Goal: Task Accomplishment & Management: Manage account settings

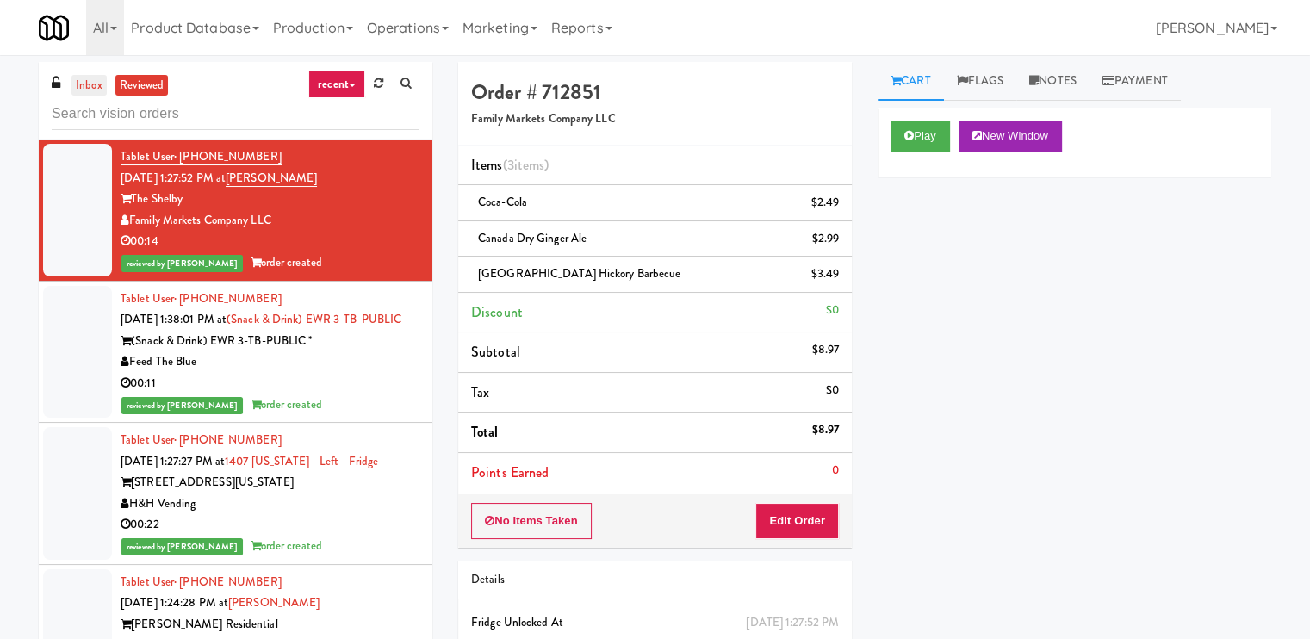
click at [89, 81] on link "inbox" at bounding box center [88, 86] width 35 height 22
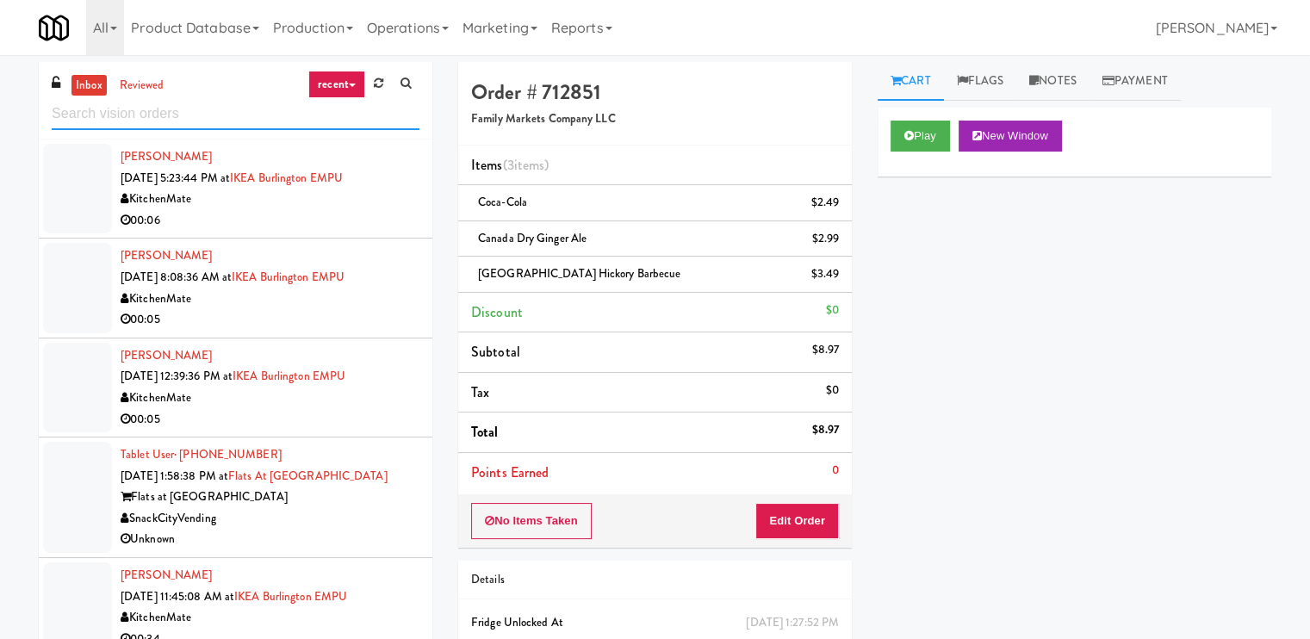
click at [134, 112] on input "text" at bounding box center [236, 114] width 368 height 32
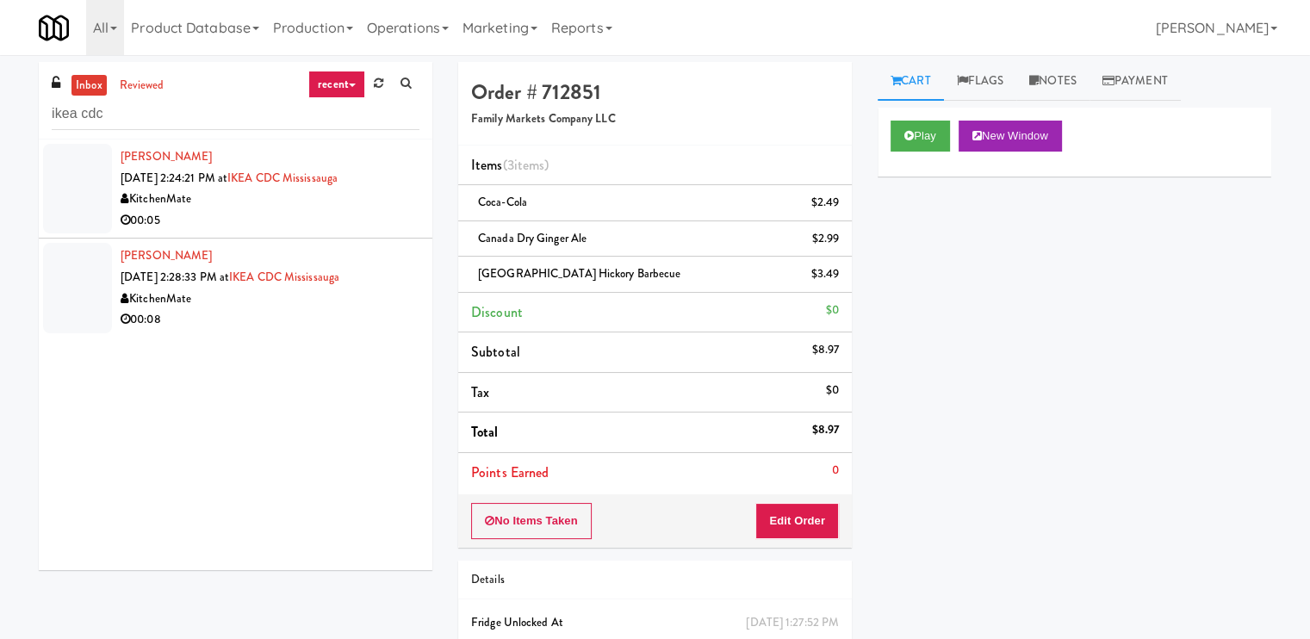
drag, startPoint x: 293, startPoint y: 177, endPoint x: 276, endPoint y: 191, distance: 22.6
click at [276, 191] on div "KitchenMate" at bounding box center [270, 200] width 299 height 22
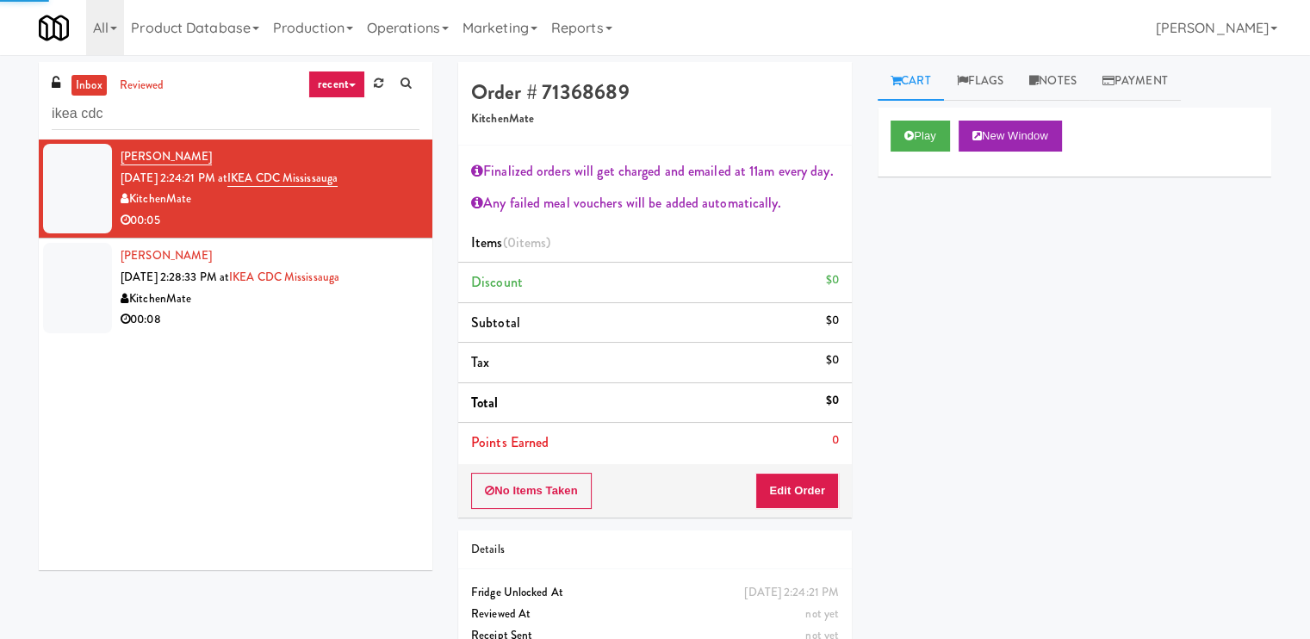
click at [298, 311] on div "00:08" at bounding box center [270, 320] width 299 height 22
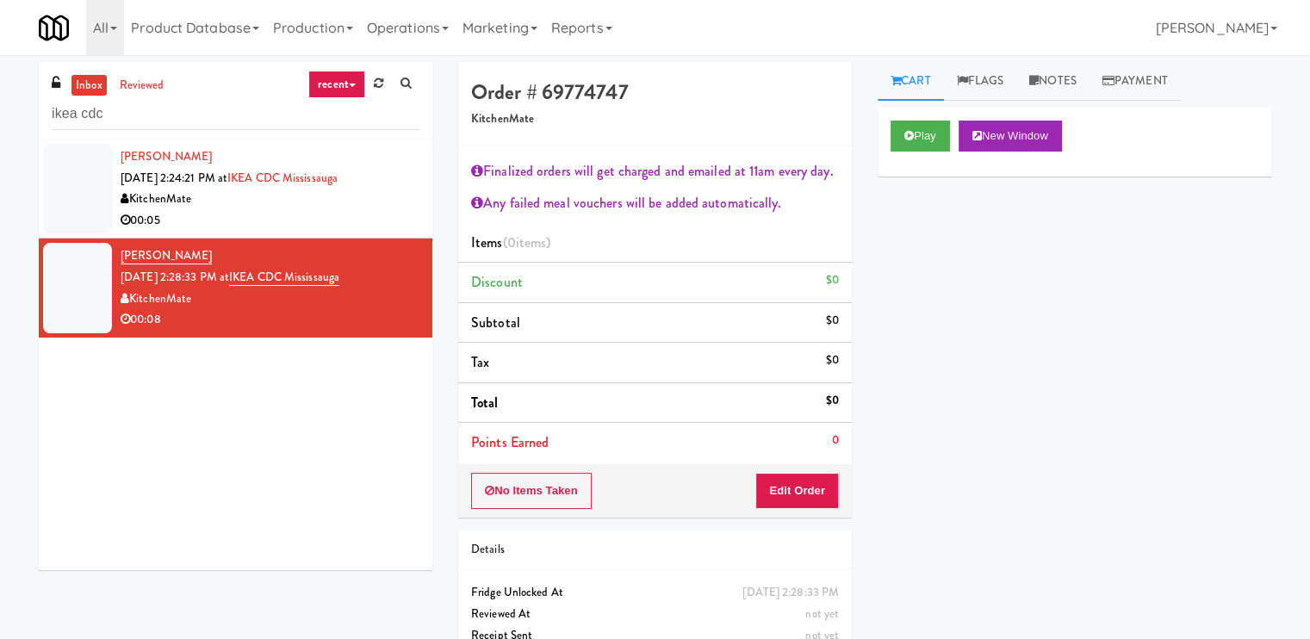
click at [269, 315] on div "00:08" at bounding box center [270, 320] width 299 height 22
click at [266, 232] on li "Cindy Hopkinson Aug 16, 2025 2:24:21 PM at IKEA CDC Mississauga KitchenMate 00:…" at bounding box center [235, 188] width 393 height 99
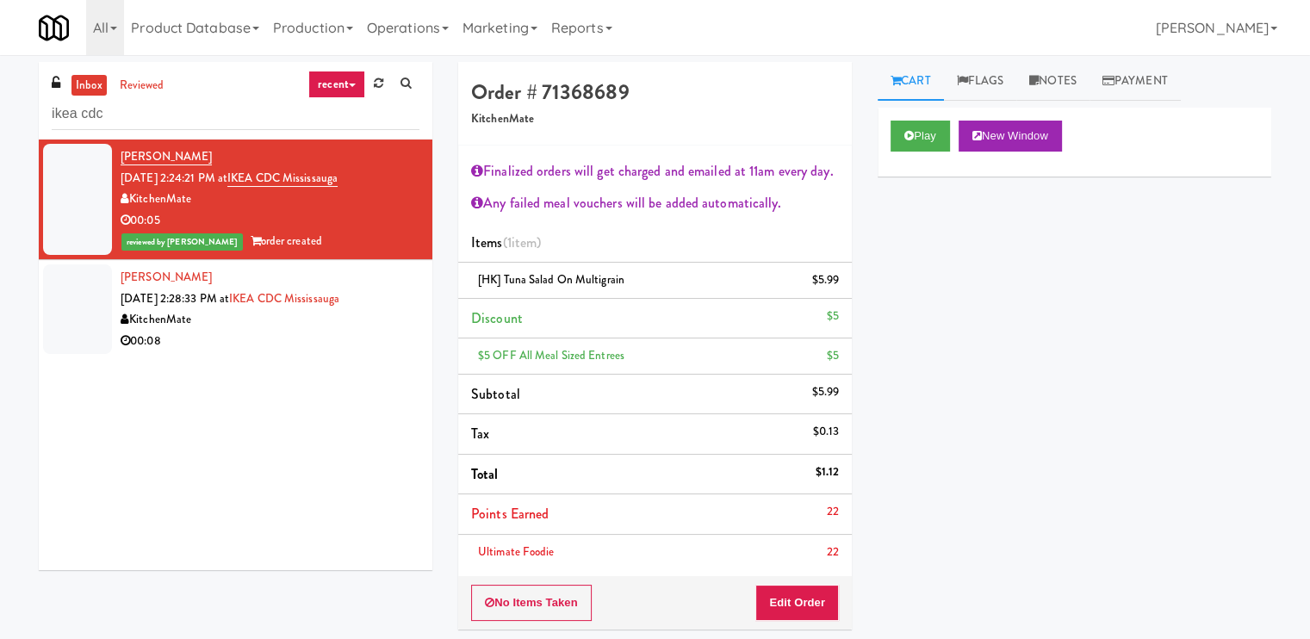
click at [320, 347] on div "00:08" at bounding box center [270, 342] width 299 height 22
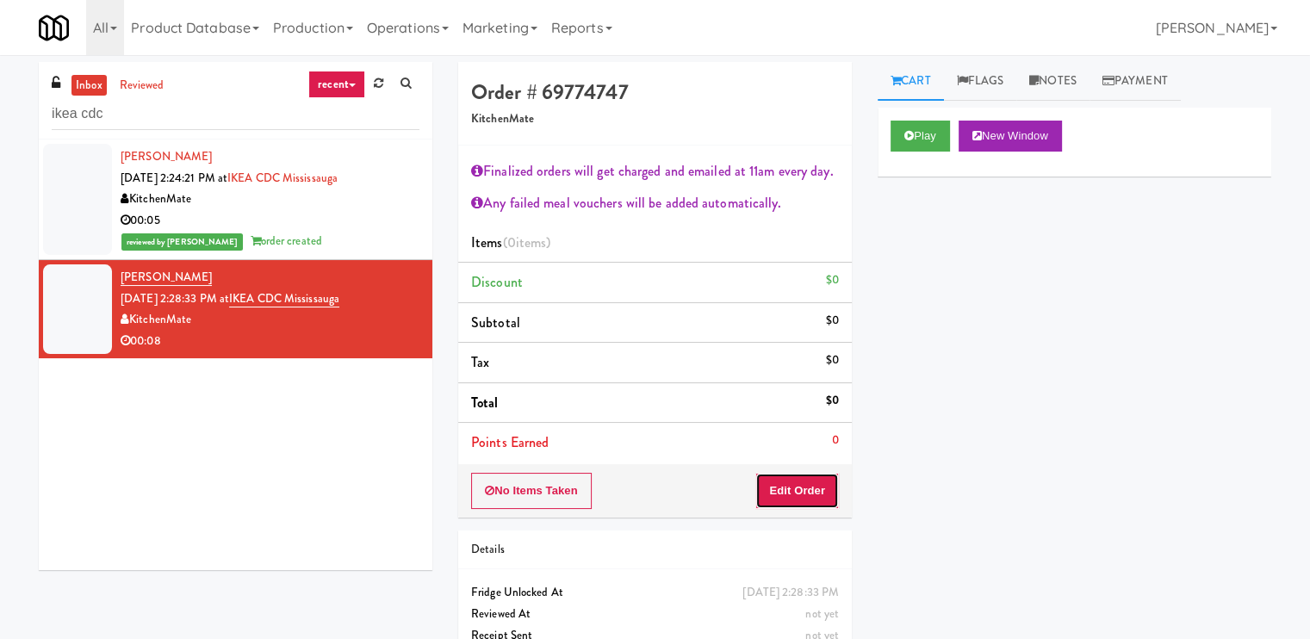
click at [793, 490] on button "Edit Order" at bounding box center [797, 491] width 84 height 36
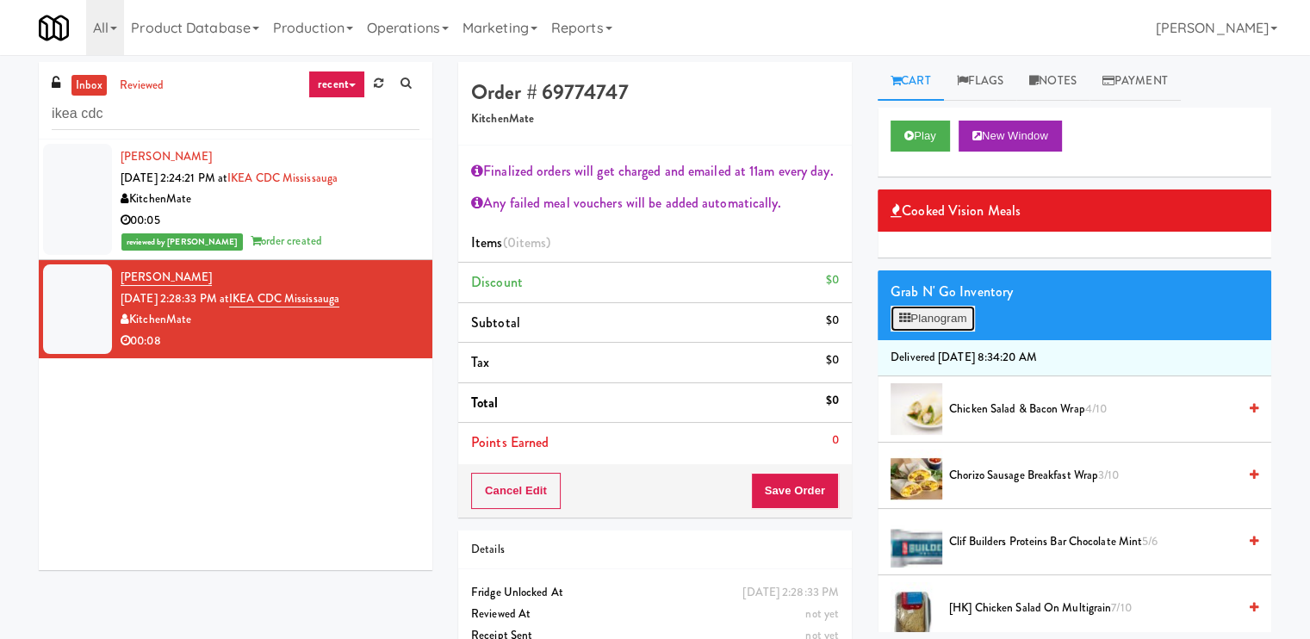
click at [916, 316] on button "Planogram" at bounding box center [932, 319] width 84 height 26
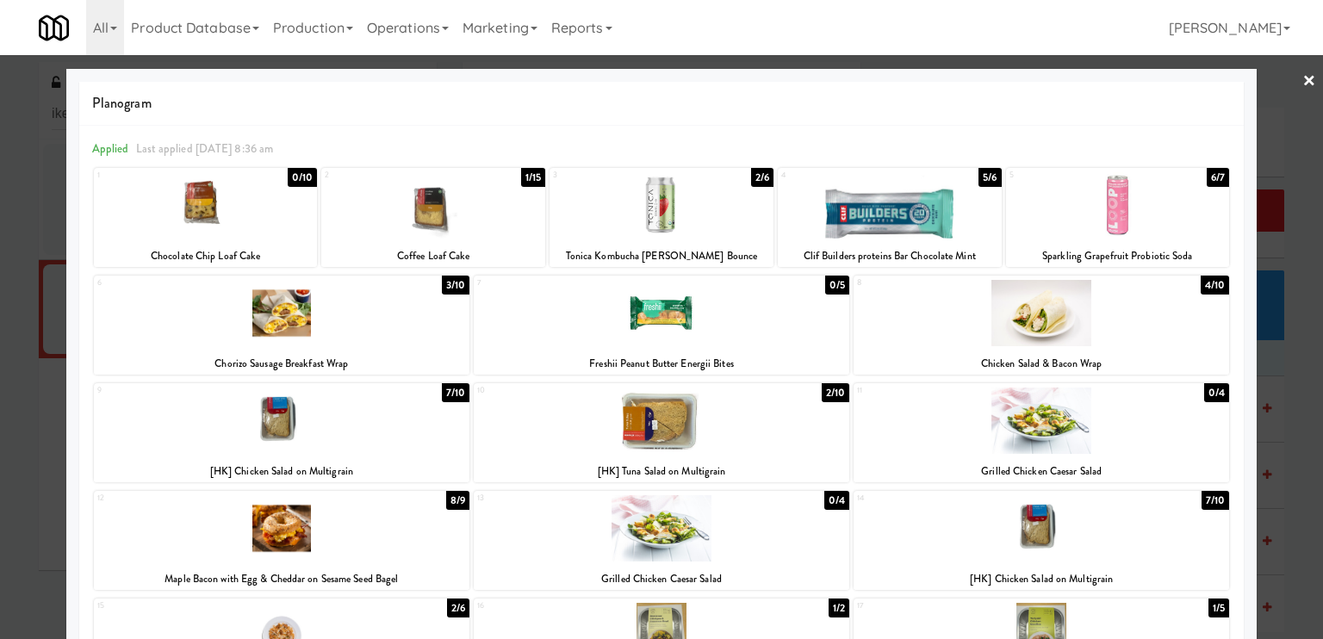
click at [1013, 530] on div at bounding box center [1040, 528] width 375 height 66
click at [1302, 77] on link "×" at bounding box center [1309, 81] width 14 height 53
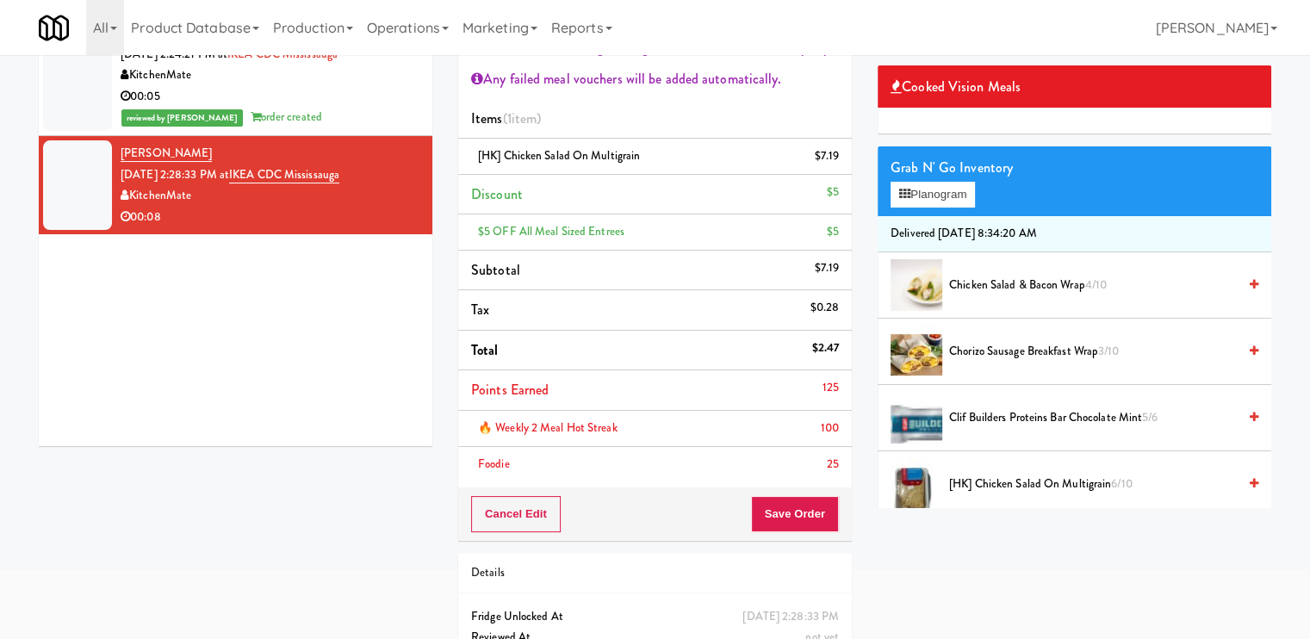
scroll to position [86, 0]
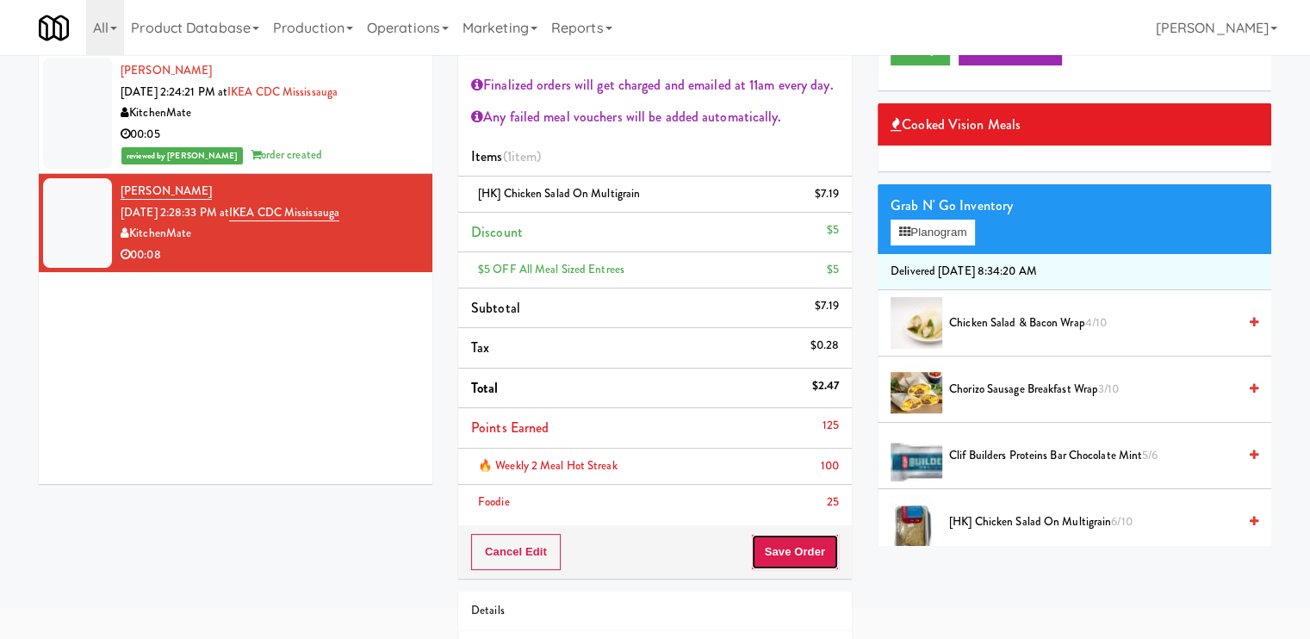
click at [806, 543] on button "Save Order" at bounding box center [795, 552] width 88 height 36
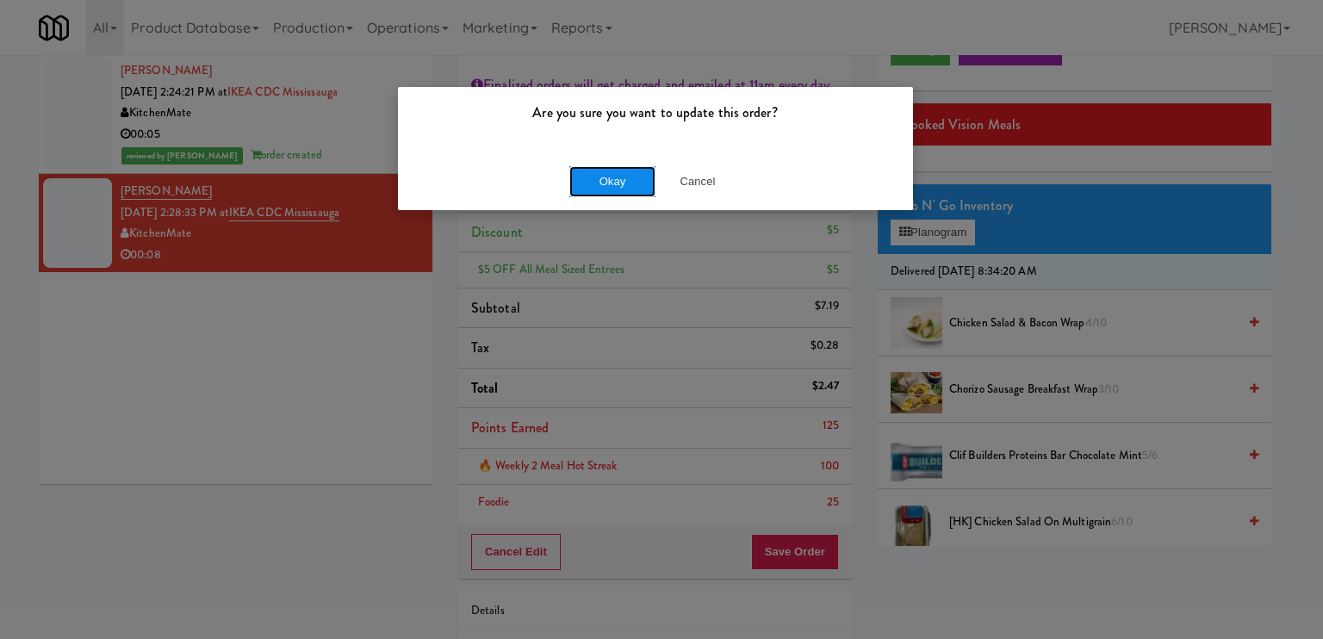
click at [599, 179] on button "Okay" at bounding box center [612, 181] width 86 height 31
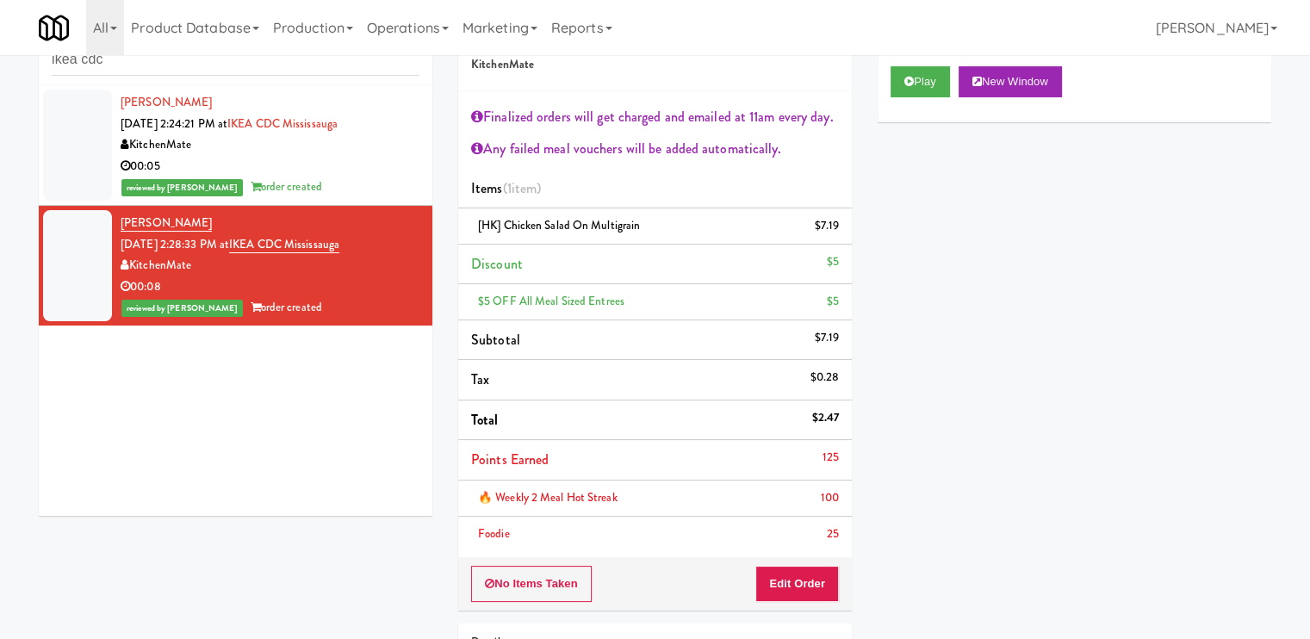
scroll to position [0, 0]
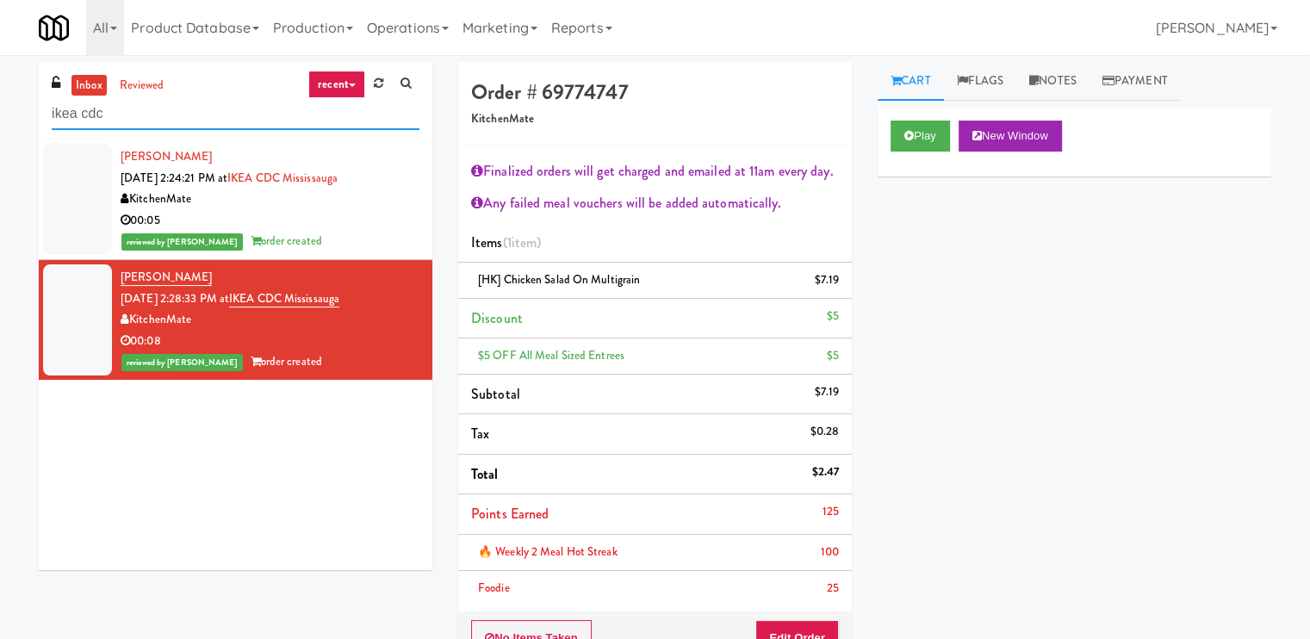
click at [158, 114] on input "ikea cdc" at bounding box center [236, 114] width 368 height 32
paste input "WPW - Left - Fridge"
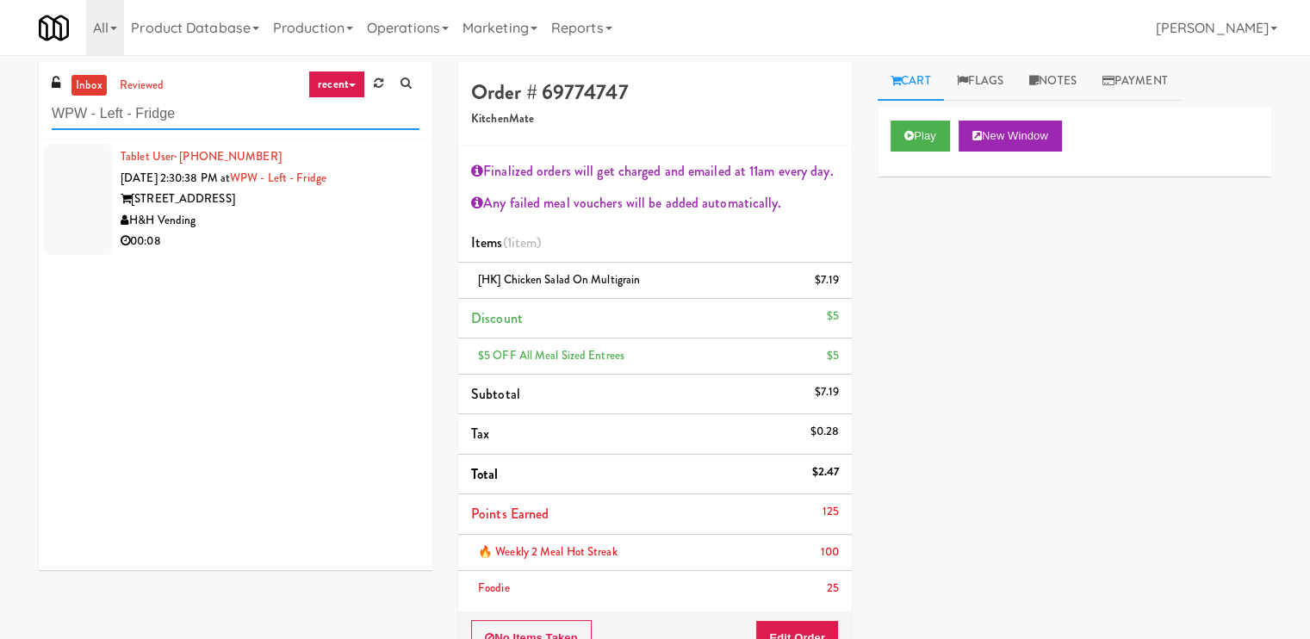
type input "WPW - Left - Fridge"
click at [312, 251] on li "Tablet User · (773) 490-5636 Aug 16, 2025 2:30:38 PM at WPW - Left - Fridge 343…" at bounding box center [235, 199] width 393 height 120
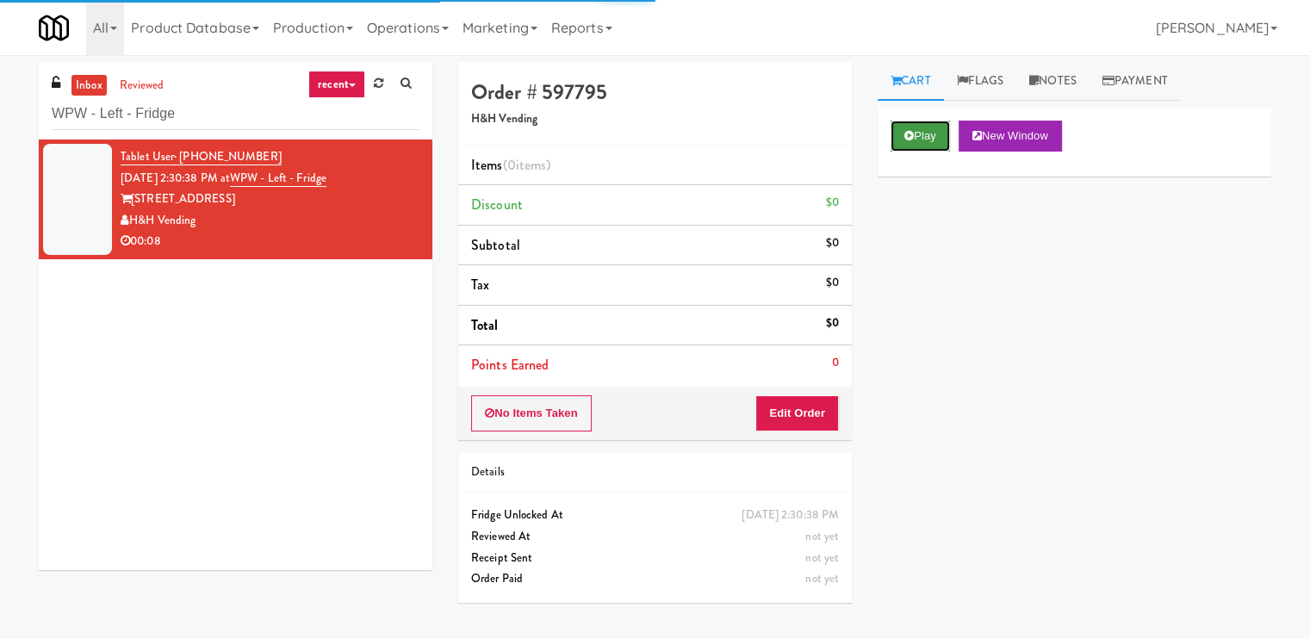
click at [914, 139] on button "Play" at bounding box center [919, 136] width 59 height 31
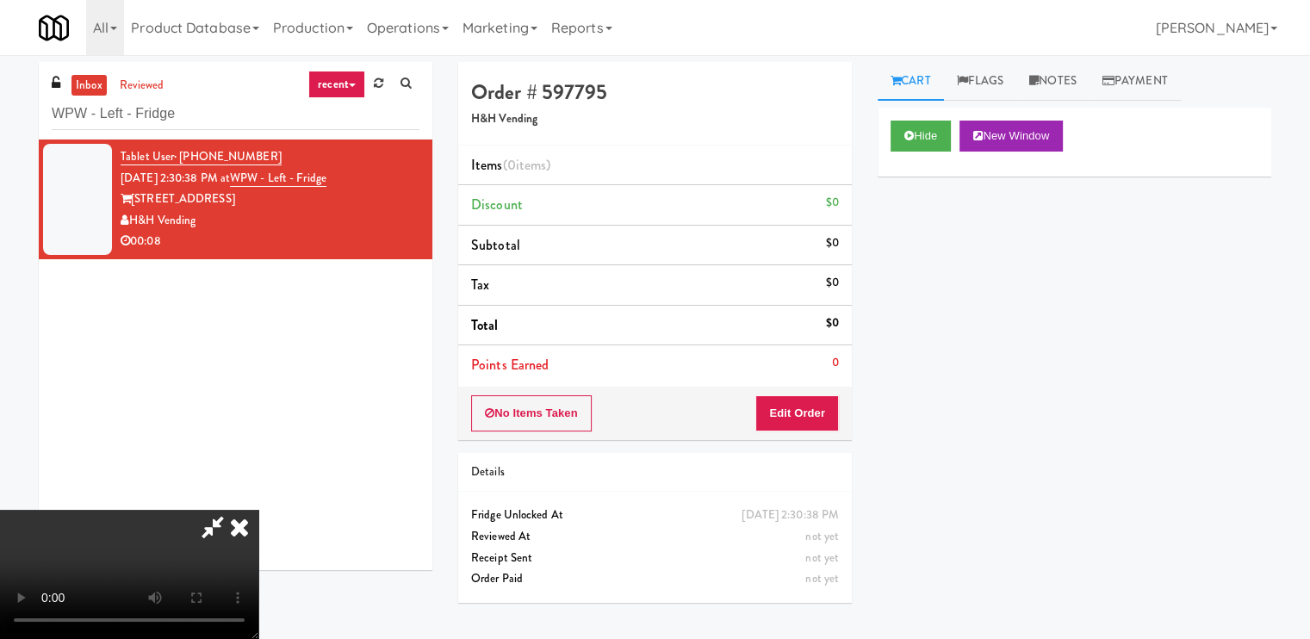
click at [258, 510] on video at bounding box center [129, 574] width 258 height 129
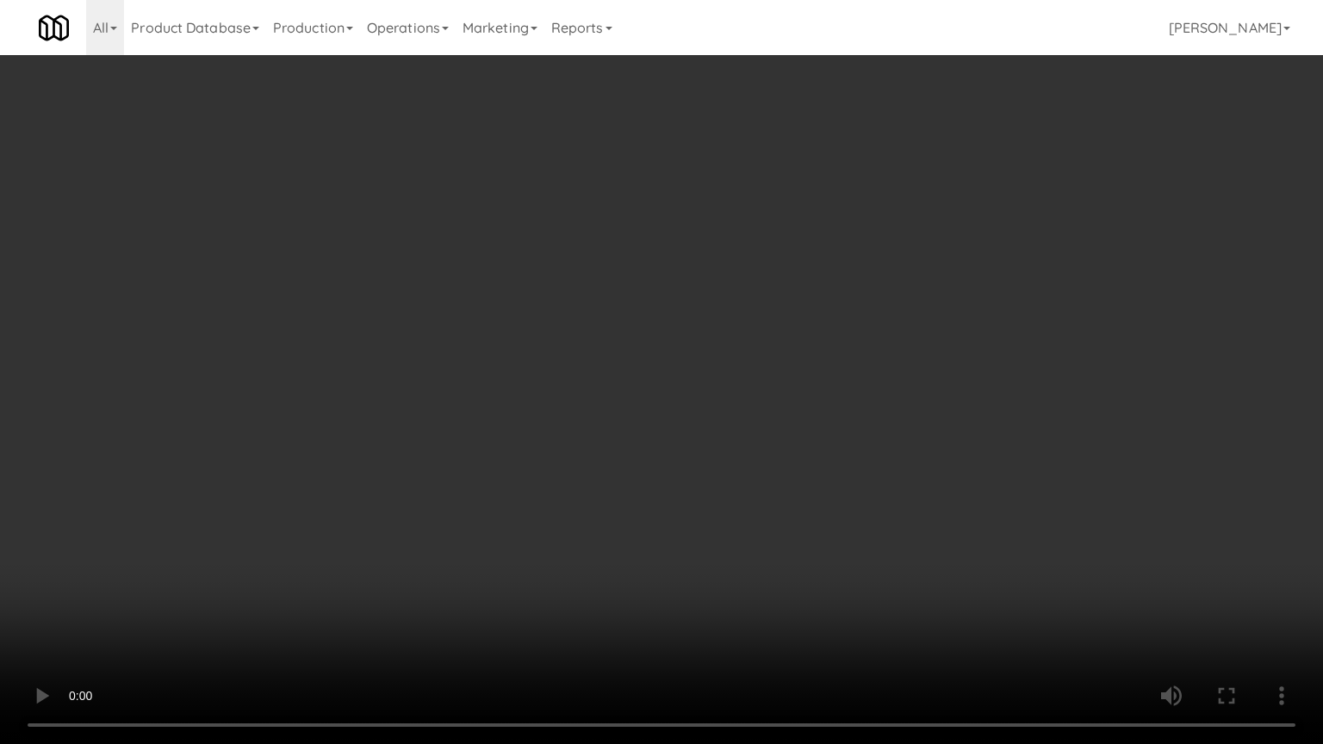
click at [785, 592] on video at bounding box center [661, 372] width 1323 height 744
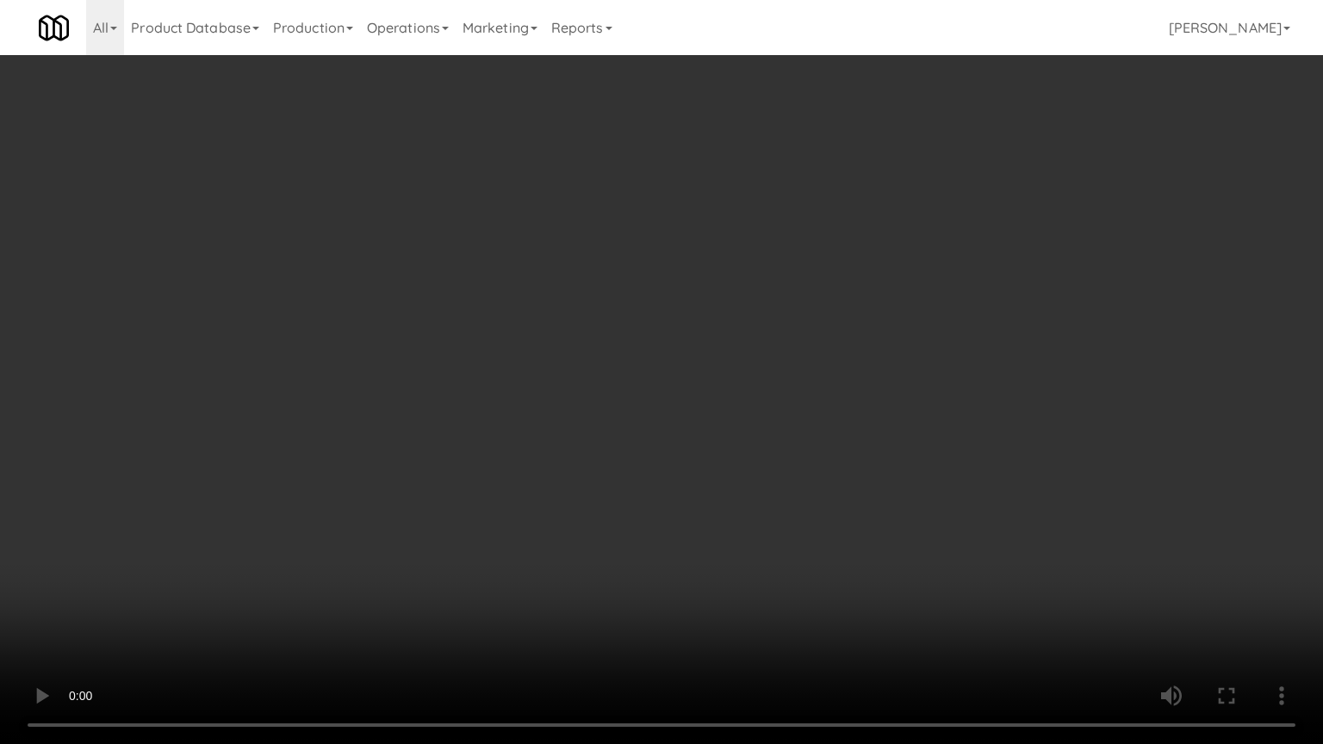
click at [785, 592] on video at bounding box center [661, 372] width 1323 height 744
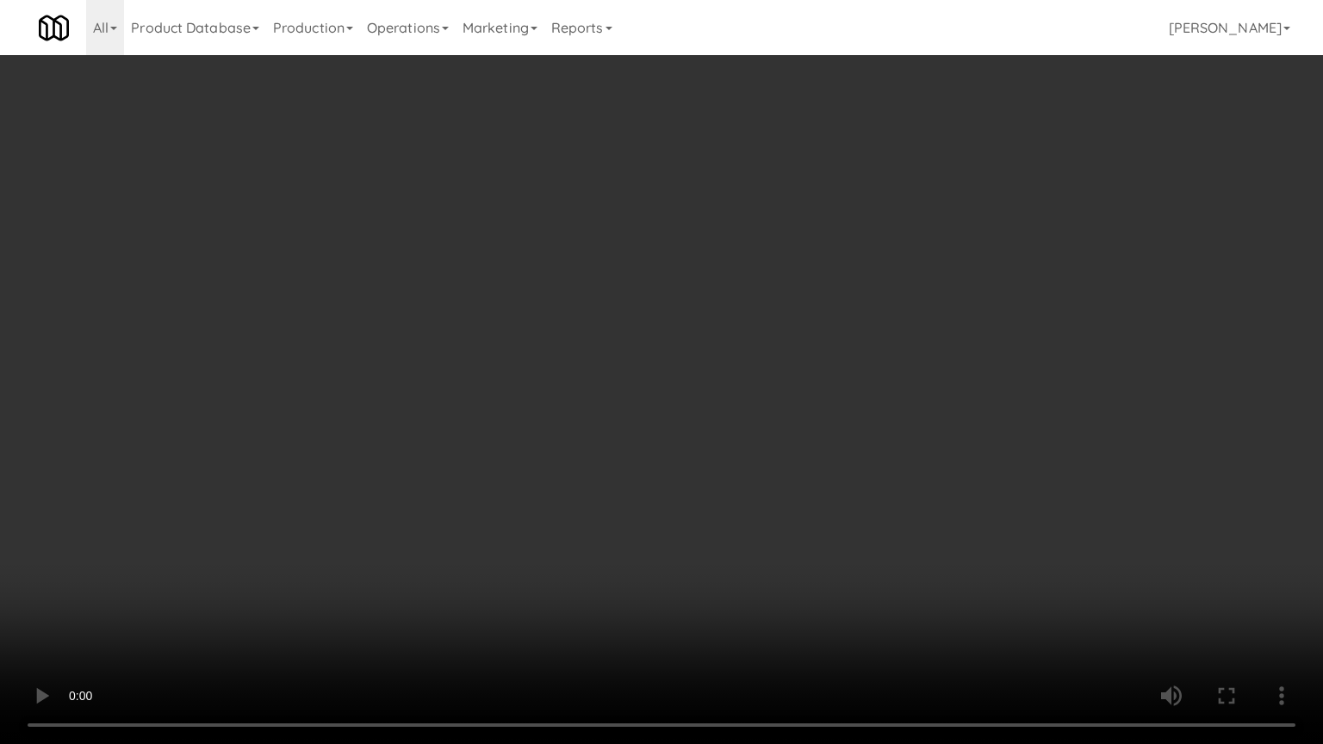
click at [785, 592] on video at bounding box center [661, 372] width 1323 height 744
click at [675, 538] on video at bounding box center [661, 372] width 1323 height 744
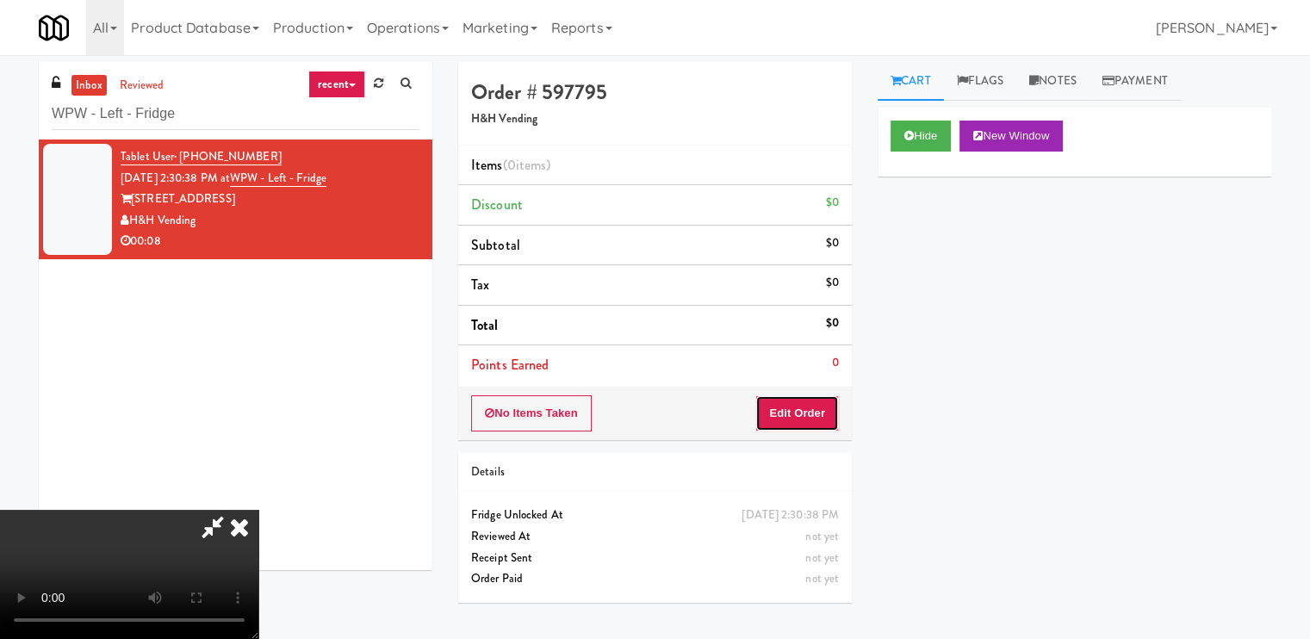
drag, startPoint x: 825, startPoint y: 406, endPoint x: 858, endPoint y: 320, distance: 92.1
click at [824, 406] on button "Edit Order" at bounding box center [797, 413] width 84 height 36
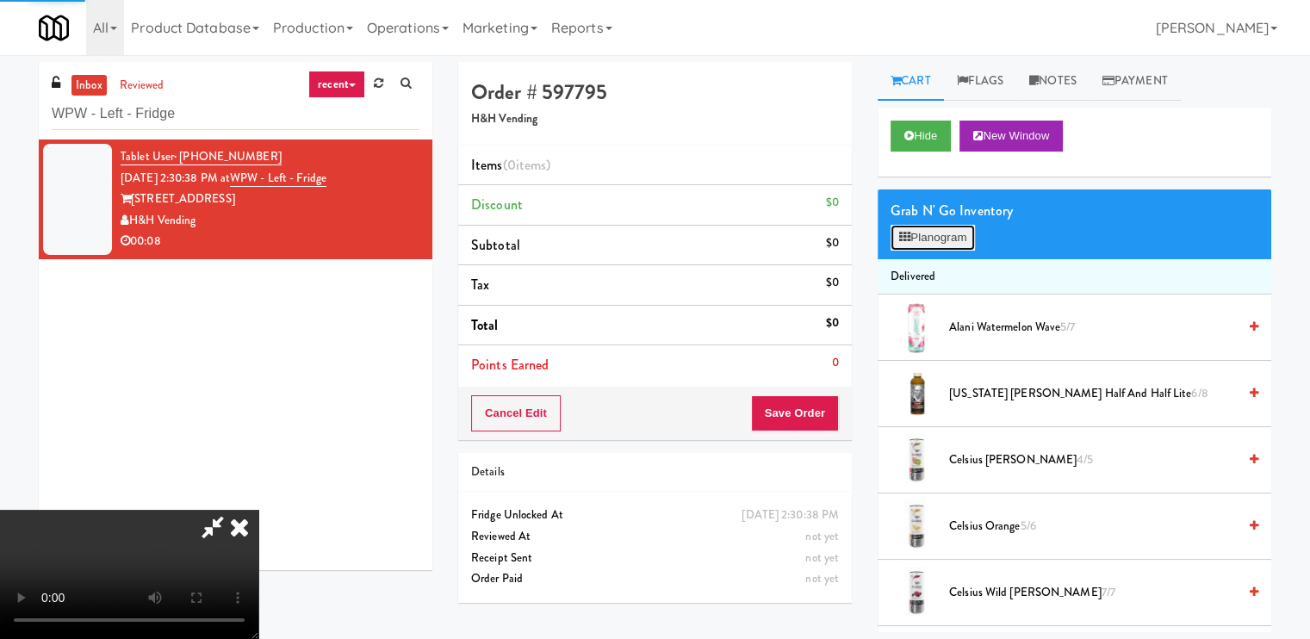
click at [899, 234] on icon at bounding box center [904, 237] width 11 height 11
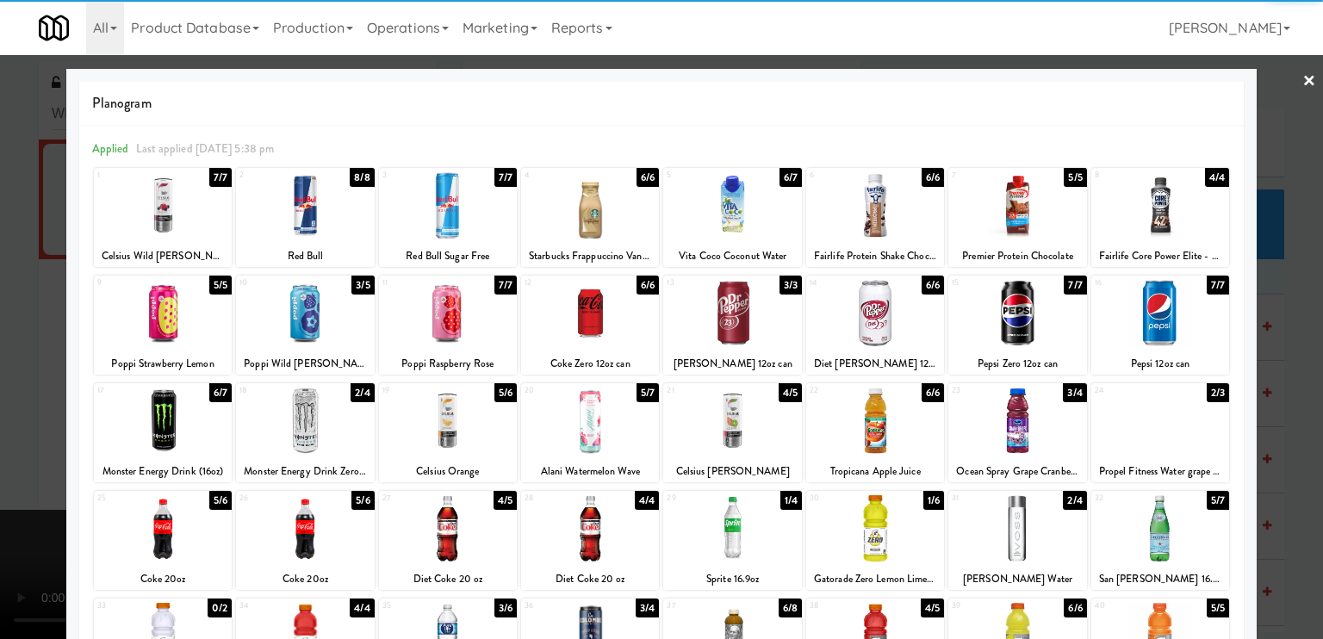
click at [176, 211] on div at bounding box center [163, 205] width 138 height 66
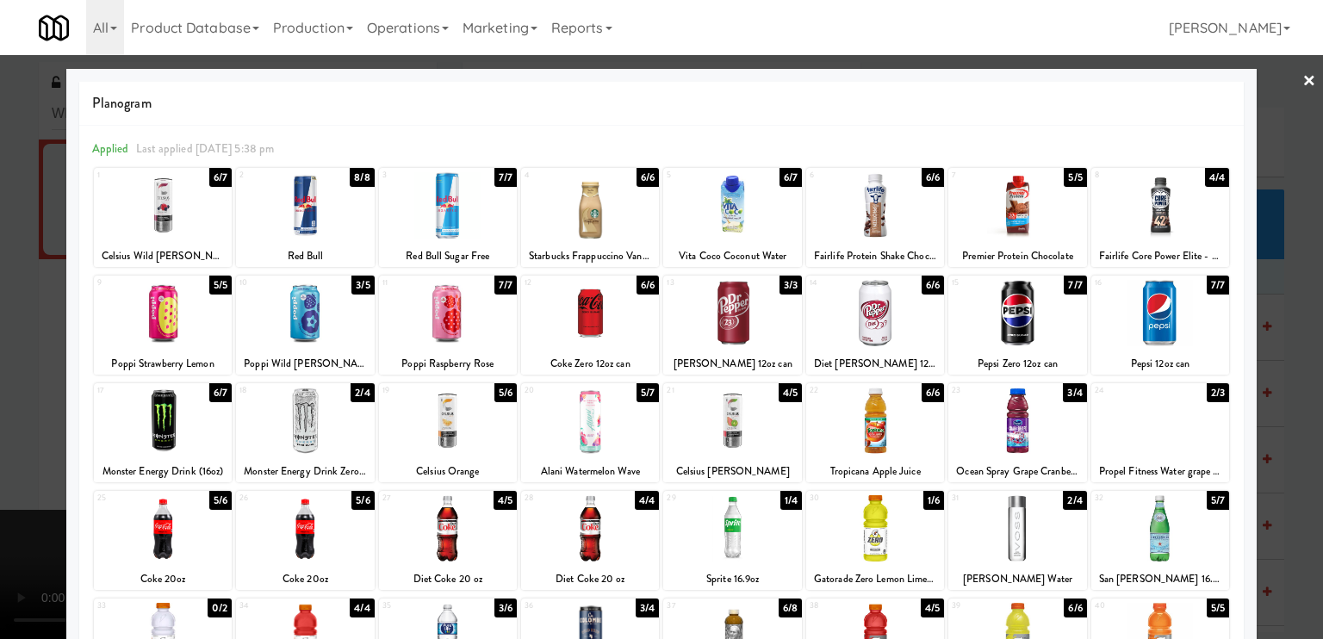
click at [7, 392] on div at bounding box center [661, 319] width 1323 height 639
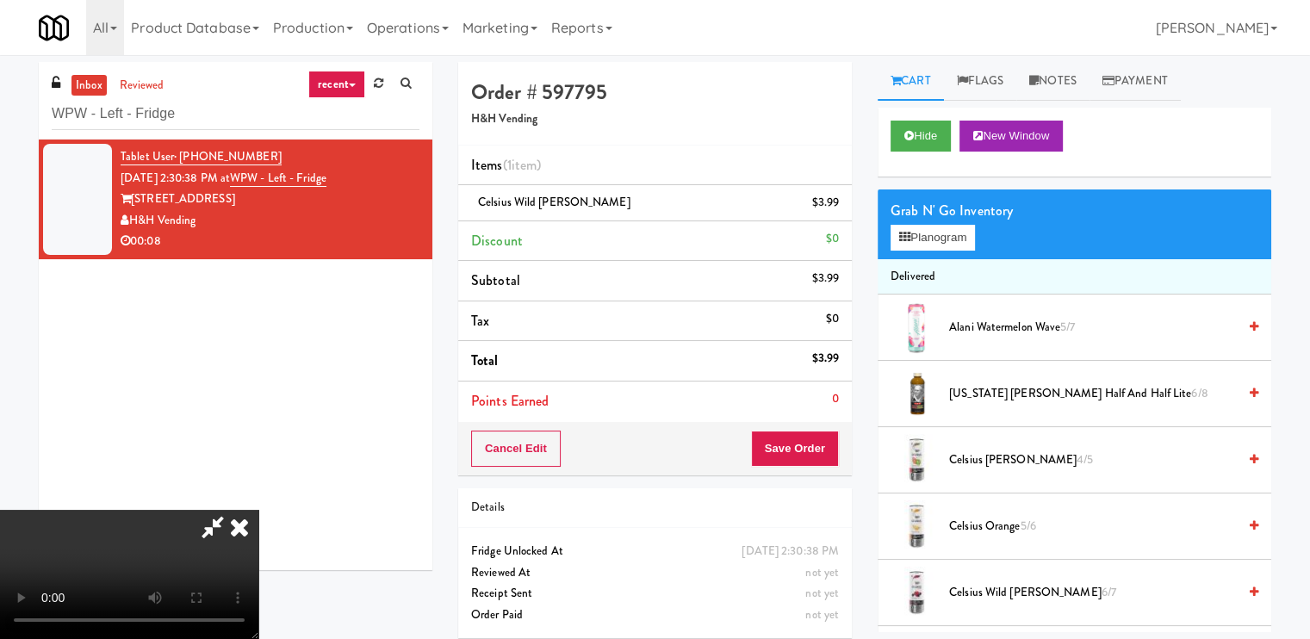
click at [258, 510] on video at bounding box center [129, 574] width 258 height 129
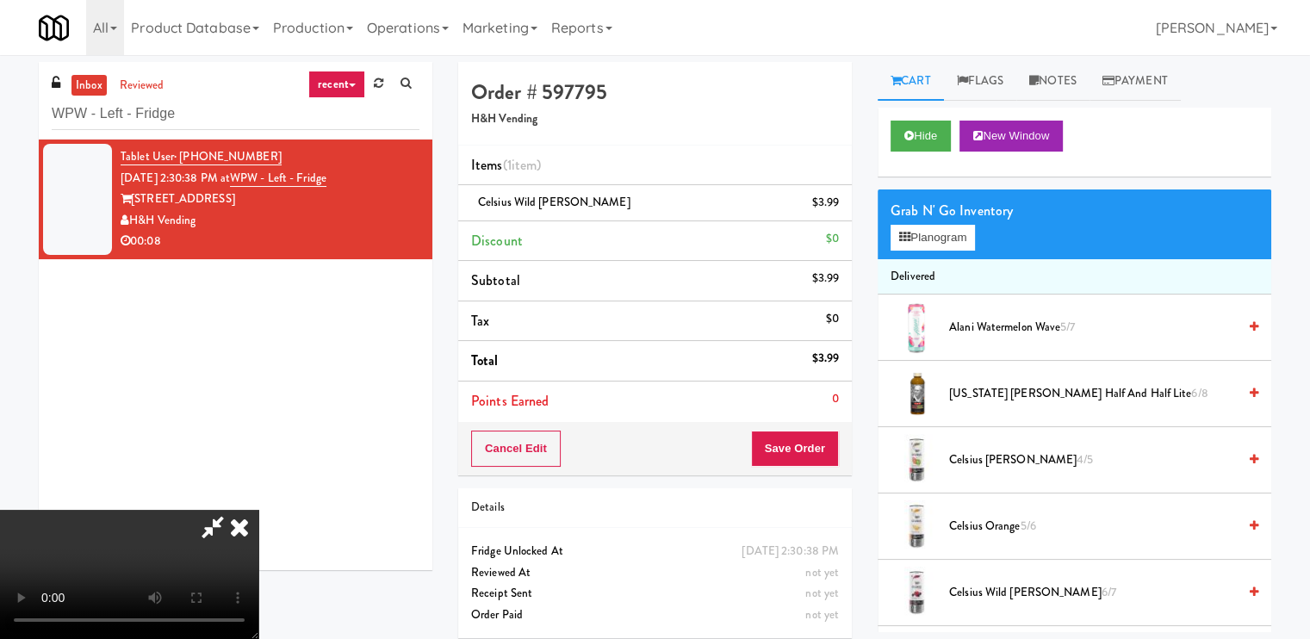
click at [258, 510] on video at bounding box center [129, 574] width 258 height 129
click at [816, 438] on button "Save Order" at bounding box center [795, 449] width 88 height 36
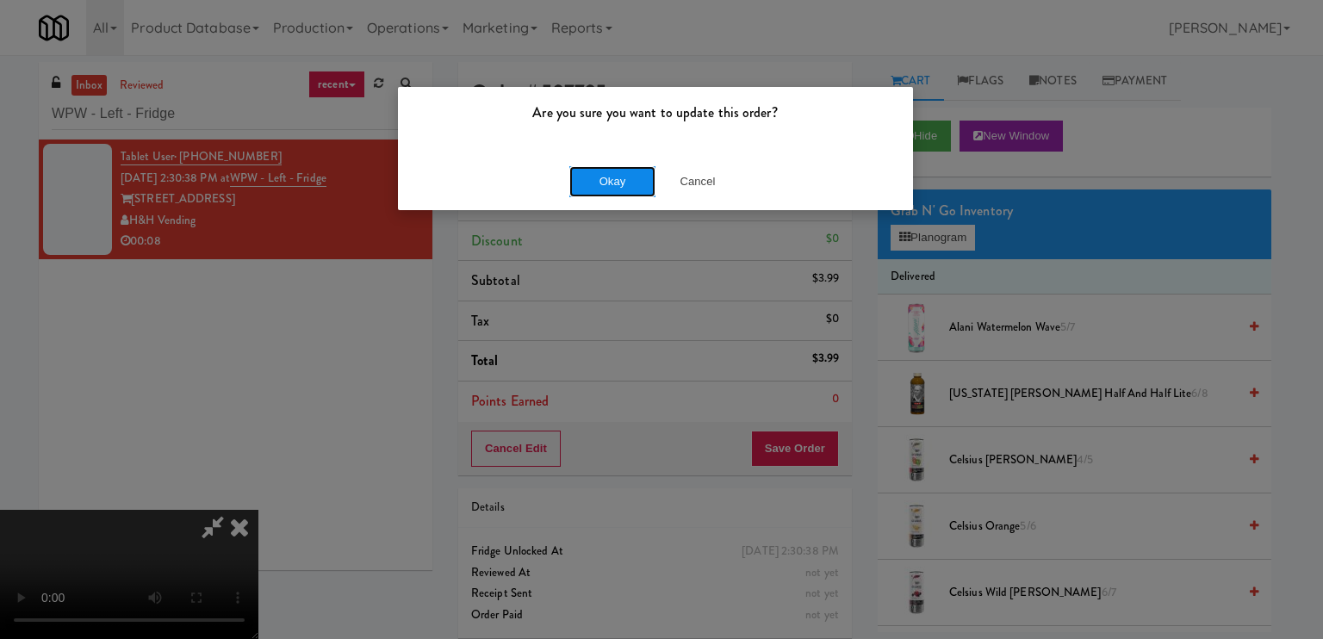
click at [575, 170] on button "Okay" at bounding box center [612, 181] width 86 height 31
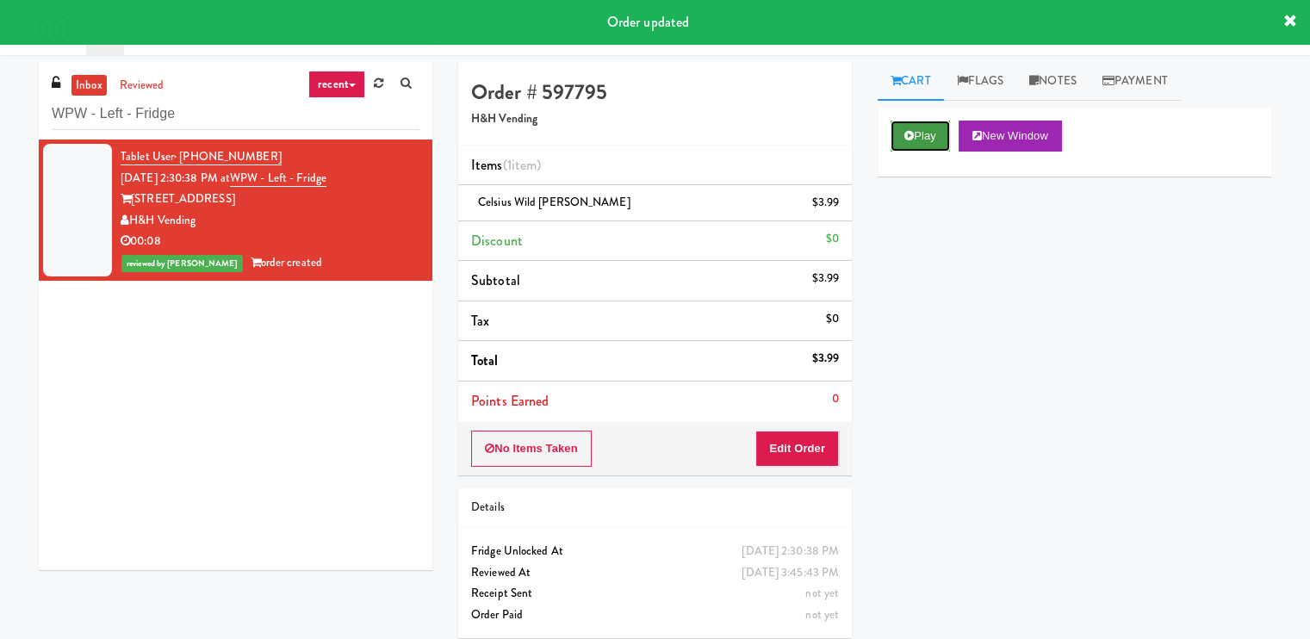
click at [913, 127] on button "Play" at bounding box center [919, 136] width 59 height 31
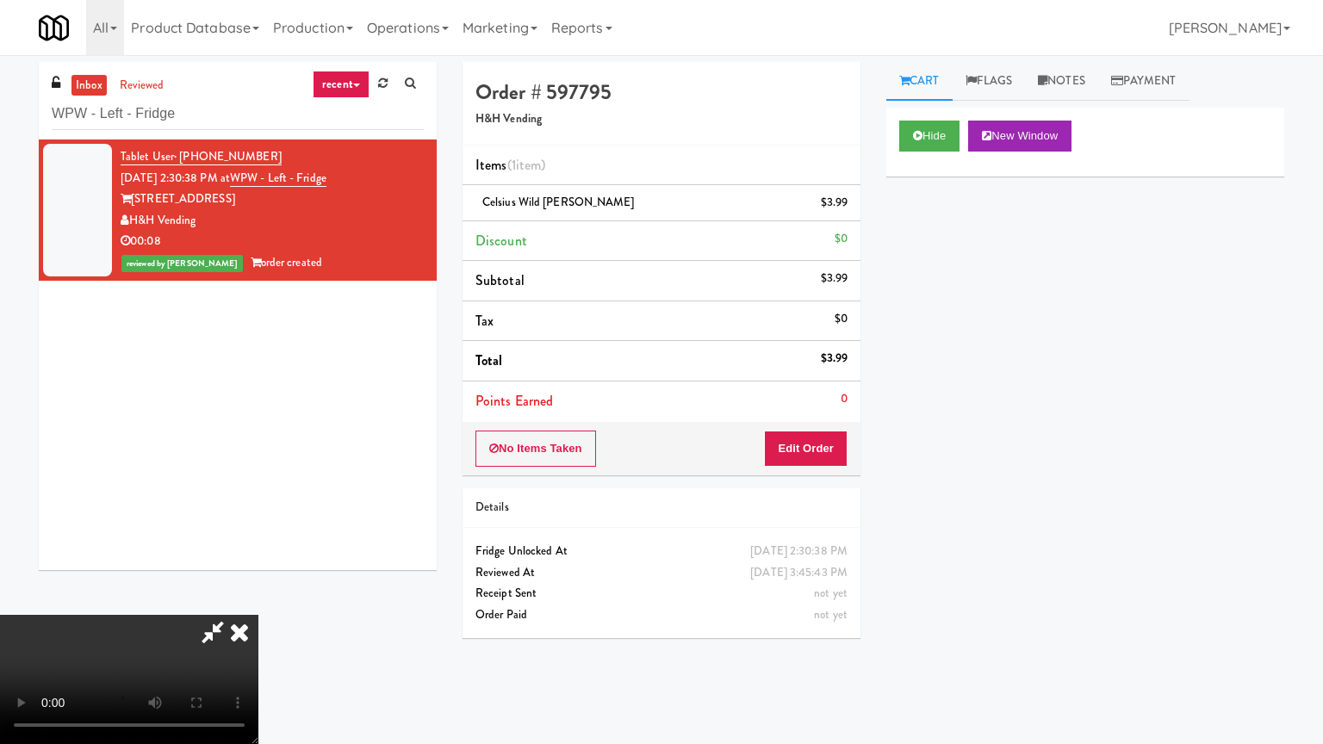
click at [258, 615] on video at bounding box center [129, 679] width 258 height 129
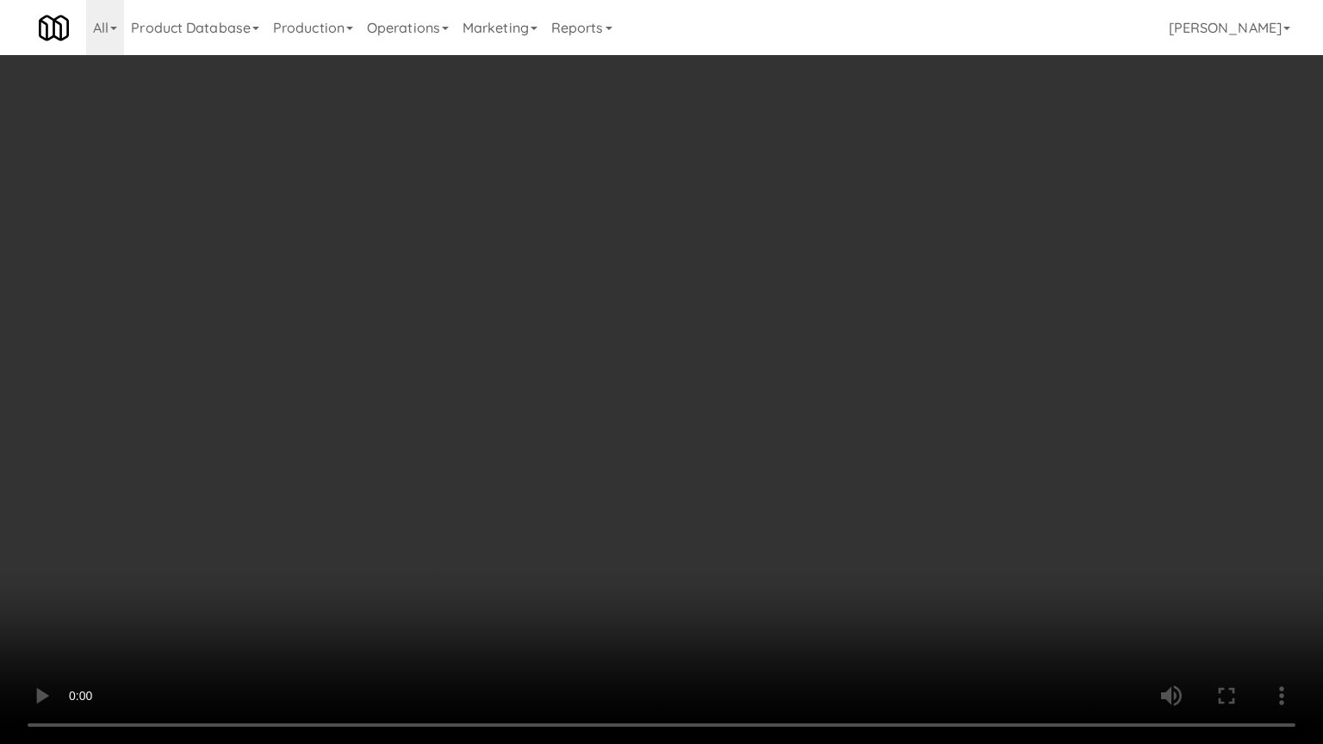
click at [760, 481] on video at bounding box center [661, 372] width 1323 height 744
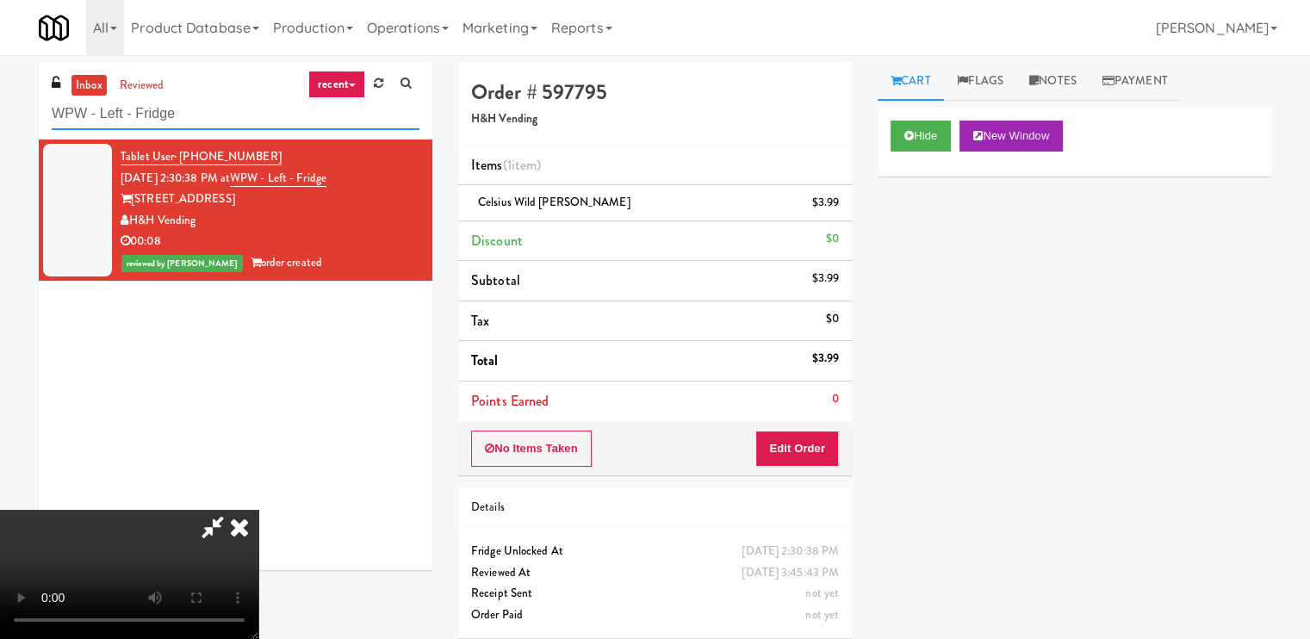
click at [205, 119] on input "WPW - Left - Fridge" at bounding box center [236, 114] width 368 height 32
paste input "Vasara - Cooler - Left"
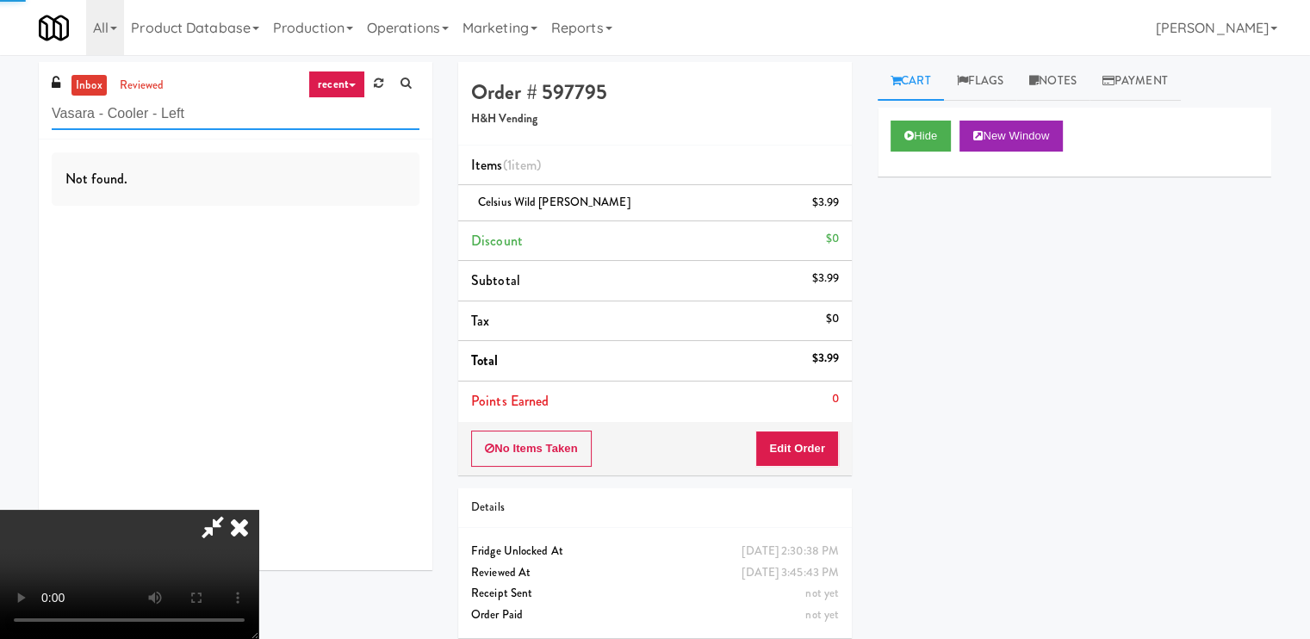
type input "Vasara - Cooler - Left"
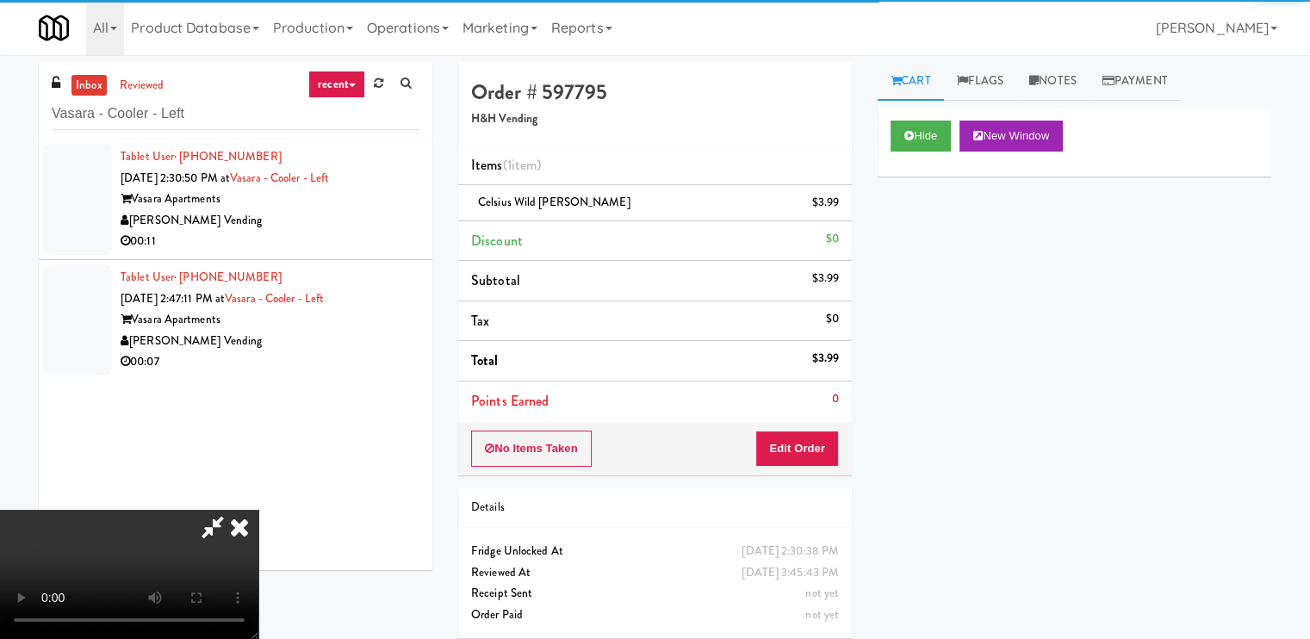
click at [232, 510] on icon at bounding box center [213, 527] width 40 height 34
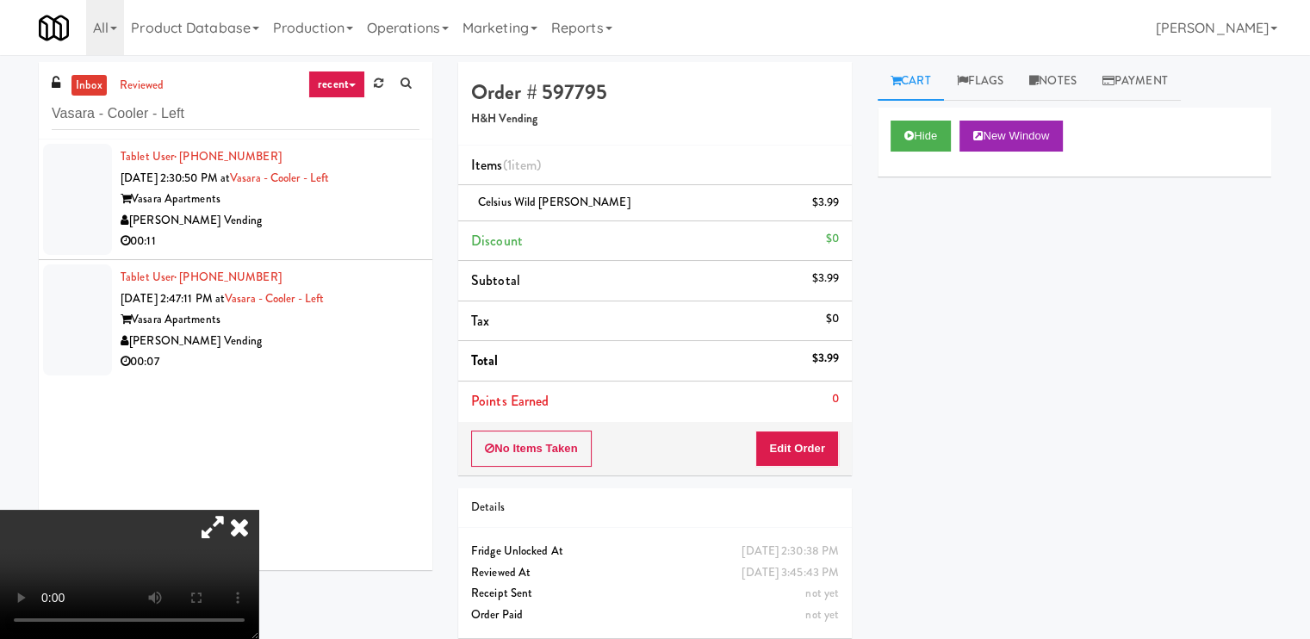
click at [319, 257] on li "Tablet User · (574) 302-7661 Aug 16, 2025 2:30:50 PM at Vasara - Cooler - Left …" at bounding box center [235, 199] width 393 height 121
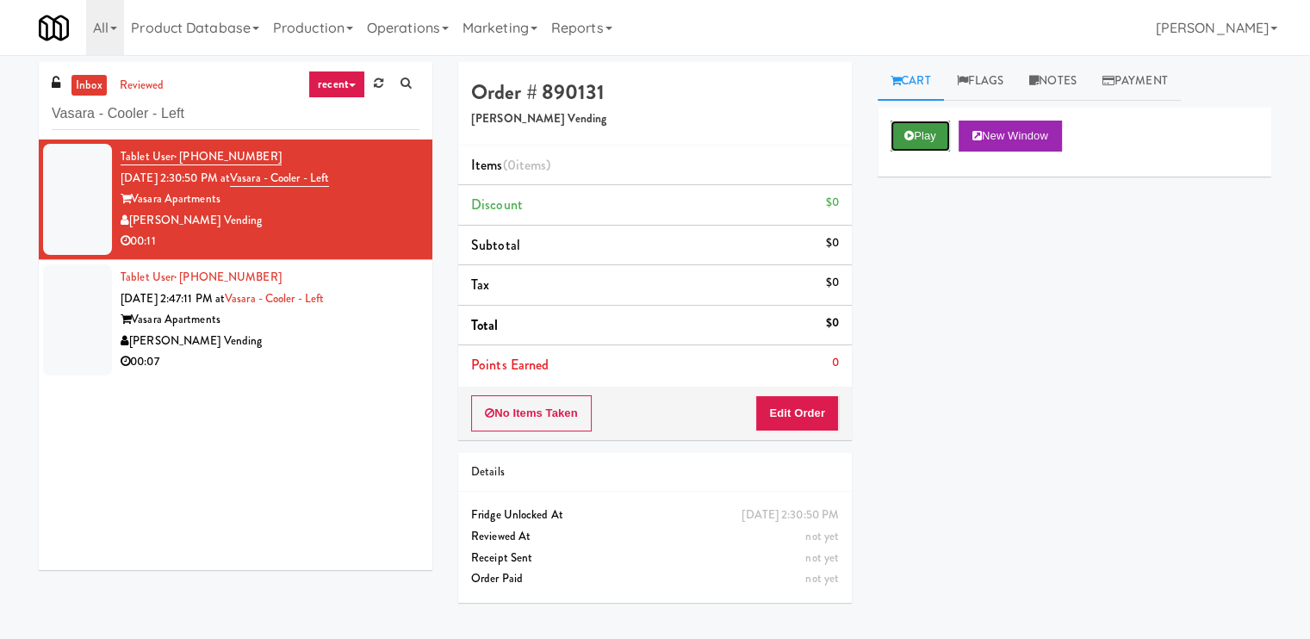
click at [909, 139] on icon at bounding box center [908, 135] width 9 height 11
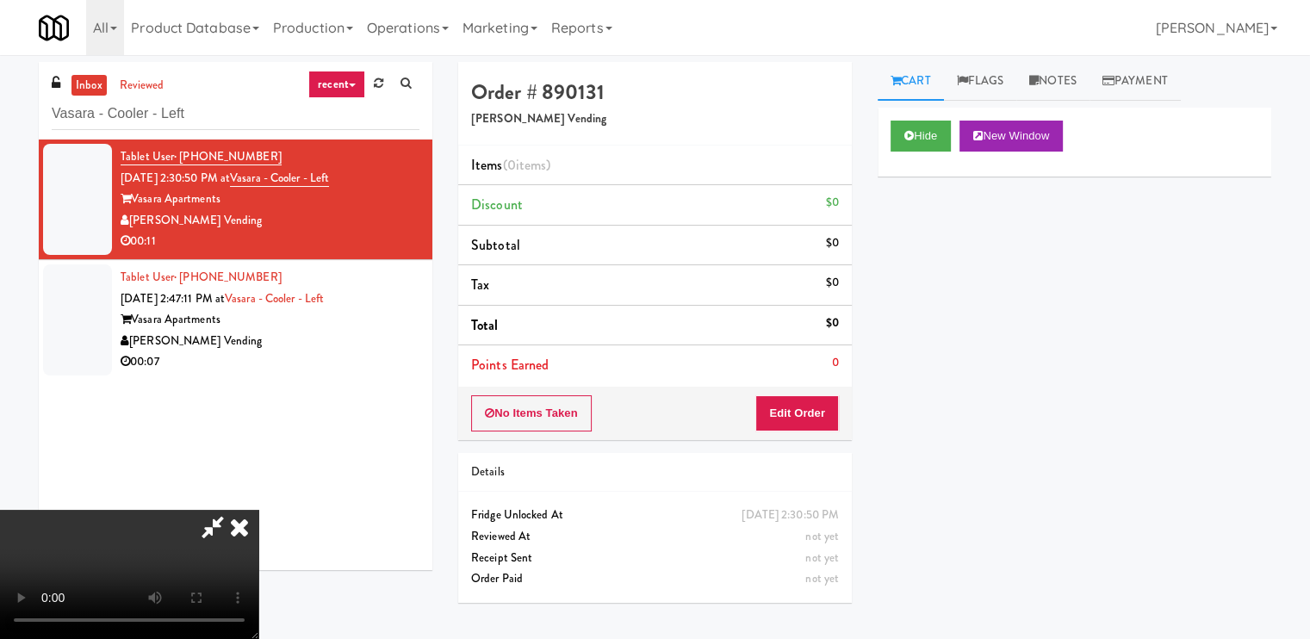
click at [258, 522] on video at bounding box center [129, 574] width 258 height 129
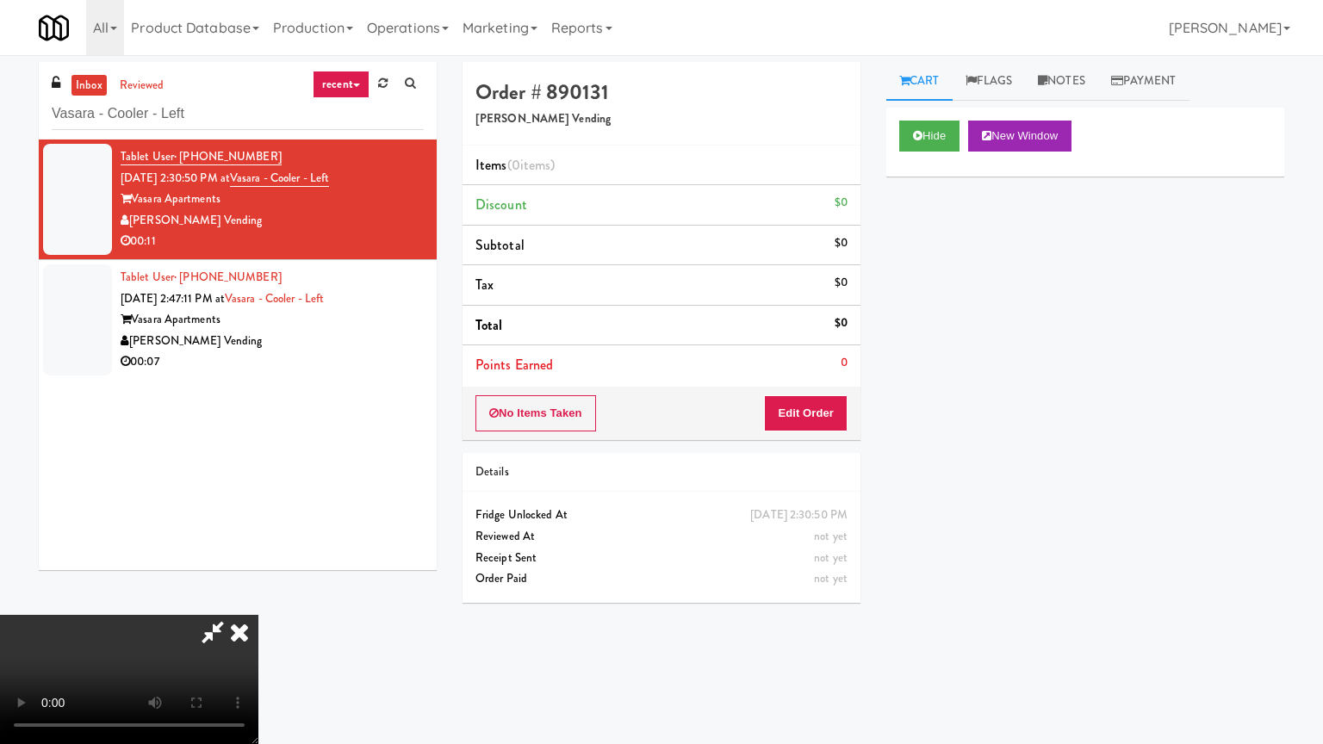
click at [258, 615] on video at bounding box center [129, 679] width 258 height 129
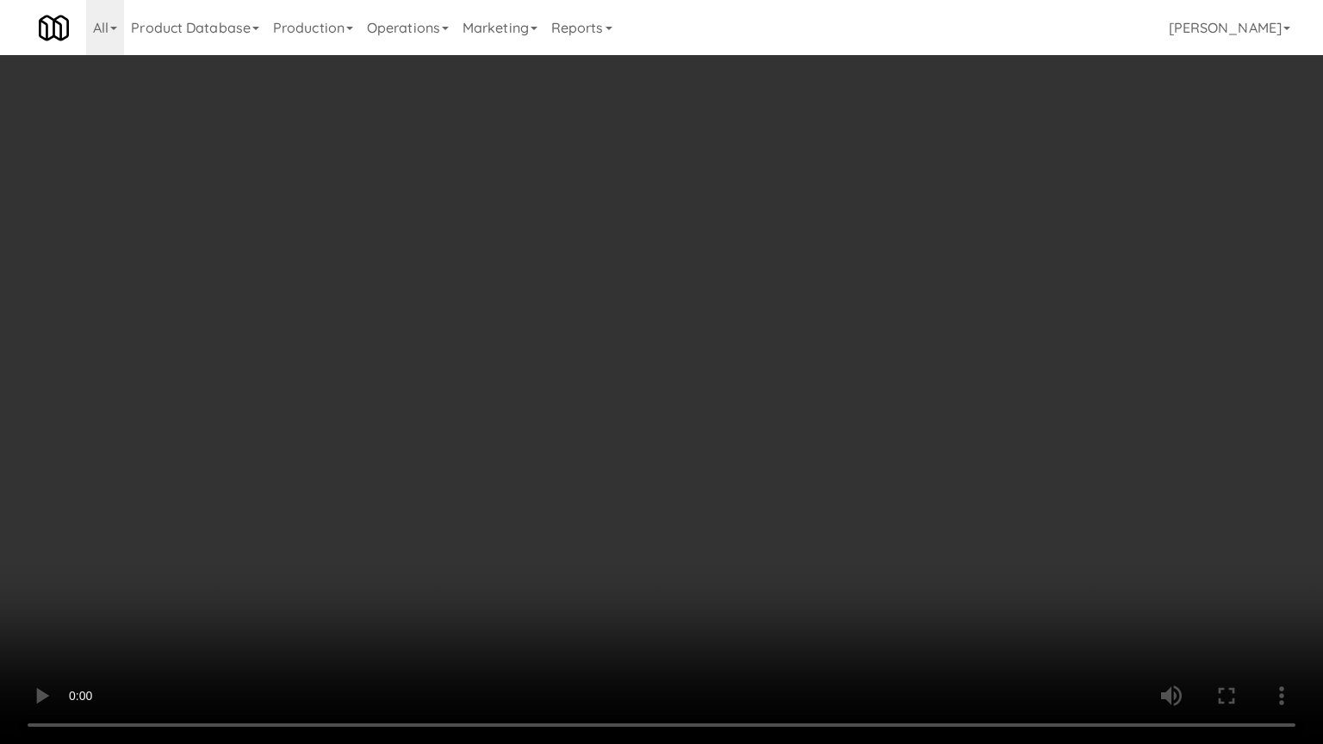
click at [737, 503] on video at bounding box center [661, 372] width 1323 height 744
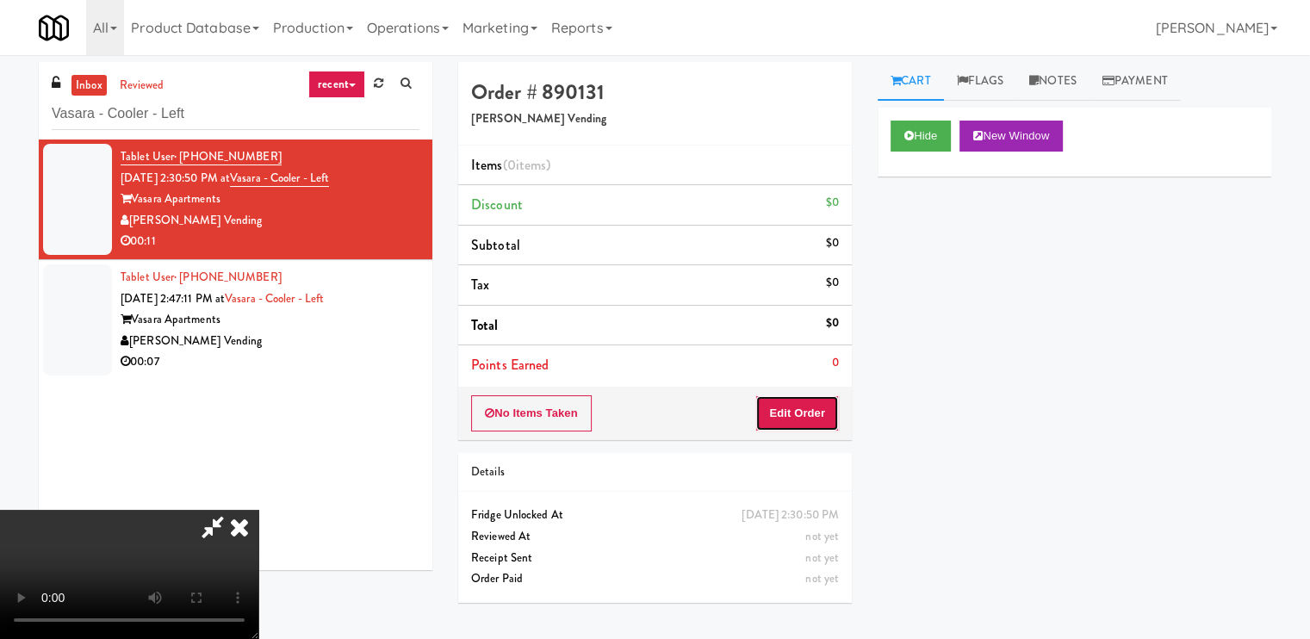
click at [820, 403] on button "Edit Order" at bounding box center [797, 413] width 84 height 36
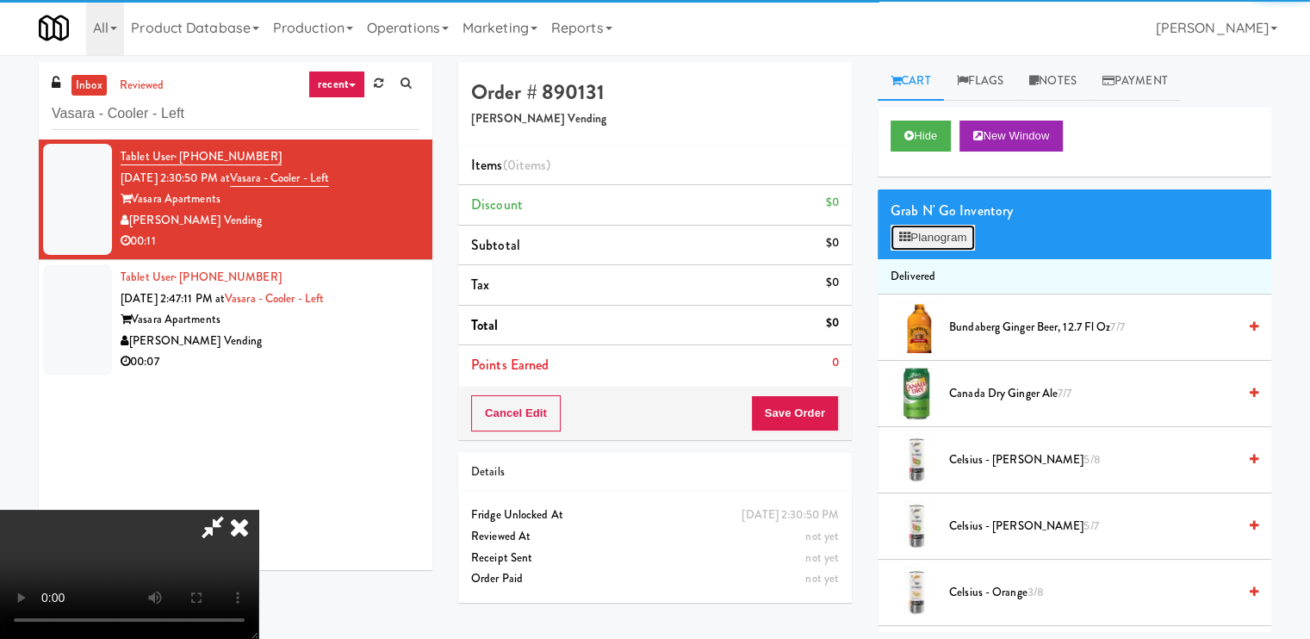
click at [926, 237] on button "Planogram" at bounding box center [932, 238] width 84 height 26
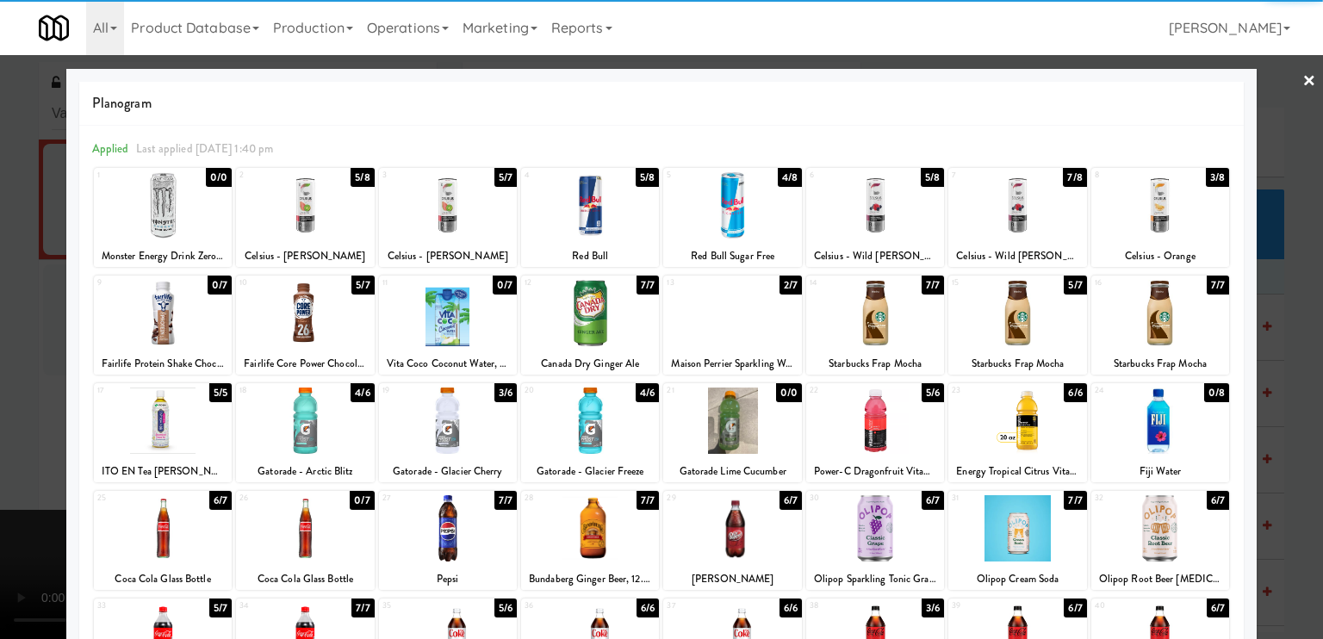
click at [1123, 429] on div at bounding box center [1160, 420] width 138 height 66
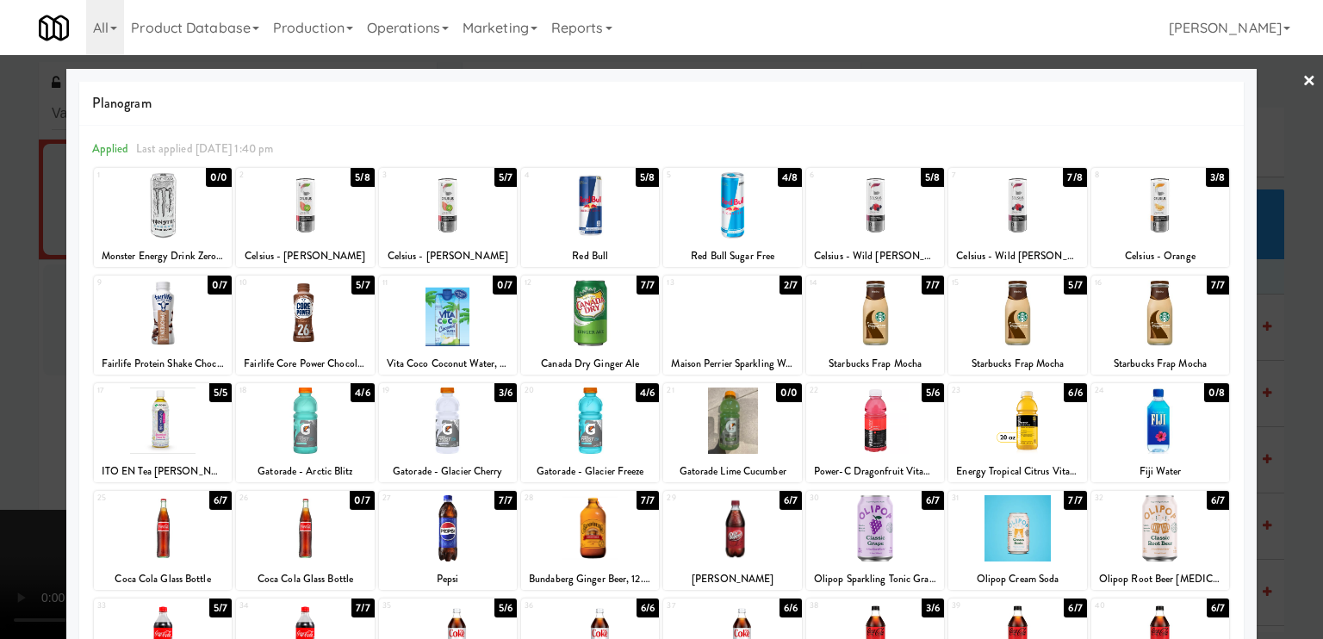
click at [17, 437] on div at bounding box center [661, 319] width 1323 height 639
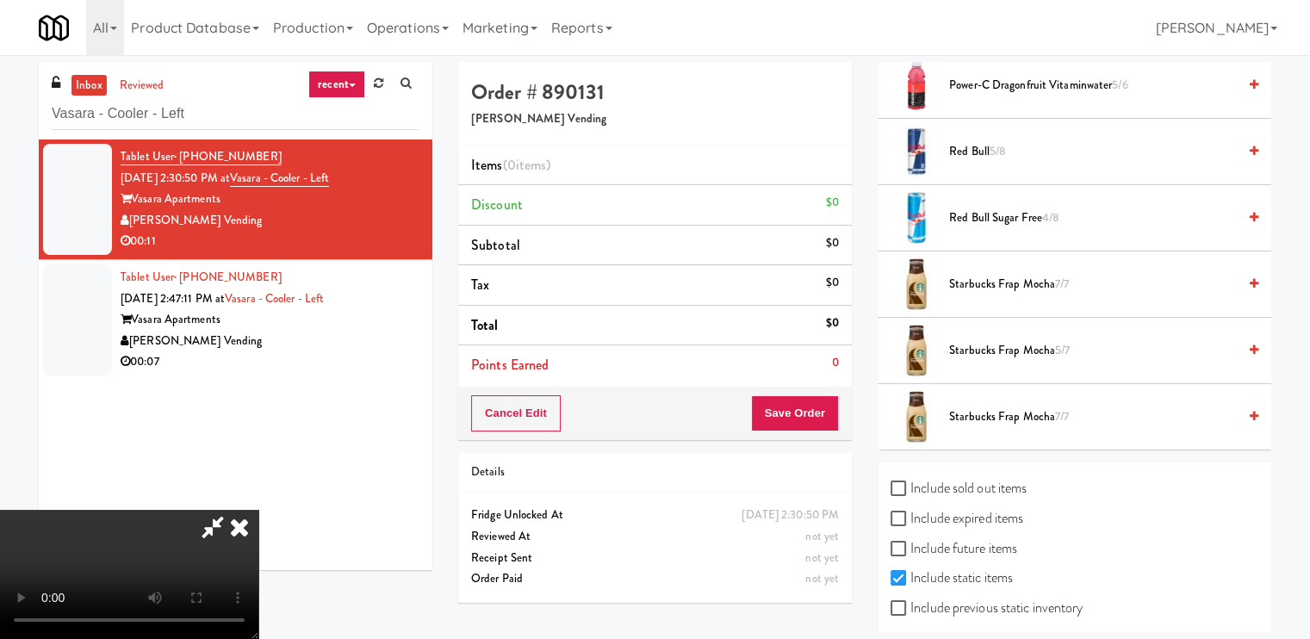
scroll to position [2109, 0]
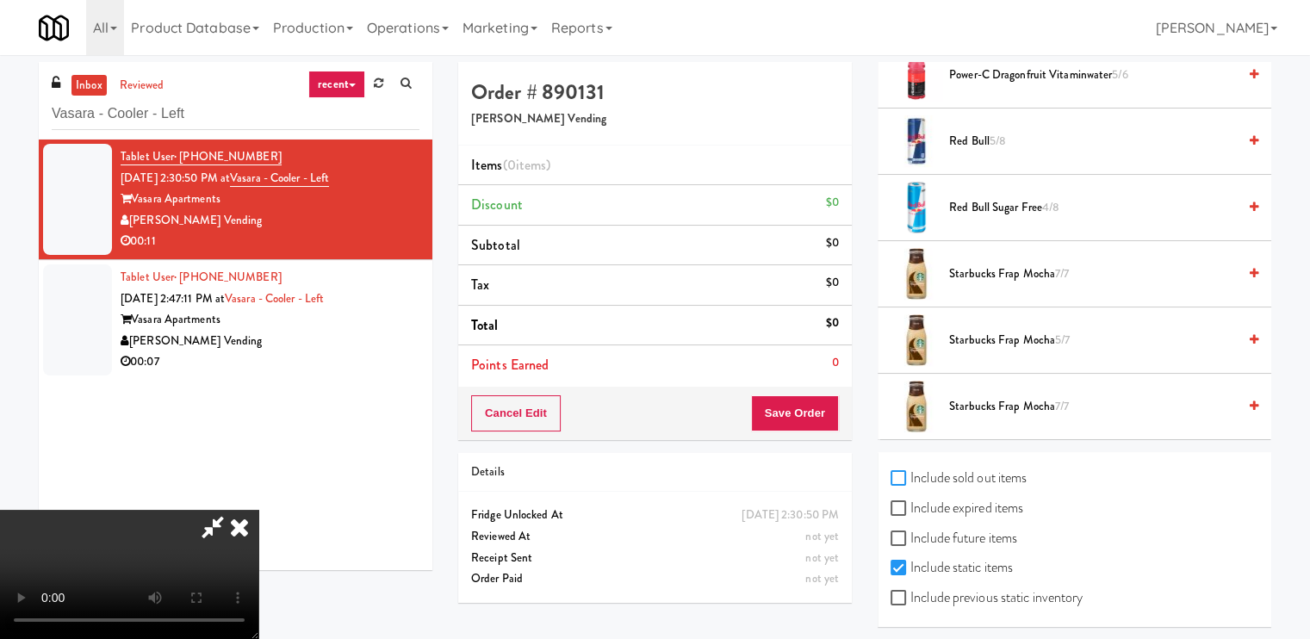
click at [906, 472] on input "Include sold out items" at bounding box center [900, 479] width 20 height 14
checkbox input "true"
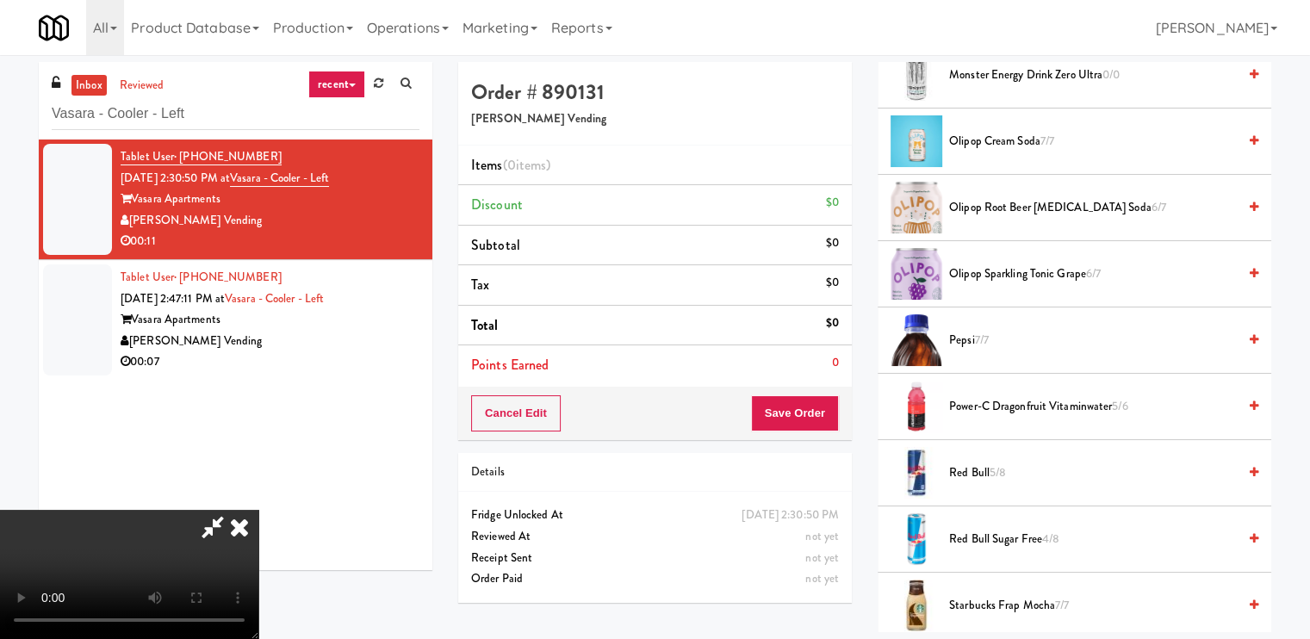
scroll to position [2506, 0]
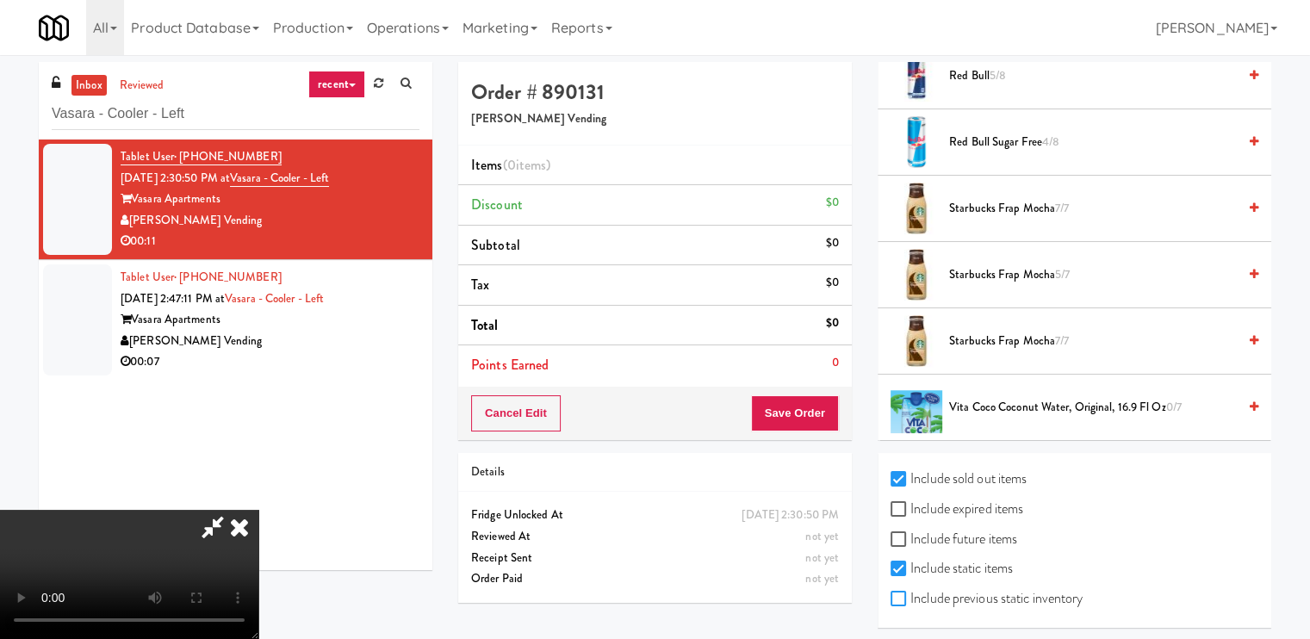
click at [899, 592] on input "Include previous static inventory" at bounding box center [900, 599] width 20 height 14
checkbox input "true"
click at [899, 508] on label "Include expired items" at bounding box center [956, 509] width 133 height 26
click at [899, 508] on input "Include expired items" at bounding box center [900, 510] width 20 height 14
checkbox input "true"
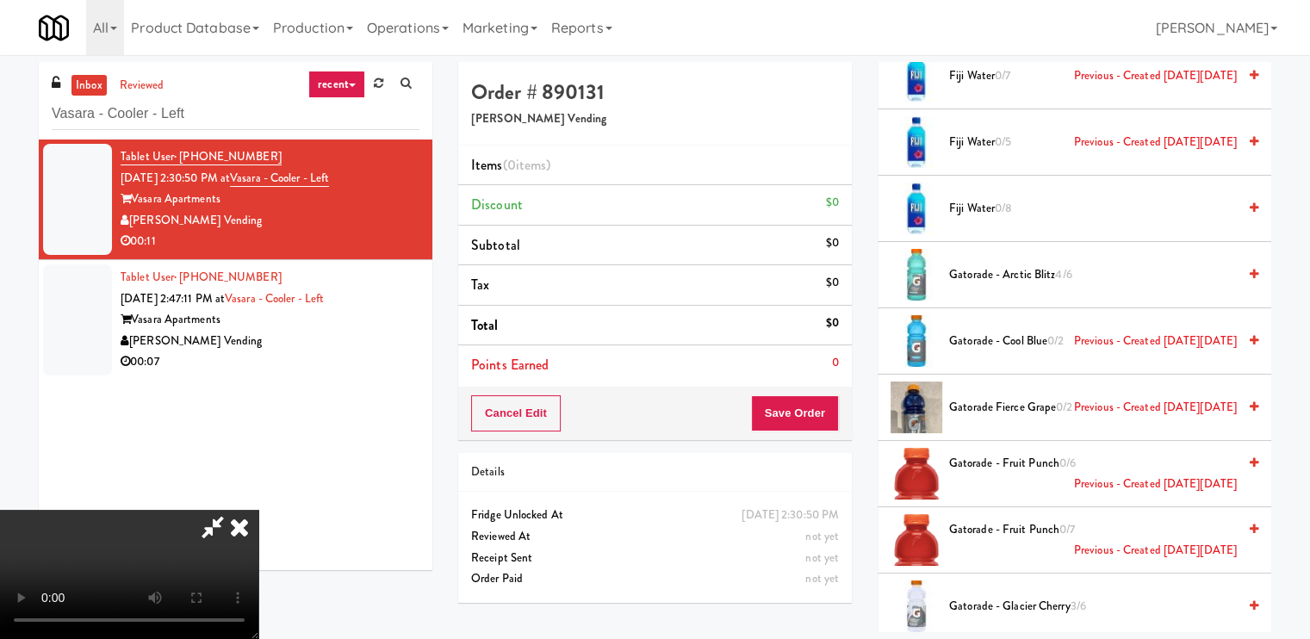
click at [1249, 202] on icon at bounding box center [1253, 207] width 9 height 11
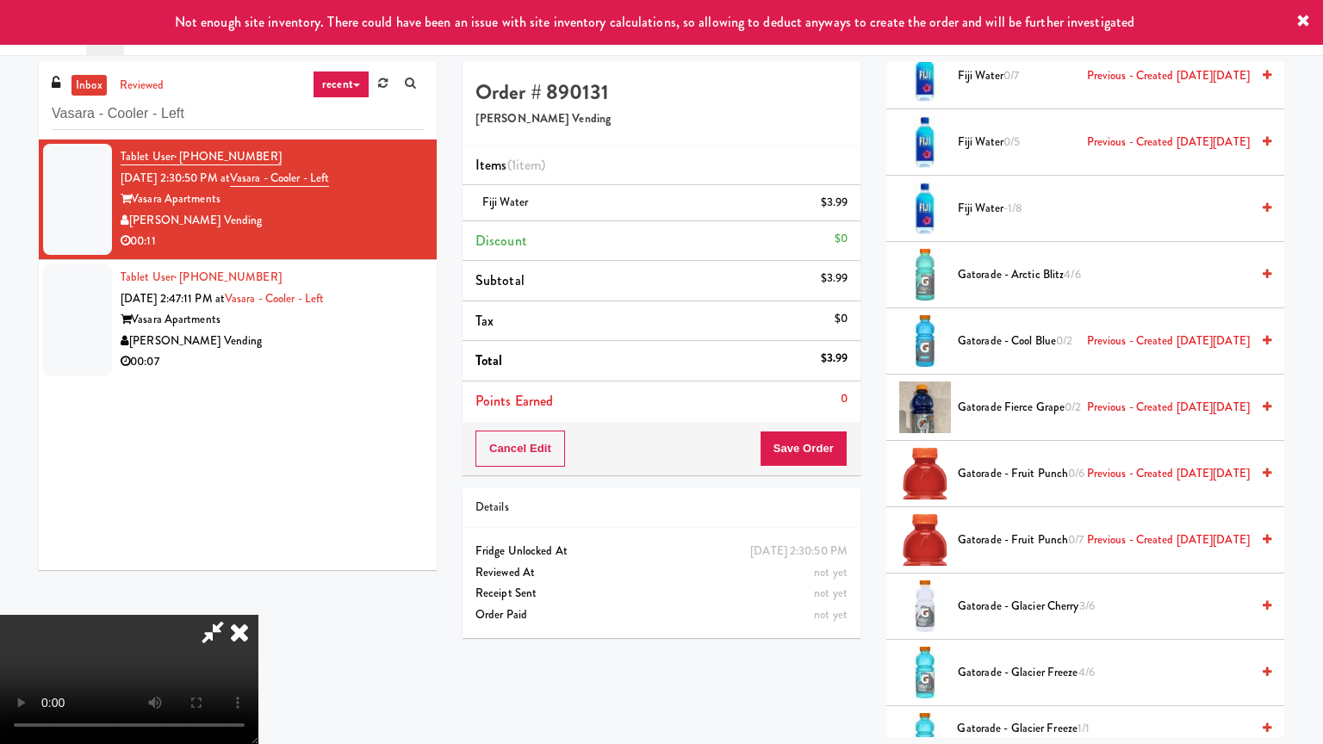
click at [258, 615] on video at bounding box center [129, 679] width 258 height 129
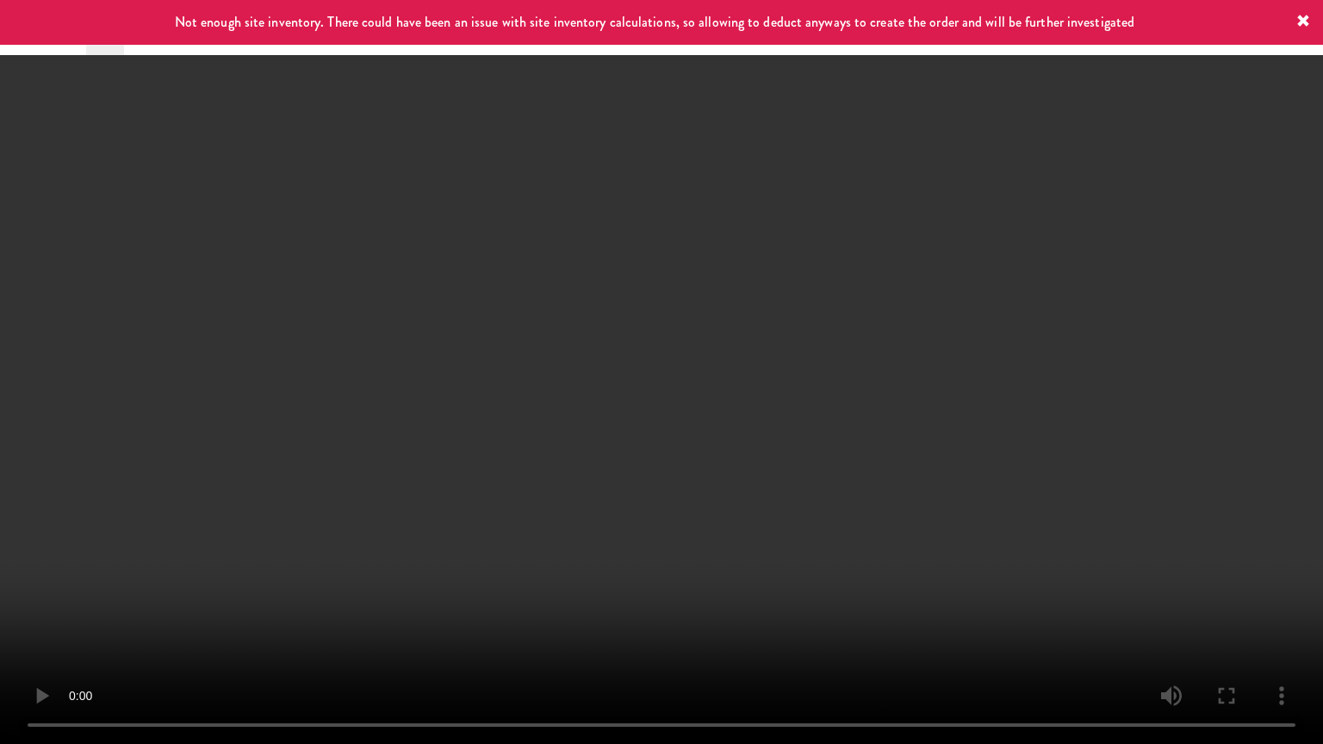
click at [802, 531] on video at bounding box center [661, 372] width 1323 height 744
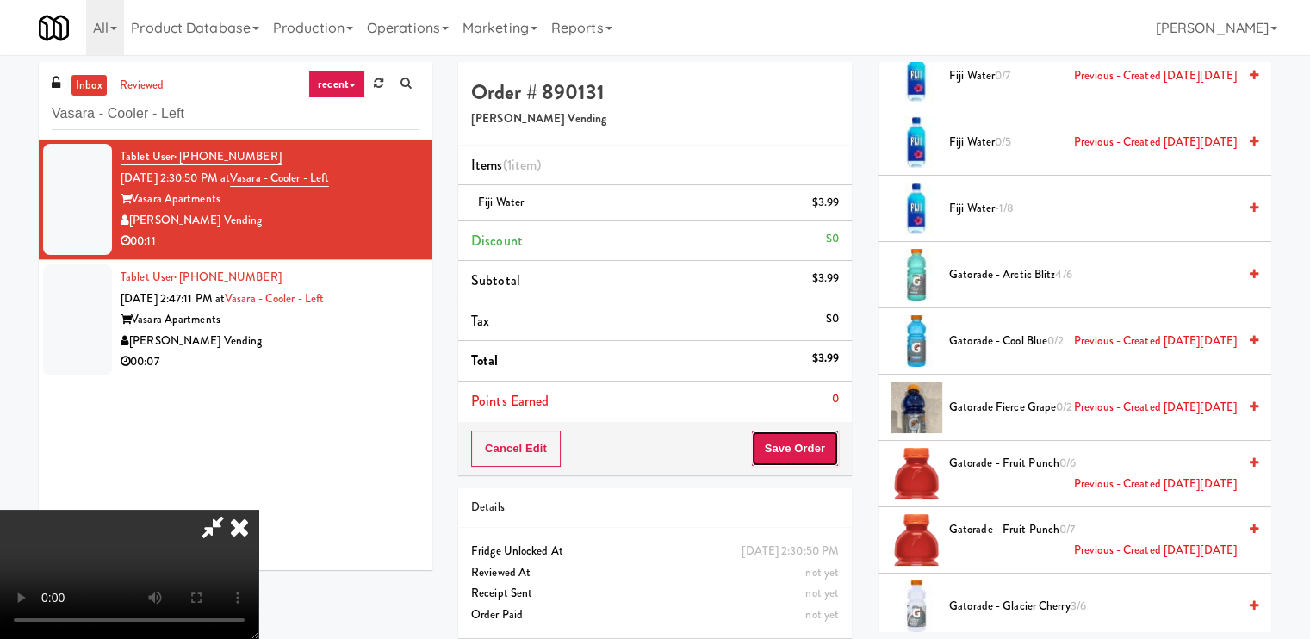
click at [827, 446] on button "Save Order" at bounding box center [795, 449] width 88 height 36
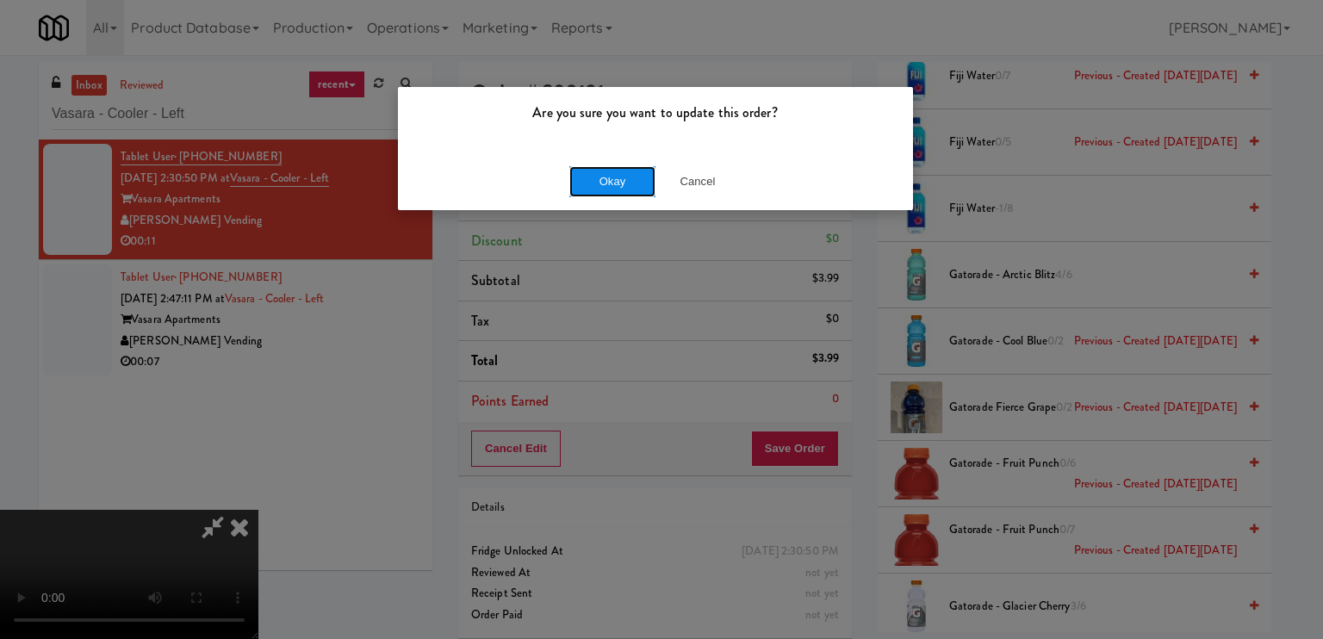
click at [616, 190] on button "Okay" at bounding box center [612, 181] width 86 height 31
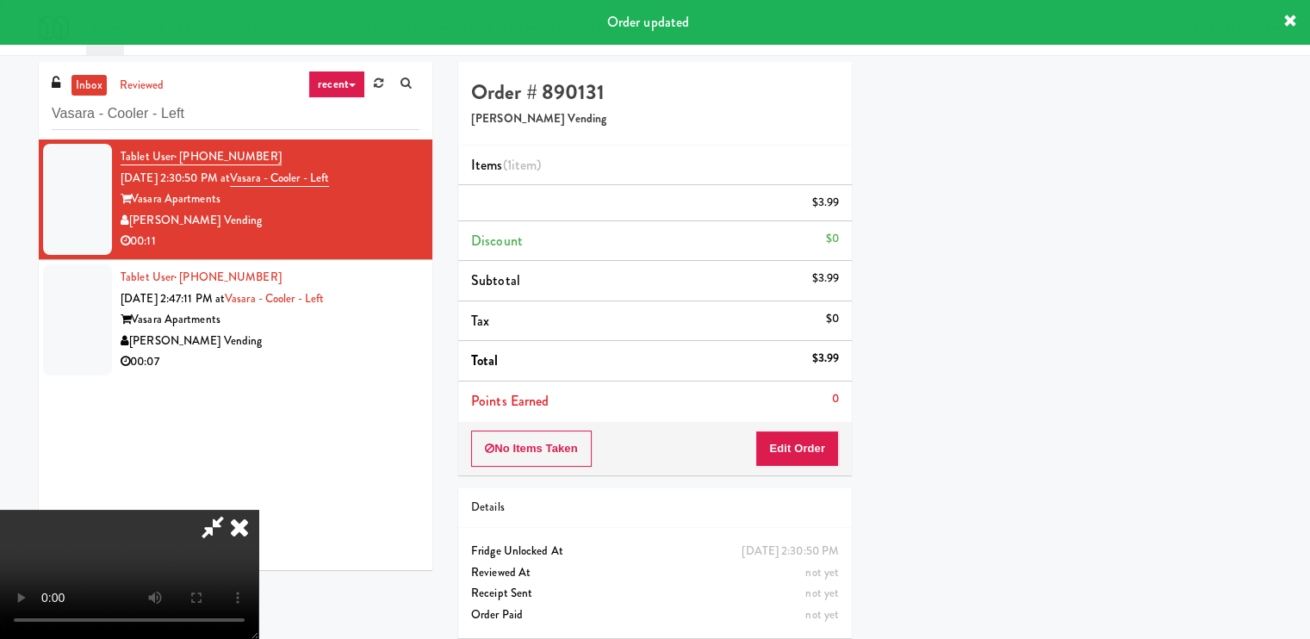
scroll to position [121, 0]
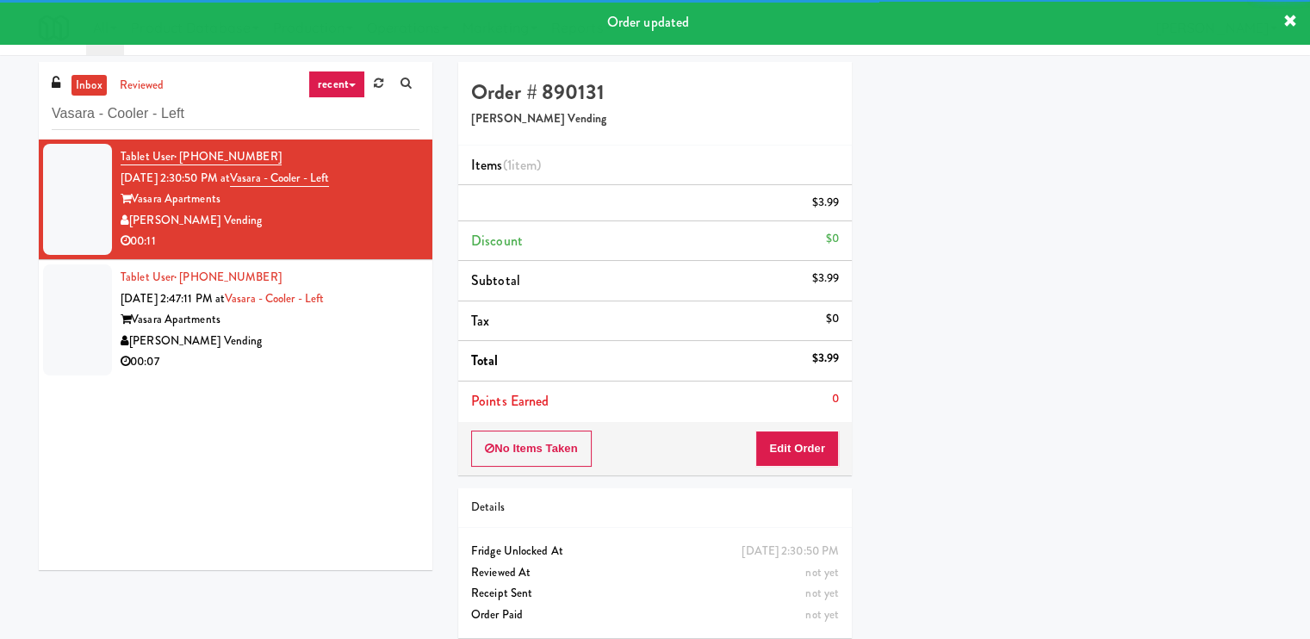
drag, startPoint x: 347, startPoint y: 356, endPoint x: 361, endPoint y: 356, distance: 13.8
click at [348, 356] on div "Tablet User · (712) 212-3617 Aug 16, 2025 2:47:11 PM at Vasara - Cooler - Left …" at bounding box center [270, 320] width 299 height 106
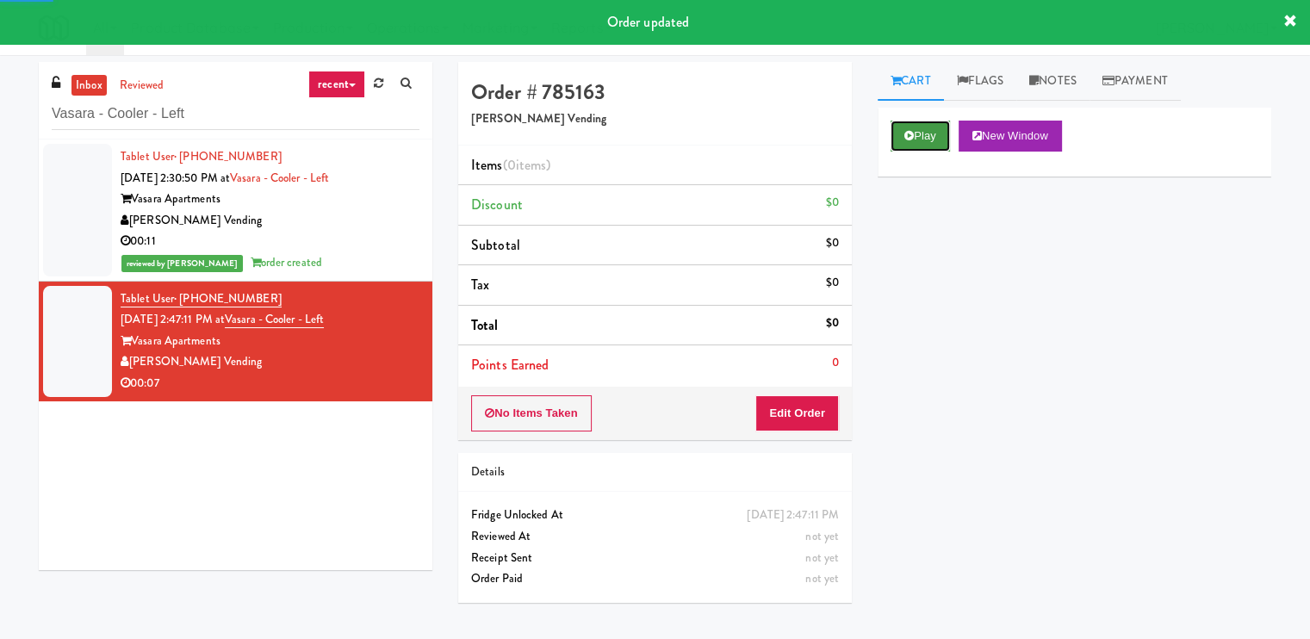
click at [933, 139] on button "Play" at bounding box center [919, 136] width 59 height 31
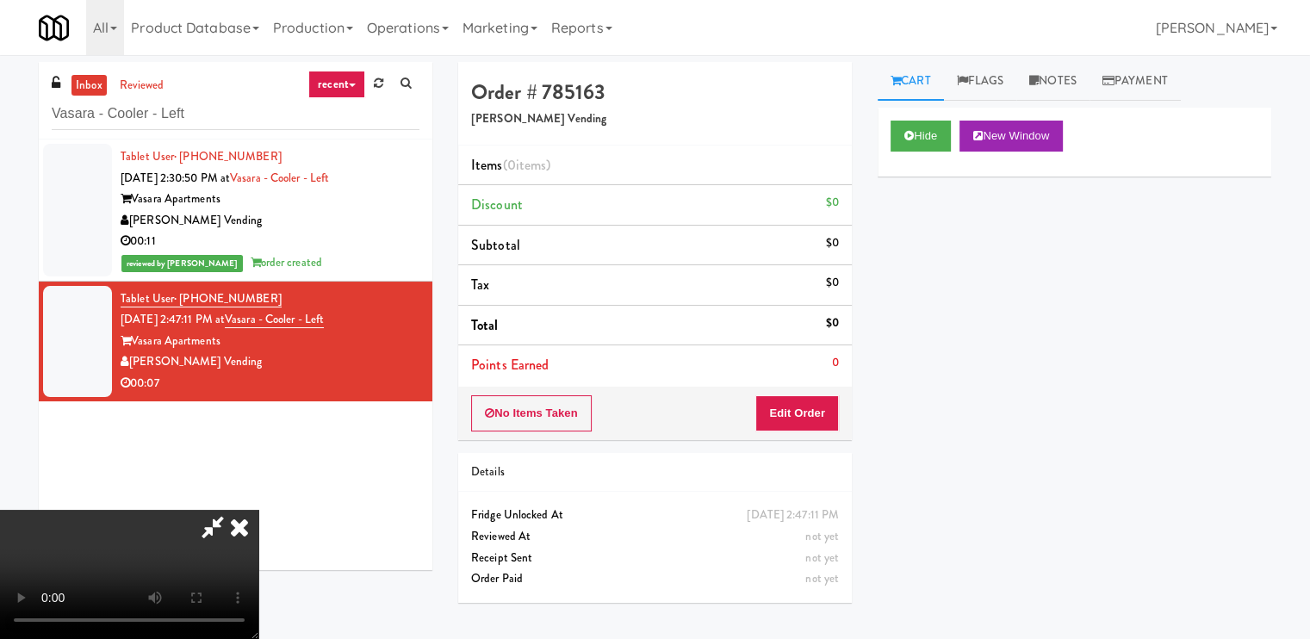
drag, startPoint x: 654, startPoint y: 555, endPoint x: 709, endPoint y: 589, distance: 65.7
click at [258, 555] on video at bounding box center [129, 574] width 258 height 129
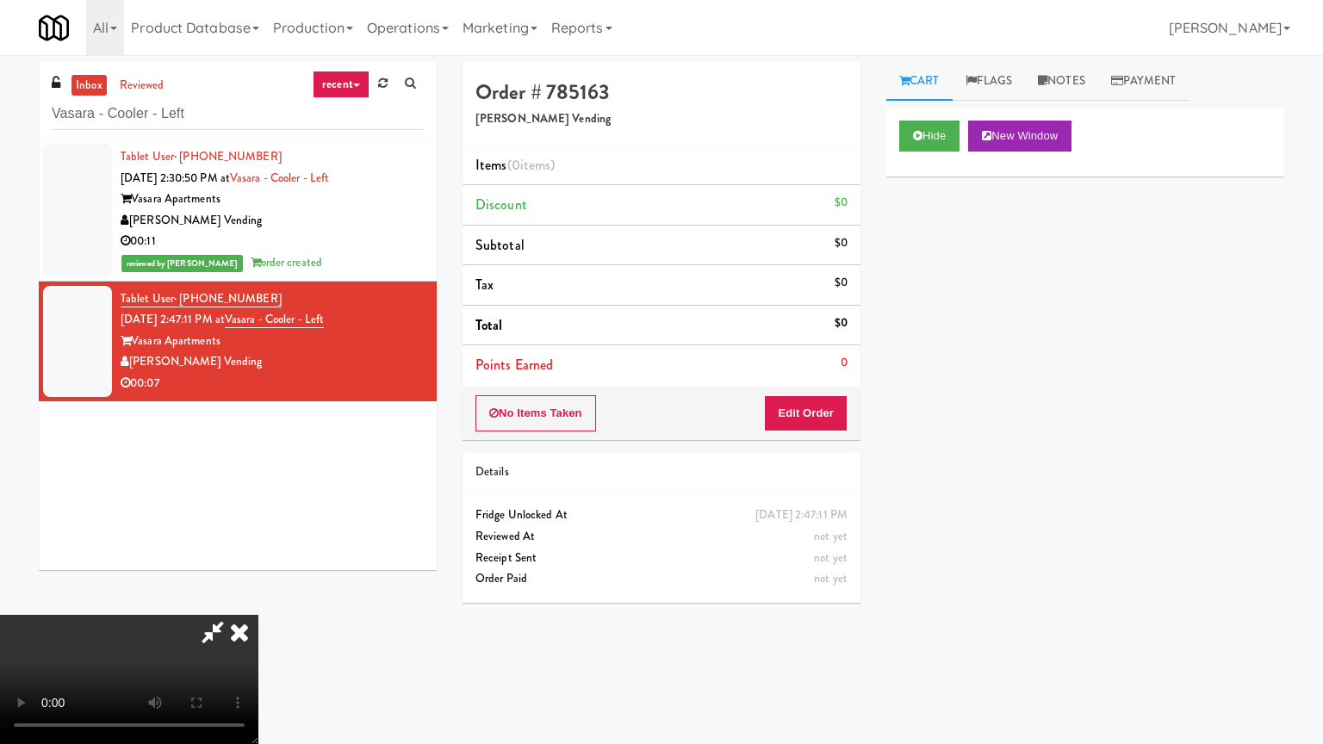
click at [258, 615] on video at bounding box center [129, 679] width 258 height 129
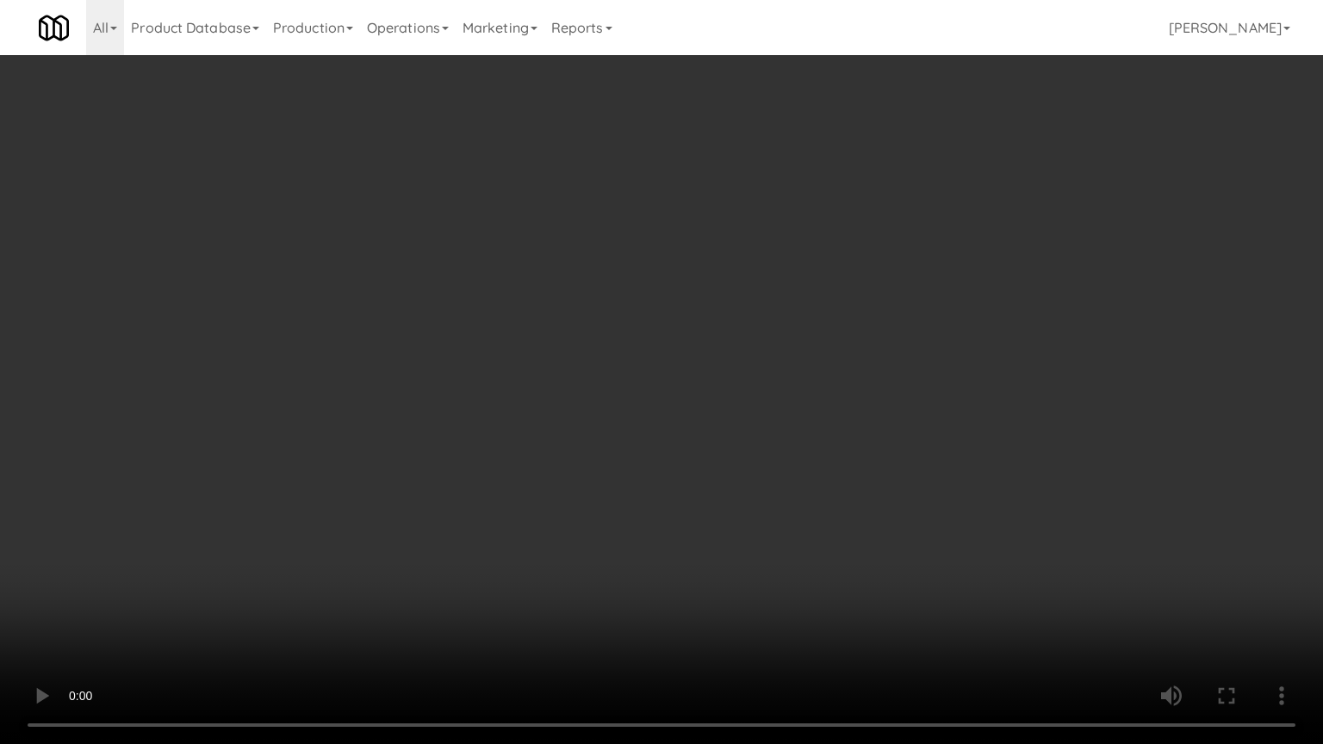
click at [799, 511] on video at bounding box center [661, 372] width 1323 height 744
click at [923, 381] on video at bounding box center [661, 372] width 1323 height 744
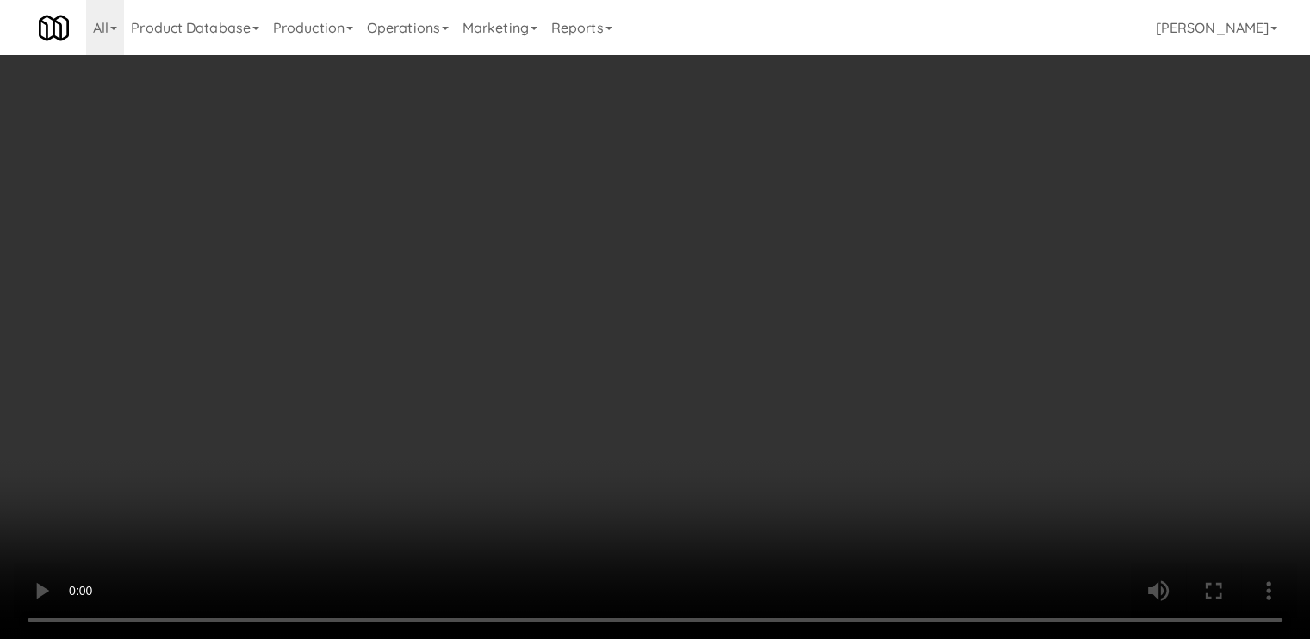
drag, startPoint x: 652, startPoint y: 451, endPoint x: 696, endPoint y: 426, distance: 50.5
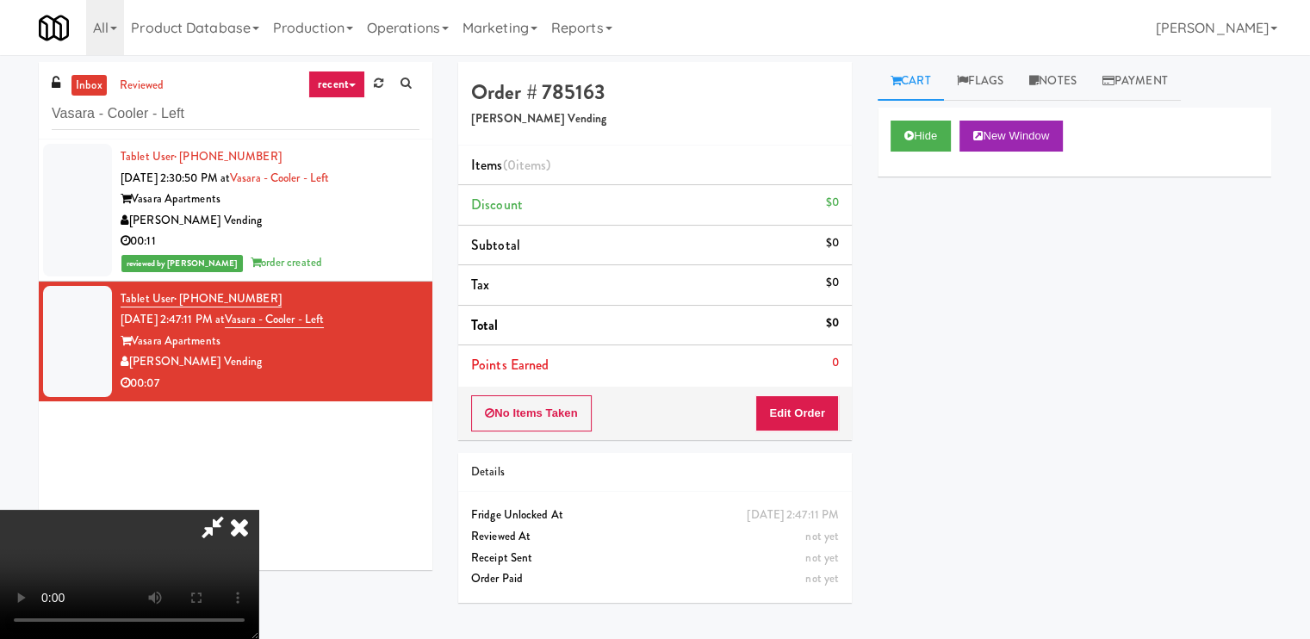
click at [258, 510] on video at bounding box center [129, 574] width 258 height 129
drag, startPoint x: 818, startPoint y: 404, endPoint x: 829, endPoint y: 400, distance: 11.7
click at [829, 400] on button "Edit Order" at bounding box center [797, 413] width 84 height 36
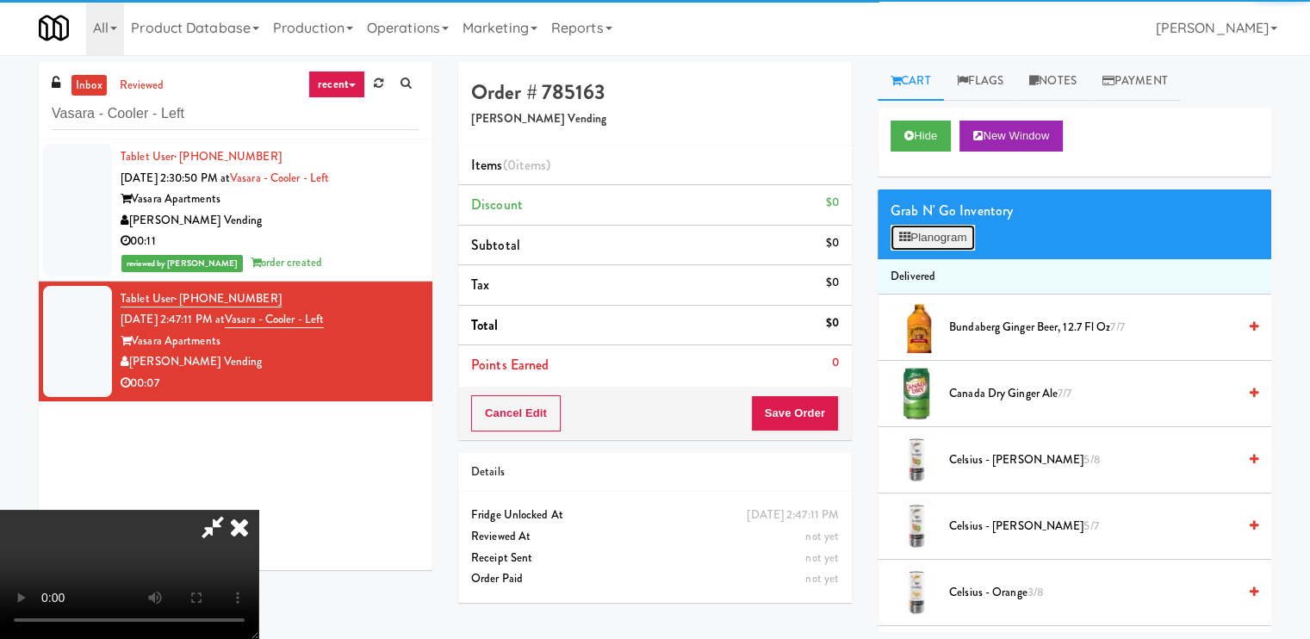
click at [959, 231] on button "Planogram" at bounding box center [932, 238] width 84 height 26
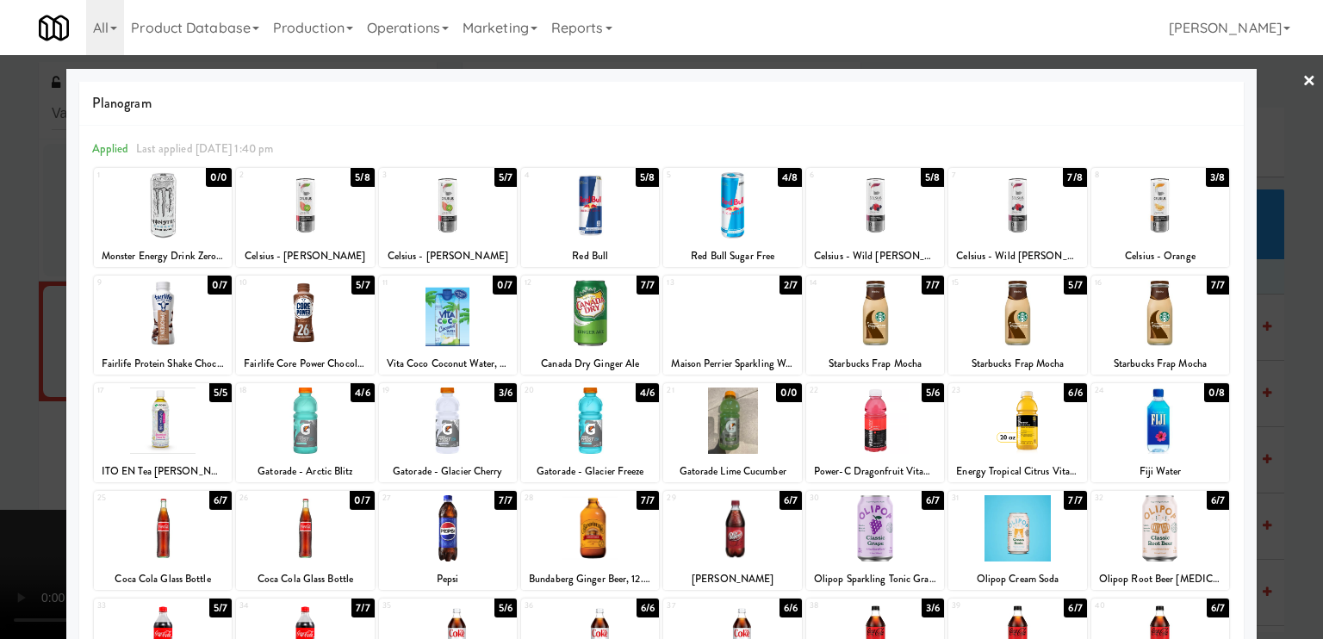
click at [979, 212] on div at bounding box center [1017, 205] width 138 height 66
drag, startPoint x: 15, startPoint y: 402, endPoint x: 59, endPoint y: 385, distance: 47.2
click at [21, 400] on div at bounding box center [661, 319] width 1323 height 639
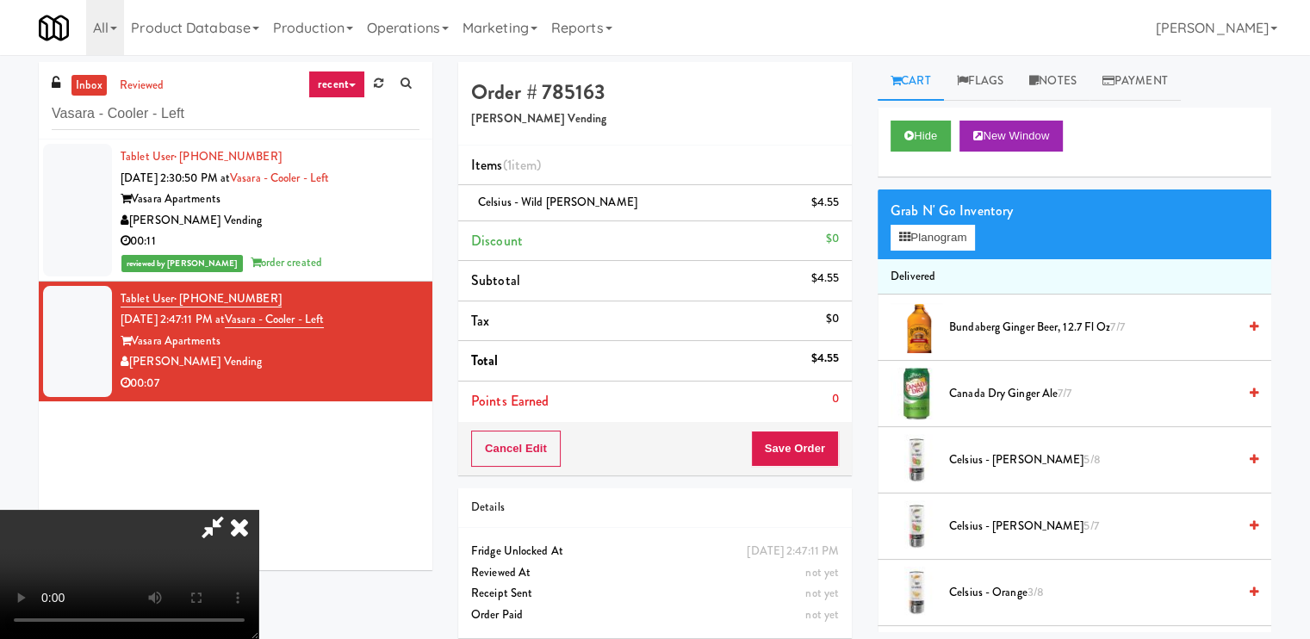
click at [258, 510] on icon at bounding box center [239, 527] width 38 height 34
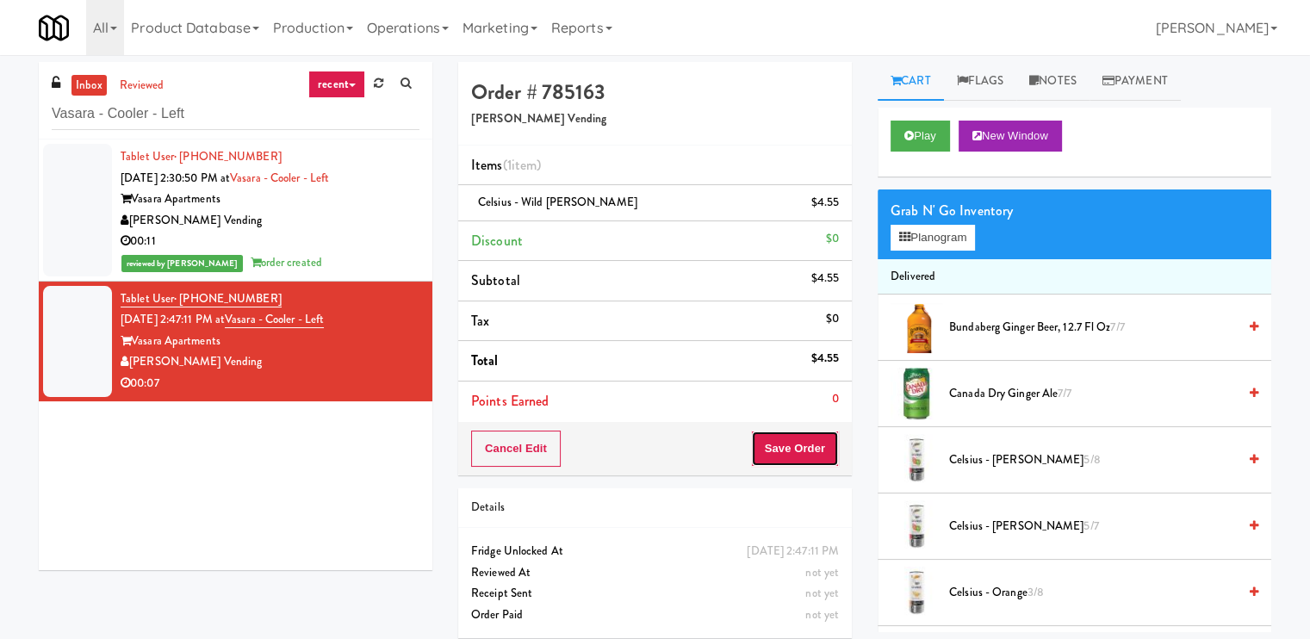
click at [771, 452] on button "Save Order" at bounding box center [795, 449] width 88 height 36
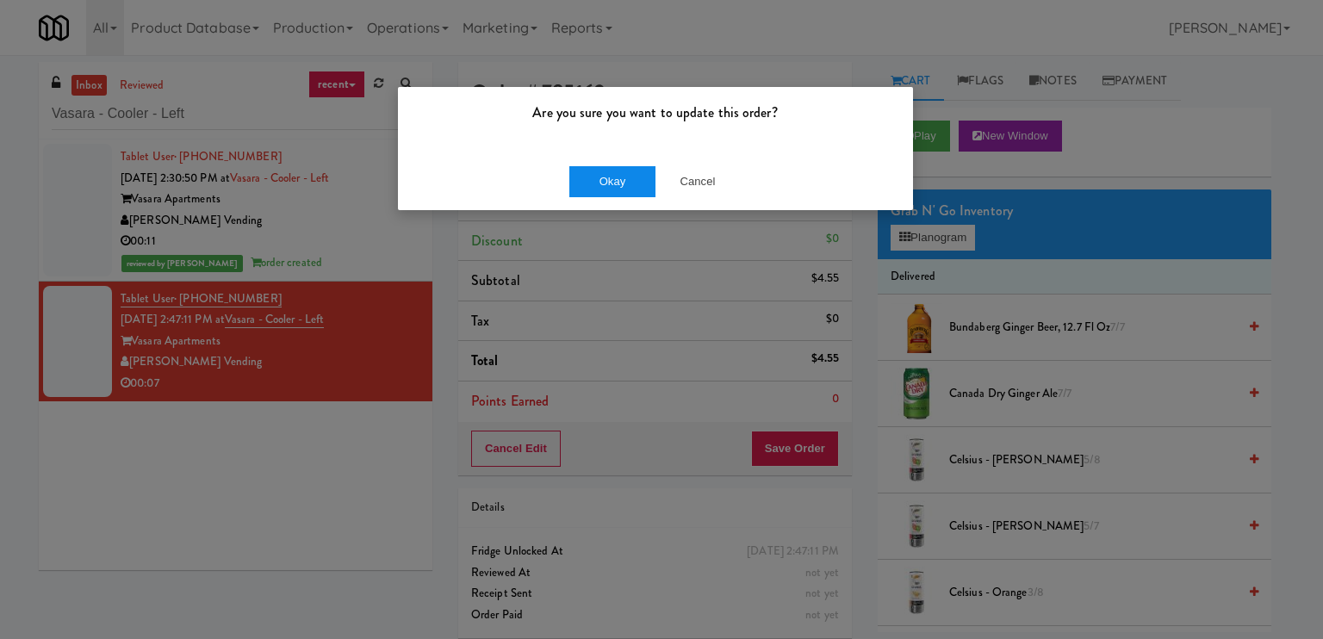
drag, startPoint x: 586, startPoint y: 197, endPoint x: 595, endPoint y: 183, distance: 17.4
click at [586, 195] on div "Okay Cancel" at bounding box center [655, 181] width 515 height 58
click at [595, 183] on button "Okay" at bounding box center [612, 181] width 86 height 31
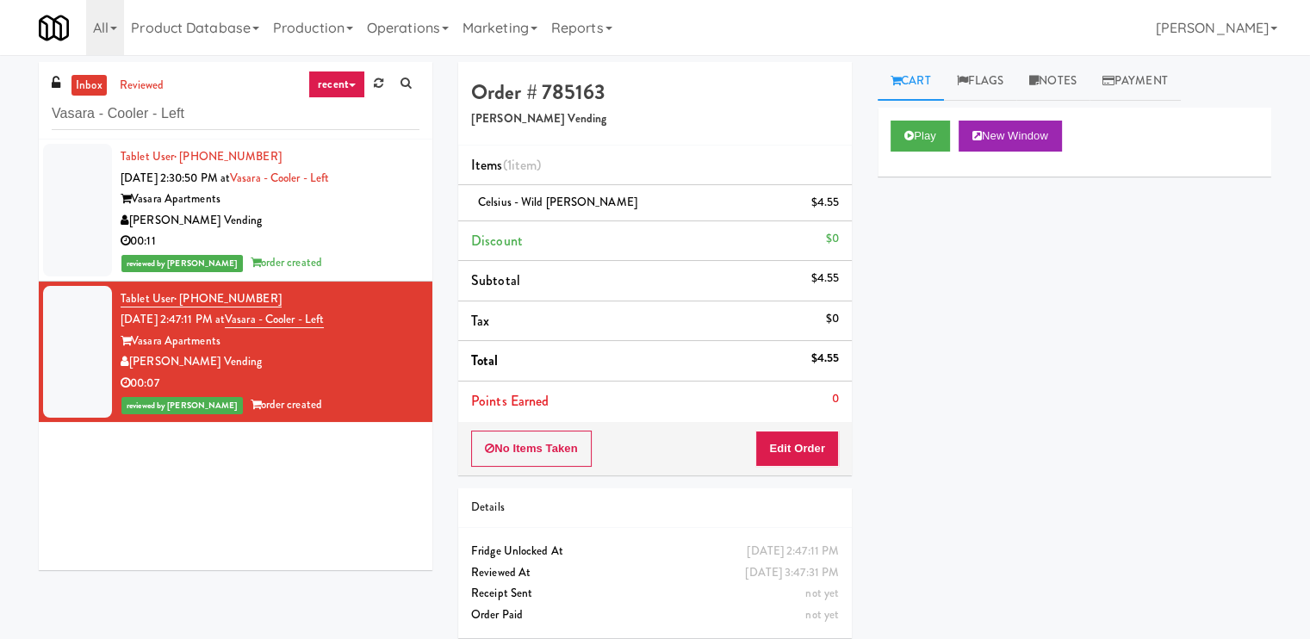
click at [226, 131] on div "inbox reviewed recent all unclear take inventory issue suspicious failed recent…" at bounding box center [235, 100] width 393 height 77
click at [223, 122] on input "Vasara - Cooler - Left" at bounding box center [236, 114] width 368 height 32
paste input "Reserve Glenview"
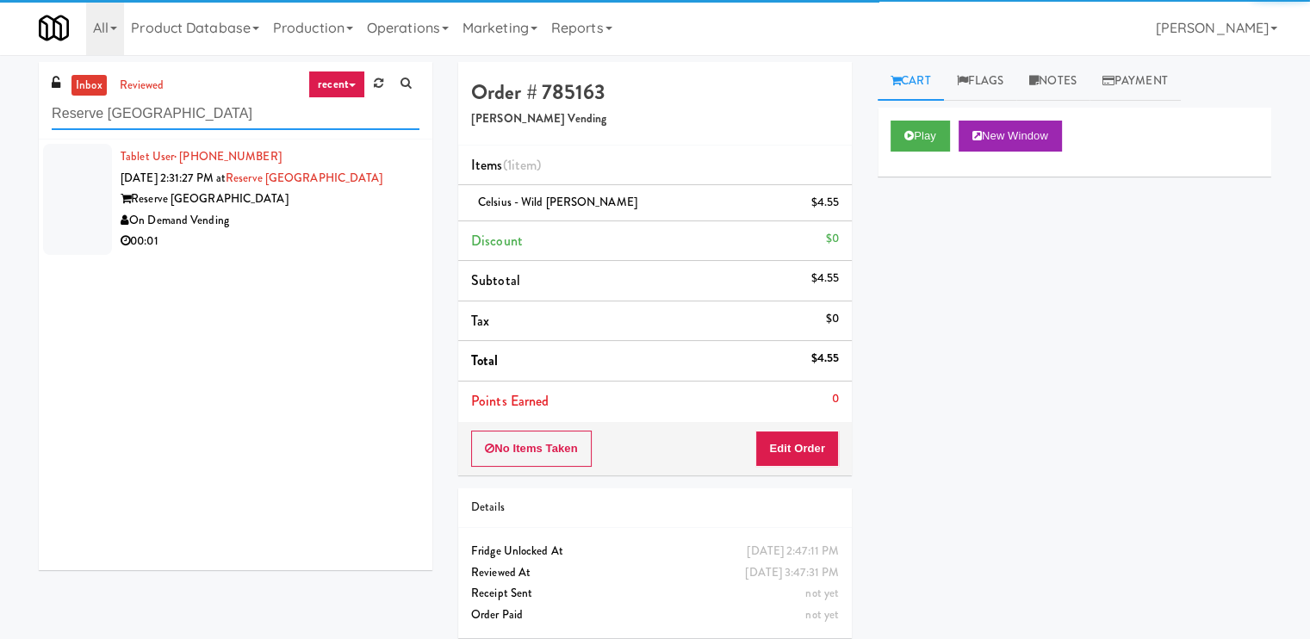
type input "Reserve Glenview"
click at [351, 239] on div "00:01" at bounding box center [270, 242] width 299 height 22
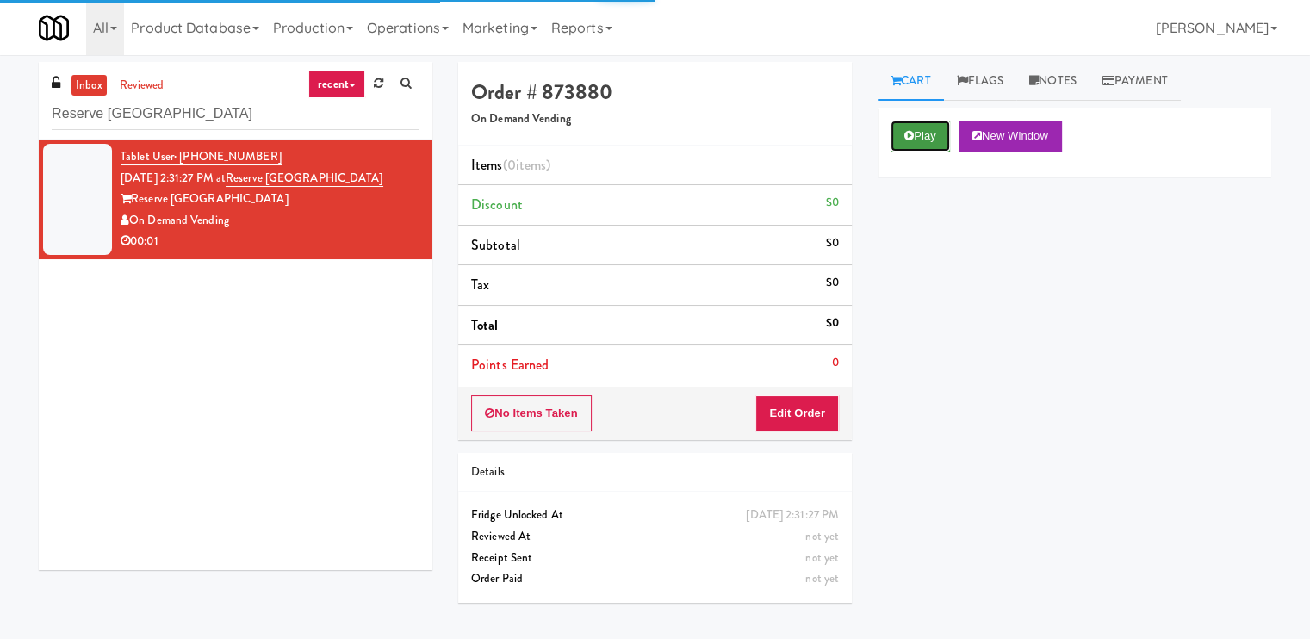
click at [944, 125] on button "Play" at bounding box center [919, 136] width 59 height 31
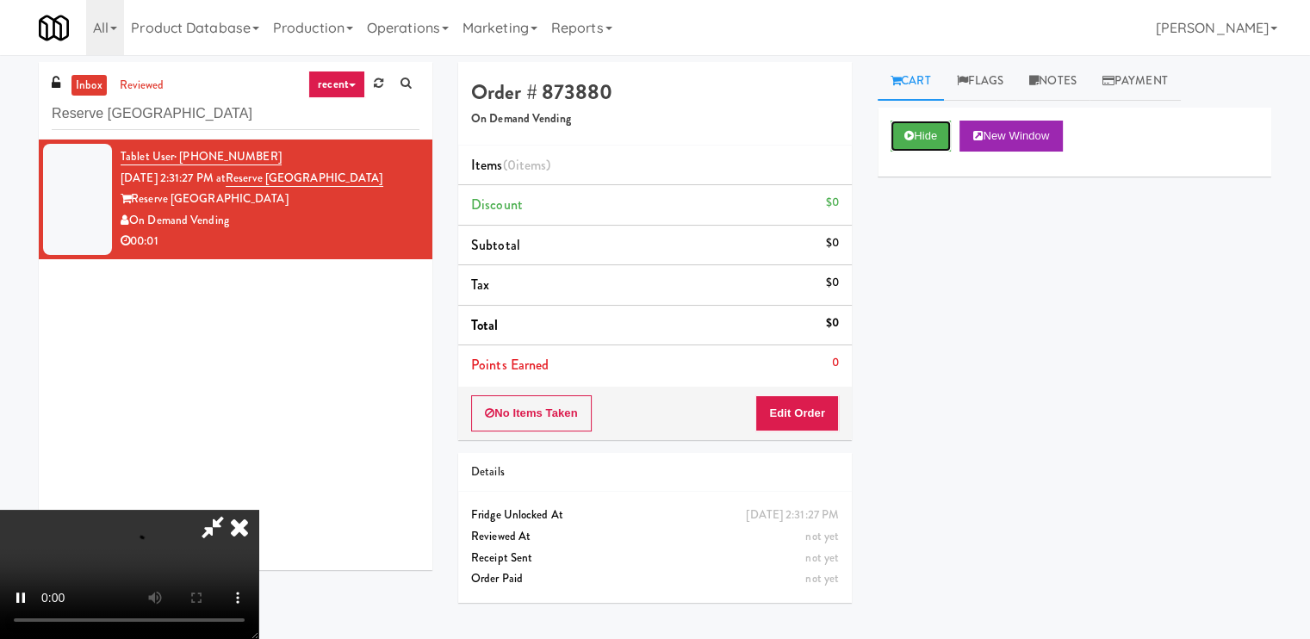
scroll to position [231, 0]
click at [258, 511] on video at bounding box center [129, 574] width 258 height 129
click at [258, 510] on video at bounding box center [129, 574] width 258 height 129
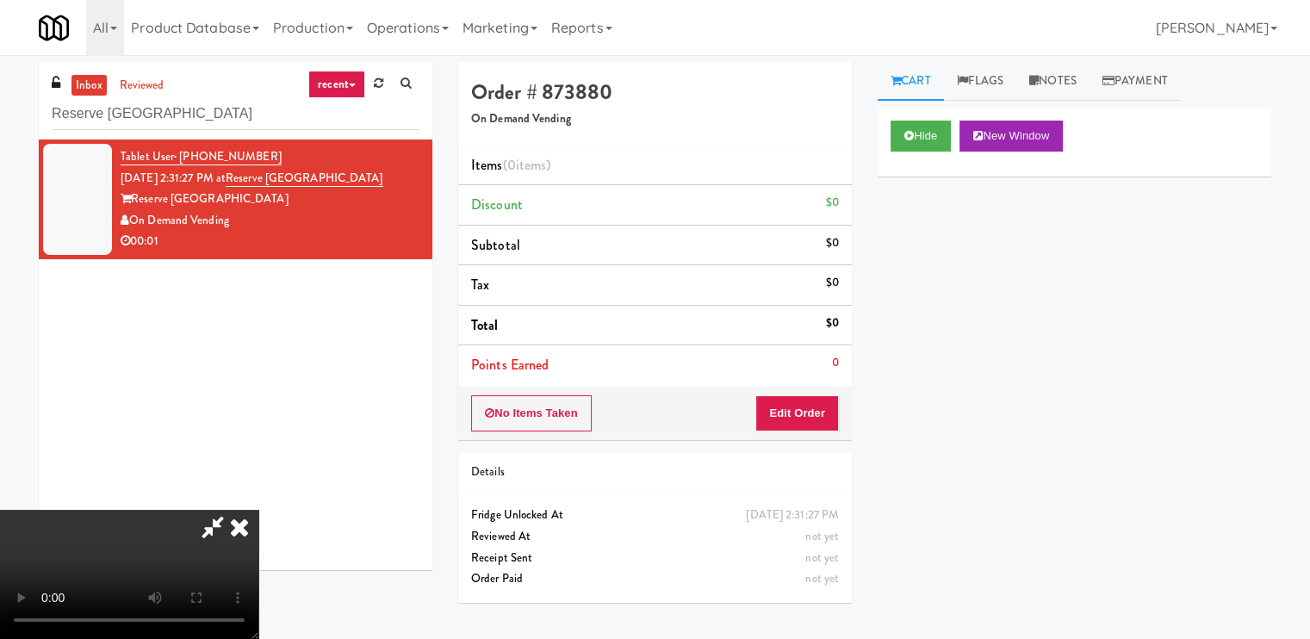
click at [258, 510] on video at bounding box center [129, 574] width 258 height 129
click at [258, 510] on icon at bounding box center [239, 527] width 38 height 34
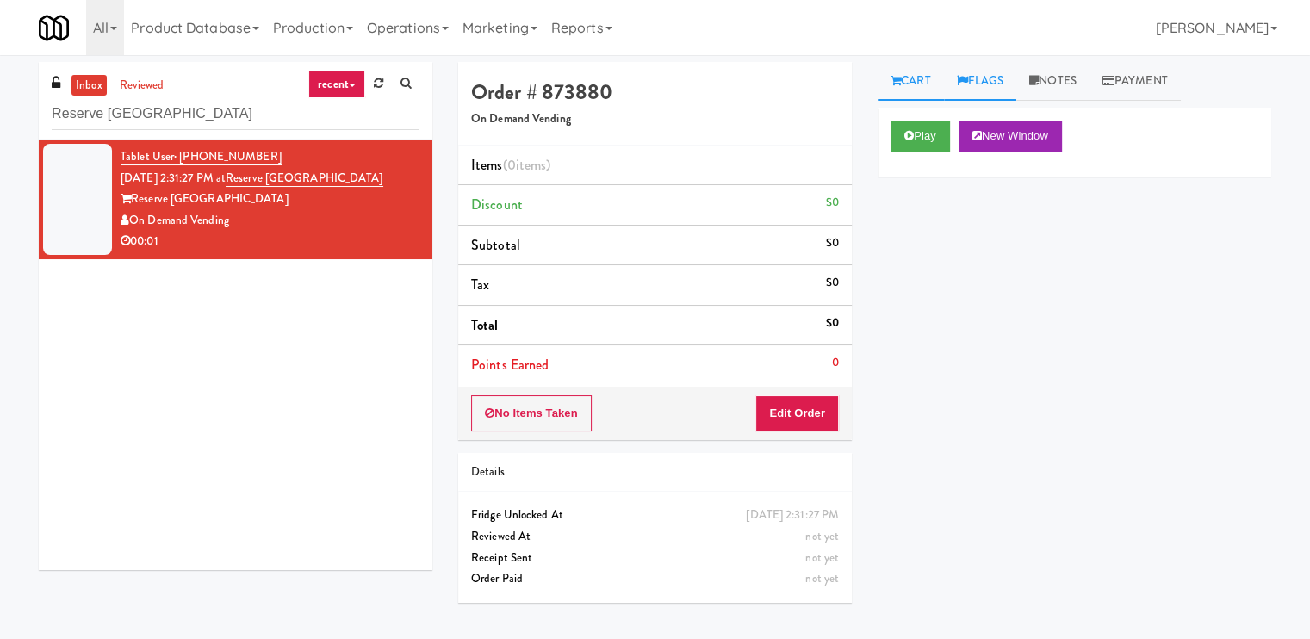
click at [997, 79] on link "Flags" at bounding box center [980, 81] width 73 height 39
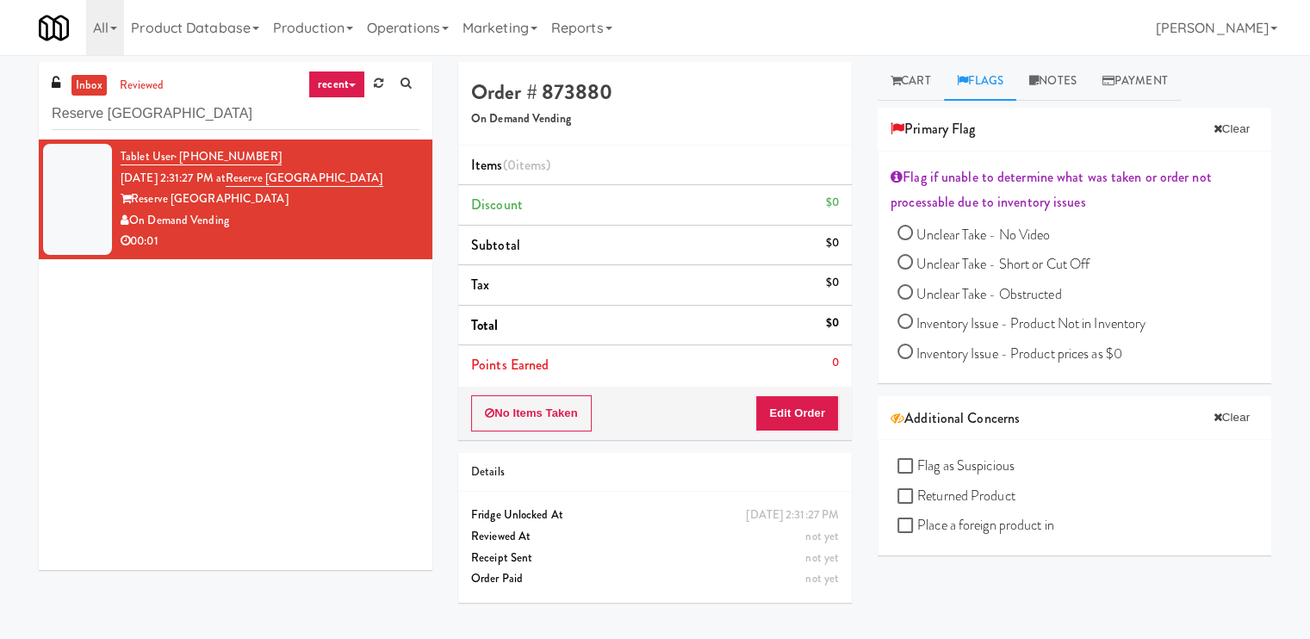
click at [895, 262] on div "Flag if unable to determine what was taken or order not processable due to inve…" at bounding box center [1073, 268] width 393 height 232
click at [1075, 66] on link "Notes" at bounding box center [1052, 81] width 73 height 39
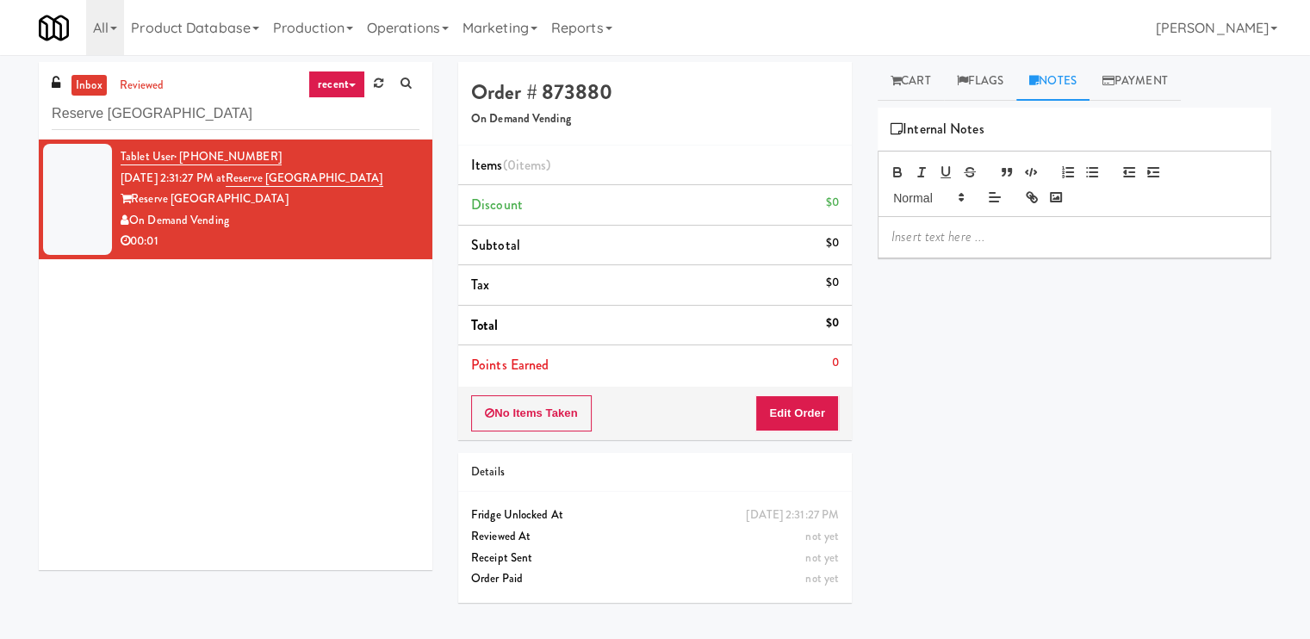
click at [986, 244] on p at bounding box center [1074, 236] width 366 height 19
click at [978, 85] on link "Flags" at bounding box center [980, 81] width 73 height 39
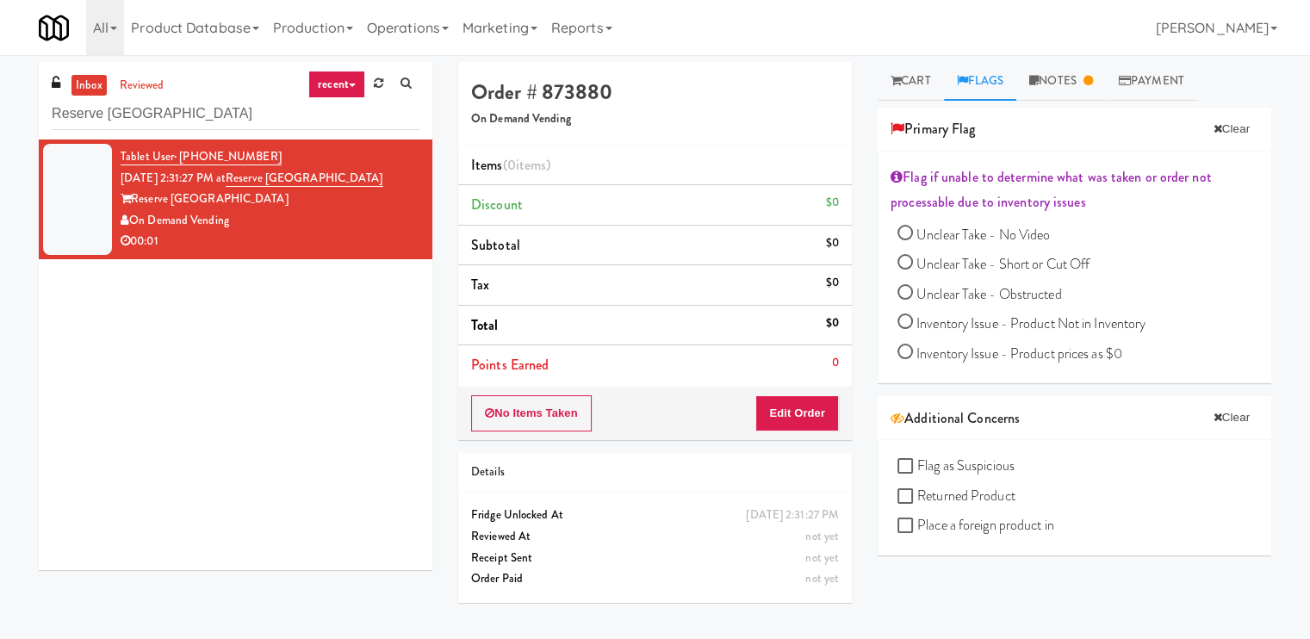
click at [902, 263] on input "Unclear Take - Short or Cut Off" at bounding box center [904, 264] width 15 height 15
radio input "true"
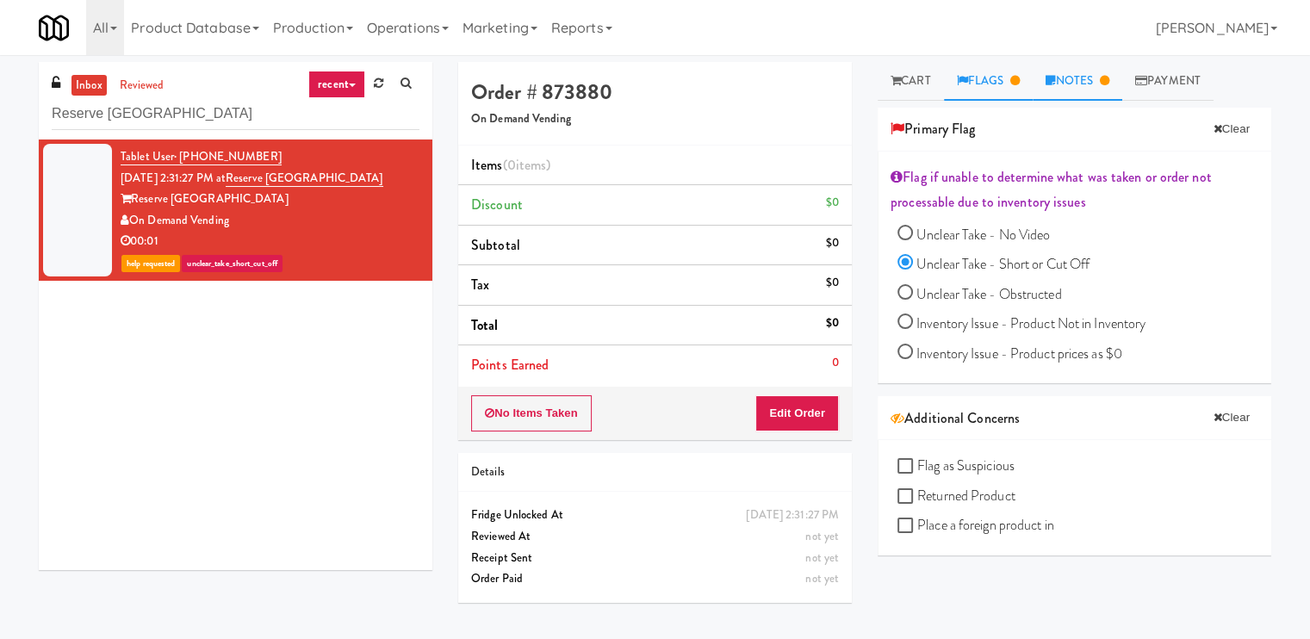
click at [1075, 79] on link "Notes" at bounding box center [1077, 81] width 90 height 39
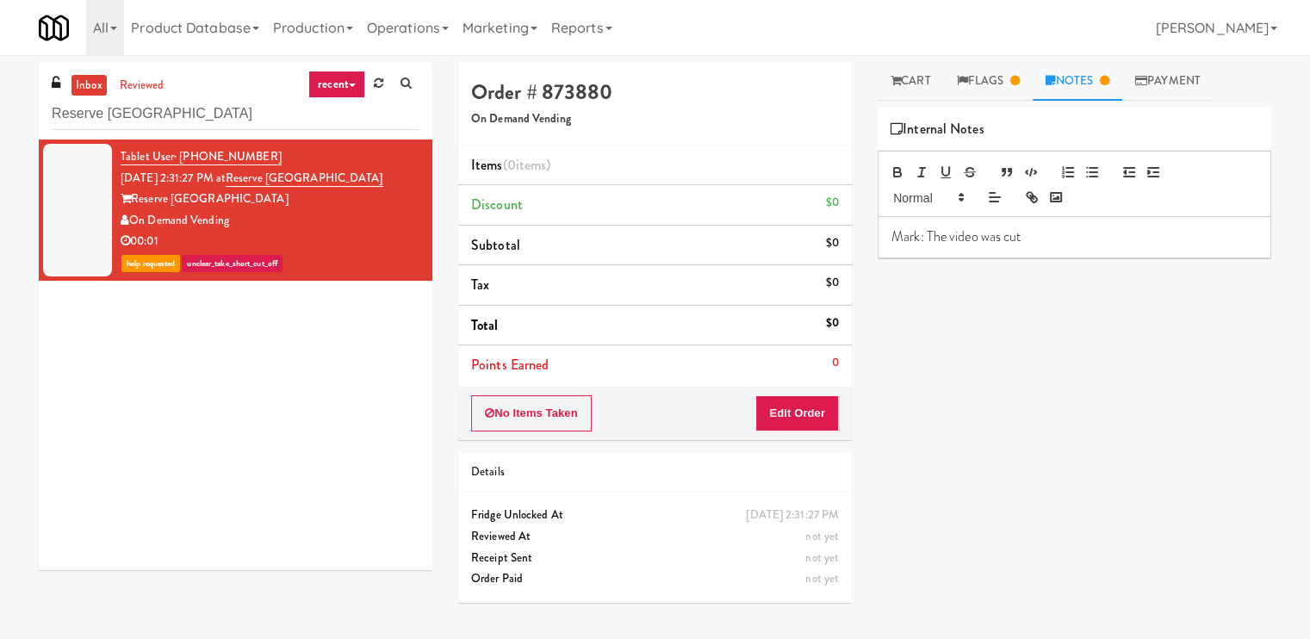
click at [1056, 236] on p "Mark: The video was cut" at bounding box center [1074, 236] width 366 height 19
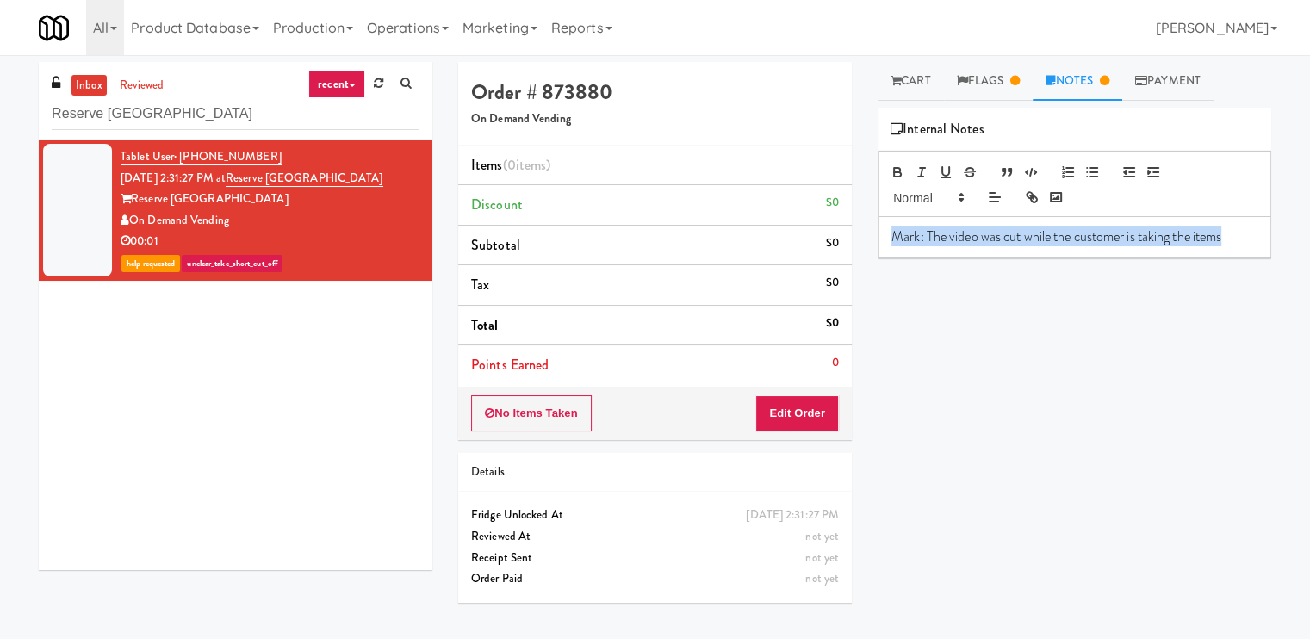
copy p "Mark: The video was cut while the customer is taking the items"
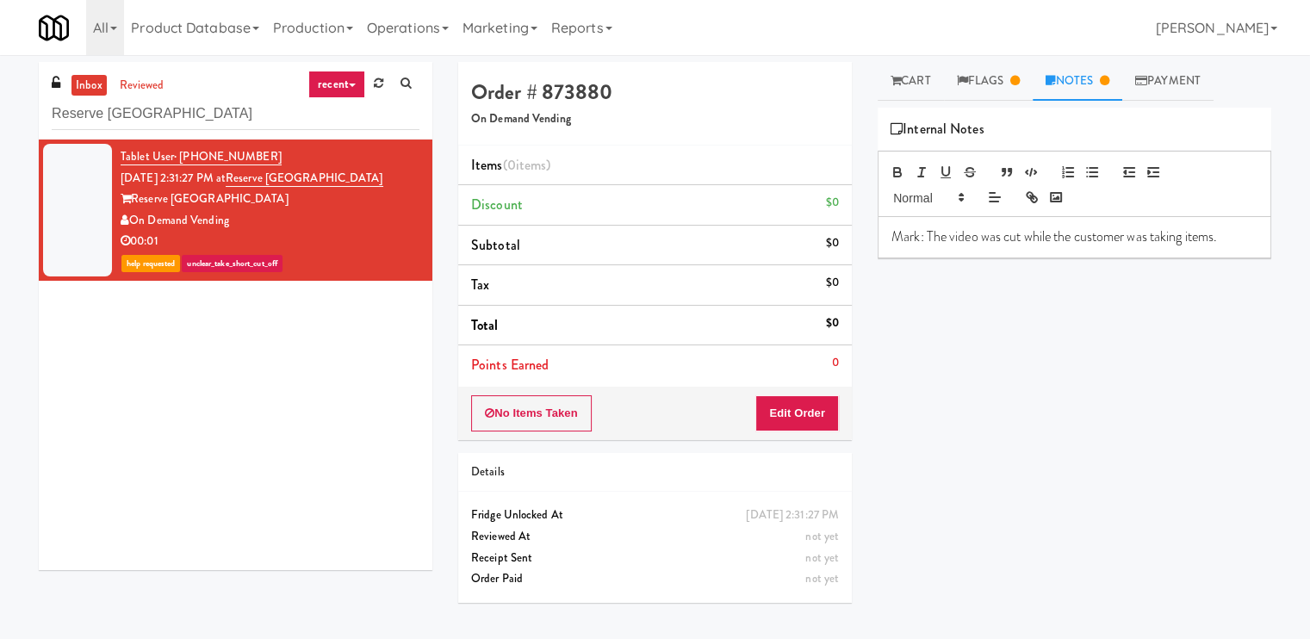
click at [224, 92] on div "inbox reviewed recent all unclear take inventory issue suspicious failed recent…" at bounding box center [235, 100] width 393 height 77
click at [220, 102] on input "Reserve Glenview" at bounding box center [236, 114] width 368 height 32
paste input "VOC - Cooler"
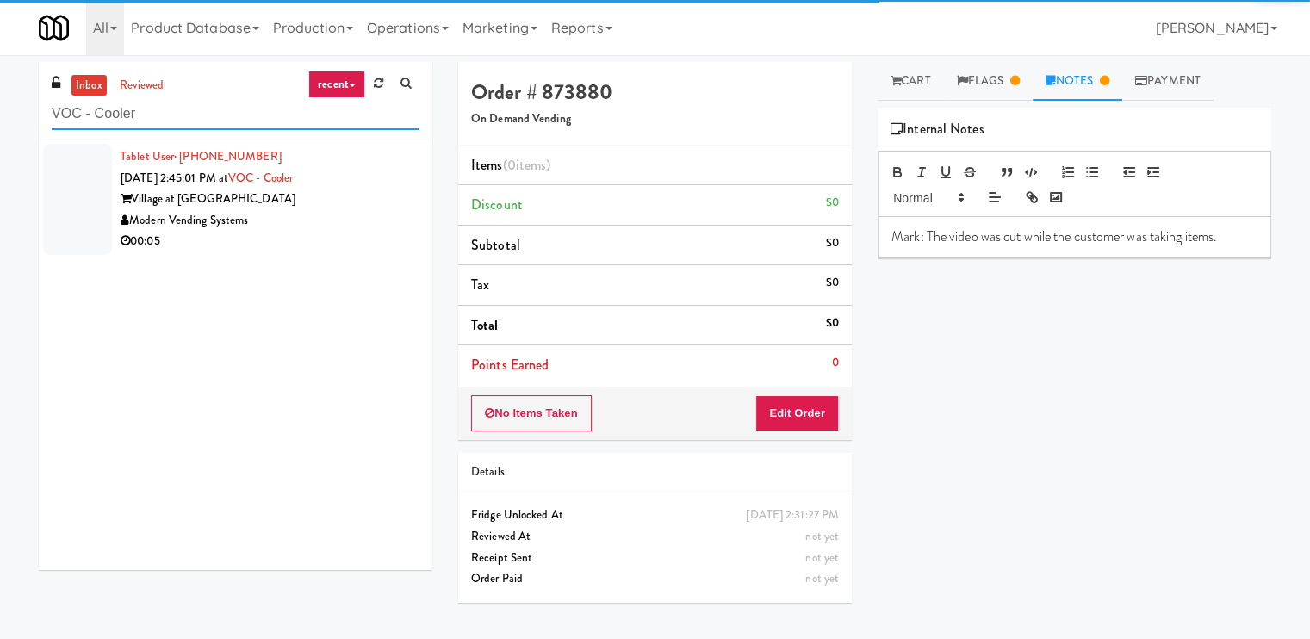
type input "VOC - Cooler"
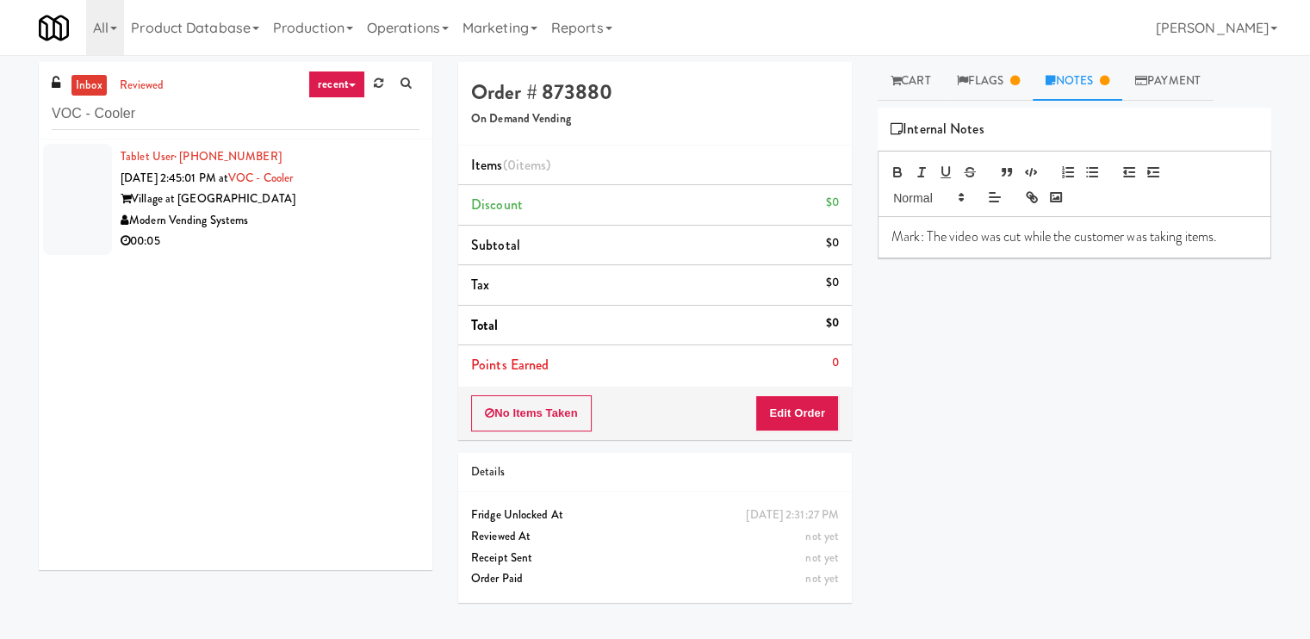
drag, startPoint x: 341, startPoint y: 238, endPoint x: 568, endPoint y: 209, distance: 229.1
click at [343, 238] on div "00:05" at bounding box center [270, 242] width 299 height 22
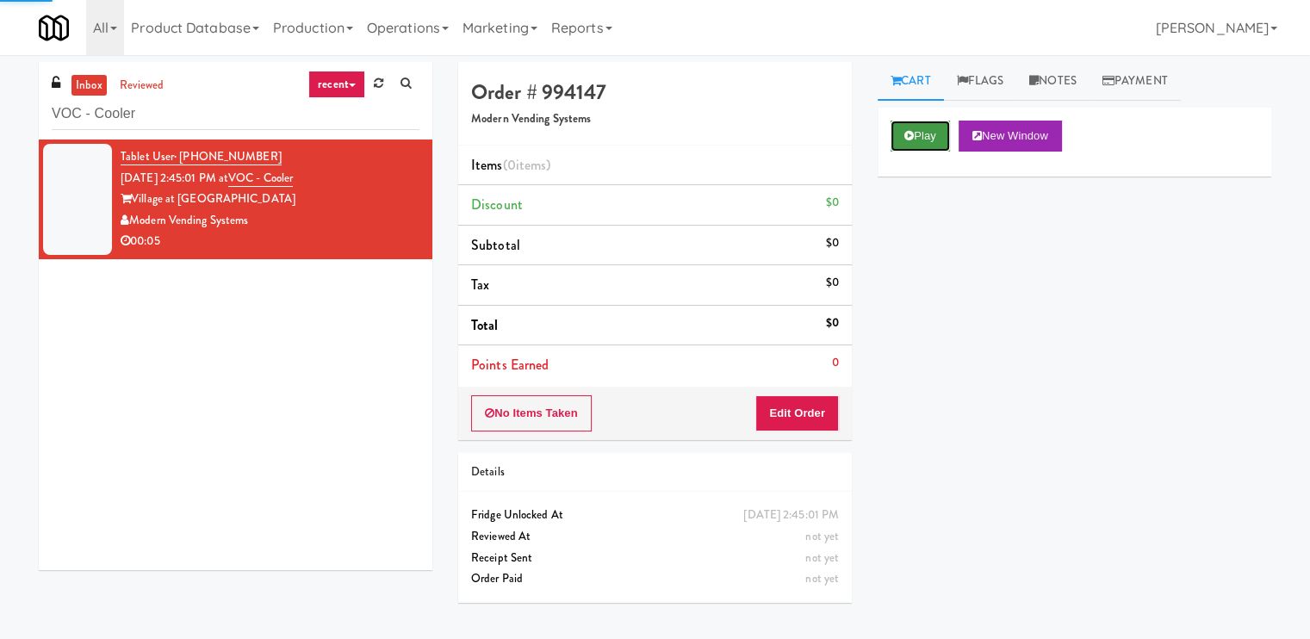
click at [930, 133] on button "Play" at bounding box center [919, 136] width 59 height 31
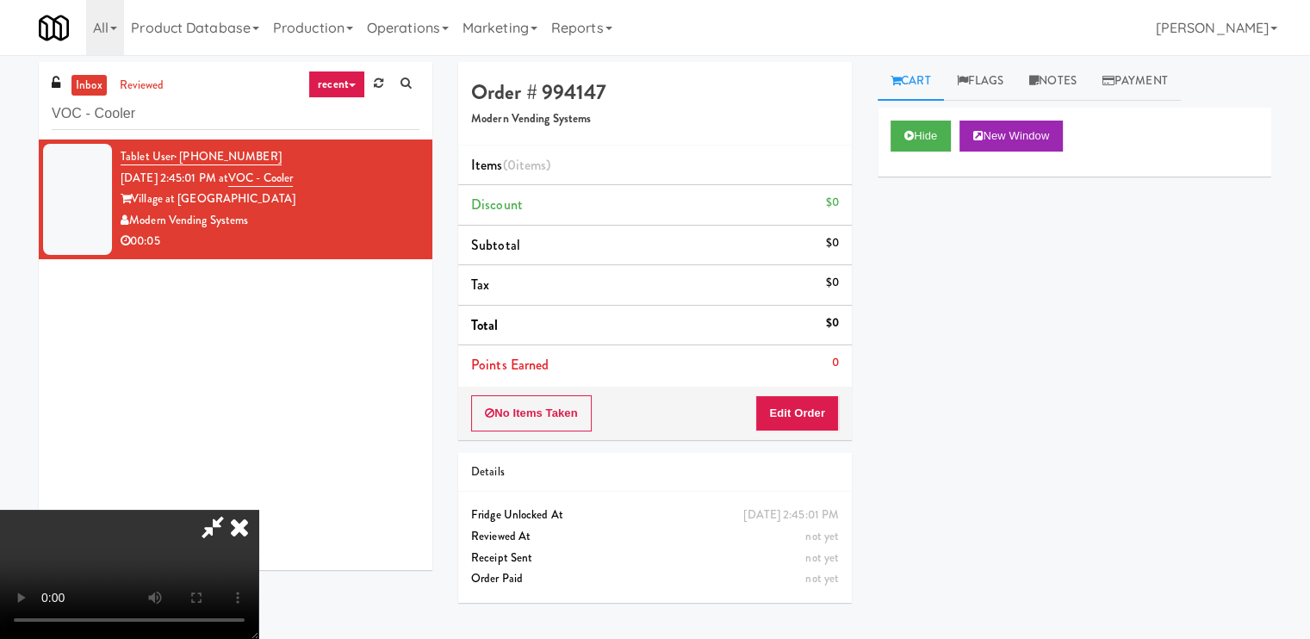
click at [258, 510] on video at bounding box center [129, 574] width 258 height 129
click at [826, 406] on button "Edit Order" at bounding box center [797, 413] width 84 height 36
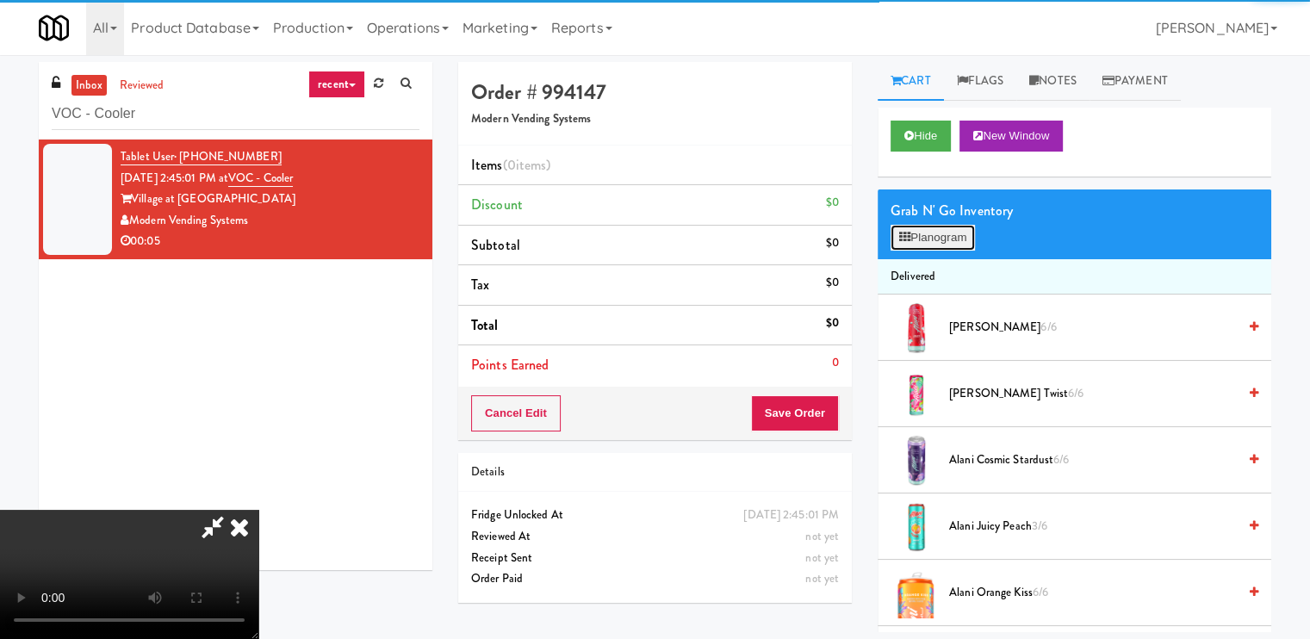
click at [918, 245] on button "Planogram" at bounding box center [932, 238] width 84 height 26
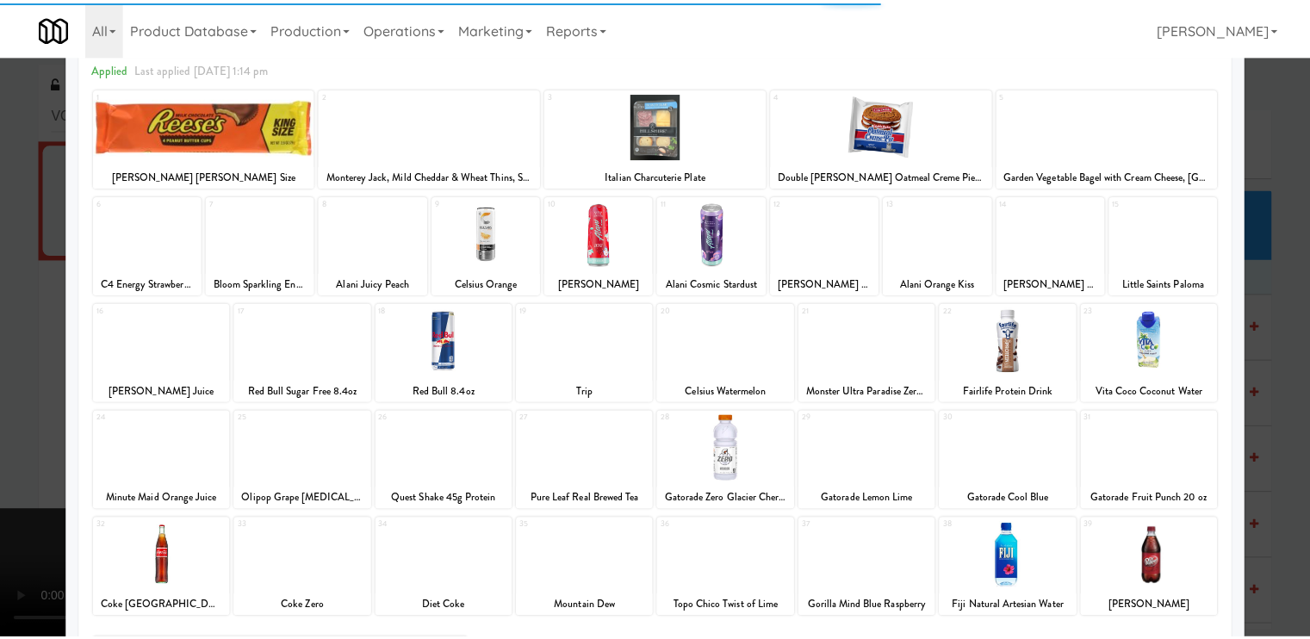
scroll to position [206, 0]
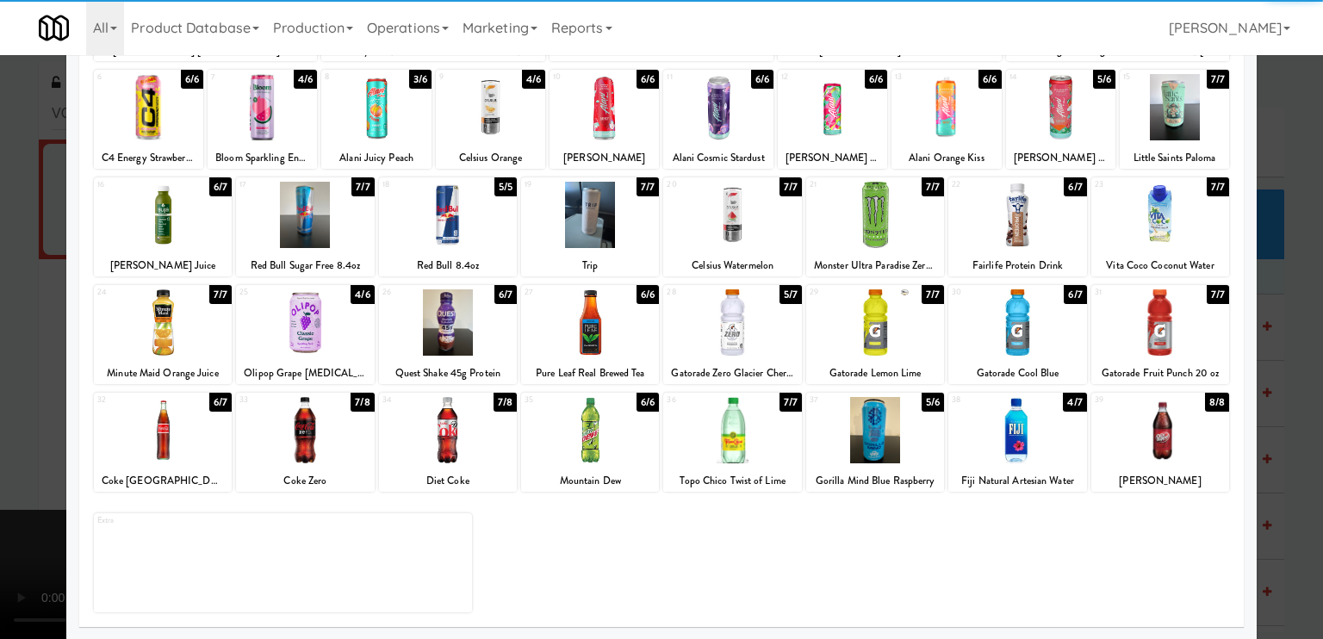
click at [1157, 400] on div at bounding box center [1160, 430] width 138 height 66
click at [0, 470] on div at bounding box center [661, 319] width 1323 height 639
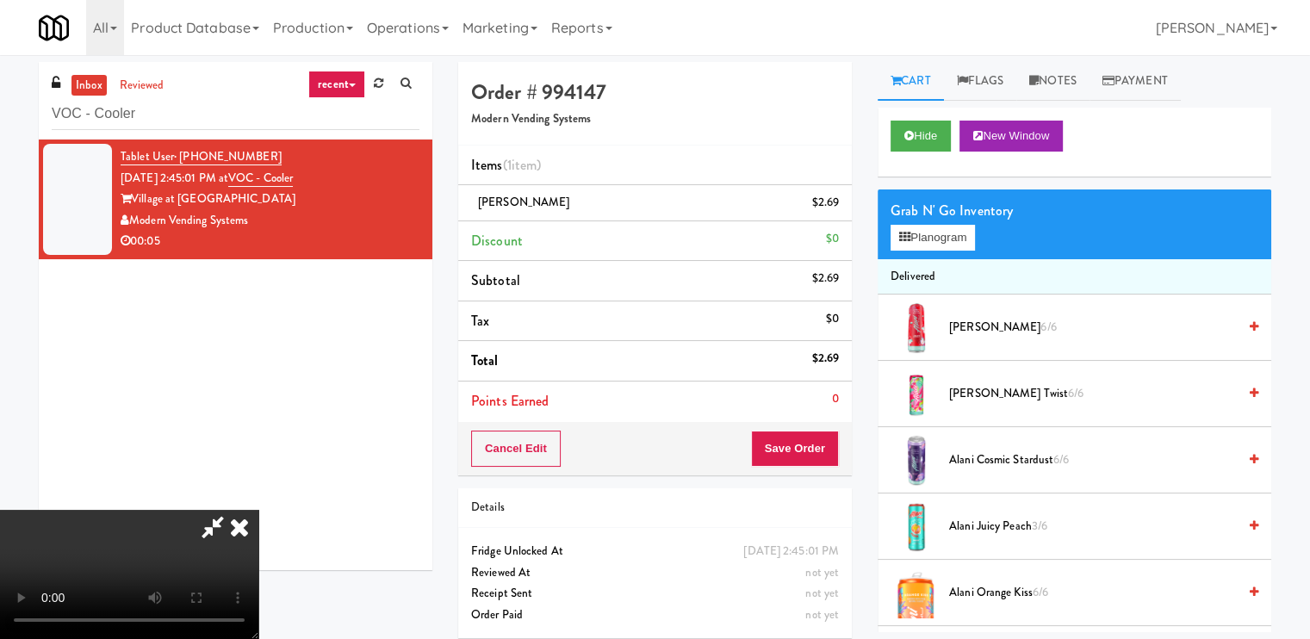
click at [258, 510] on video at bounding box center [129, 574] width 258 height 129
click at [258, 510] on icon at bounding box center [239, 527] width 38 height 34
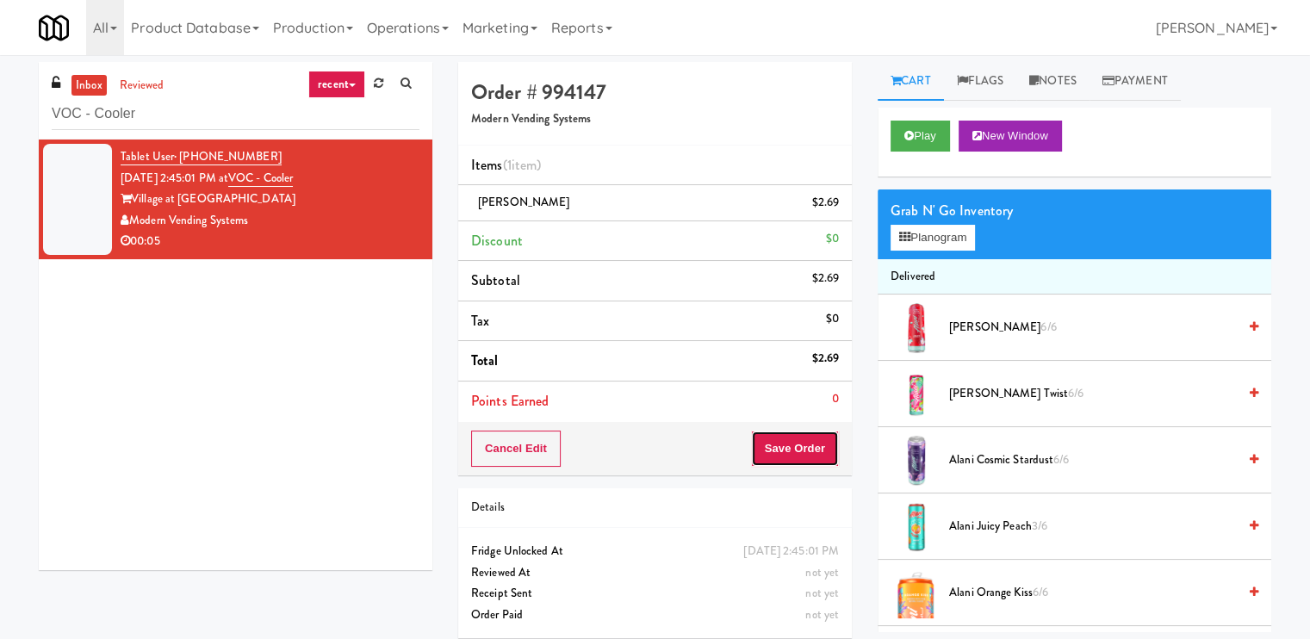
click at [818, 434] on button "Save Order" at bounding box center [795, 449] width 88 height 36
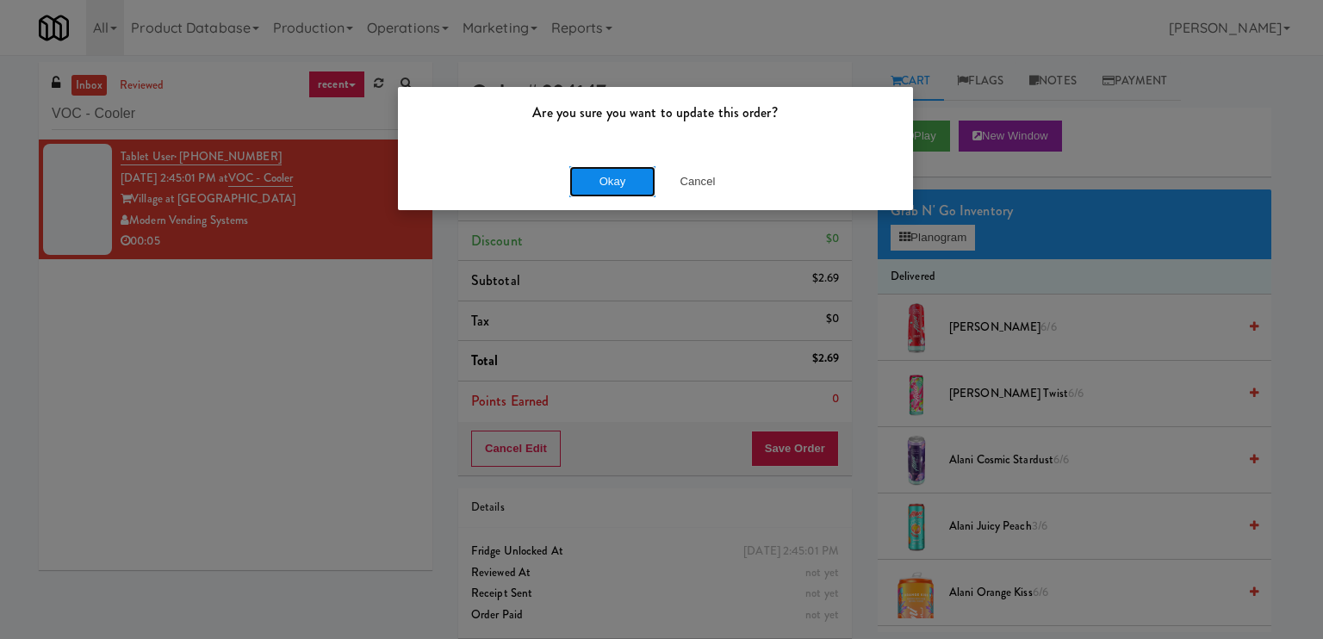
click at [599, 185] on button "Okay" at bounding box center [612, 181] width 86 height 31
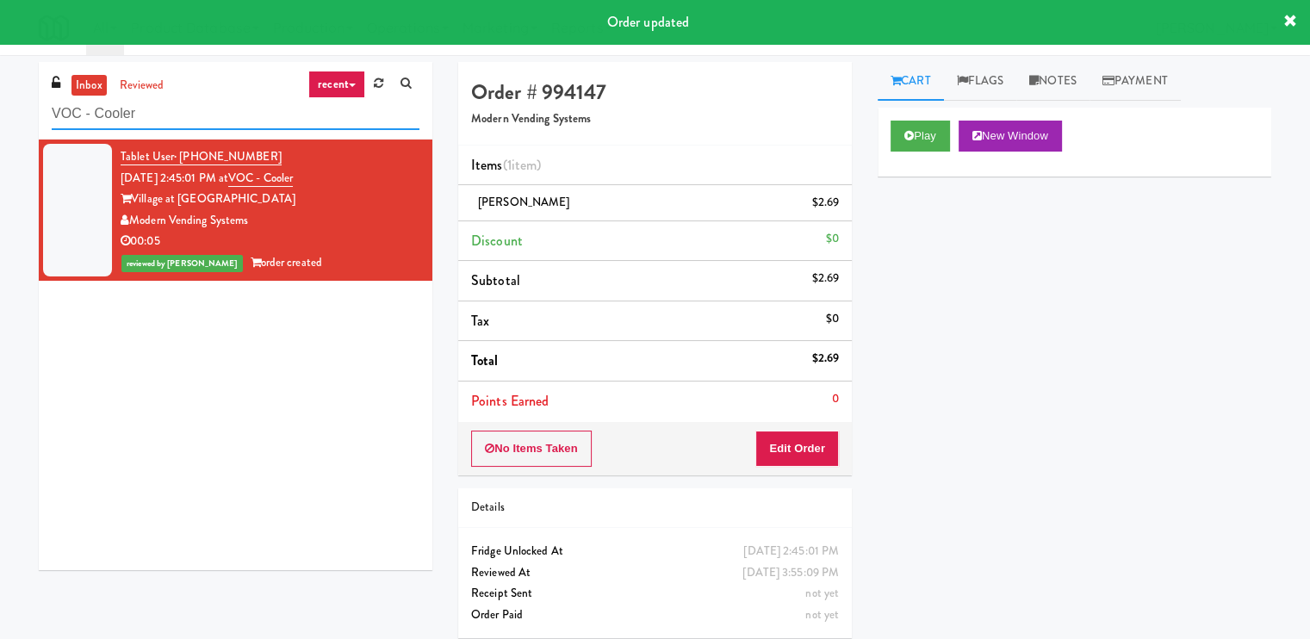
click at [246, 119] on input "VOC - Cooler" at bounding box center [236, 114] width 368 height 32
paste input "Queen St. Cargo Planogram"
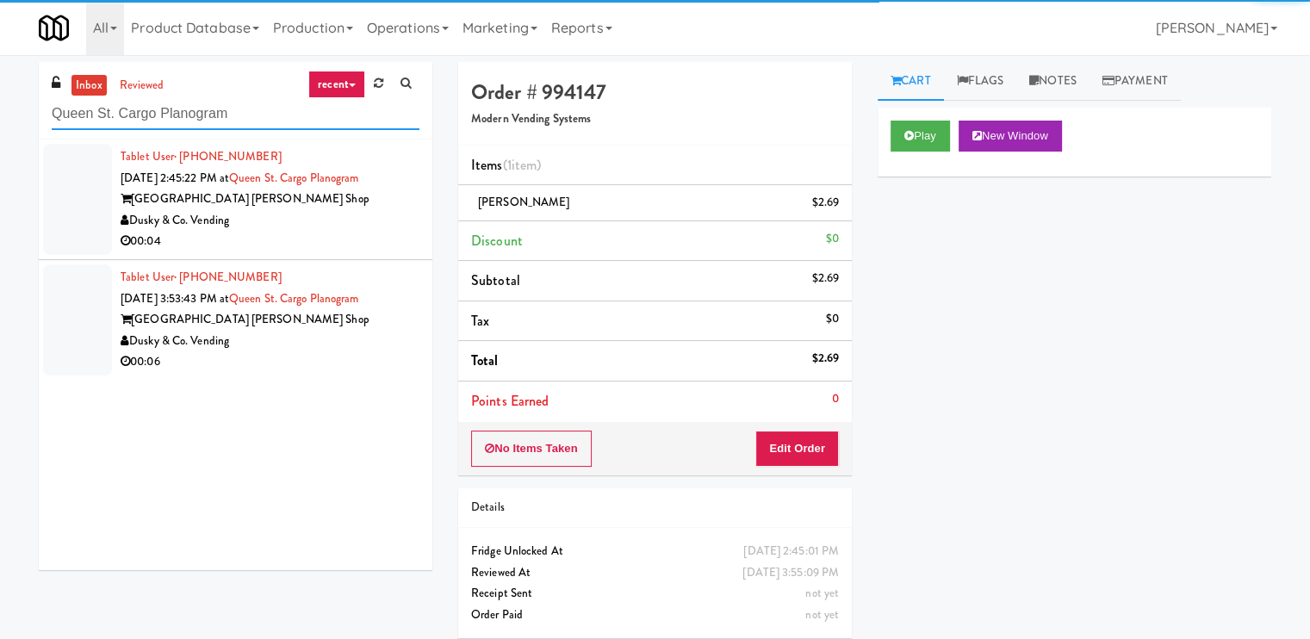
type input "Queen St. Cargo Planogram"
click at [362, 232] on div "00:04" at bounding box center [270, 242] width 299 height 22
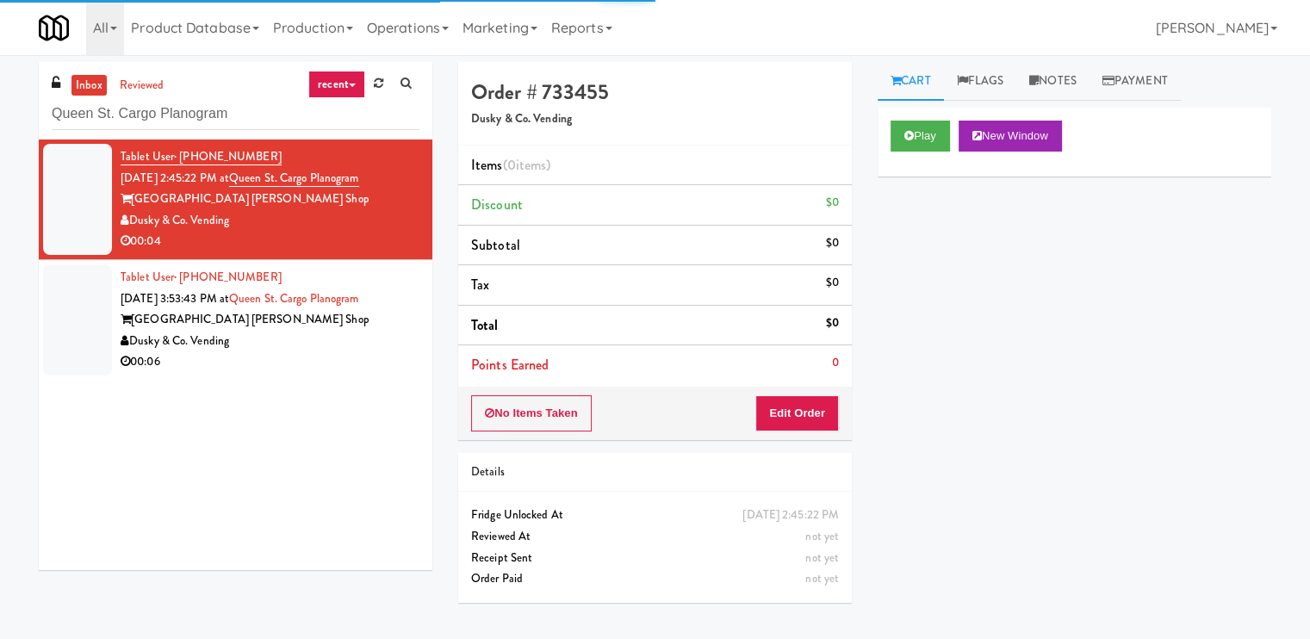
click at [923, 115] on div "Play New Window" at bounding box center [1073, 142] width 393 height 69
click at [920, 127] on button "Play" at bounding box center [919, 136] width 59 height 31
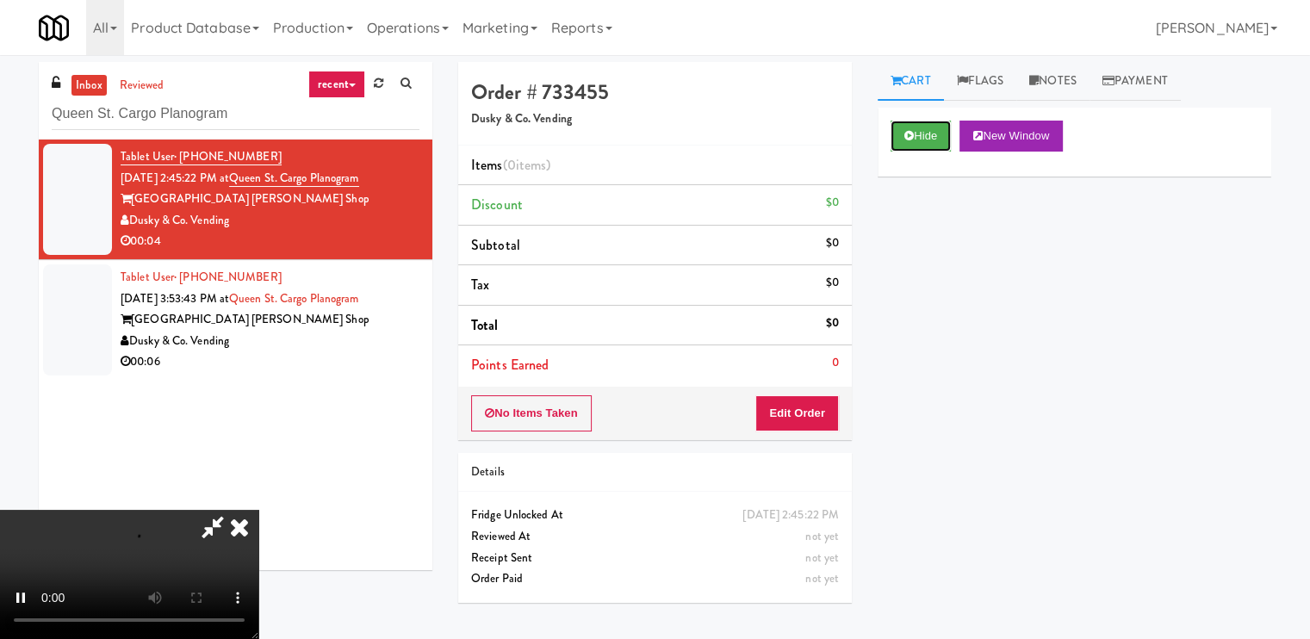
scroll to position [231, 0]
click at [258, 510] on video at bounding box center [129, 574] width 258 height 129
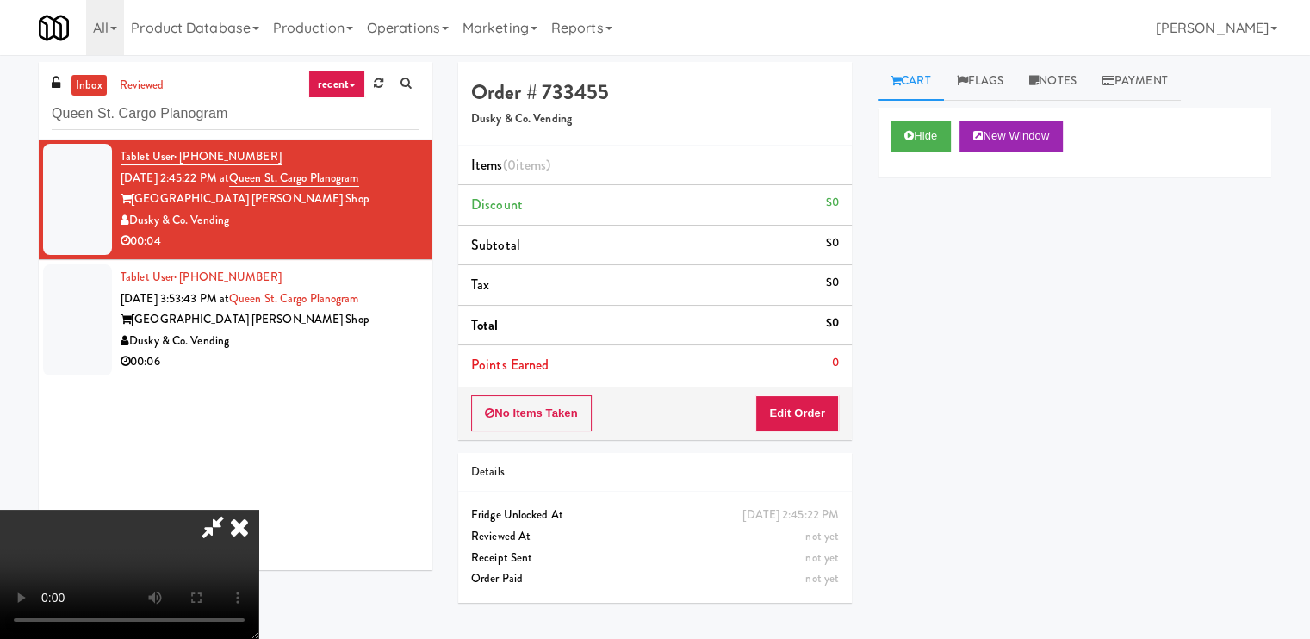
scroll to position [231, 0]
click at [258, 510] on video at bounding box center [129, 574] width 258 height 129
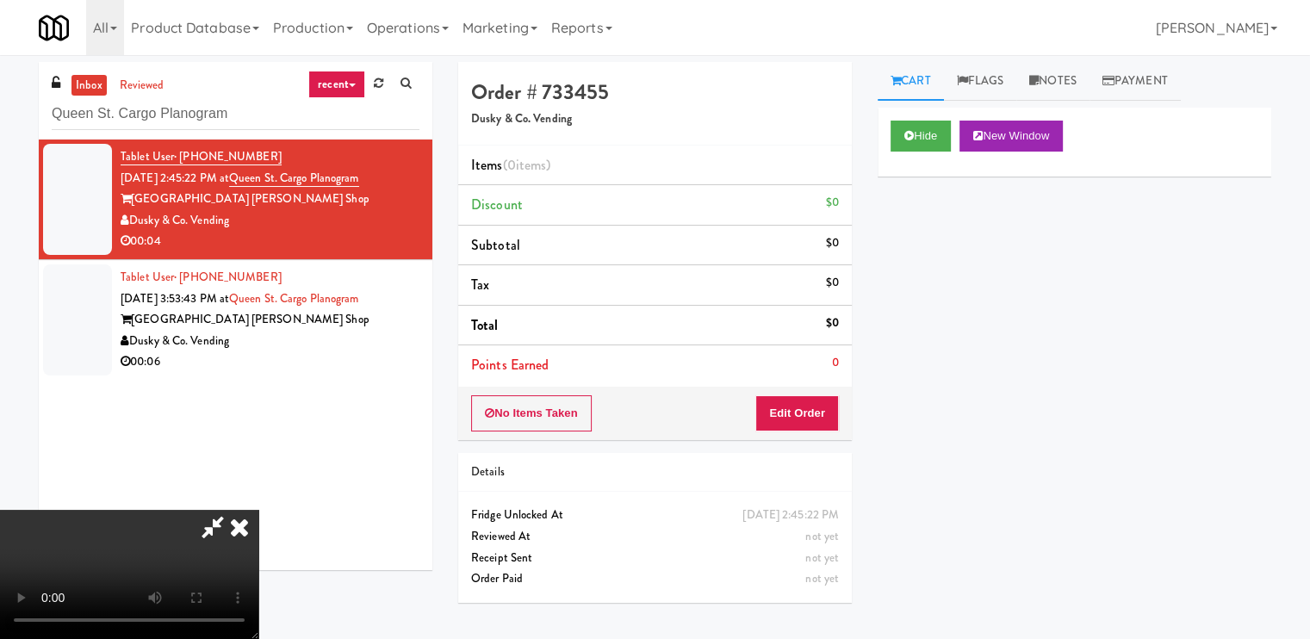
click at [258, 510] on video at bounding box center [129, 574] width 258 height 129
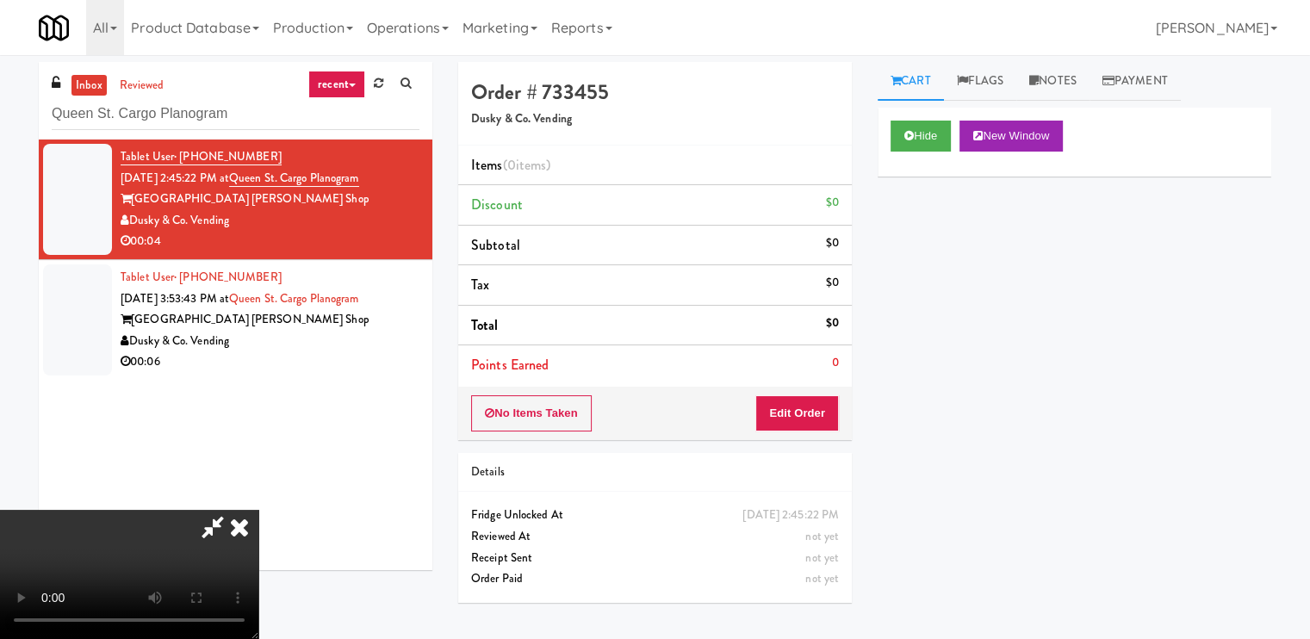
click at [258, 510] on video at bounding box center [129, 574] width 258 height 129
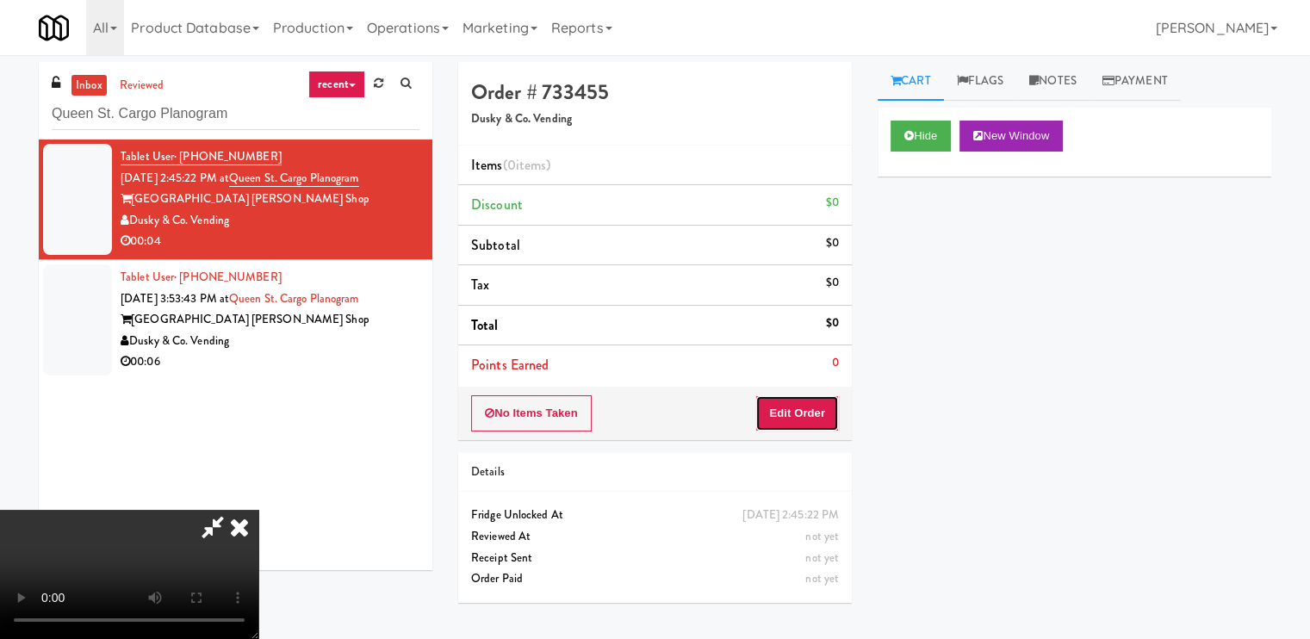
click at [826, 402] on button "Edit Order" at bounding box center [797, 413] width 84 height 36
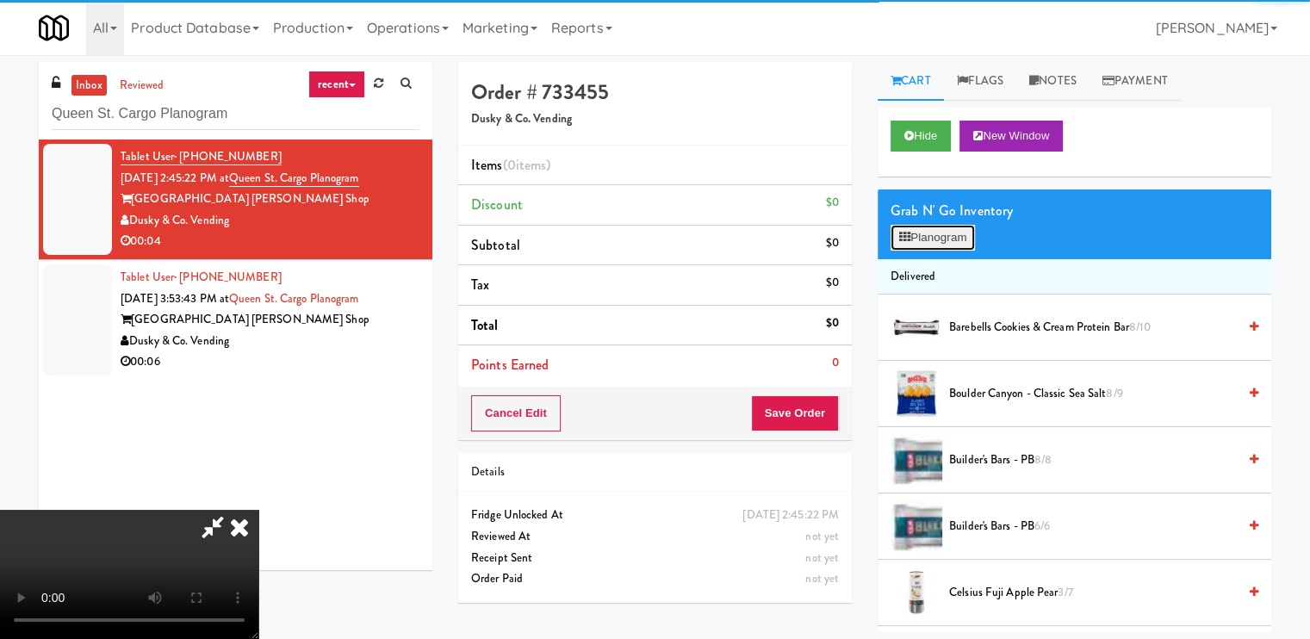
click at [930, 227] on button "Planogram" at bounding box center [932, 238] width 84 height 26
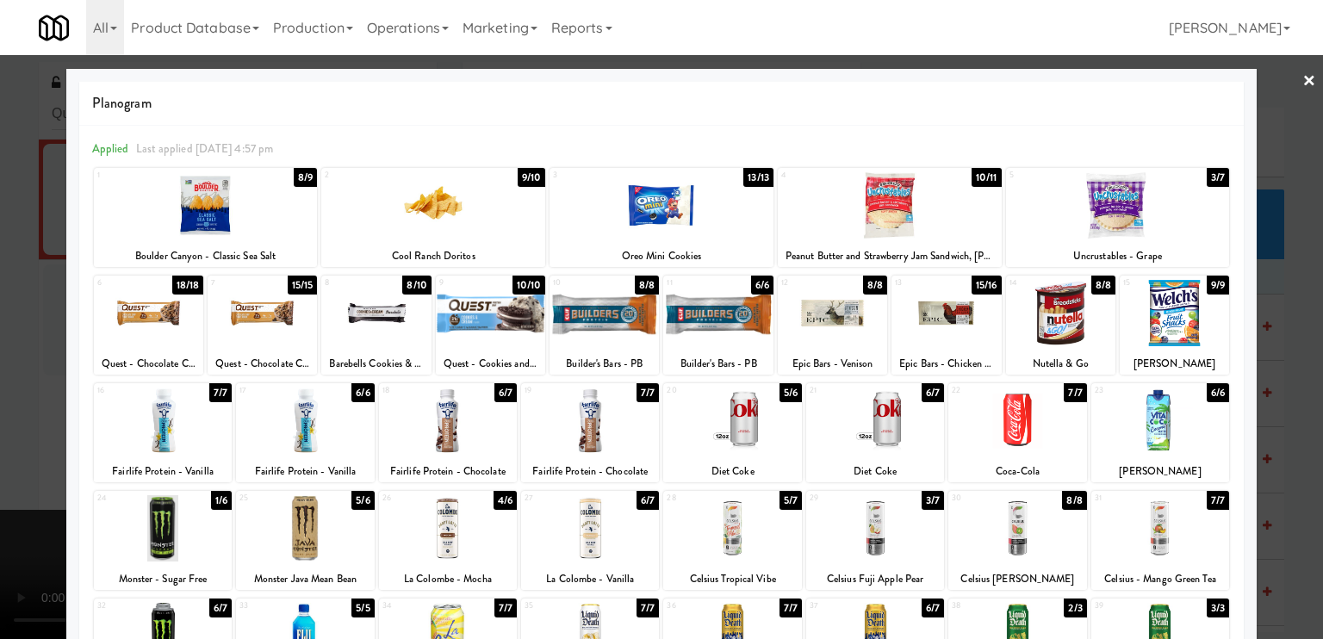
click at [867, 511] on div at bounding box center [875, 528] width 138 height 66
click at [35, 464] on div at bounding box center [661, 319] width 1323 height 639
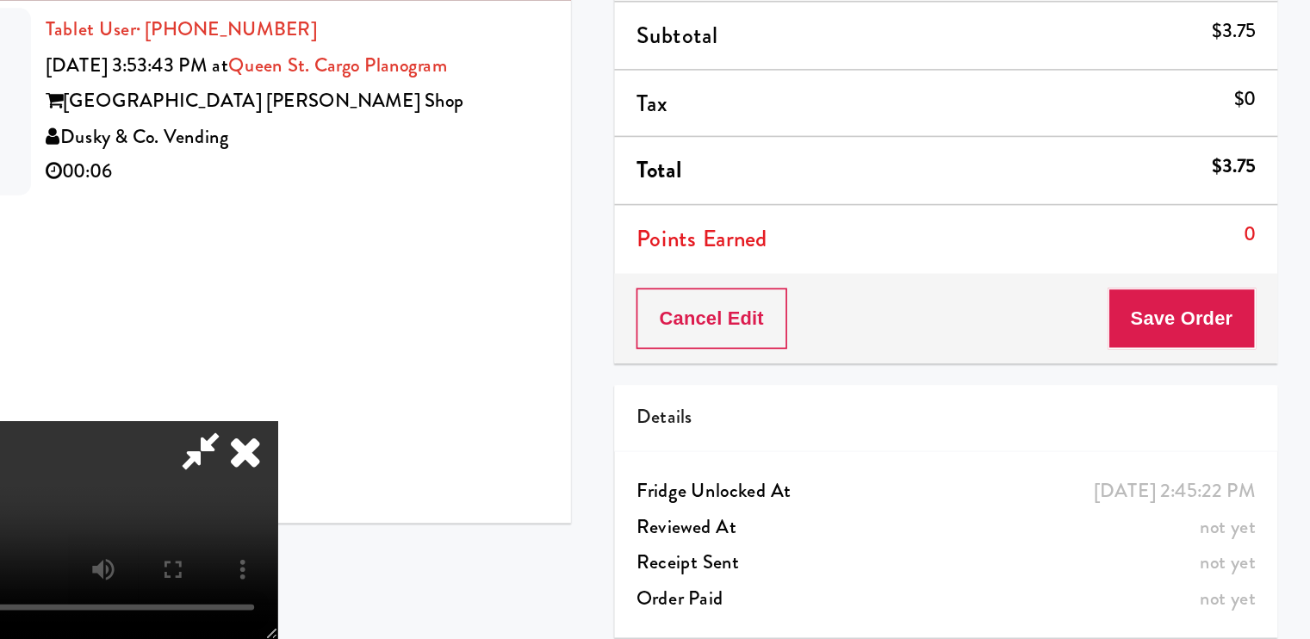
click at [258, 510] on video at bounding box center [129, 574] width 258 height 129
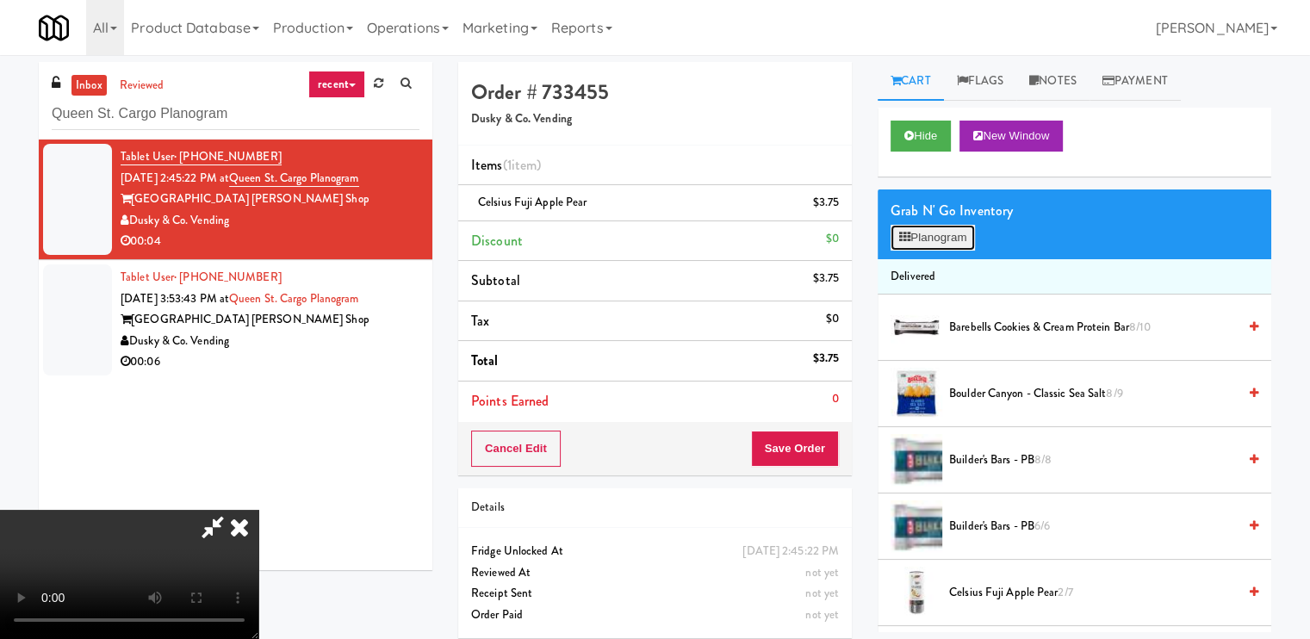
click at [955, 230] on button "Planogram" at bounding box center [932, 238] width 84 height 26
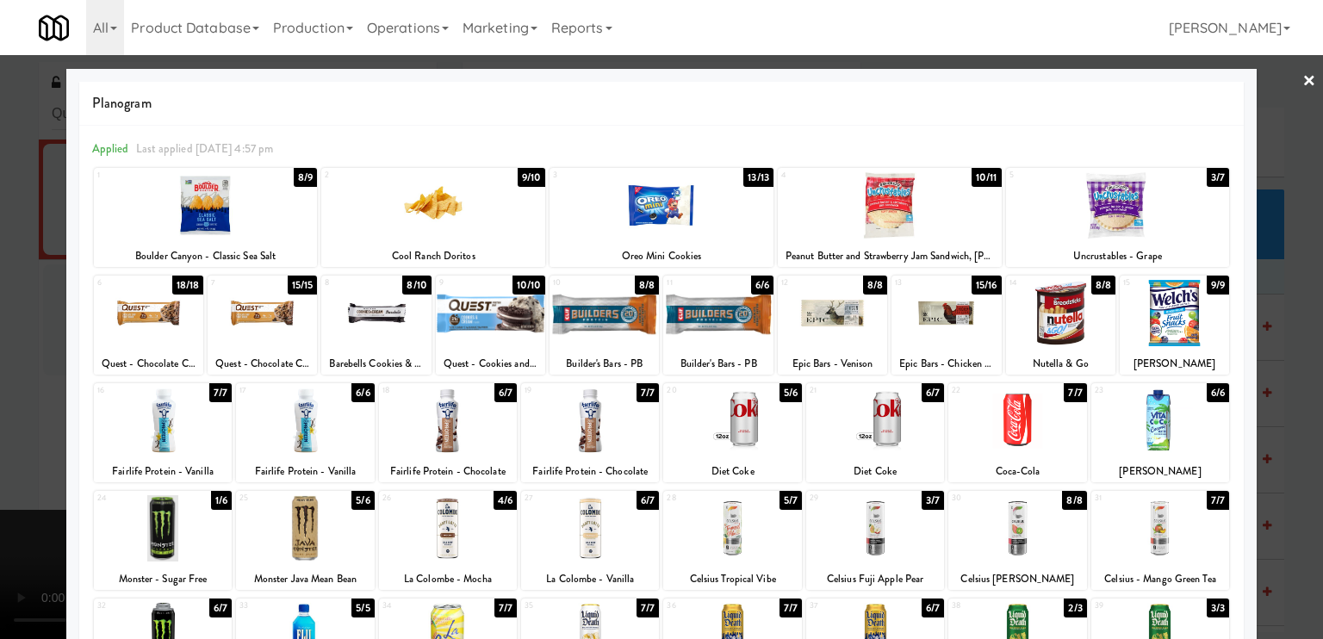
click at [3, 525] on div at bounding box center [661, 319] width 1323 height 639
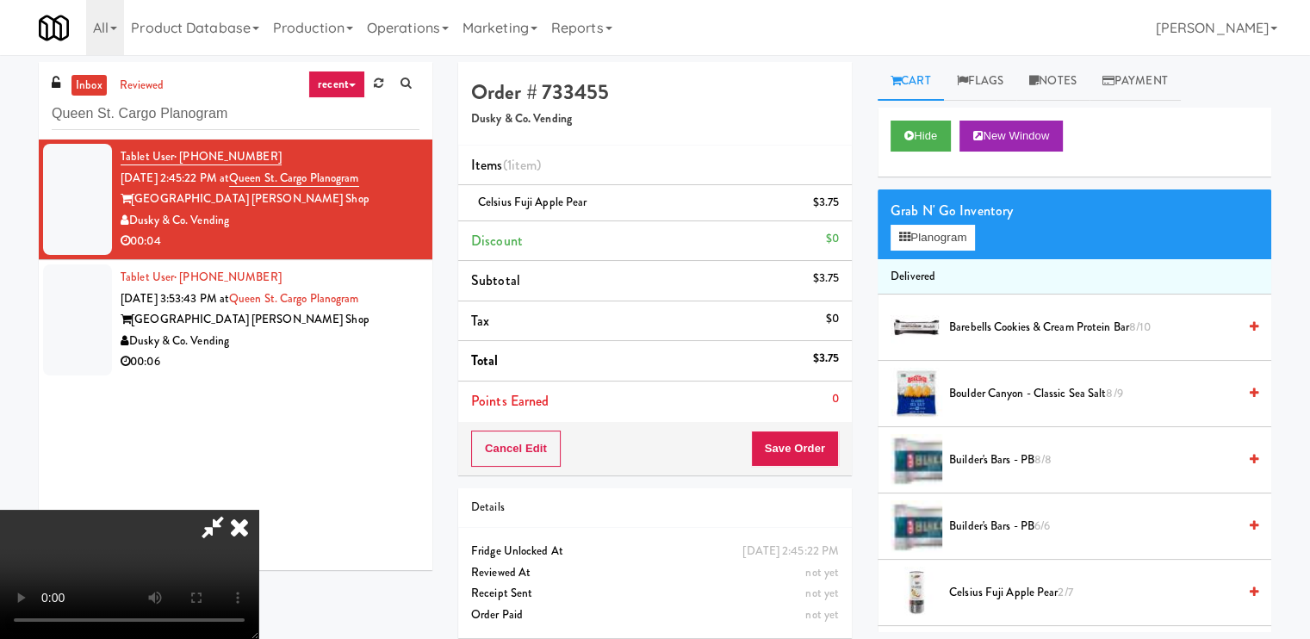
click at [258, 510] on icon at bounding box center [239, 527] width 38 height 34
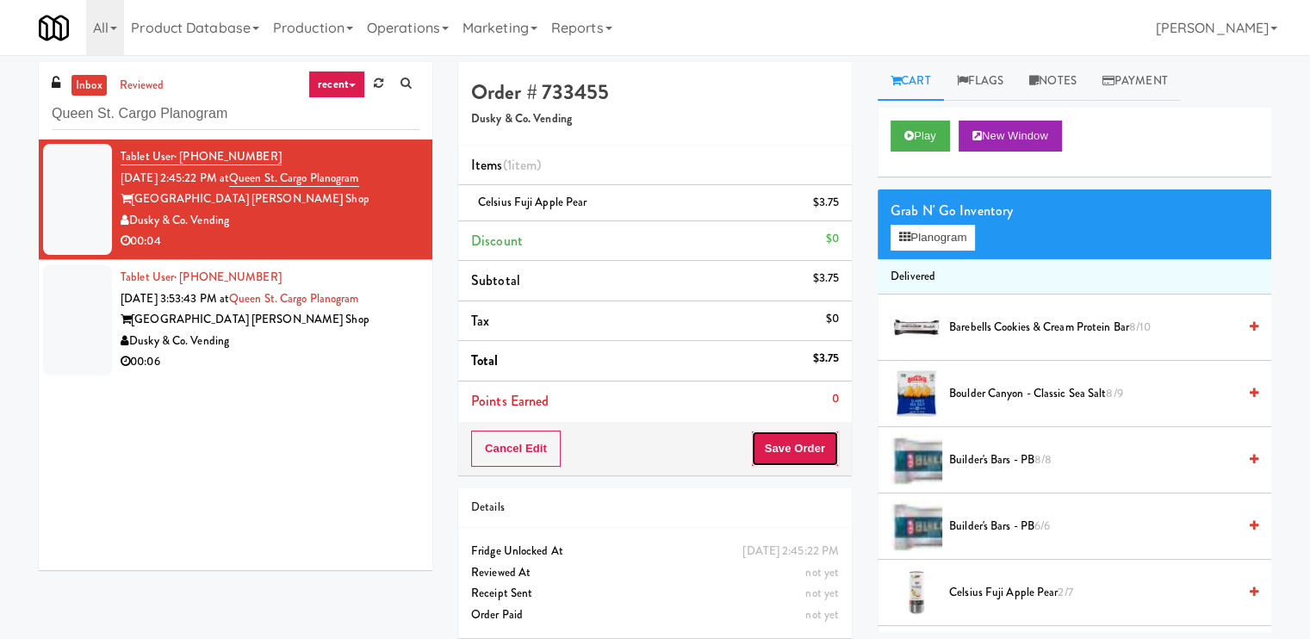
click at [773, 431] on button "Save Order" at bounding box center [795, 449] width 88 height 36
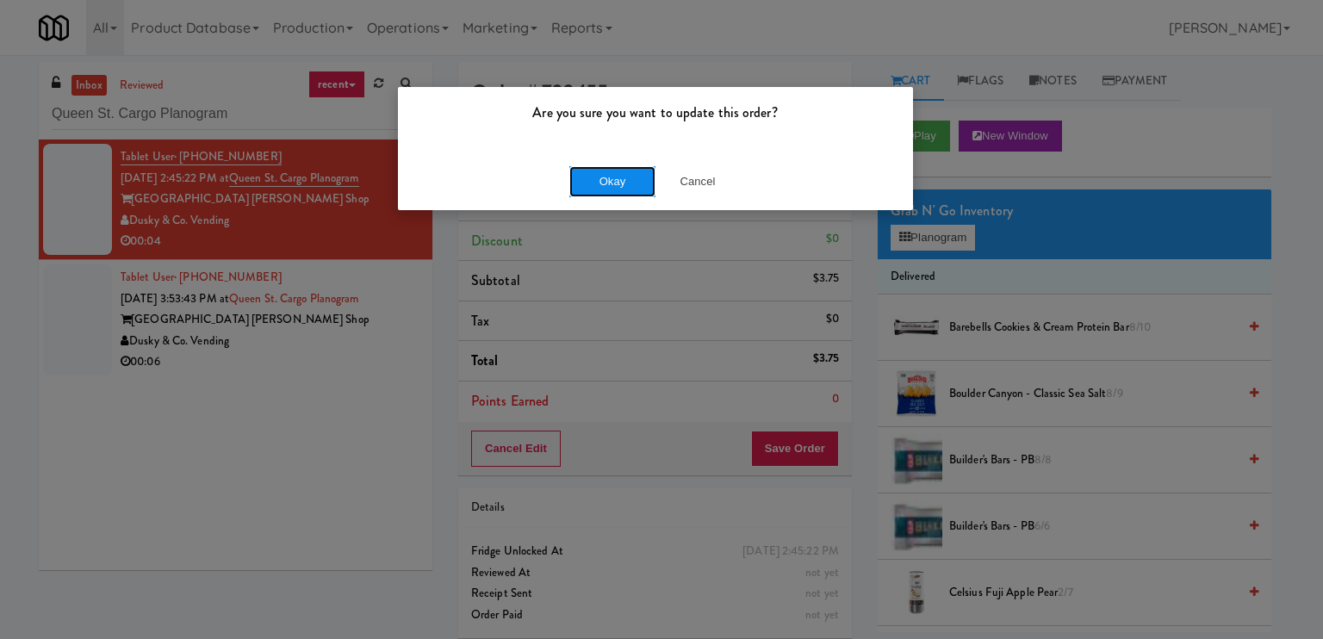
drag, startPoint x: 605, startPoint y: 177, endPoint x: 634, endPoint y: 169, distance: 29.7
click at [606, 175] on button "Okay" at bounding box center [612, 181] width 86 height 31
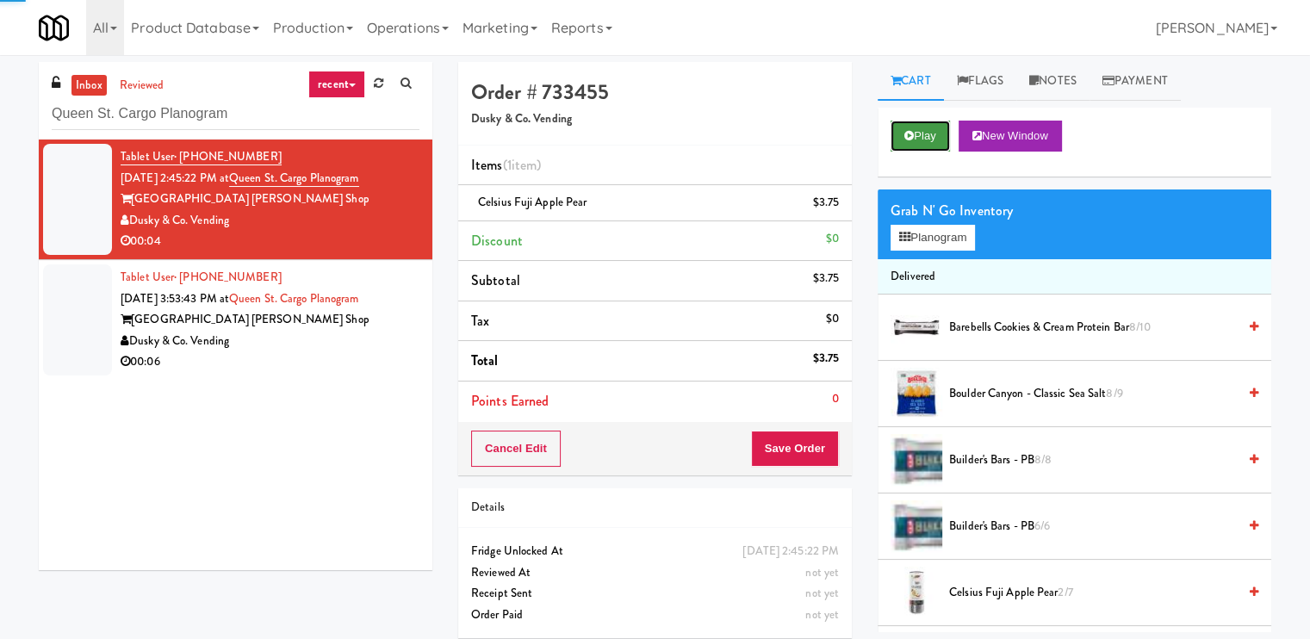
click at [926, 130] on button "Play" at bounding box center [919, 136] width 59 height 31
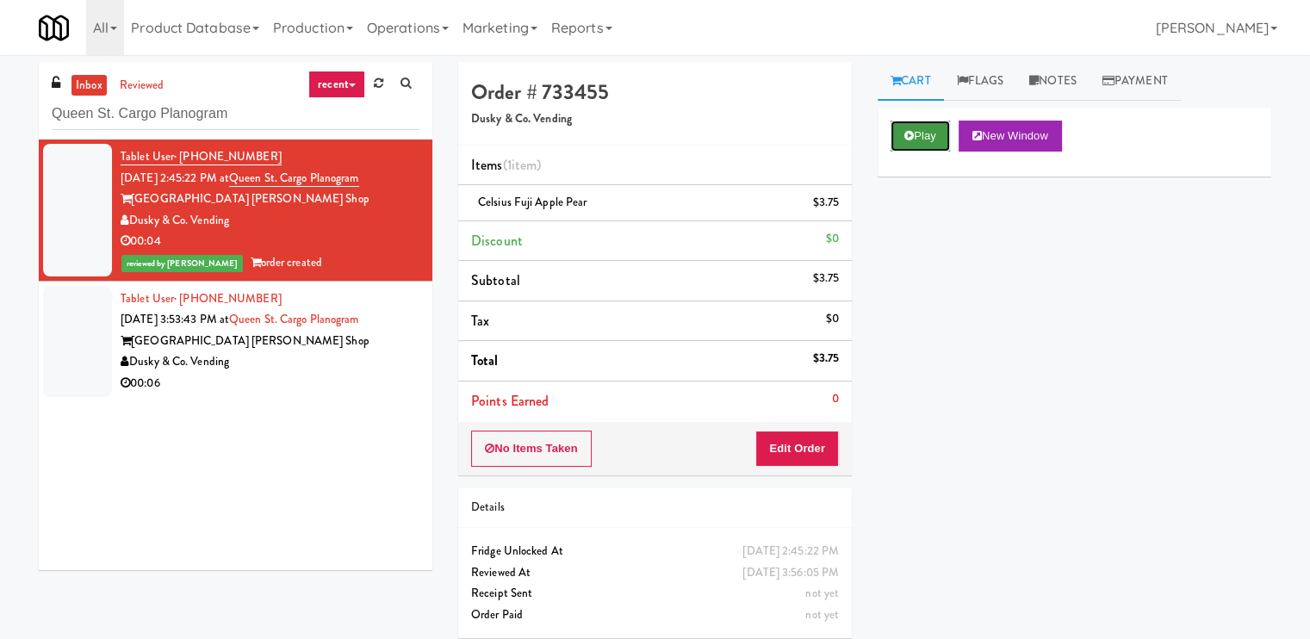
click at [923, 140] on button "Play" at bounding box center [919, 136] width 59 height 31
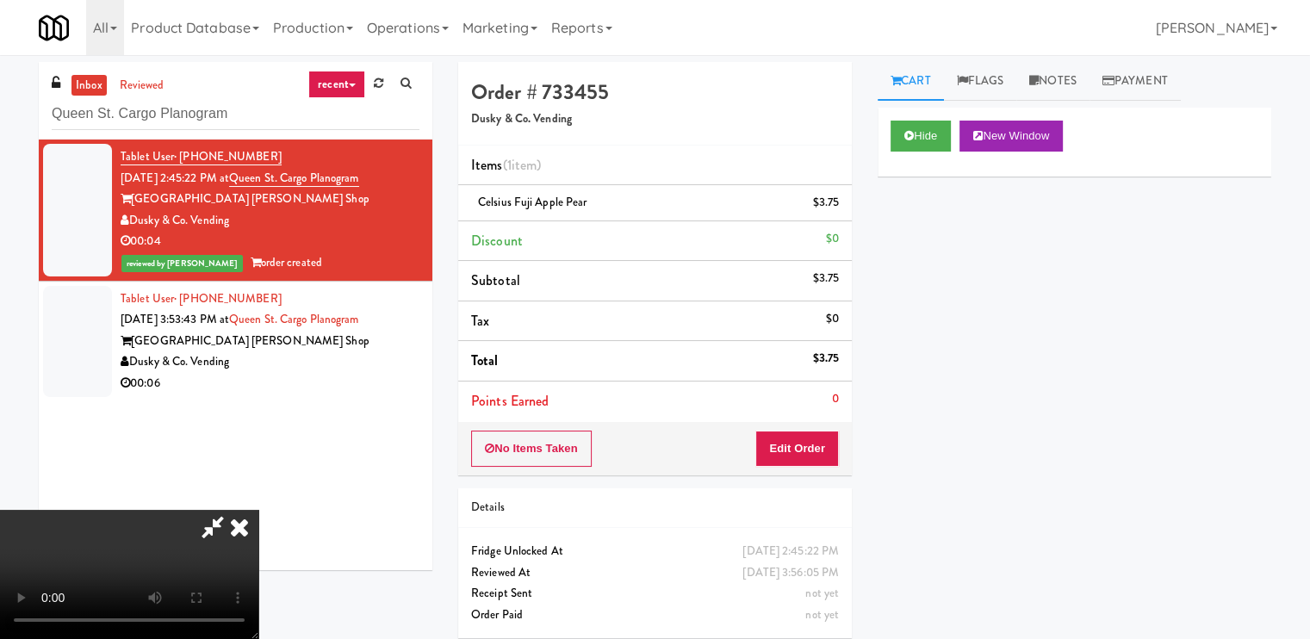
click at [759, 52] on div "All 901 Smrt Mrkt https://classic.micromart.com/vision-orders/?operator_id=142 …" at bounding box center [655, 27] width 1232 height 55
click at [258, 510] on icon at bounding box center [239, 527] width 38 height 34
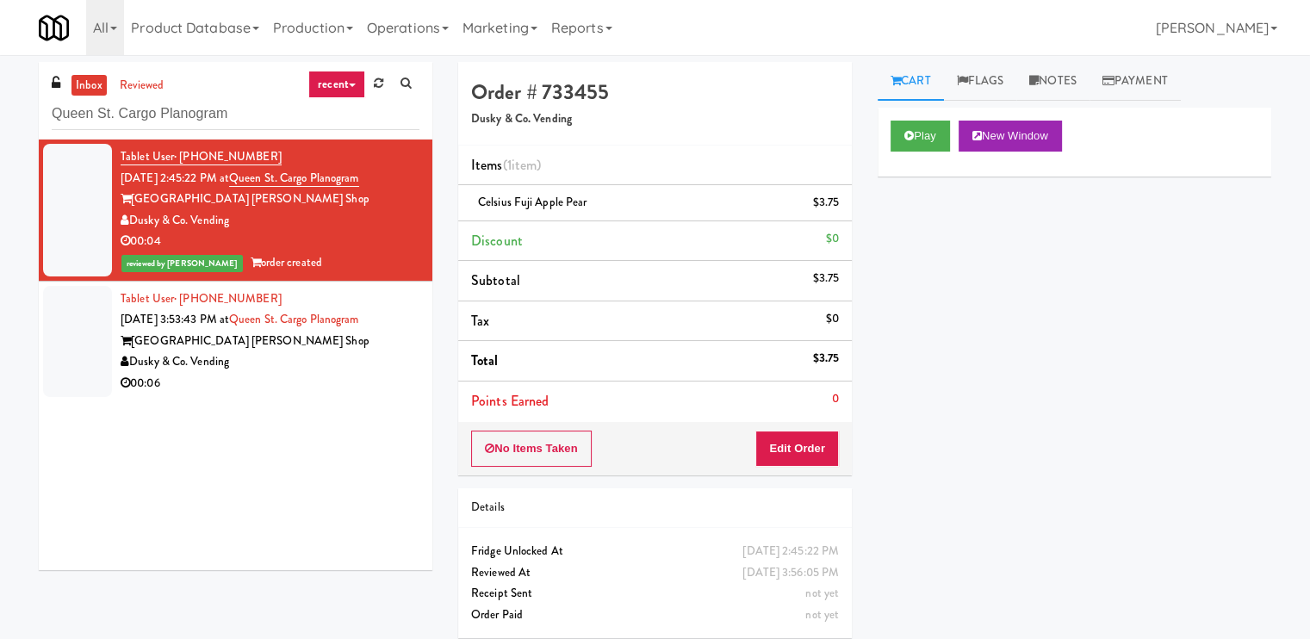
click at [295, 417] on div "Tablet User · (910) 297-6140 Aug 16, 2025 2:45:22 PM at Queen St. Cargo Planogr…" at bounding box center [235, 354] width 393 height 431
drag, startPoint x: 358, startPoint y: 378, endPoint x: 370, endPoint y: 371, distance: 13.9
click at [360, 376] on div "00:06" at bounding box center [270, 384] width 299 height 22
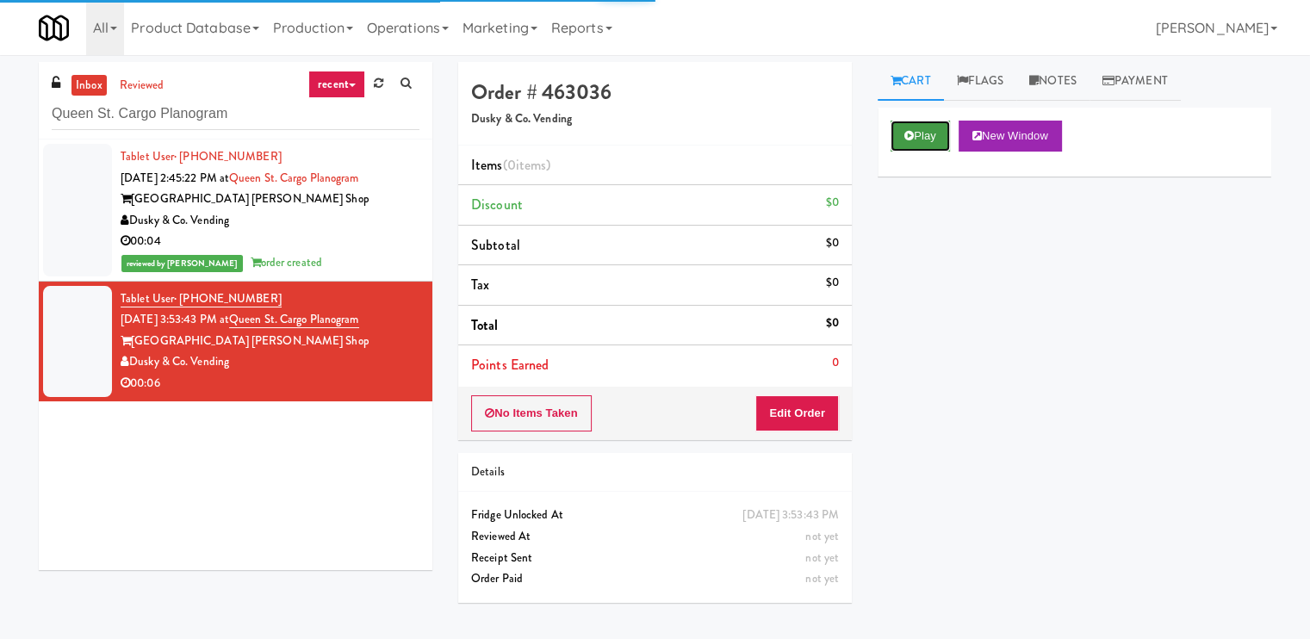
click at [923, 134] on button "Play" at bounding box center [919, 136] width 59 height 31
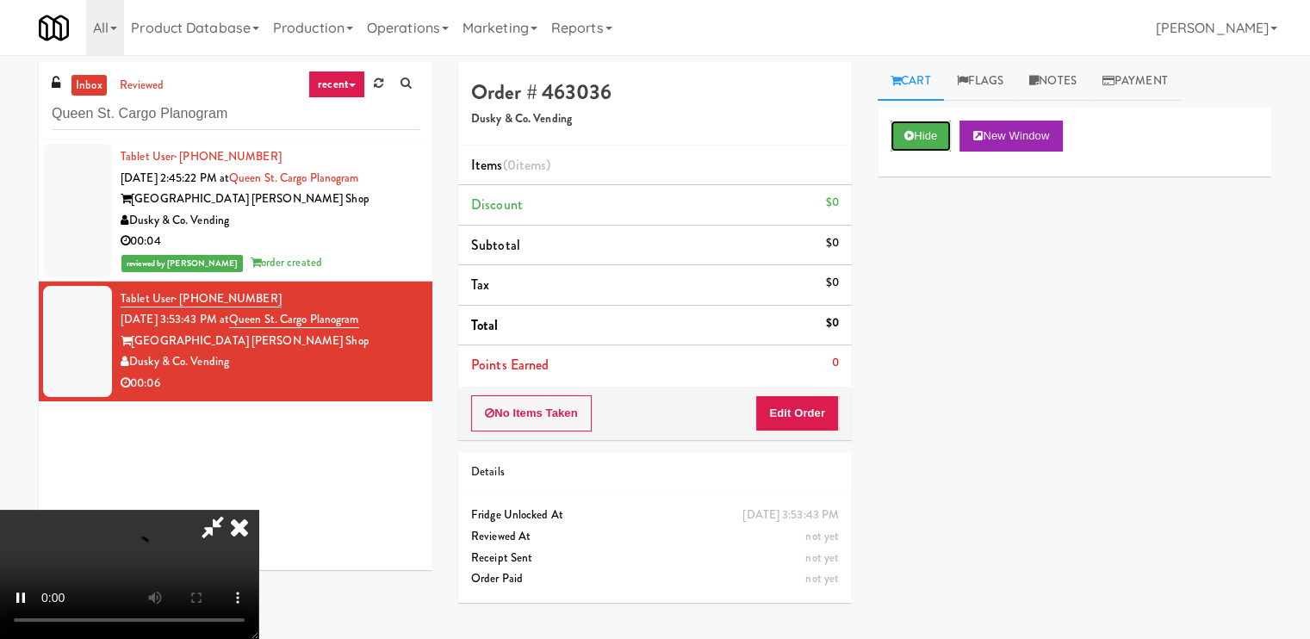
scroll to position [231, 0]
click at [258, 510] on video at bounding box center [129, 574] width 258 height 129
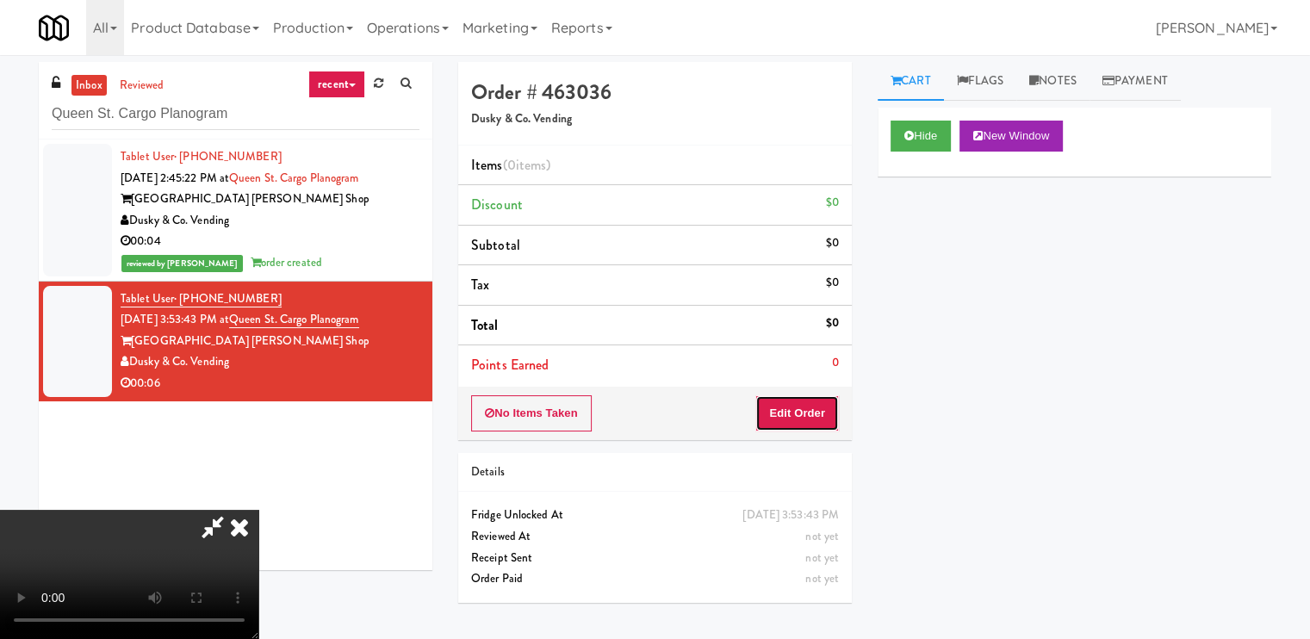
click at [823, 405] on button "Edit Order" at bounding box center [797, 413] width 84 height 36
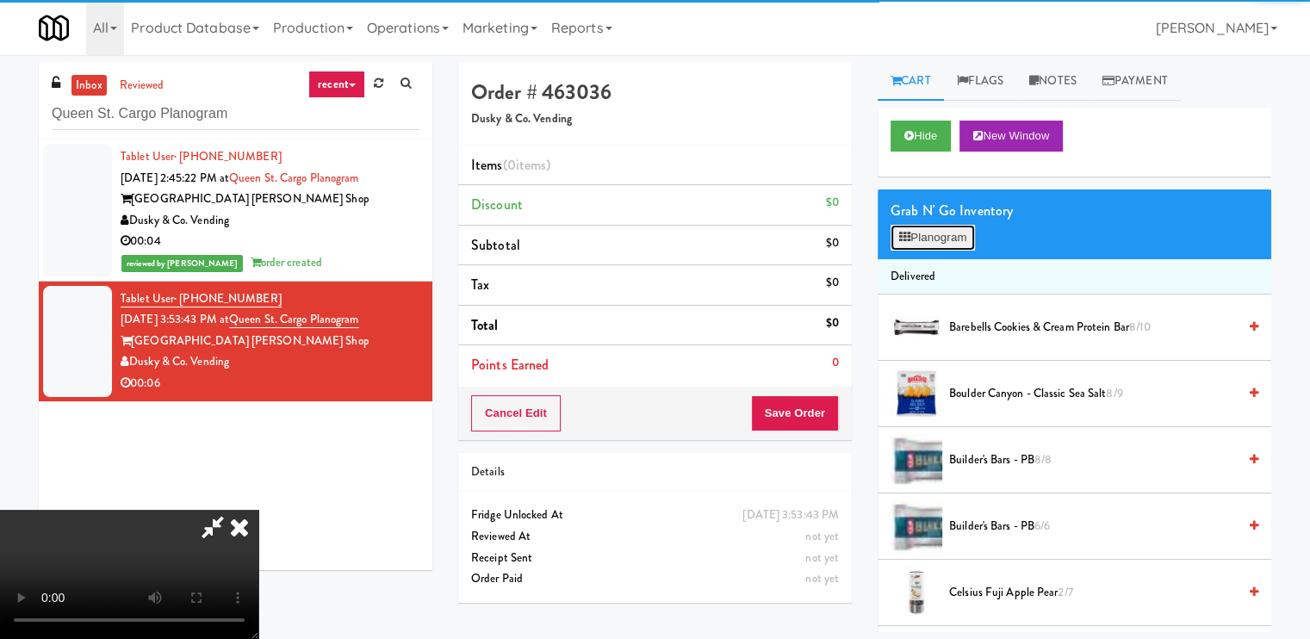
click at [920, 245] on button "Planogram" at bounding box center [932, 238] width 84 height 26
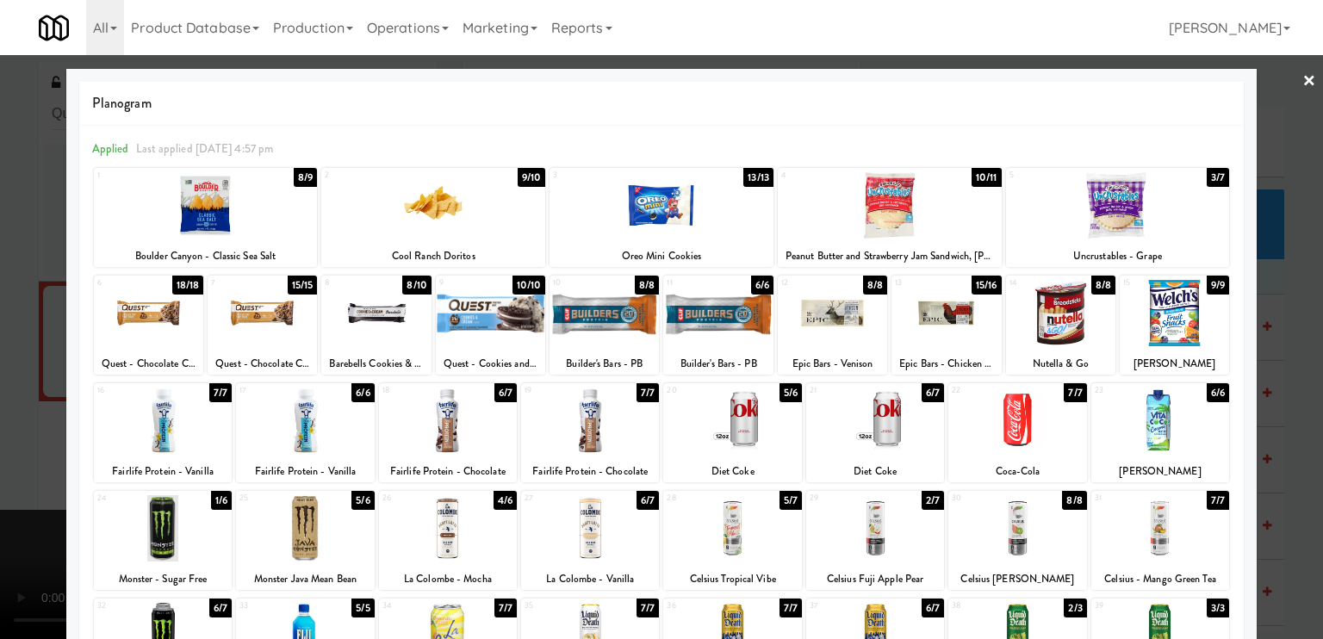
click at [567, 438] on div at bounding box center [590, 420] width 138 height 66
click at [31, 517] on div at bounding box center [661, 319] width 1323 height 639
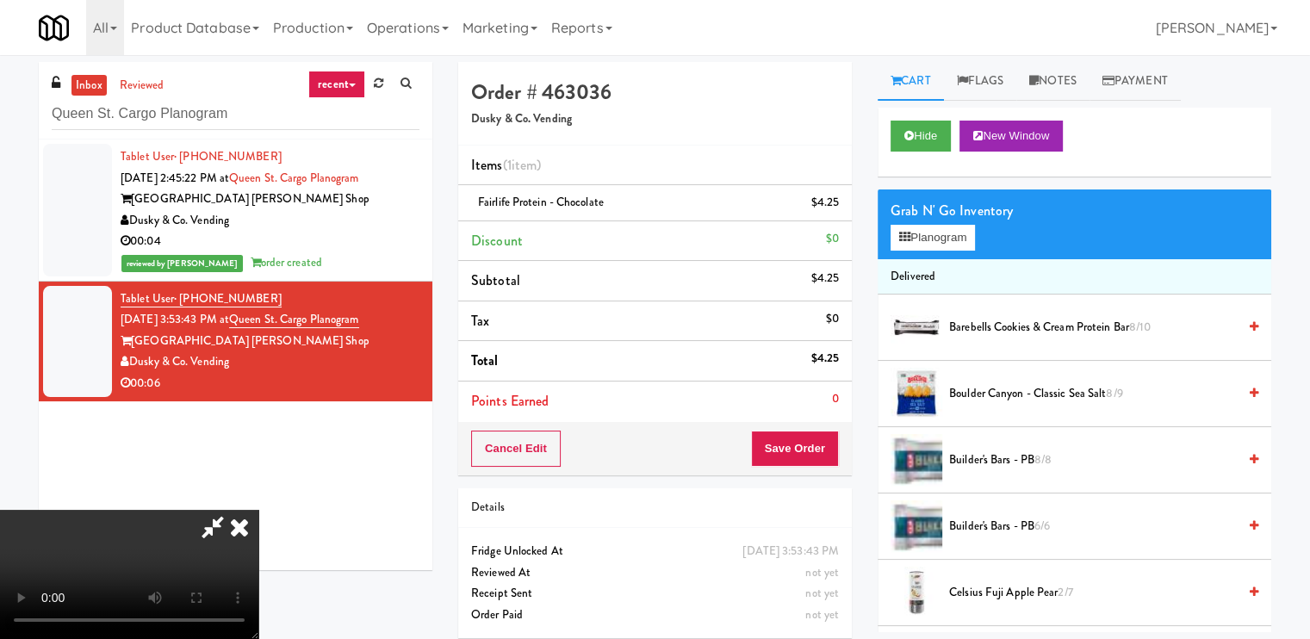
click at [258, 532] on video at bounding box center [129, 574] width 258 height 129
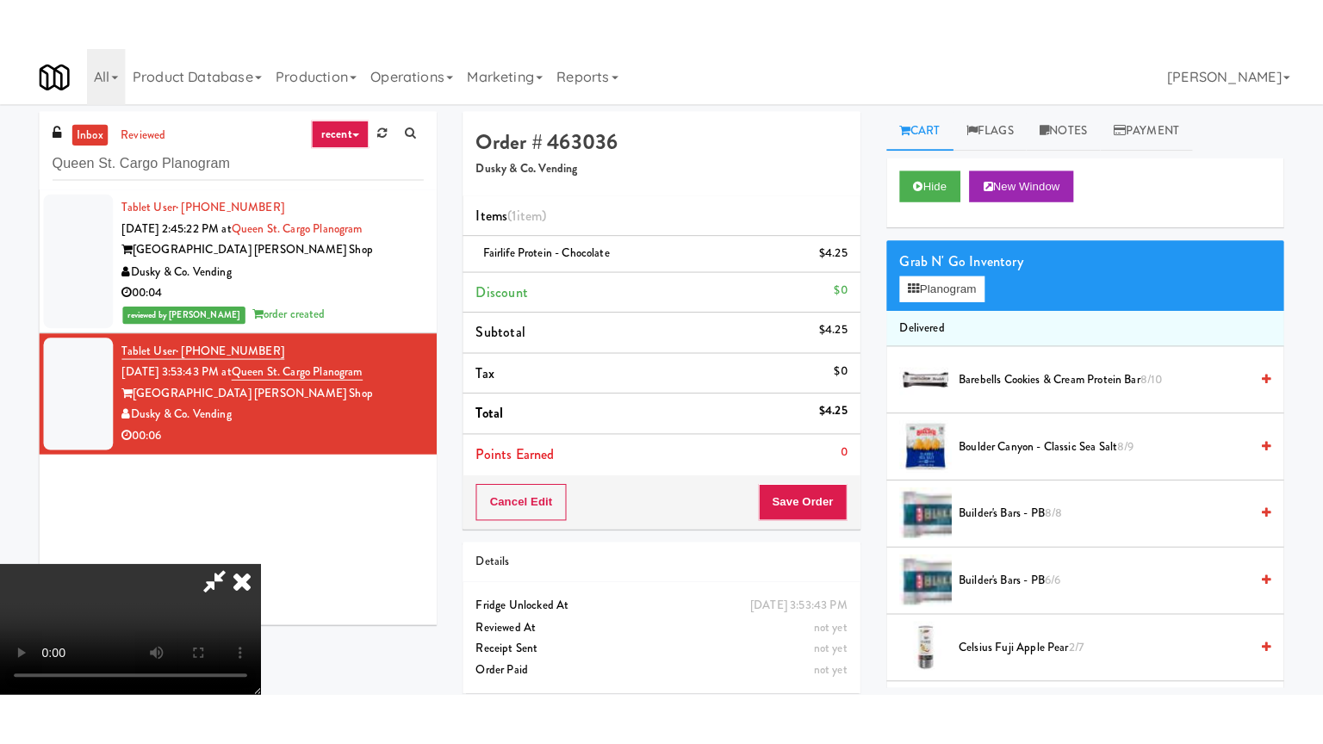
scroll to position [231, 0]
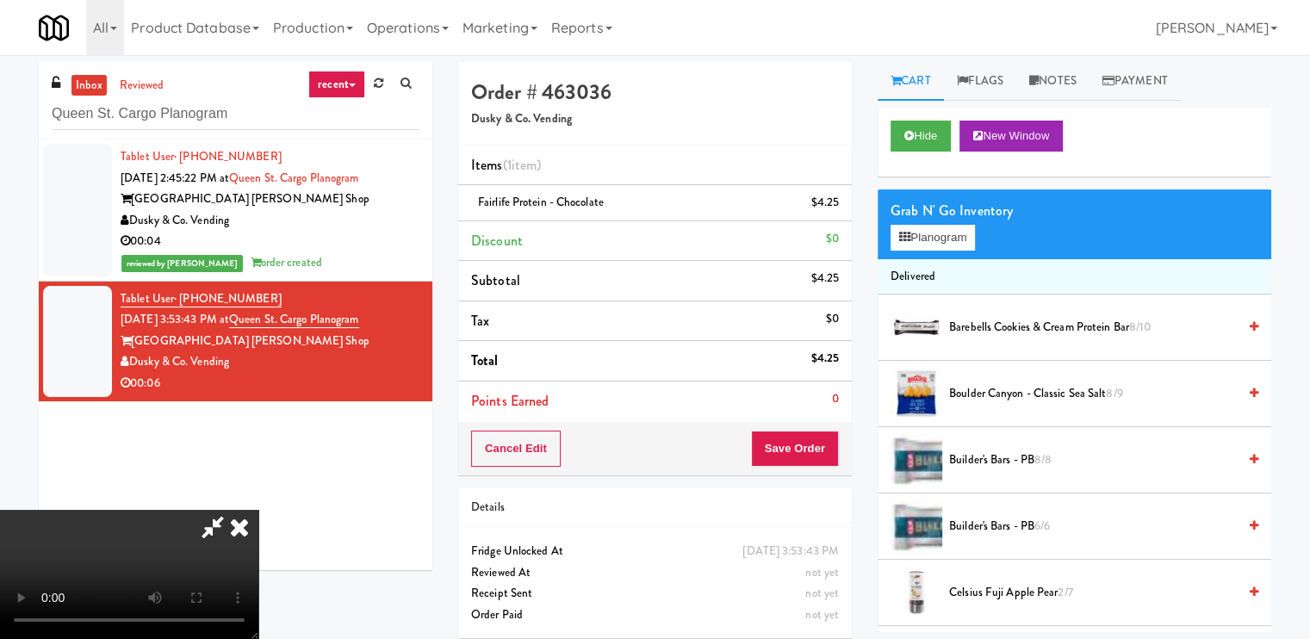
click at [258, 510] on video at bounding box center [129, 574] width 258 height 129
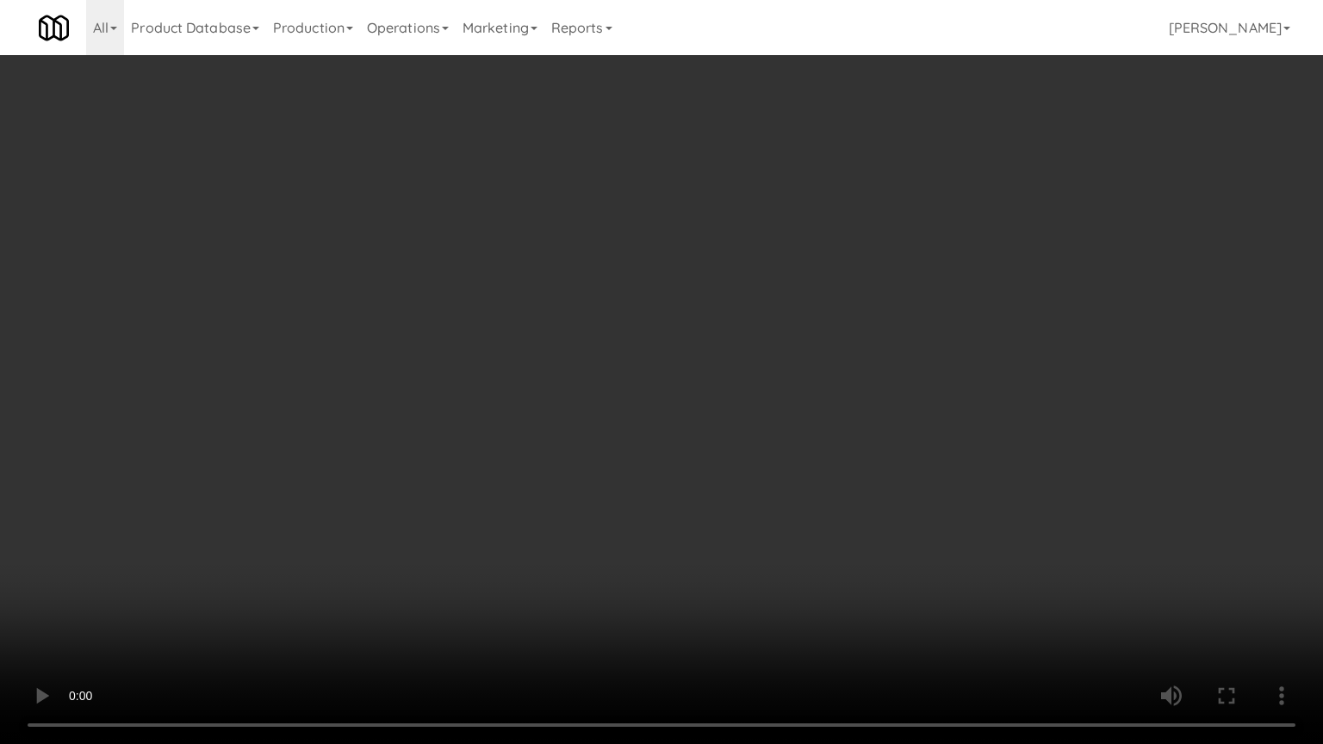
click at [620, 499] on video at bounding box center [661, 372] width 1323 height 744
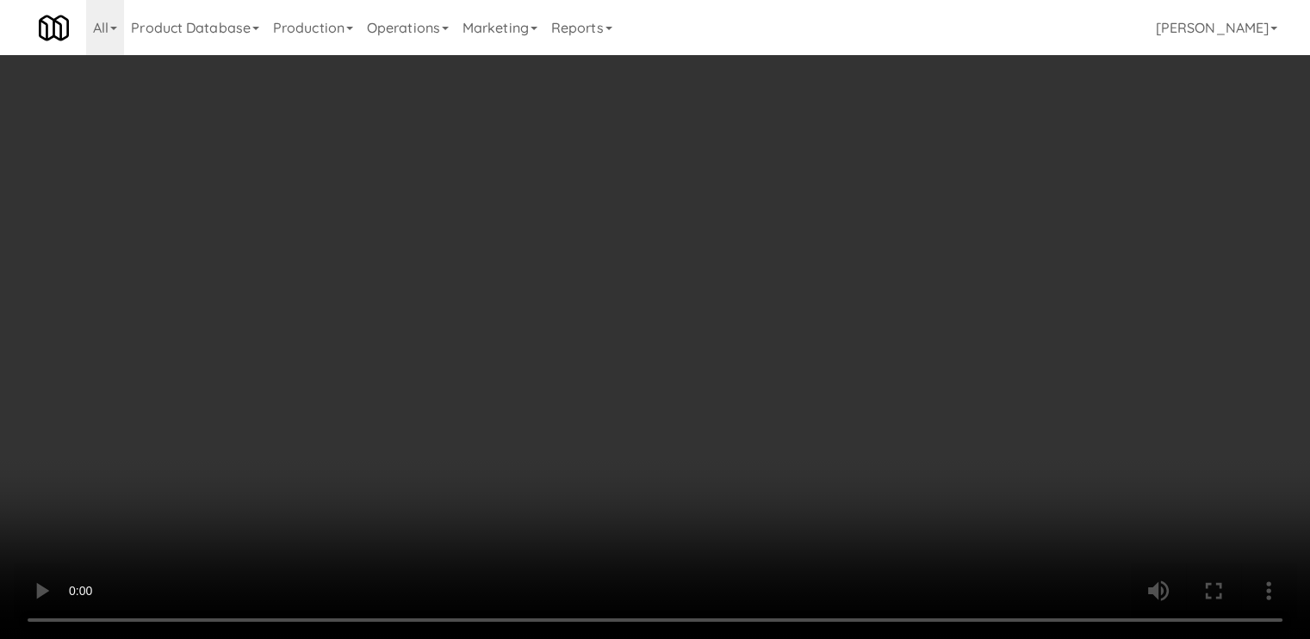
scroll to position [2325, 0]
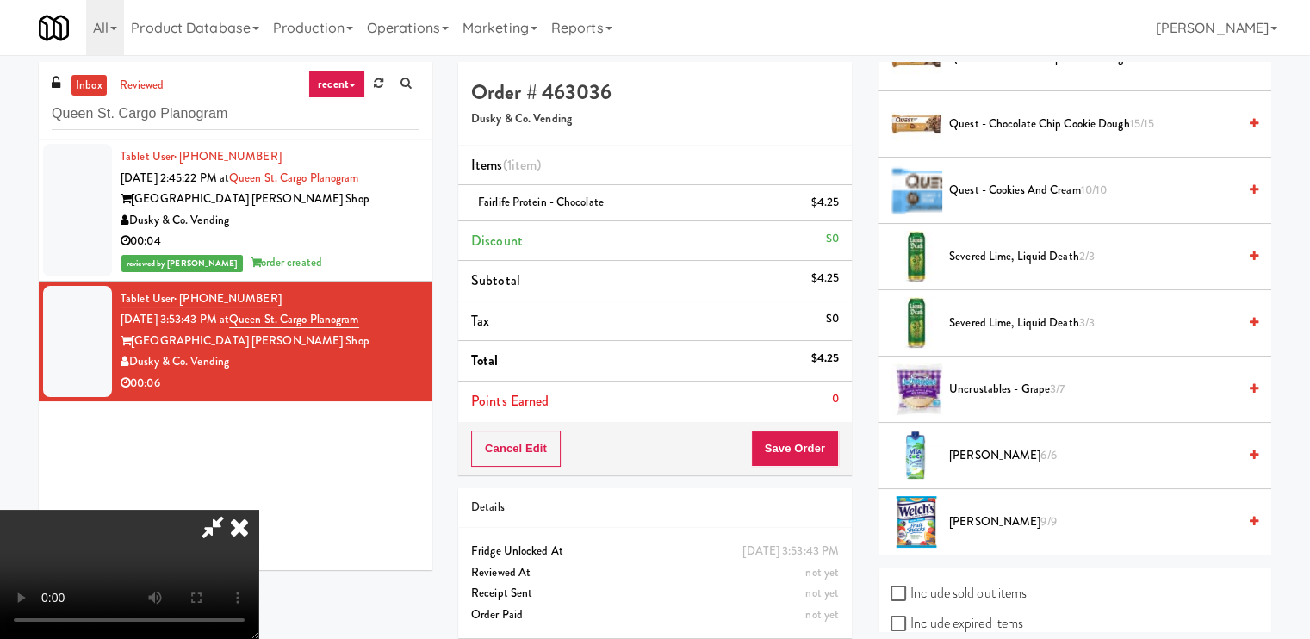
click at [895, 587] on input "Include sold out items" at bounding box center [900, 594] width 20 height 14
checkbox input "true"
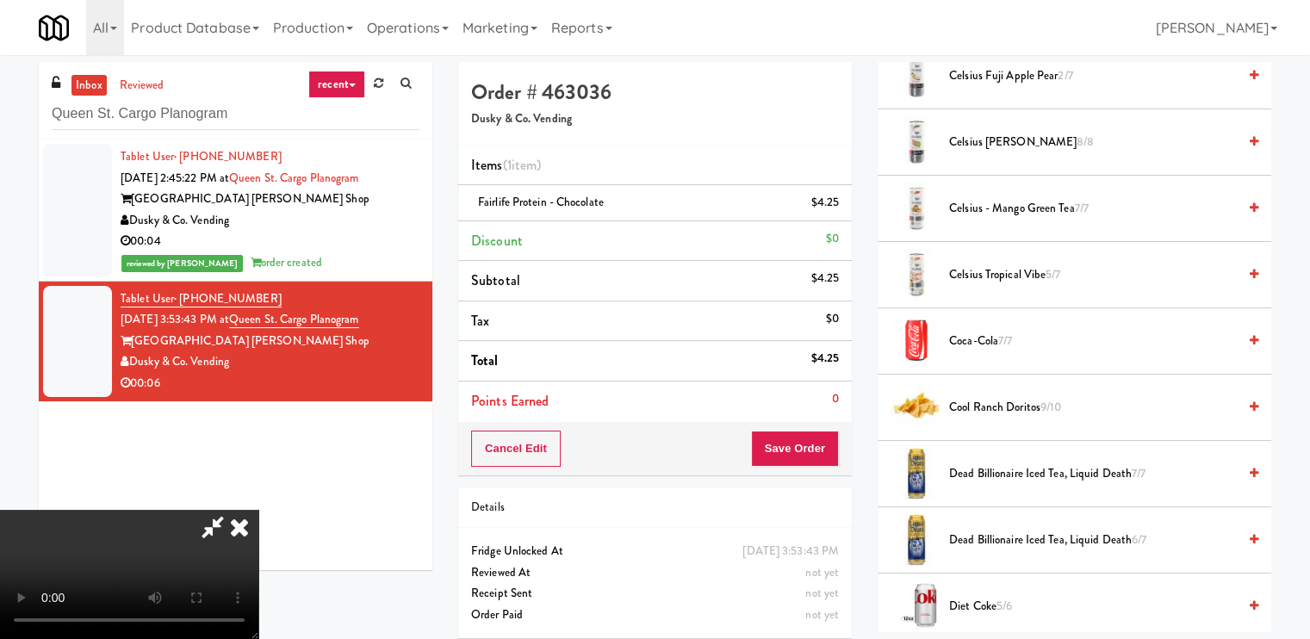
scroll to position [0, 0]
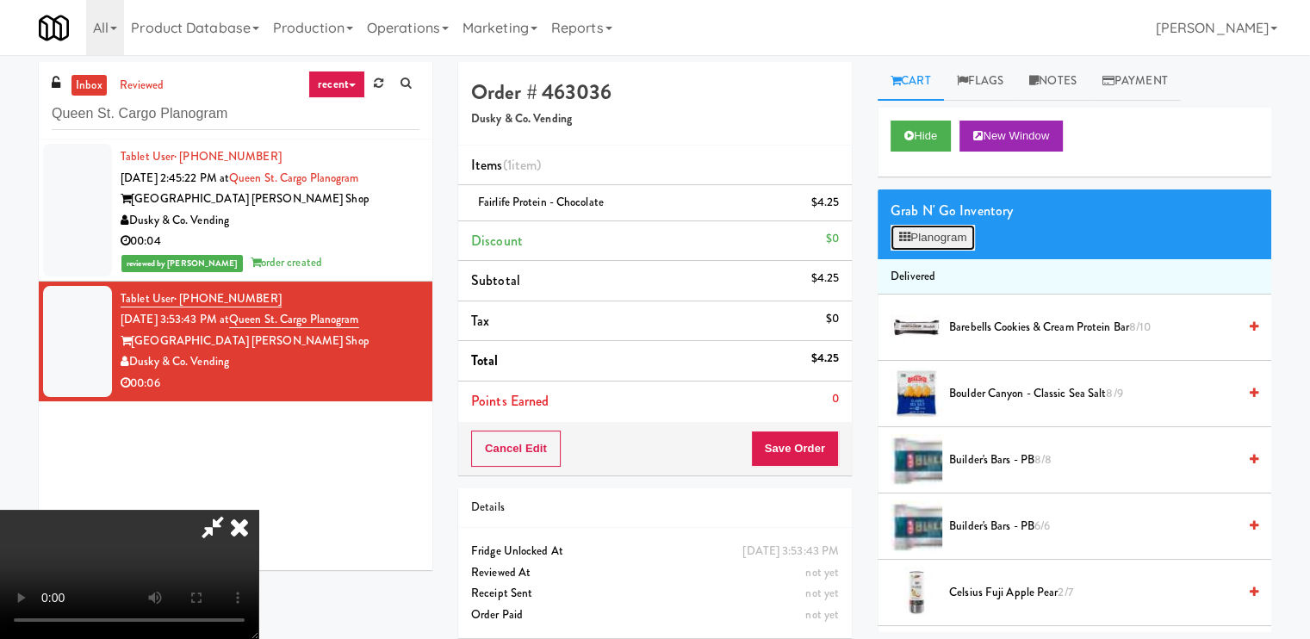
click at [955, 240] on button "Planogram" at bounding box center [932, 238] width 84 height 26
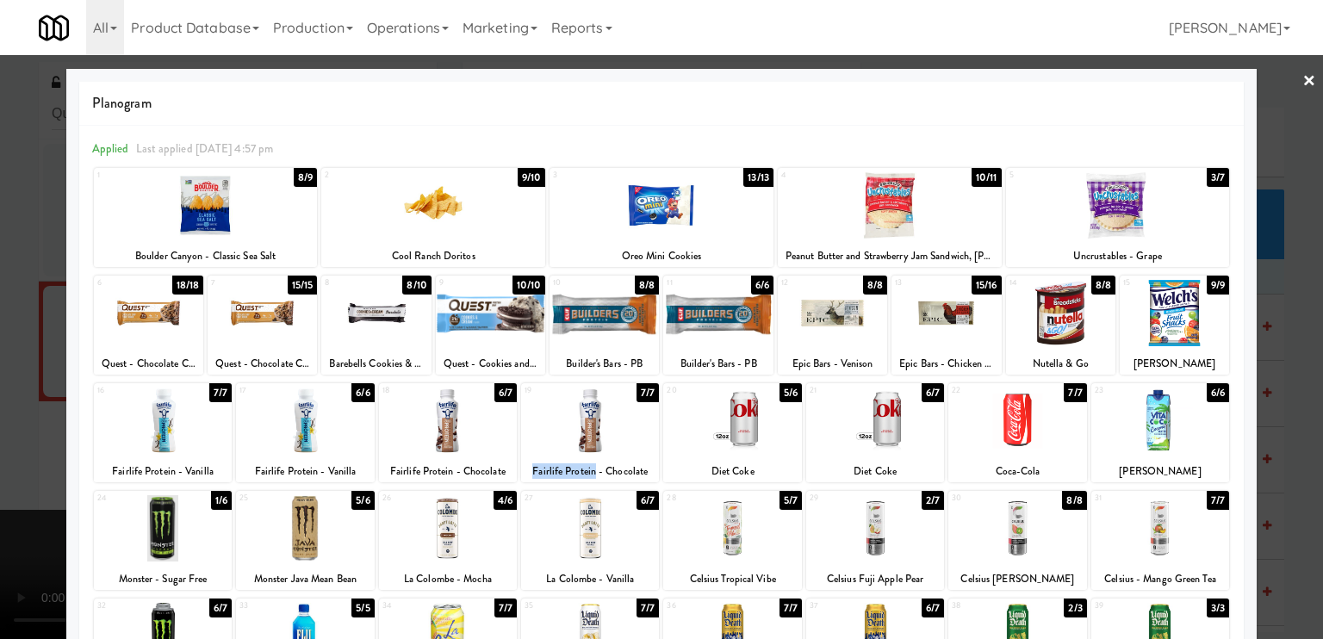
drag, startPoint x: 520, startPoint y: 473, endPoint x: 589, endPoint y: 476, distance: 69.0
click at [589, 476] on div "Fairlife Protein - Chocolate" at bounding box center [590, 472] width 133 height 22
copy div "Fairlife Protein"
click at [1288, 78] on div at bounding box center [661, 319] width 1323 height 639
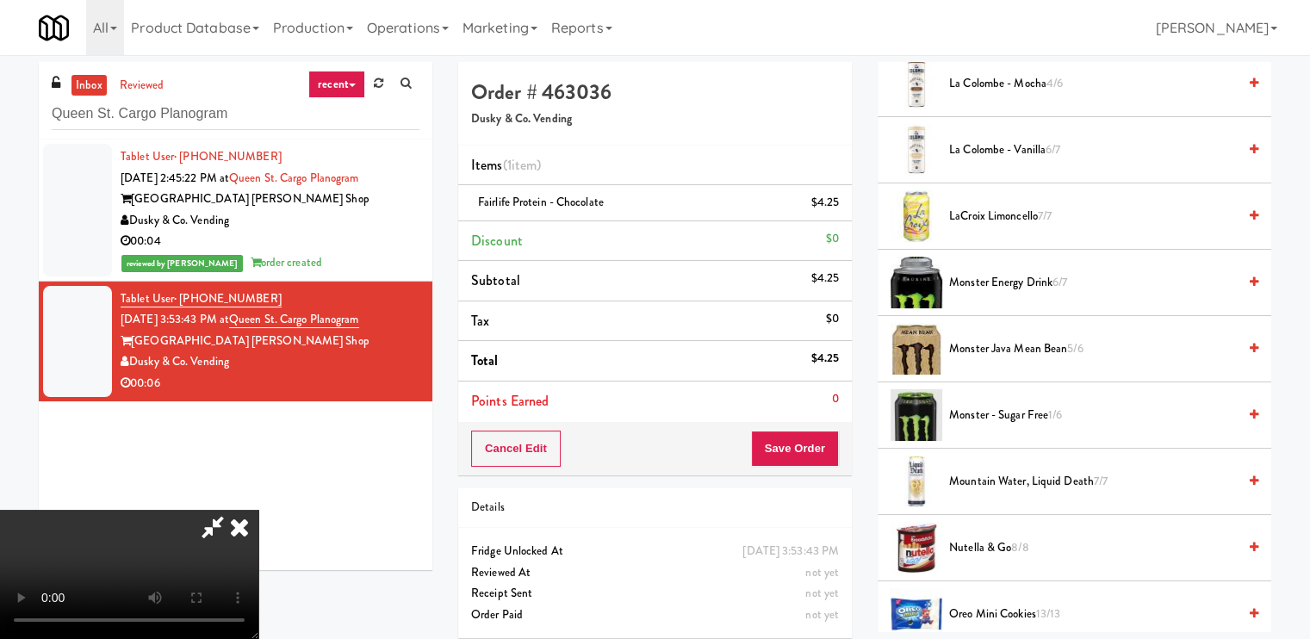
scroll to position [172, 0]
click at [258, 510] on video at bounding box center [129, 574] width 258 height 129
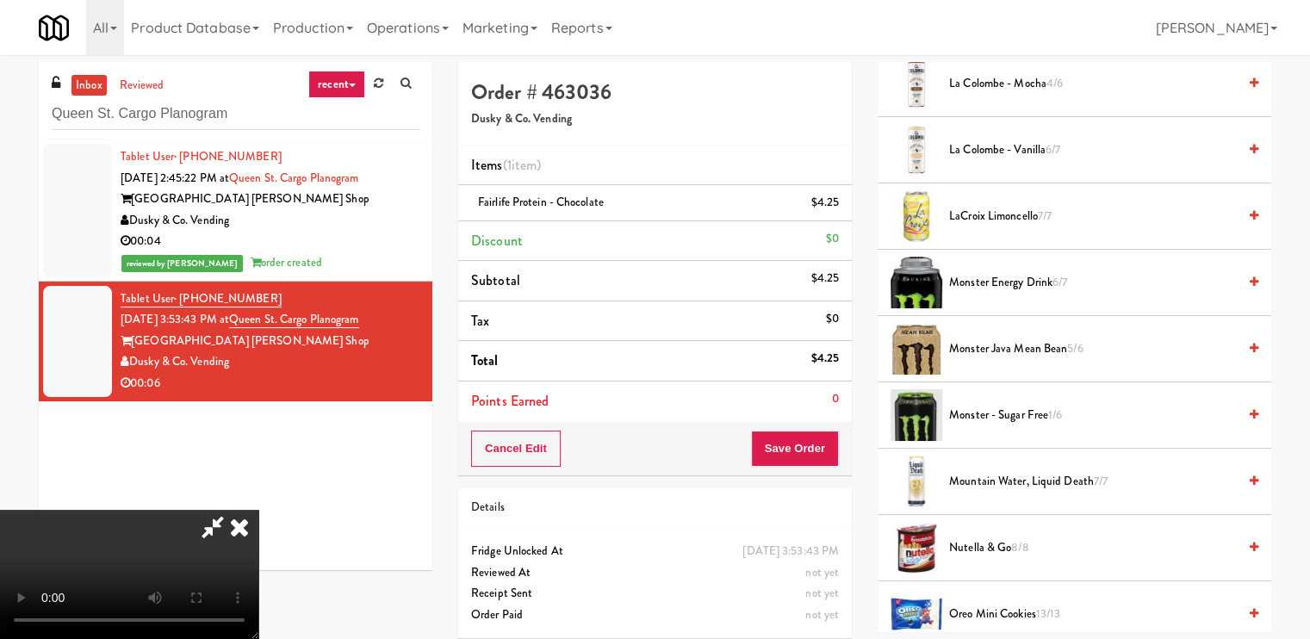
click at [258, 510] on video at bounding box center [129, 574] width 258 height 129
drag, startPoint x: 454, startPoint y: 433, endPoint x: 381, endPoint y: 542, distance: 130.4
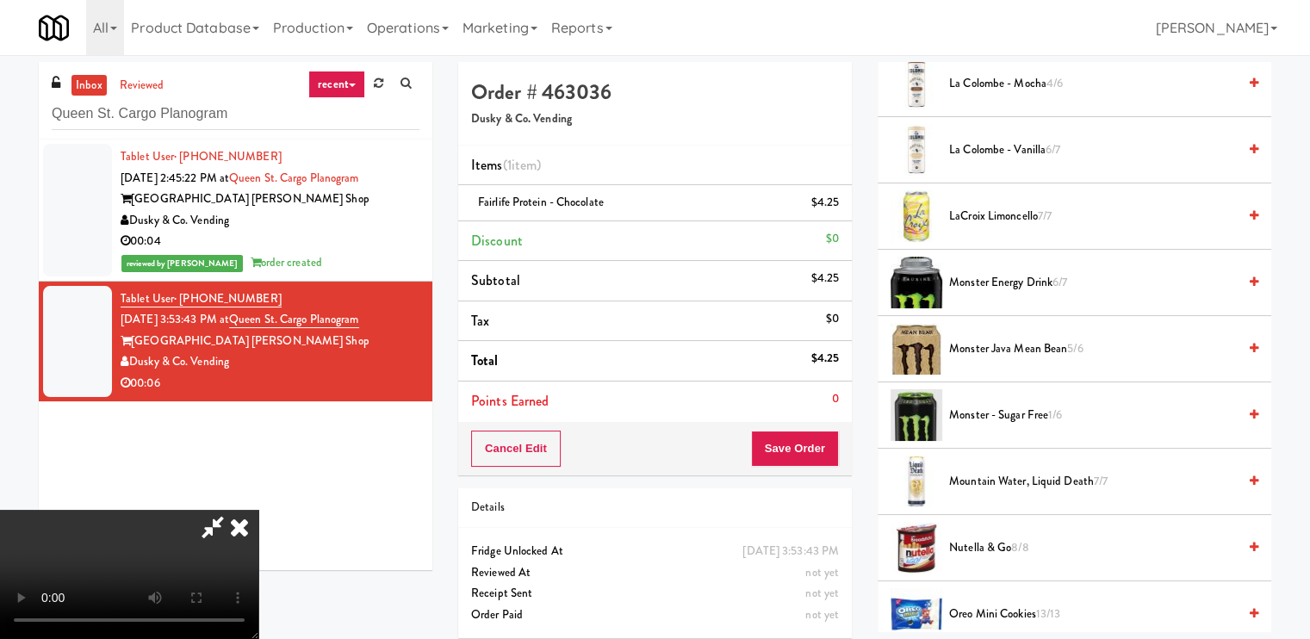
click at [258, 510] on video at bounding box center [129, 574] width 258 height 129
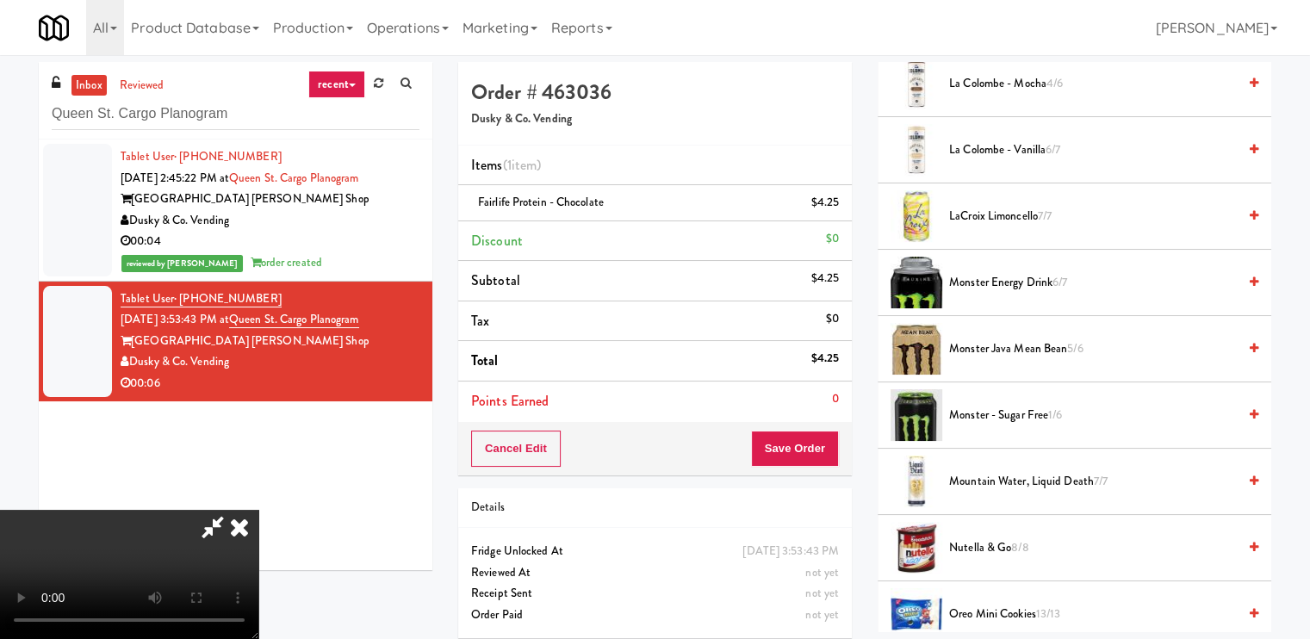
scroll to position [0, 0]
click at [232, 510] on icon at bounding box center [213, 527] width 40 height 34
click at [757, 499] on div "Details" at bounding box center [655, 508] width 368 height 22
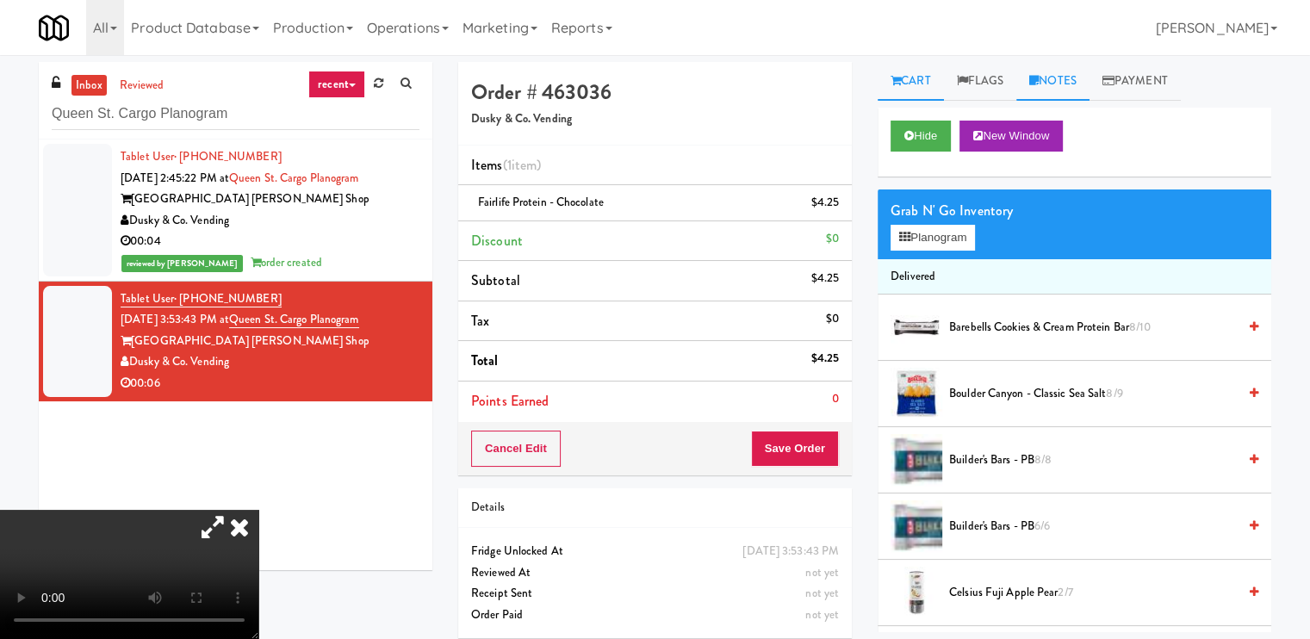
click at [1038, 81] on icon at bounding box center [1033, 80] width 9 height 11
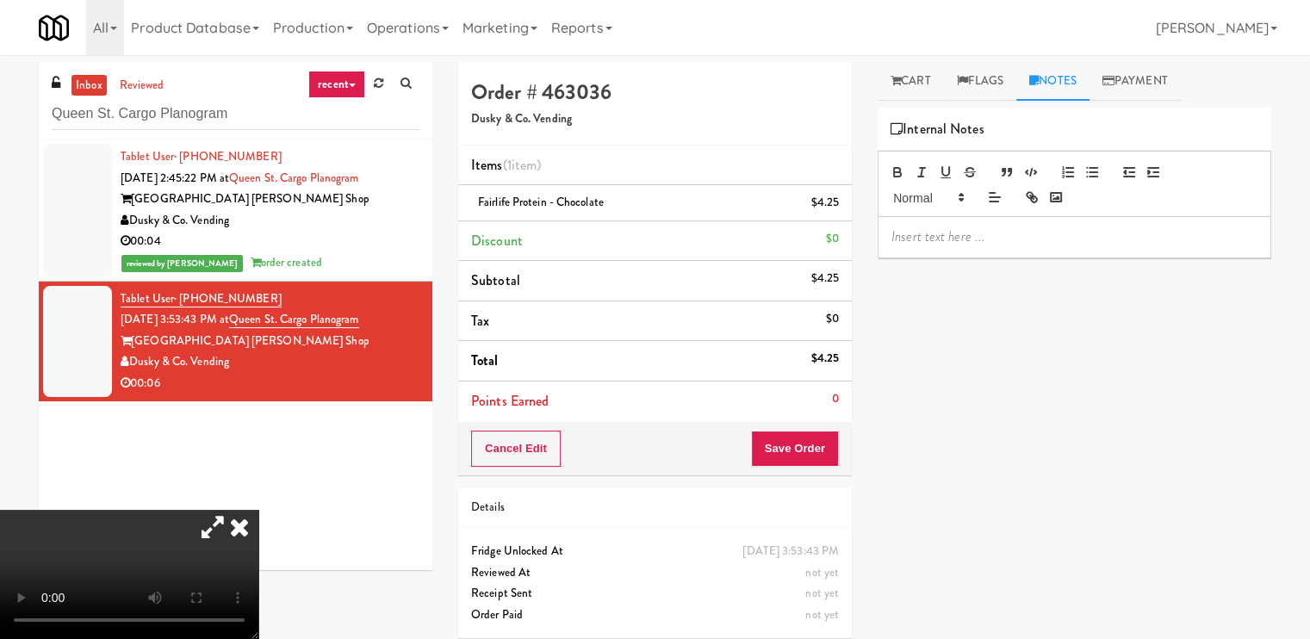
click at [997, 238] on p at bounding box center [1074, 236] width 366 height 19
click at [530, 197] on span "Fairlife Protein - Chocolate" at bounding box center [541, 202] width 126 height 16
click at [499, 200] on span "Fairlife Protein - Chocolate" at bounding box center [541, 202] width 126 height 16
click at [479, 201] on span "Fairlife Protein - Chocolate" at bounding box center [541, 202] width 126 height 16
click at [477, 201] on div "Fairlife Protein - Chocolate $4.25" at bounding box center [655, 203] width 368 height 22
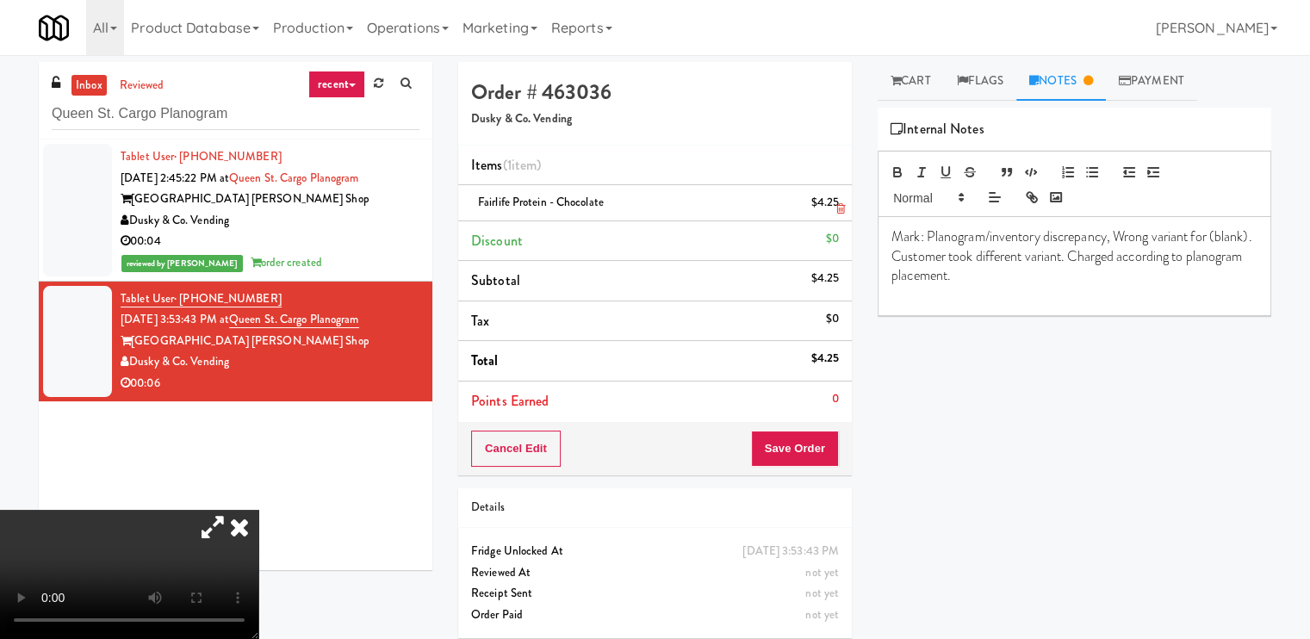
click at [510, 199] on span "Fairlife Protein - Chocolate" at bounding box center [541, 202] width 126 height 16
drag, startPoint x: 510, startPoint y: 199, endPoint x: 482, endPoint y: 199, distance: 27.6
click at [482, 199] on span "Fairlife Protein - Chocolate" at bounding box center [541, 202] width 126 height 16
copy span "Fairlife"
drag, startPoint x: 930, startPoint y: 257, endPoint x: 884, endPoint y: 254, distance: 45.7
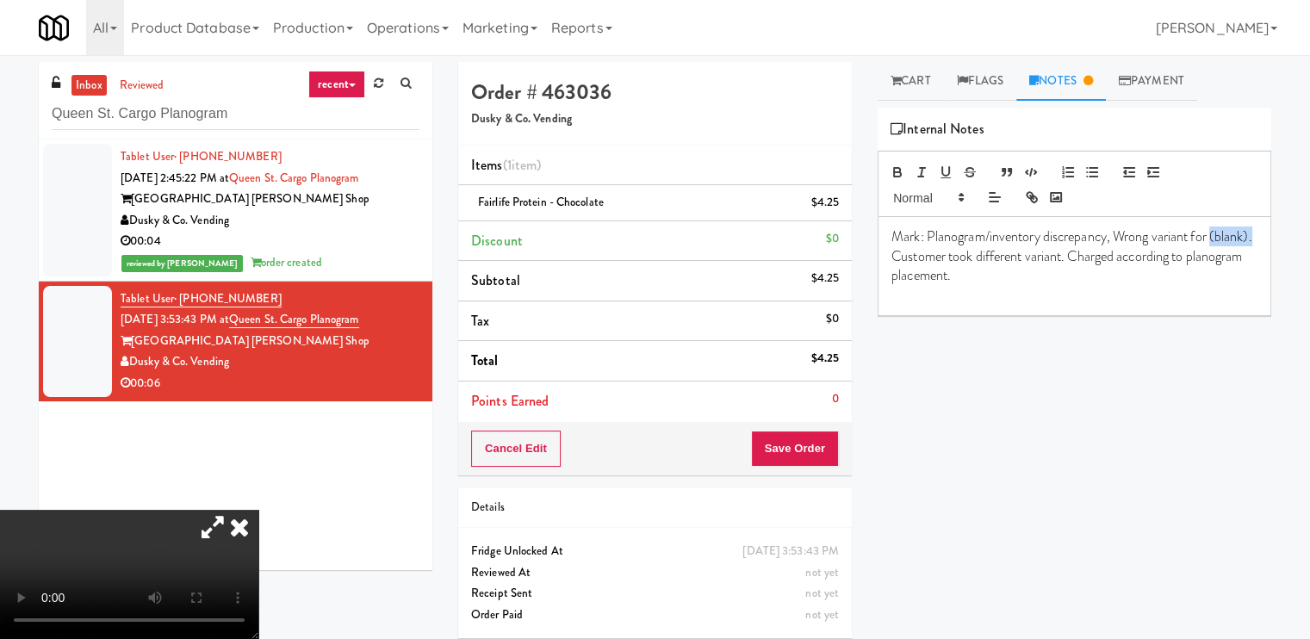
click at [884, 254] on div "Mark: Planogram/inventory discrepancy, Wrong variant for (blank). Customer took…" at bounding box center [1074, 266] width 392 height 98
drag, startPoint x: 1020, startPoint y: 258, endPoint x: 1105, endPoint y: 261, distance: 84.4
click at [1105, 261] on p "Mark: Planogram/inventory discrepancy, Wrong variant for Fairlife. Customer too…" at bounding box center [1074, 256] width 366 height 58
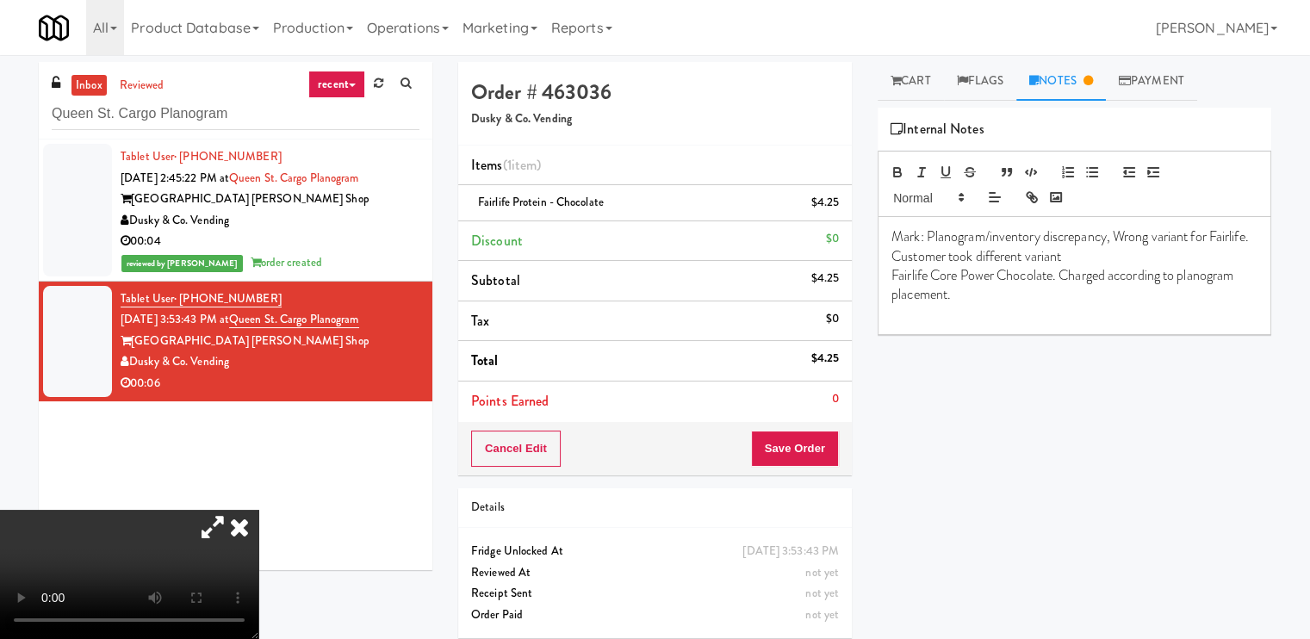
click at [1015, 316] on p at bounding box center [1074, 314] width 366 height 19
click at [893, 275] on p "Fairlife Core Power Chocolate. Charged according to planogram placement." at bounding box center [1074, 285] width 366 height 39
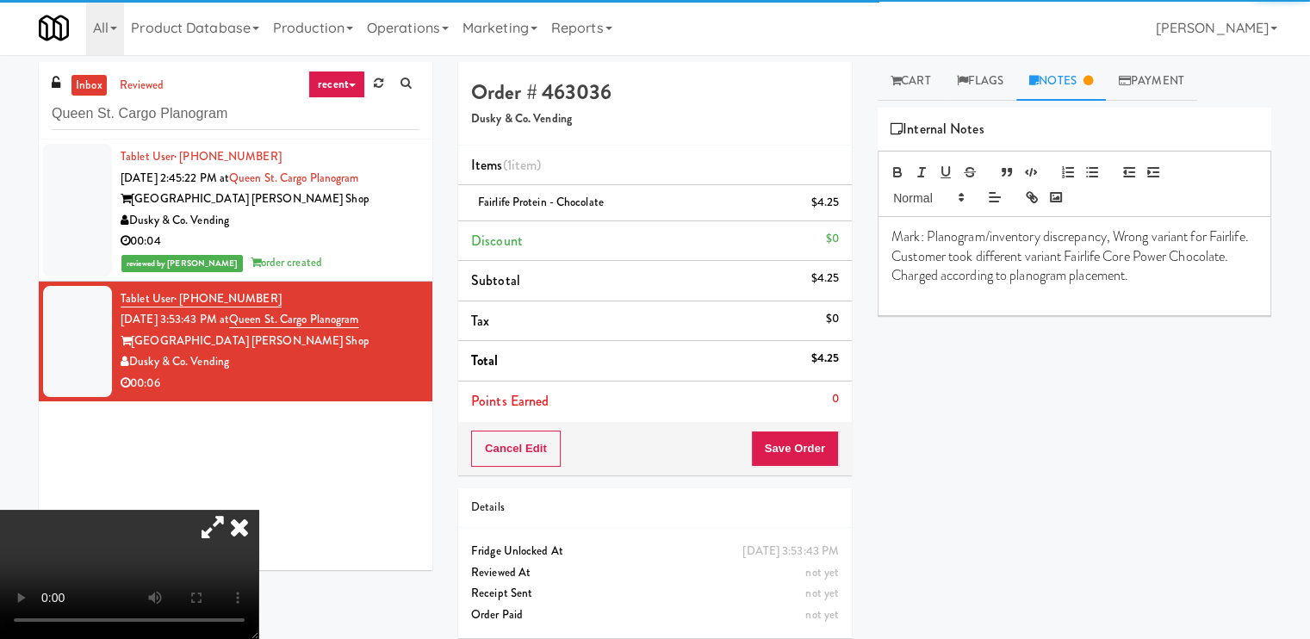
click at [939, 276] on p "Mark: Planogram/inventory discrepancy, Wrong variant for Fairlife. Customer too…" at bounding box center [1074, 256] width 366 height 58
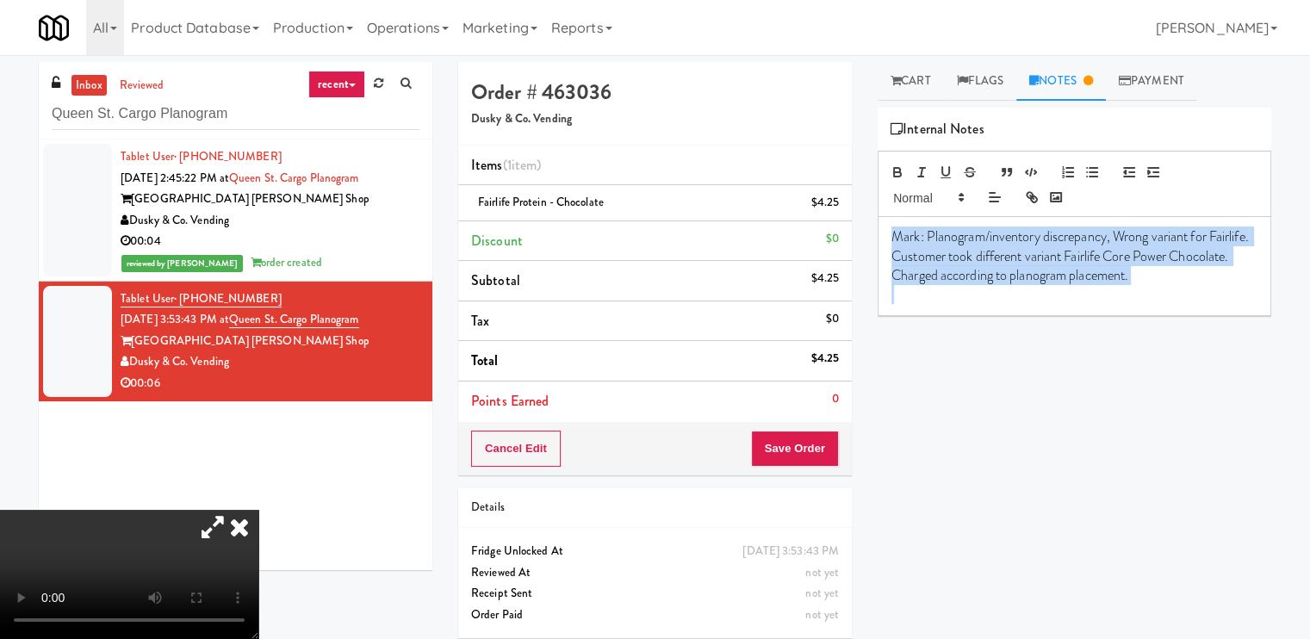
copy p "Mark: Planogram/inventory discrepancy, Wrong variant for Fairlife. Customer too…"
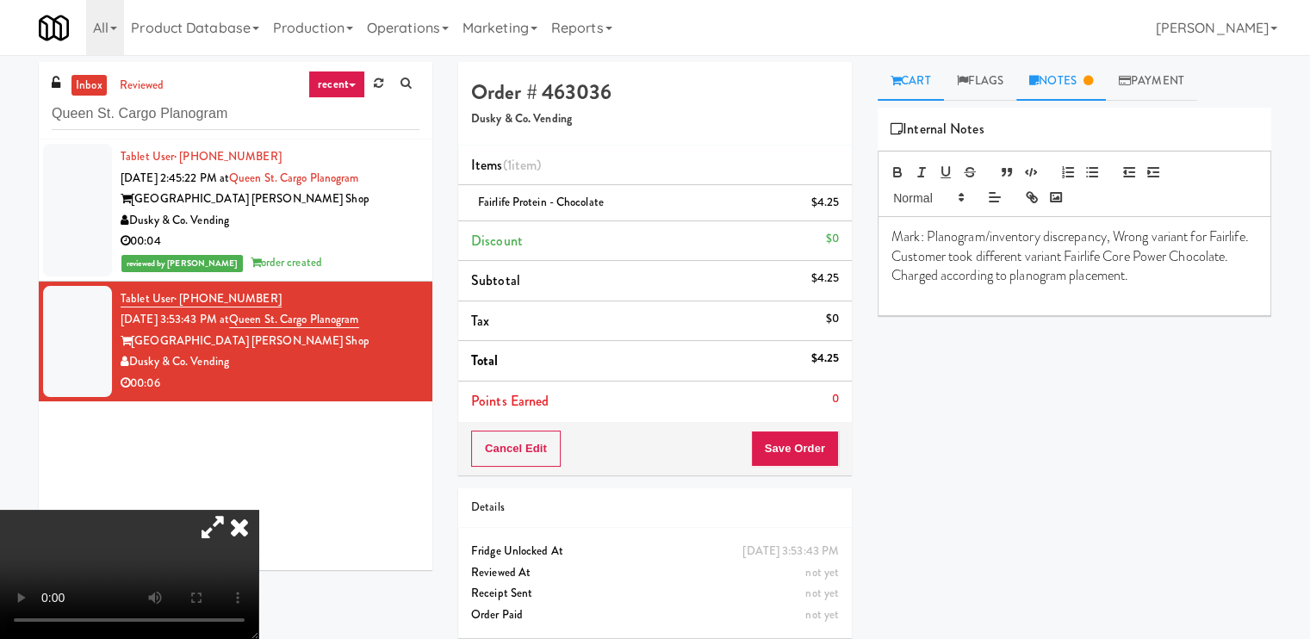
click at [929, 82] on link "Cart" at bounding box center [910, 81] width 66 height 39
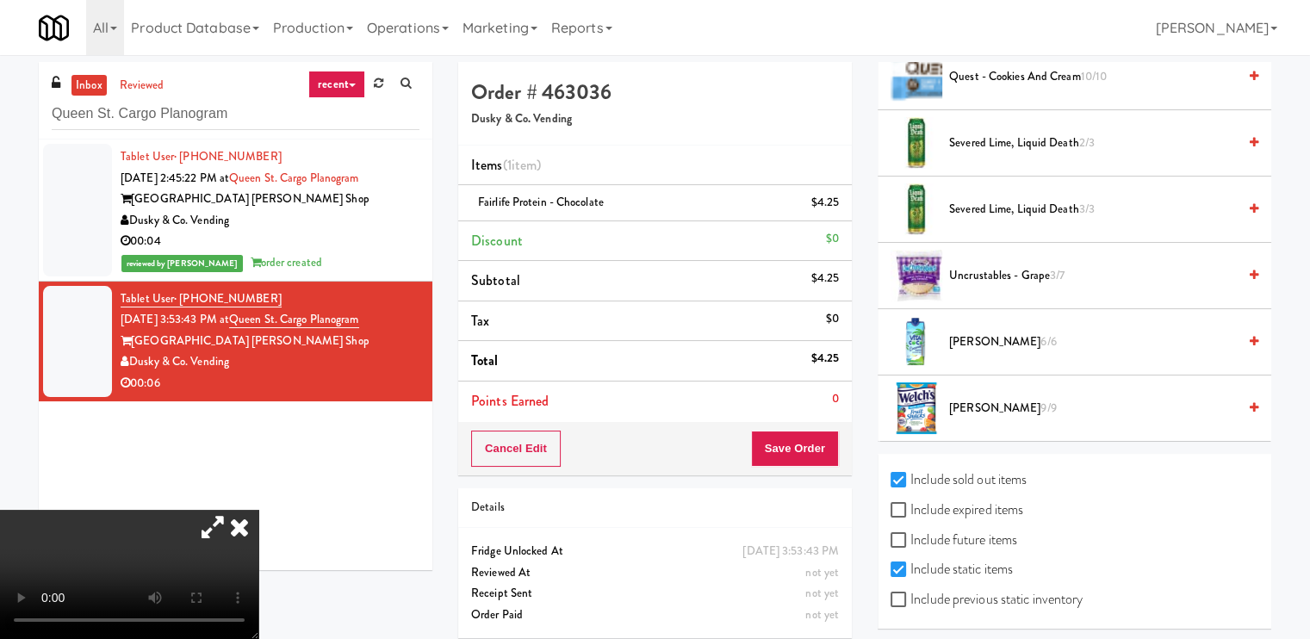
scroll to position [2439, 0]
click at [902, 503] on input "Include expired items" at bounding box center [900, 510] width 20 height 14
checkbox input "true"
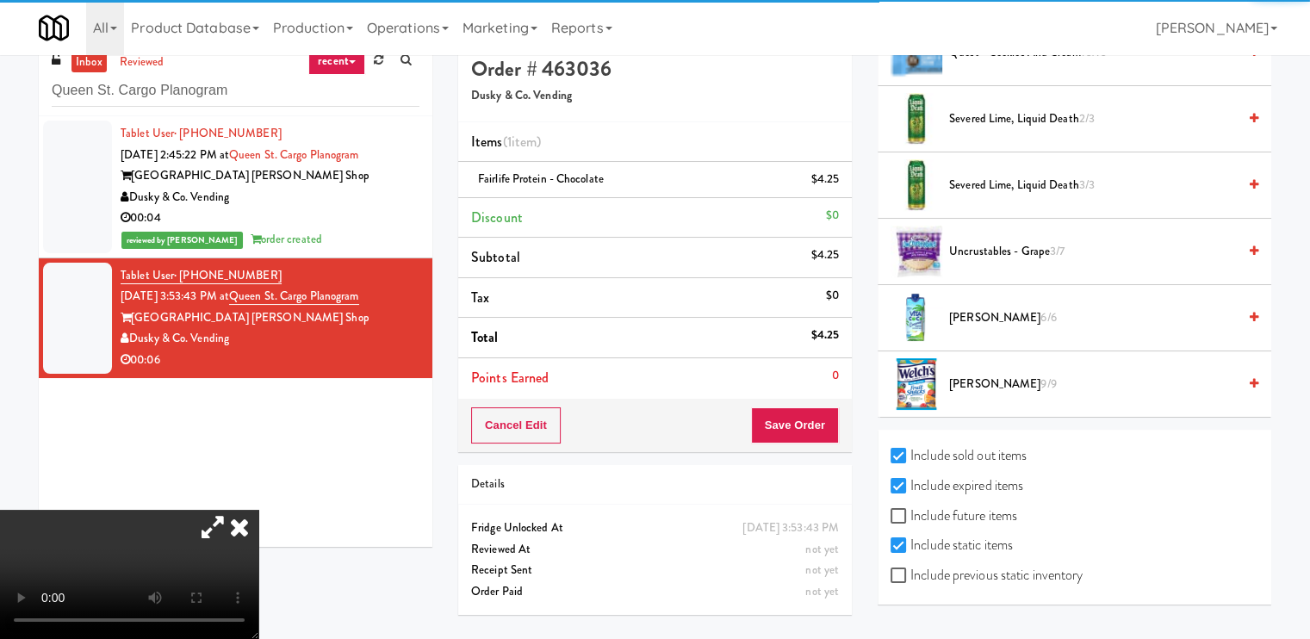
scroll to position [55, 0]
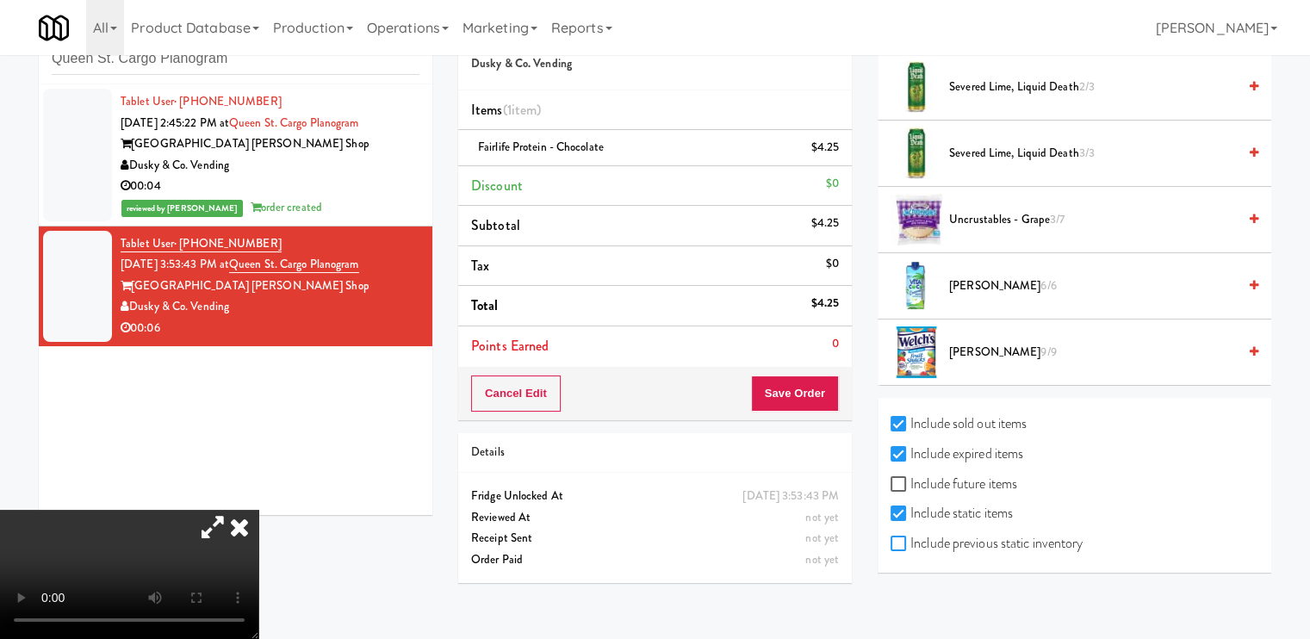
click at [897, 541] on input "Include previous static inventory" at bounding box center [900, 544] width 20 height 14
checkbox input "true"
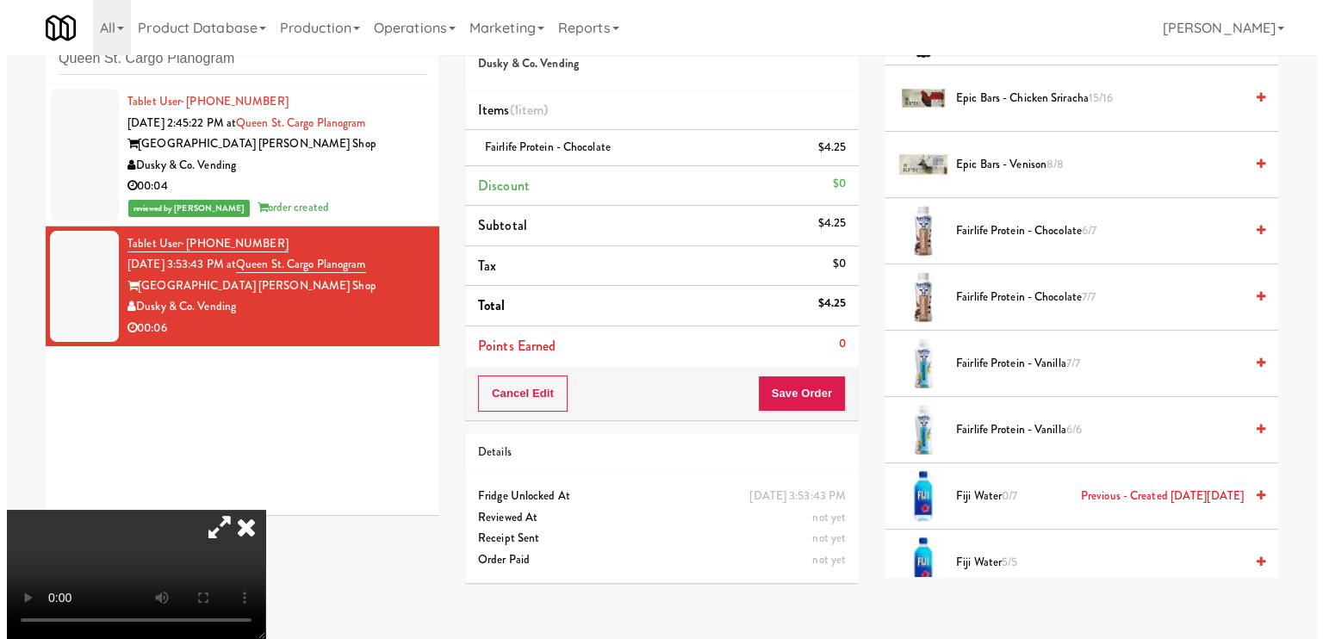
scroll to position [1320, 0]
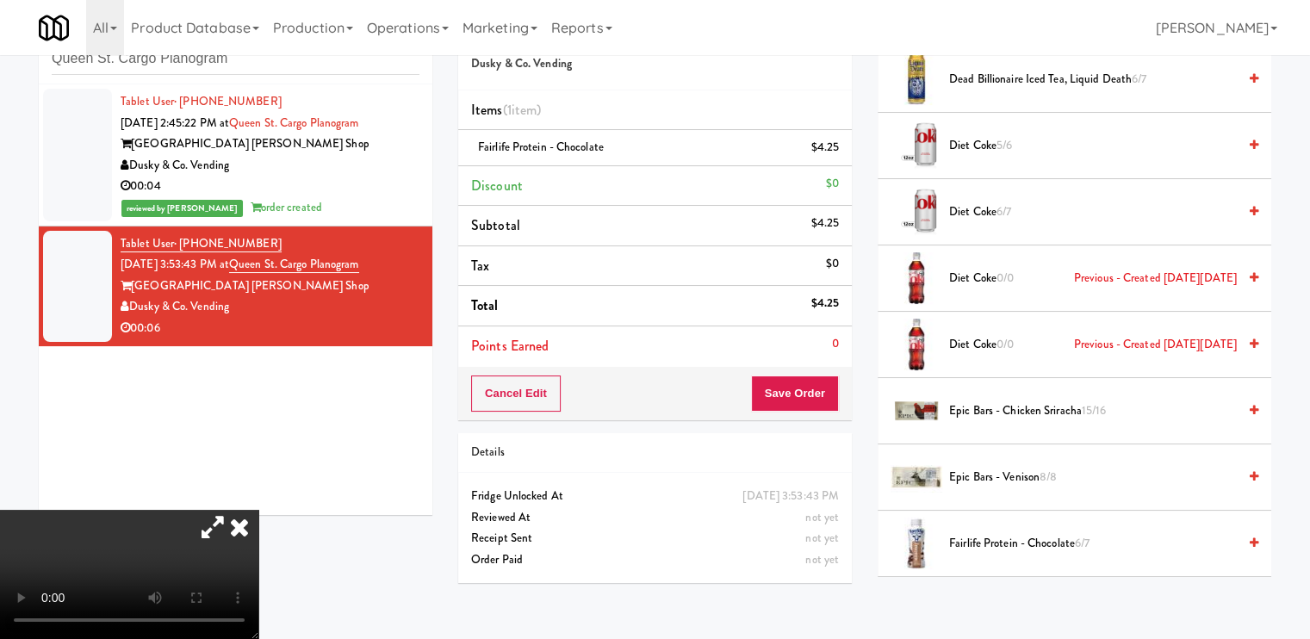
click at [258, 510] on video at bounding box center [129, 574] width 258 height 129
click at [808, 381] on button "Save Order" at bounding box center [795, 393] width 88 height 36
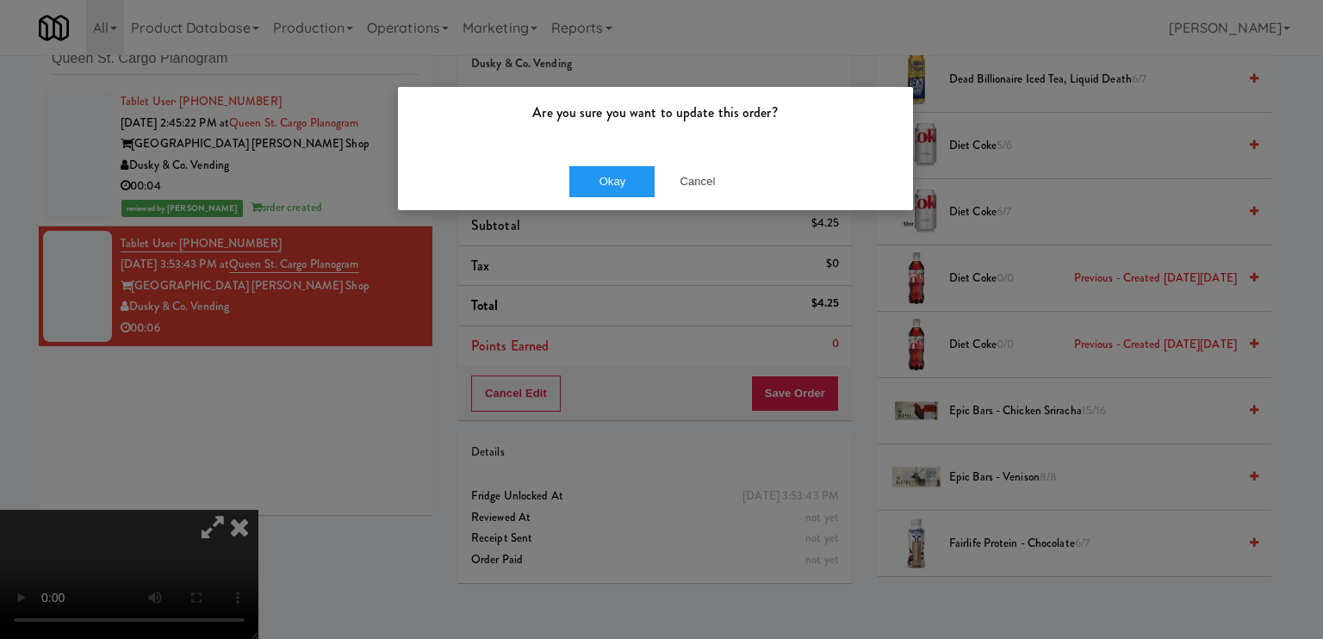
click at [241, 433] on div "Are you sure you want to update this order? Okay Cancel" at bounding box center [661, 319] width 1323 height 639
drag, startPoint x: 701, startPoint y: 184, endPoint x: 623, endPoint y: 183, distance: 77.5
click at [629, 183] on div "Okay Cancel" at bounding box center [654, 181] width 171 height 31
click at [623, 183] on button "Okay" at bounding box center [612, 181] width 86 height 31
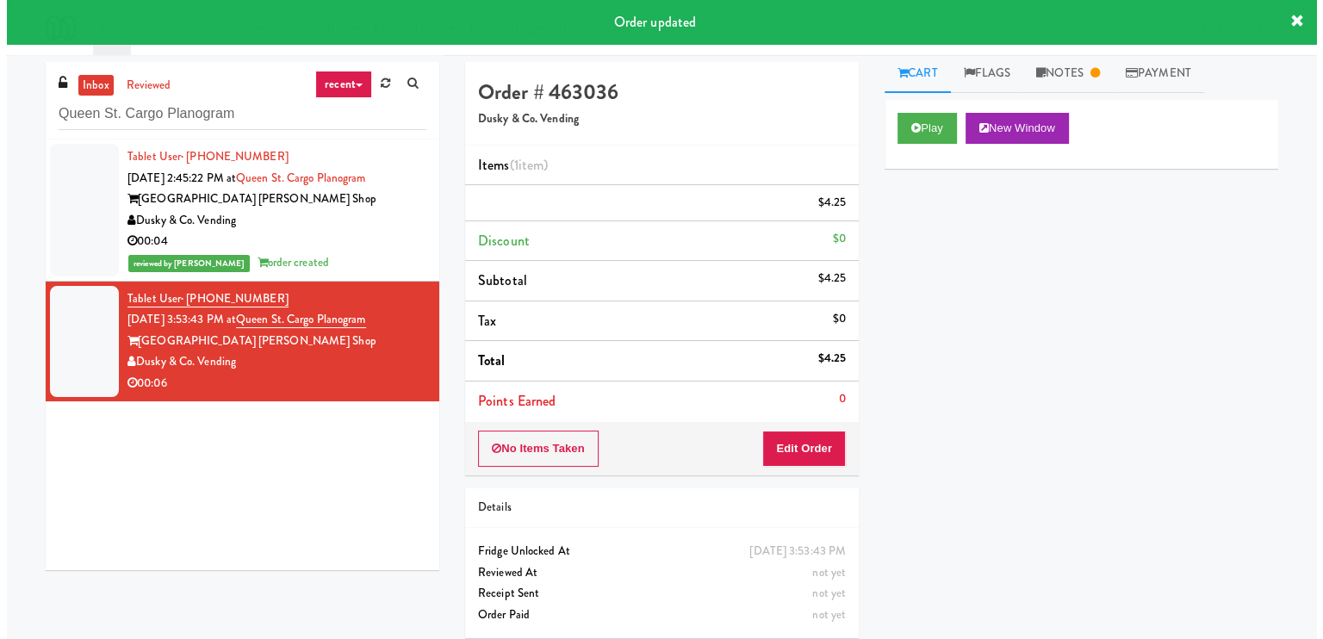
scroll to position [0, 0]
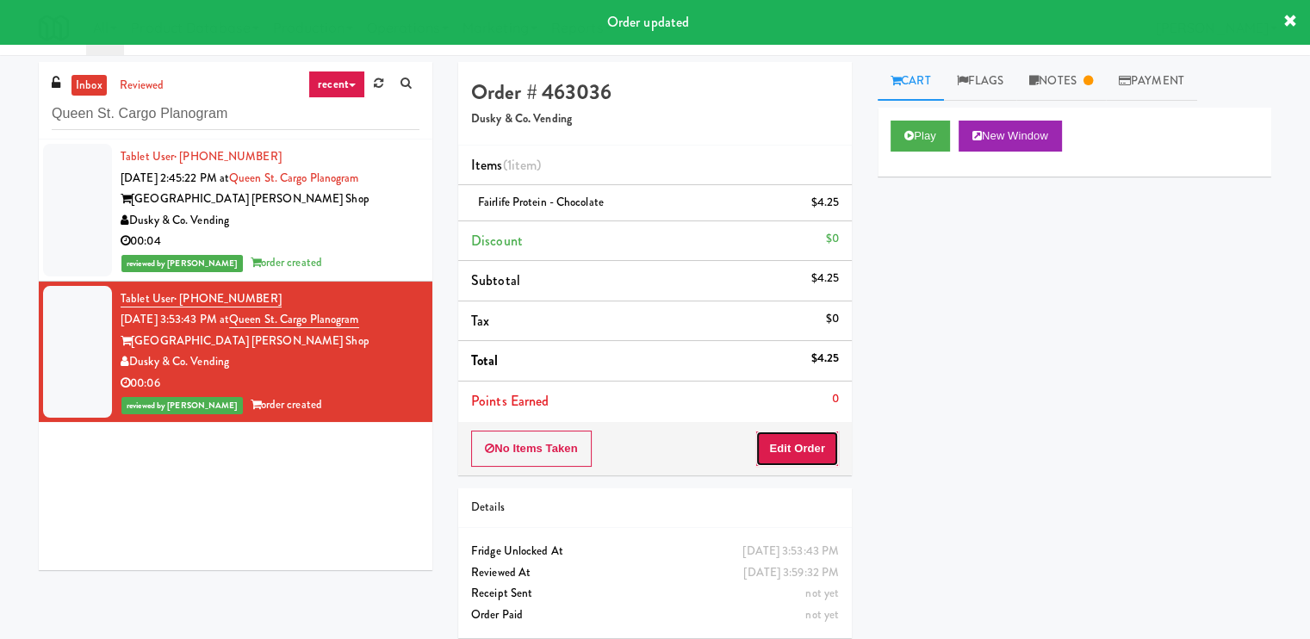
click at [787, 451] on button "Edit Order" at bounding box center [797, 449] width 84 height 36
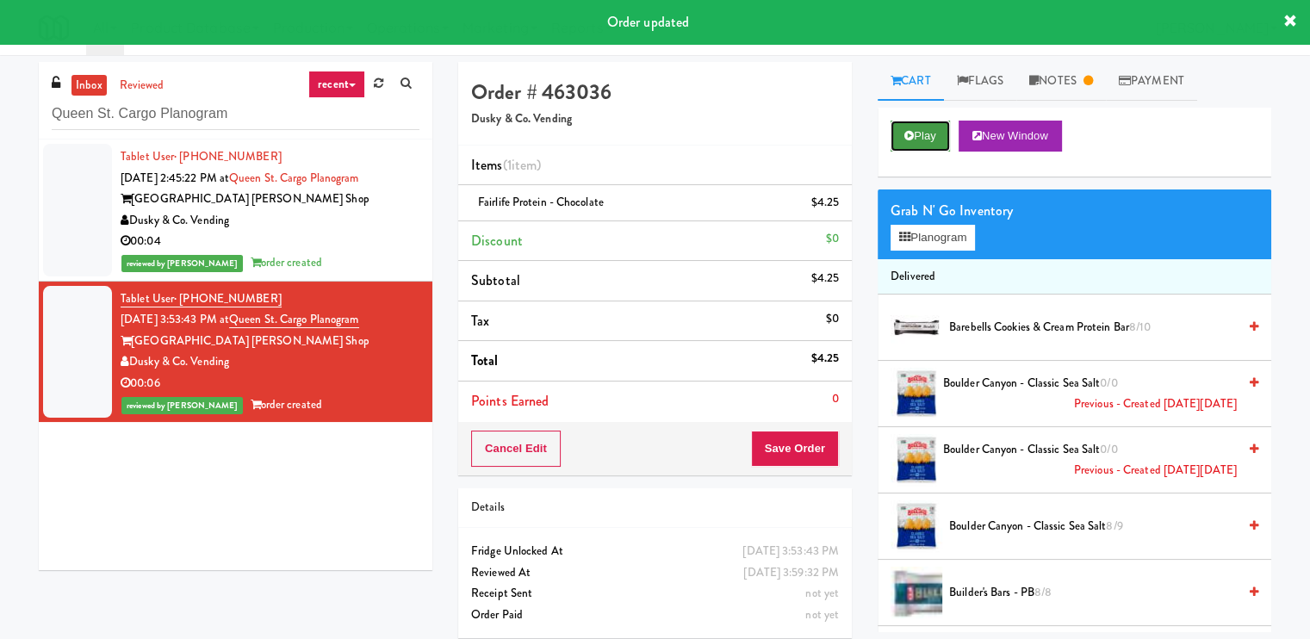
click at [904, 139] on icon at bounding box center [908, 135] width 9 height 11
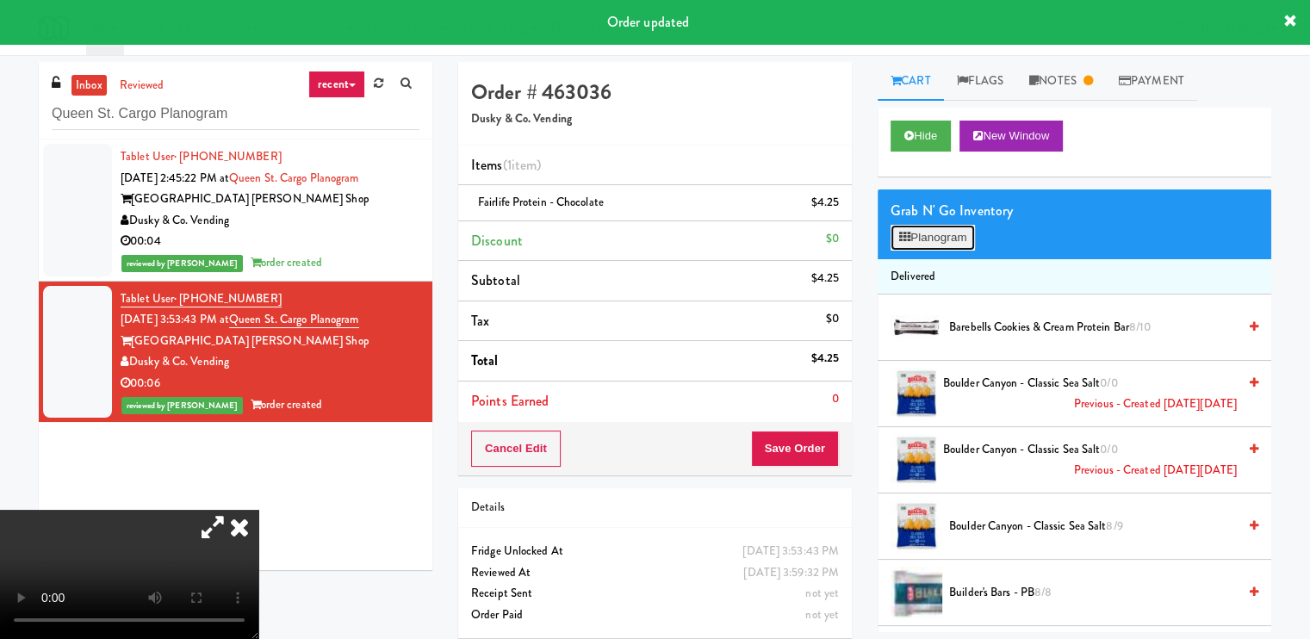
click at [926, 240] on button "Planogram" at bounding box center [932, 238] width 84 height 26
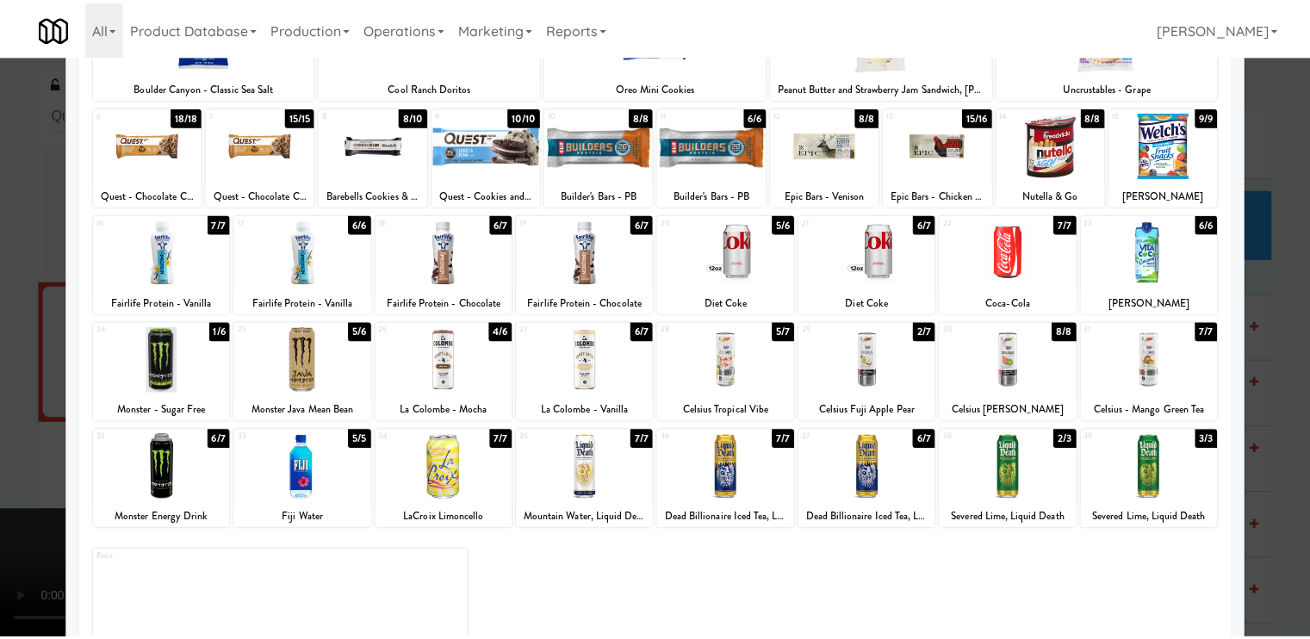
scroll to position [120, 0]
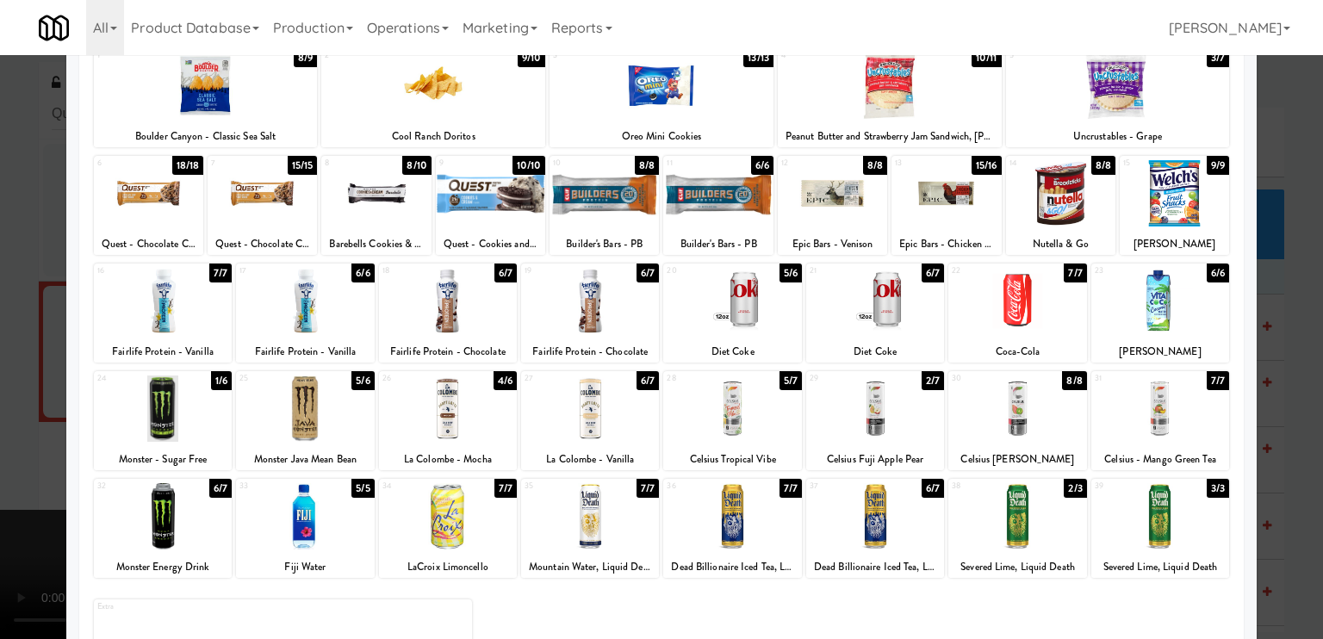
click at [34, 392] on div at bounding box center [661, 319] width 1323 height 639
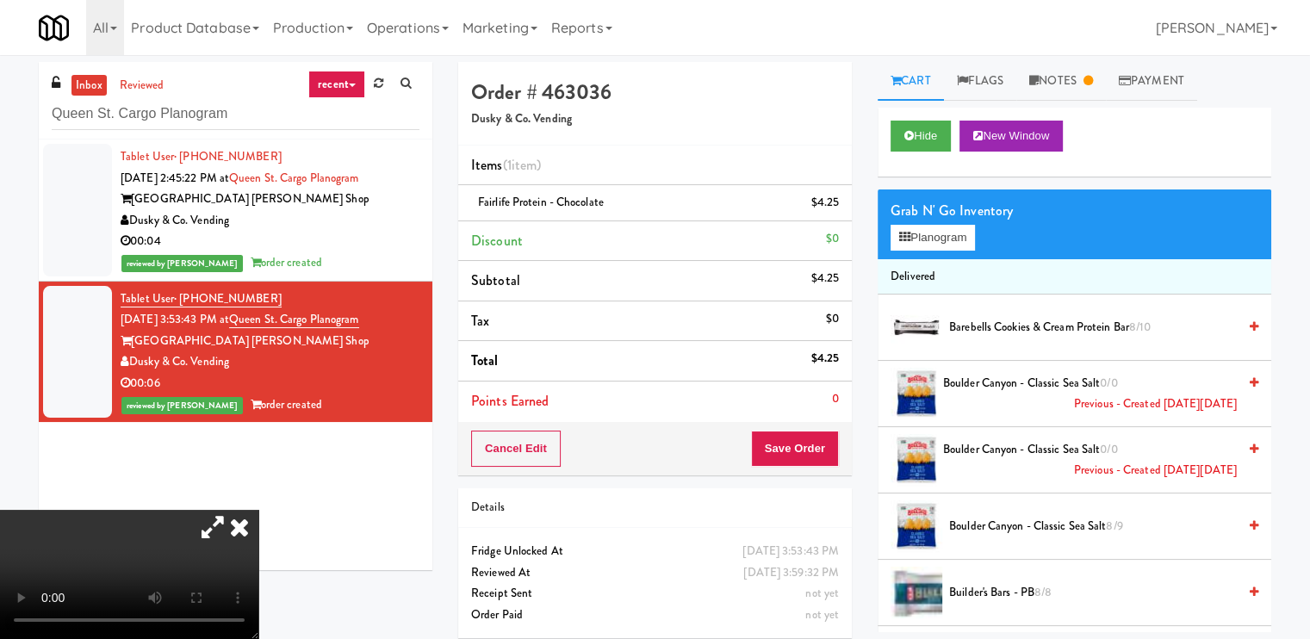
click at [135, 510] on video at bounding box center [129, 574] width 258 height 129
click at [258, 510] on video at bounding box center [129, 574] width 258 height 129
click at [257, 510] on video at bounding box center [129, 574] width 258 height 129
click at [232, 510] on icon at bounding box center [213, 527] width 40 height 34
drag, startPoint x: 755, startPoint y: 80, endPoint x: 424, endPoint y: 209, distance: 355.8
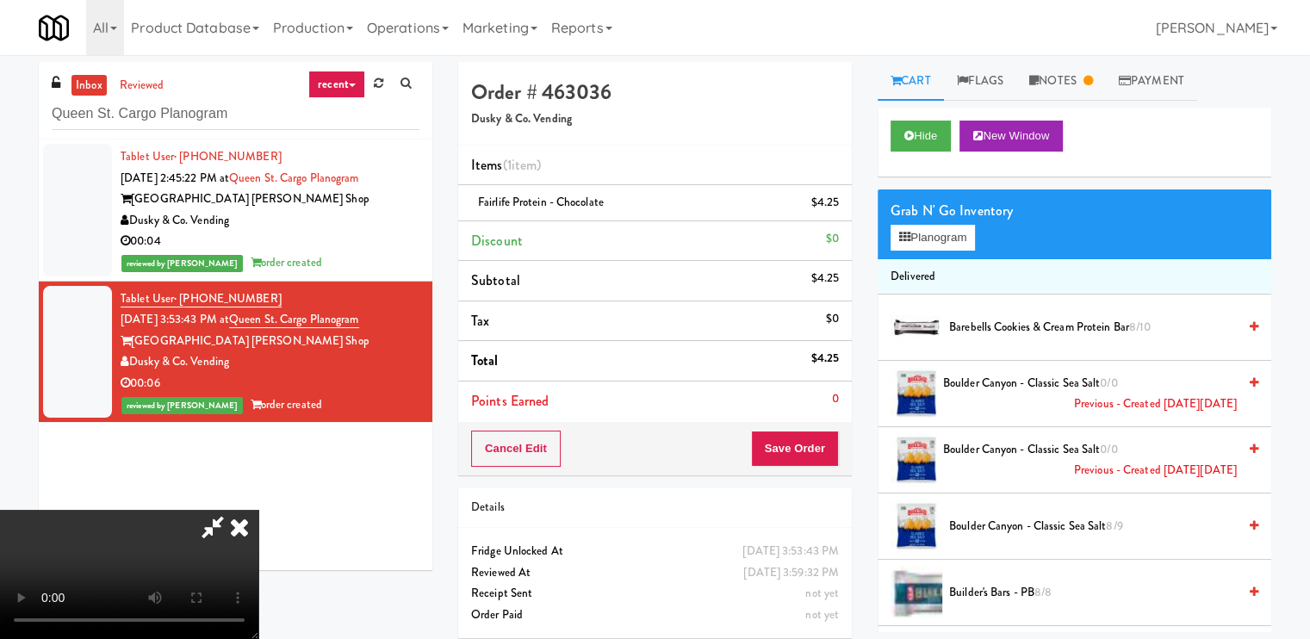
click at [258, 510] on icon at bounding box center [239, 527] width 38 height 34
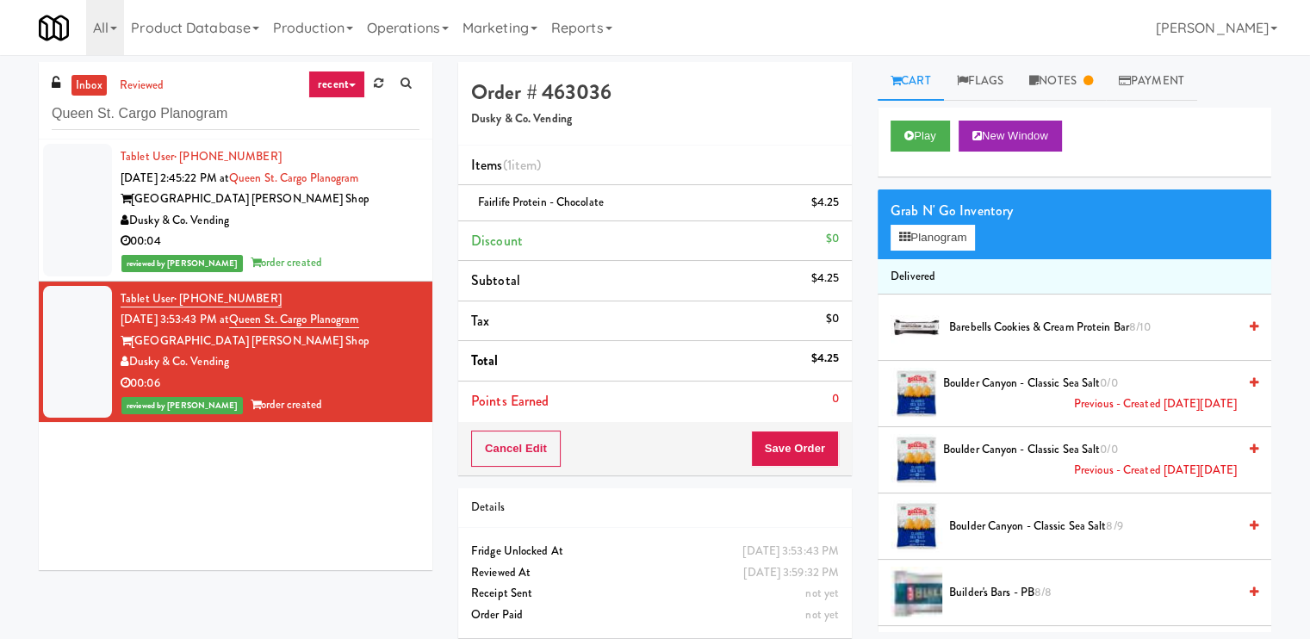
click at [299, 362] on div "Dusky & Co. Vending" at bounding box center [270, 362] width 299 height 22
copy div "Dusky & Co. Vending"
click at [1057, 89] on link "Notes" at bounding box center [1061, 81] width 90 height 39
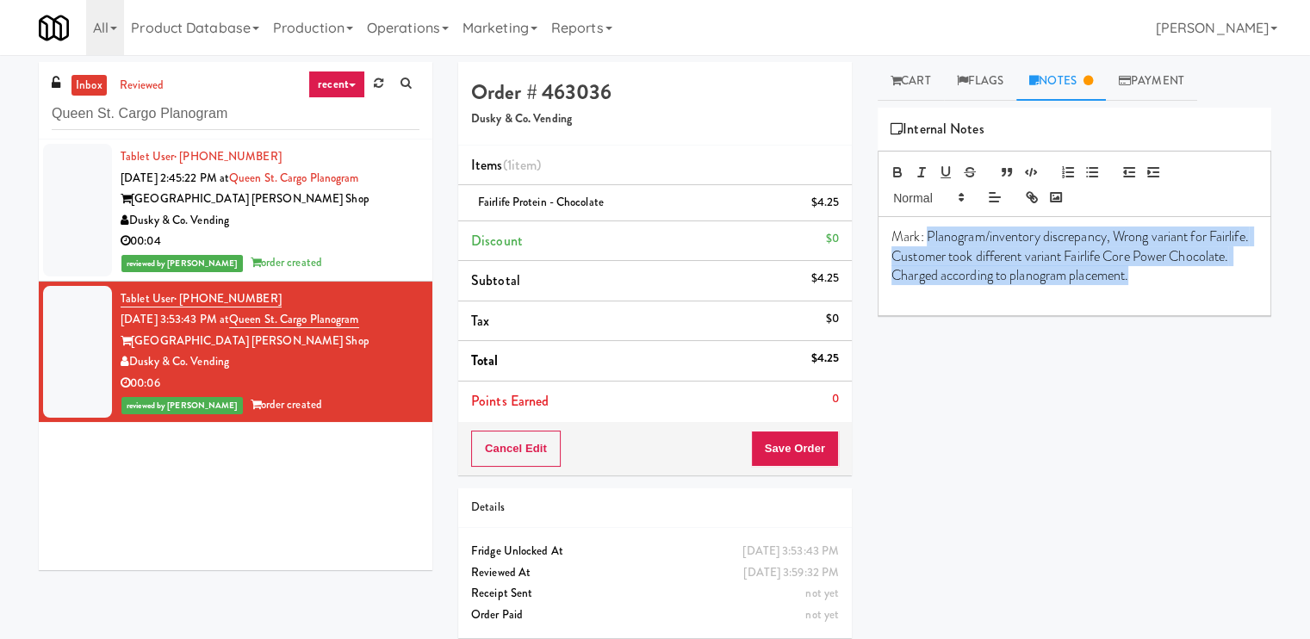
drag, startPoint x: 1197, startPoint y: 282, endPoint x: 927, endPoint y: 231, distance: 274.2
click at [927, 231] on p "Mark: Planogram/inventory discrepancy, Wrong variant for Fairlife. Customer too…" at bounding box center [1074, 256] width 366 height 58
copy p "Planogram/inventory discrepancy, Wrong variant for Fairlife. Customer took diff…"
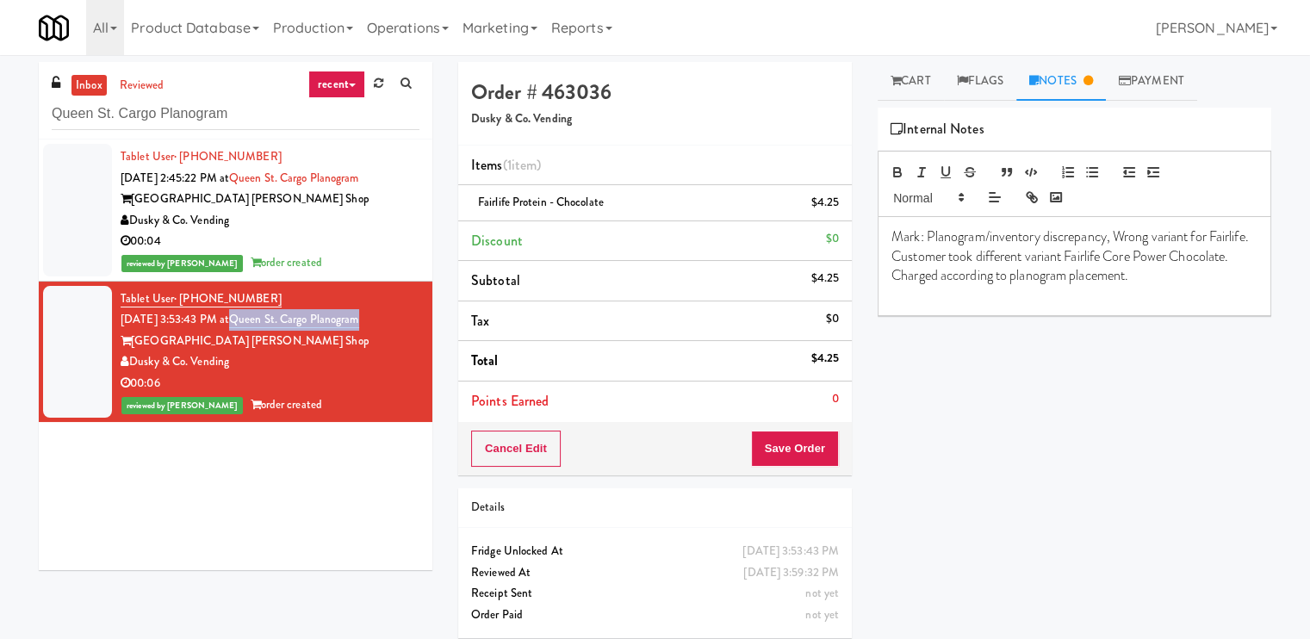
drag, startPoint x: 401, startPoint y: 319, endPoint x: 257, endPoint y: 330, distance: 144.2
click at [257, 330] on div "Tablet User · (910) 297-6140 Aug 16, 2025 3:53:43 PM at Queen St. Cargo Planogr…" at bounding box center [270, 351] width 299 height 127
copy link "Queen St. Cargo Planogram"
click at [908, 85] on link "Cart" at bounding box center [910, 81] width 66 height 39
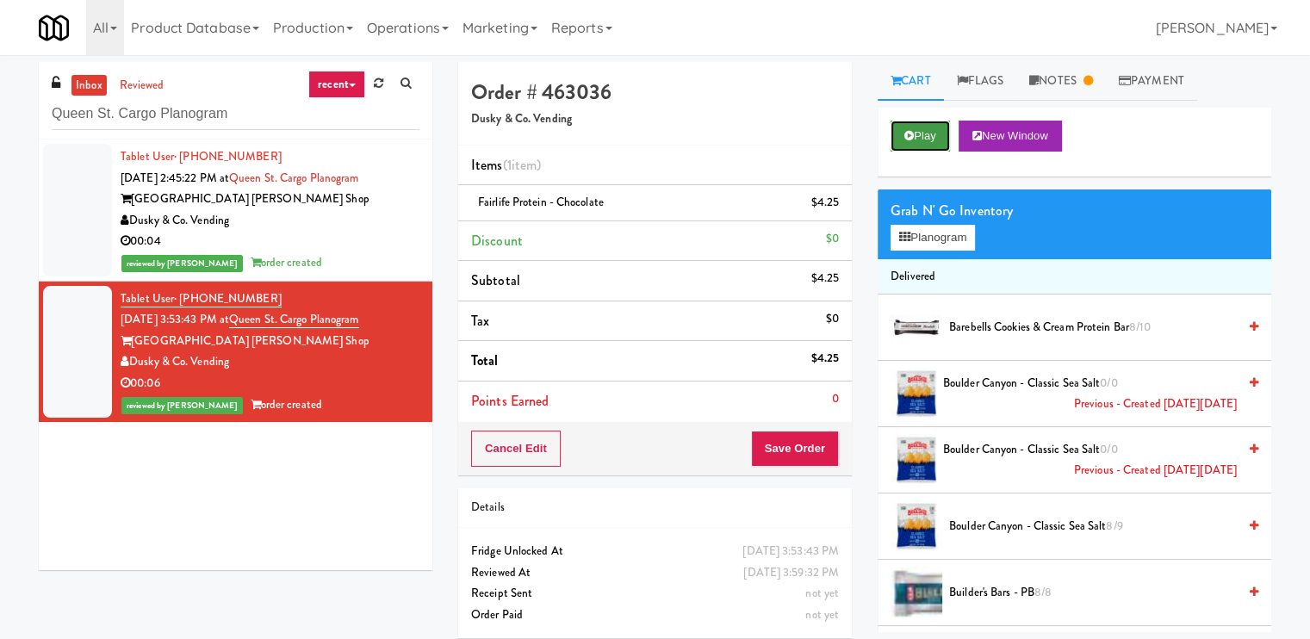
click at [908, 131] on icon at bounding box center [908, 135] width 9 height 11
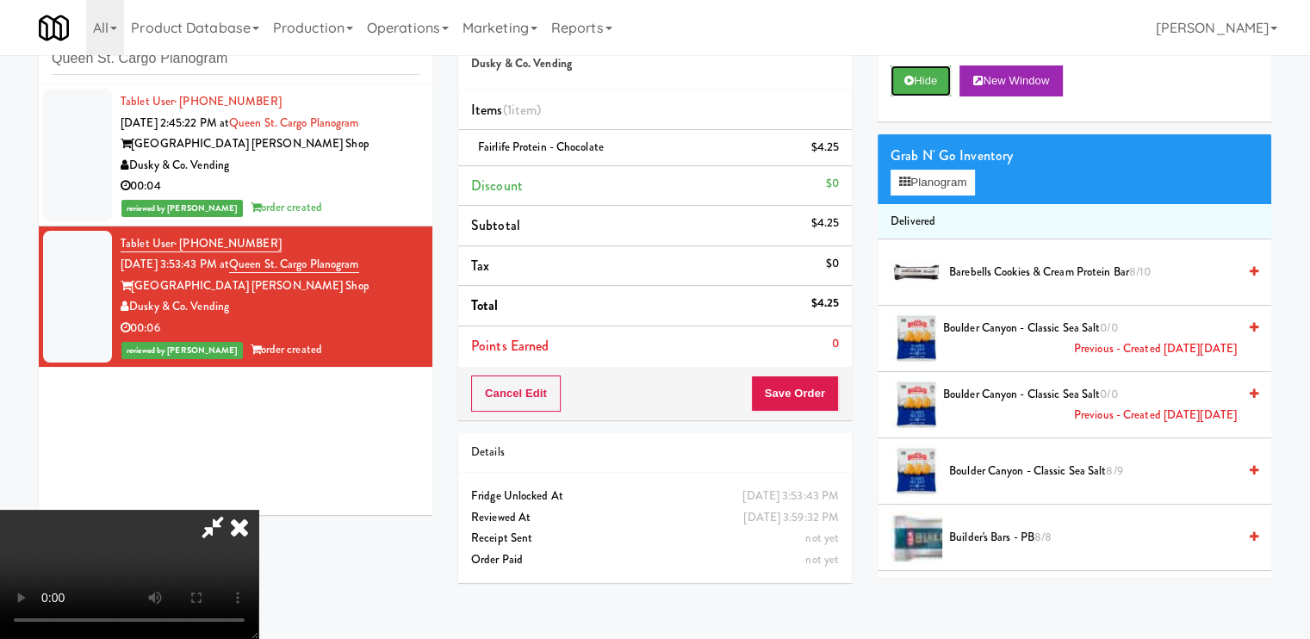
scroll to position [231, 0]
click at [258, 510] on video at bounding box center [129, 574] width 258 height 129
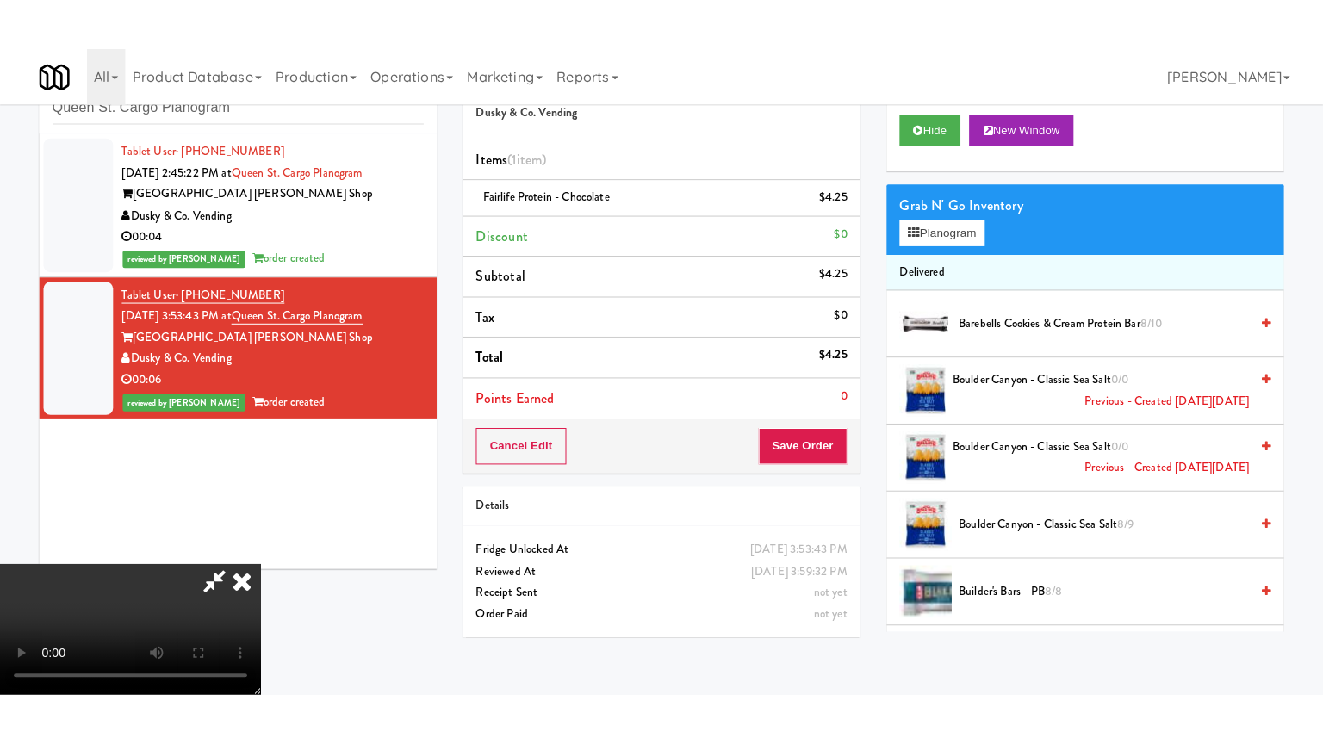
scroll to position [59, 0]
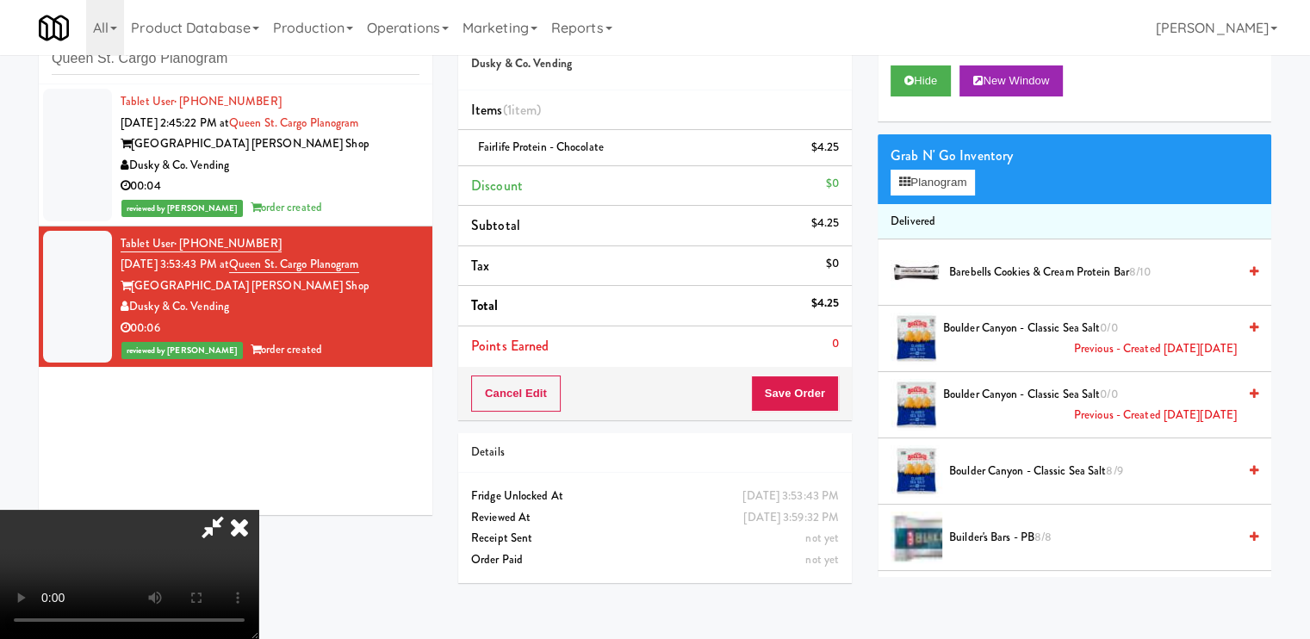
click at [258, 510] on video at bounding box center [129, 574] width 258 height 129
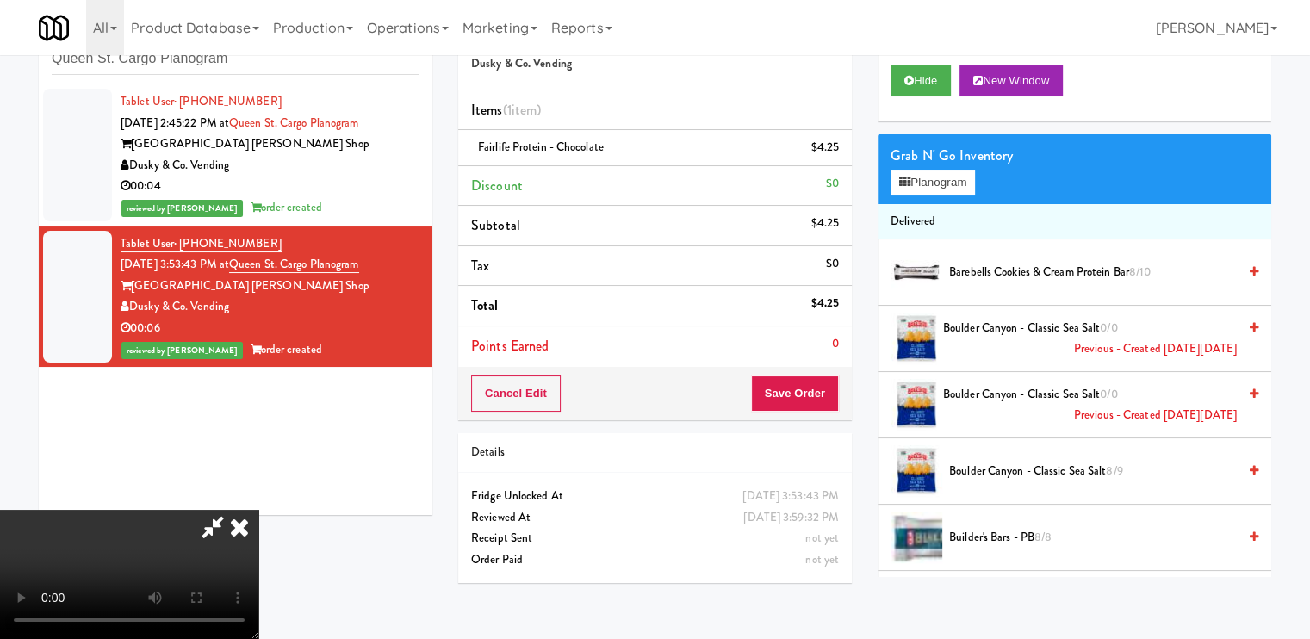
click at [232, 510] on icon at bounding box center [213, 527] width 40 height 34
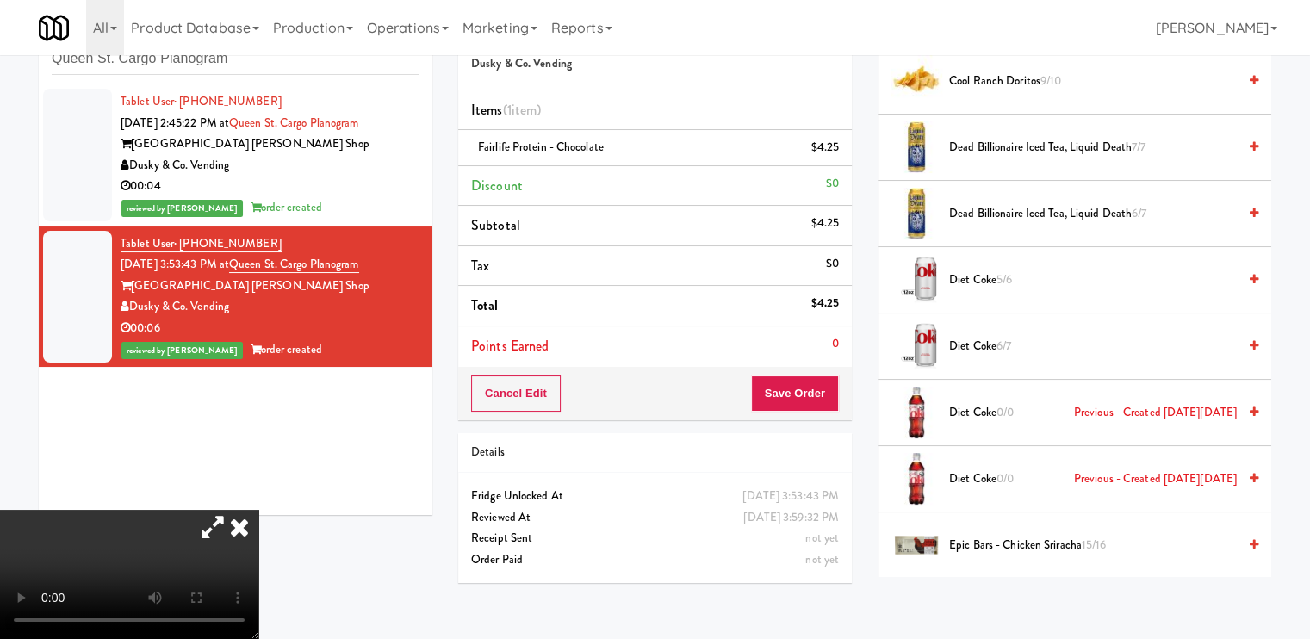
scroll to position [1049, 0]
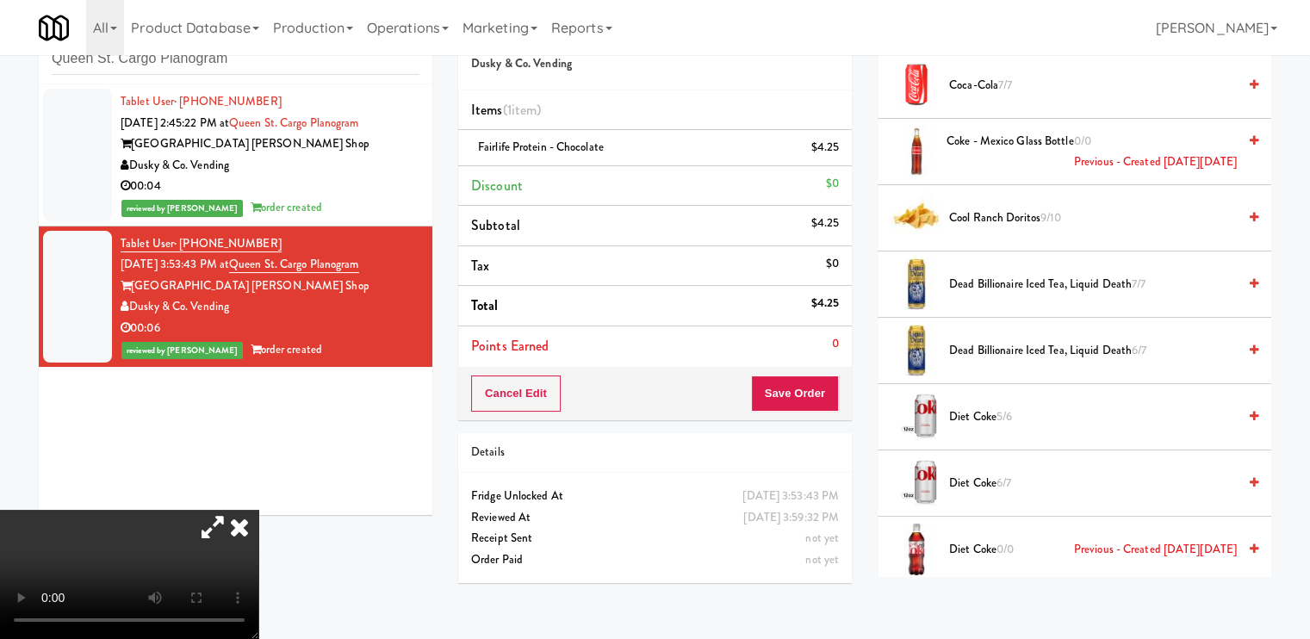
drag, startPoint x: 448, startPoint y: 165, endPoint x: 647, endPoint y: 269, distance: 224.9
click at [258, 510] on icon at bounding box center [239, 527] width 38 height 34
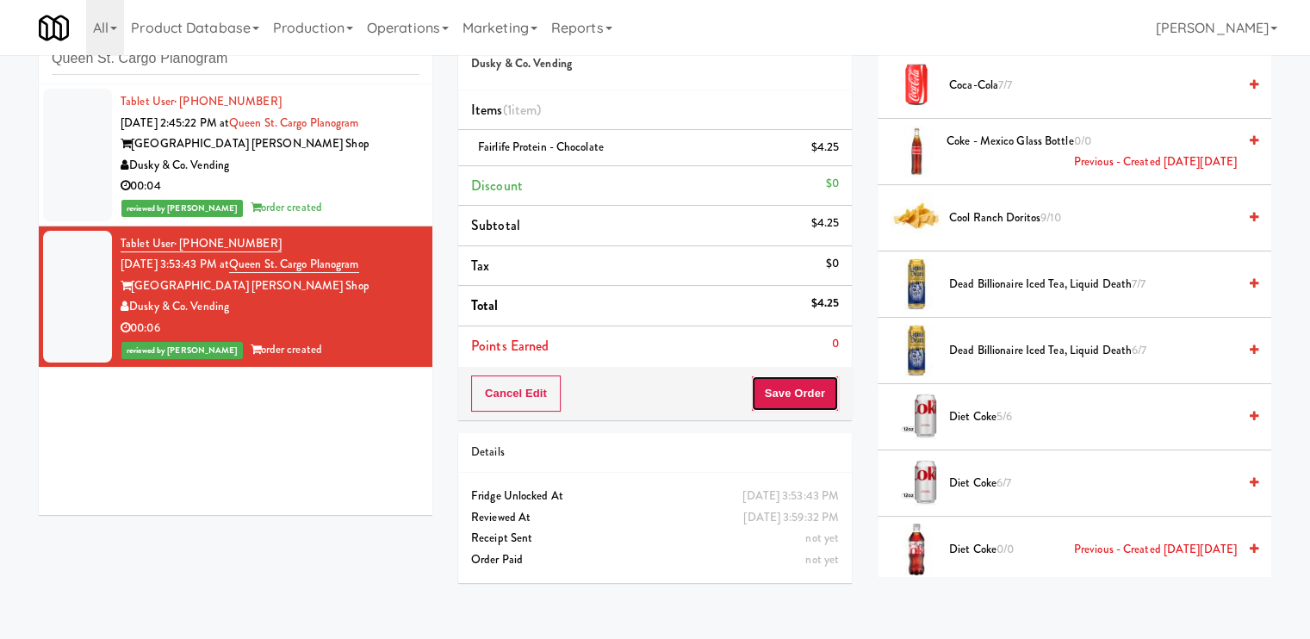
click at [819, 396] on button "Save Order" at bounding box center [795, 393] width 88 height 36
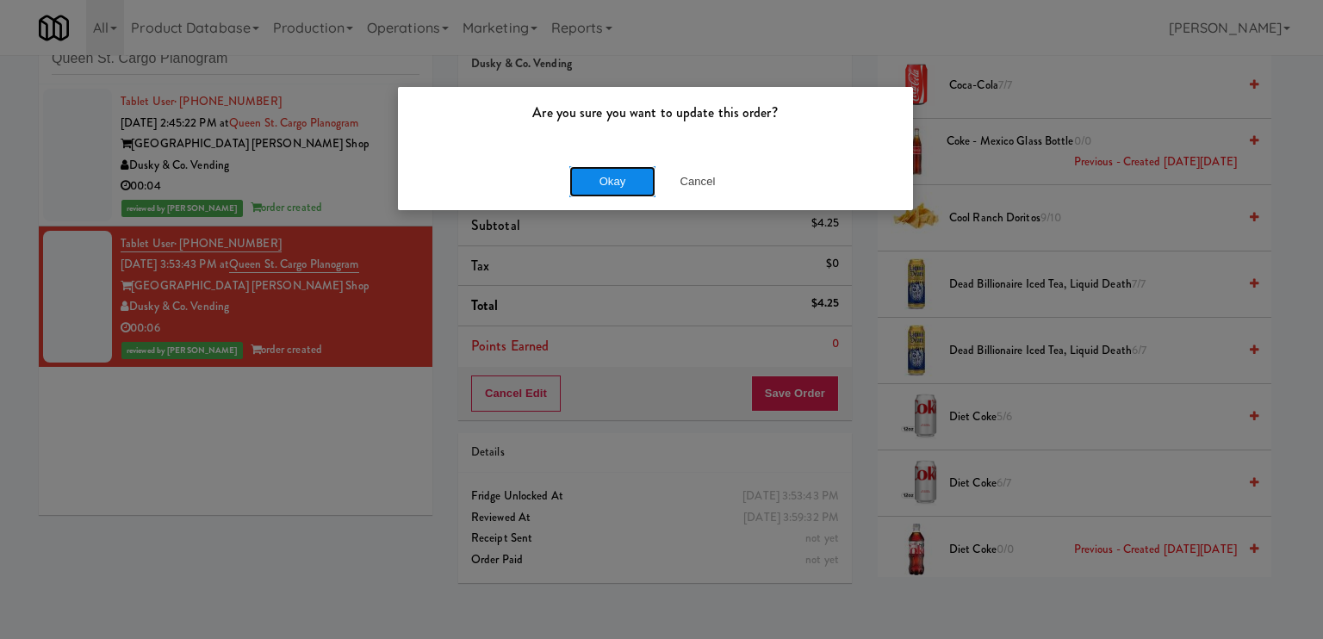
click at [603, 182] on button "Okay" at bounding box center [612, 181] width 86 height 31
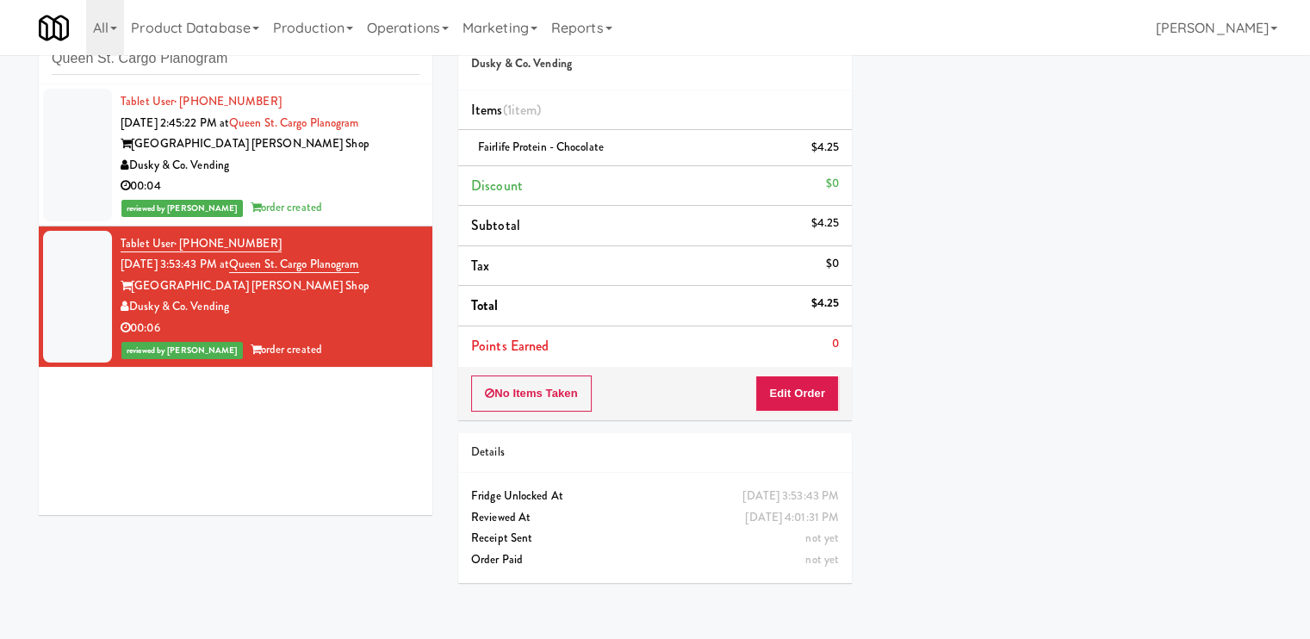
scroll to position [121, 0]
click at [177, 68] on input "Queen St. Cargo Planogram" at bounding box center [236, 59] width 368 height 32
paste input "Rock Solid Reboot (Right)"
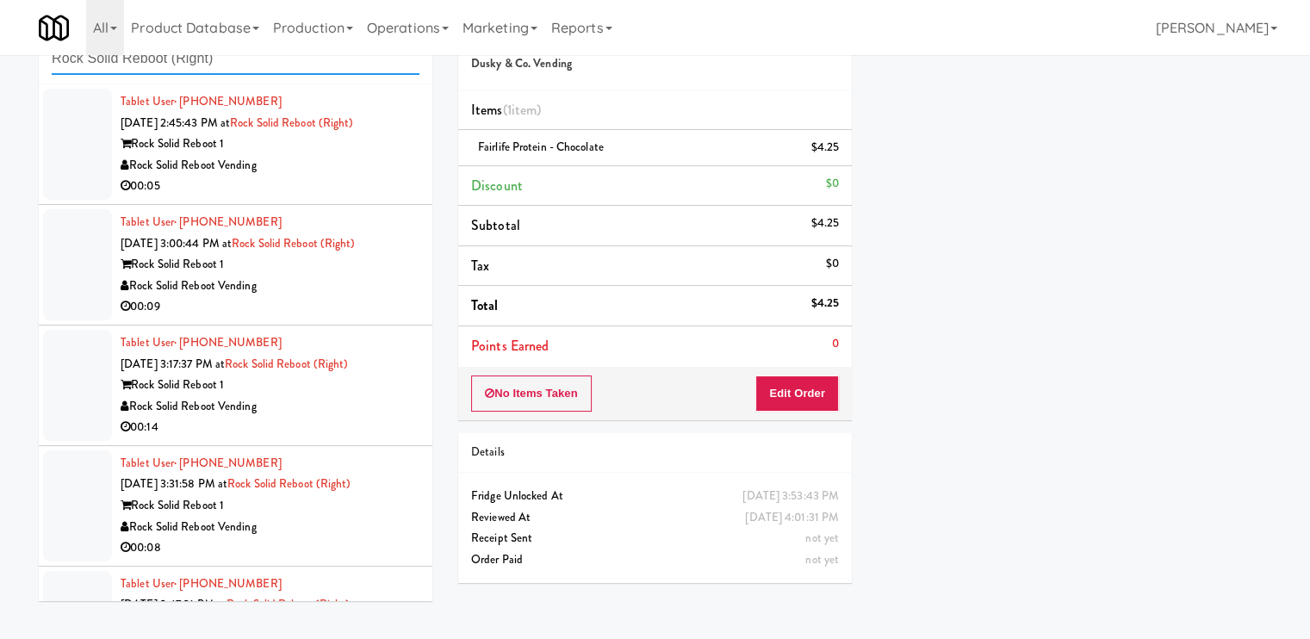
type input "Rock Solid Reboot (Right)"
click at [352, 182] on div "00:05" at bounding box center [270, 187] width 299 height 22
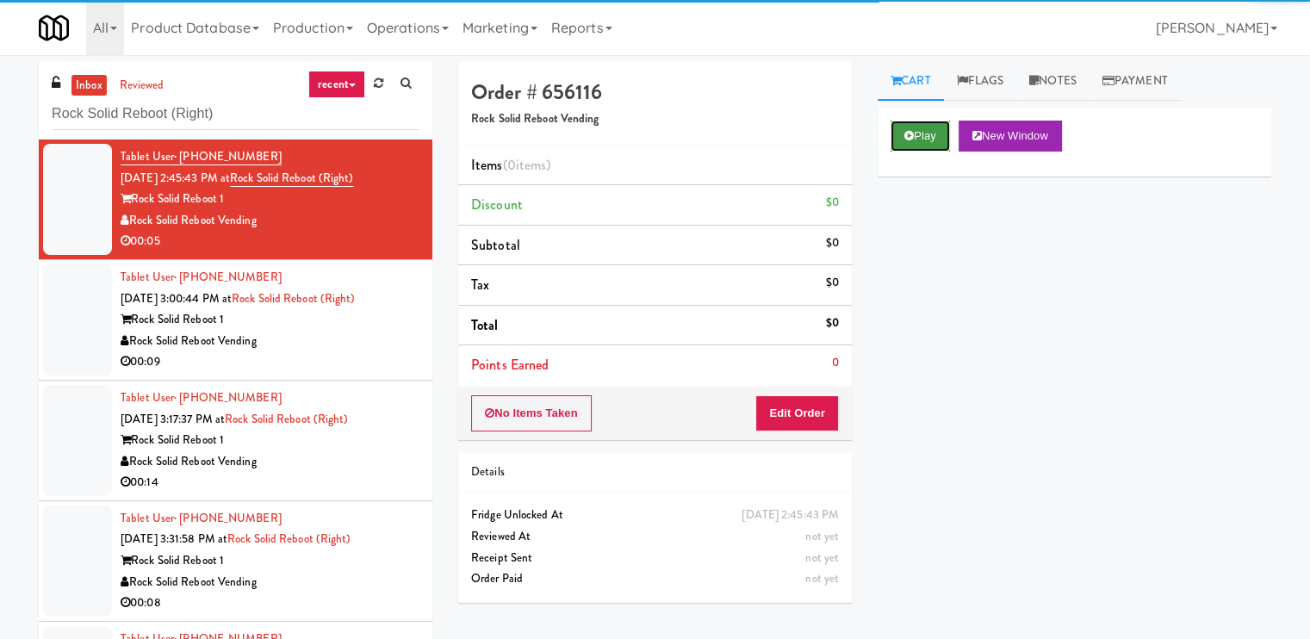
click at [917, 138] on button "Play" at bounding box center [919, 136] width 59 height 31
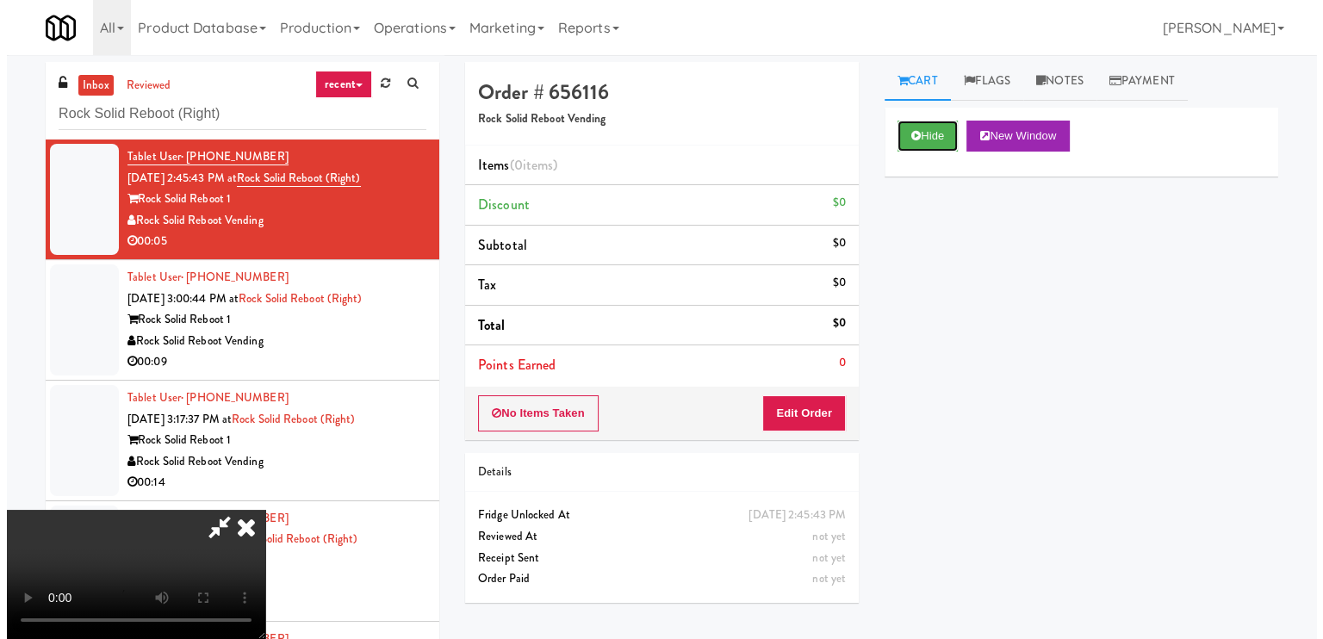
scroll to position [231, 0]
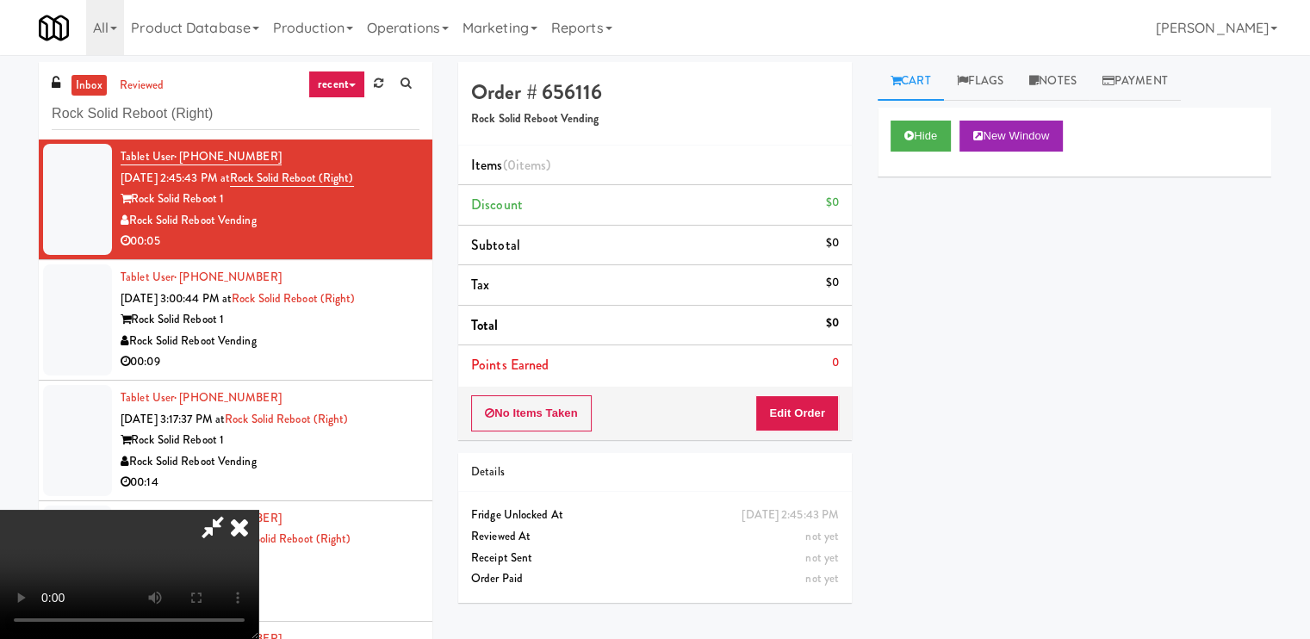
click at [258, 510] on video at bounding box center [129, 574] width 258 height 129
drag, startPoint x: 807, startPoint y: 416, endPoint x: 875, endPoint y: 361, distance: 87.5
click at [809, 414] on button "Edit Order" at bounding box center [797, 413] width 84 height 36
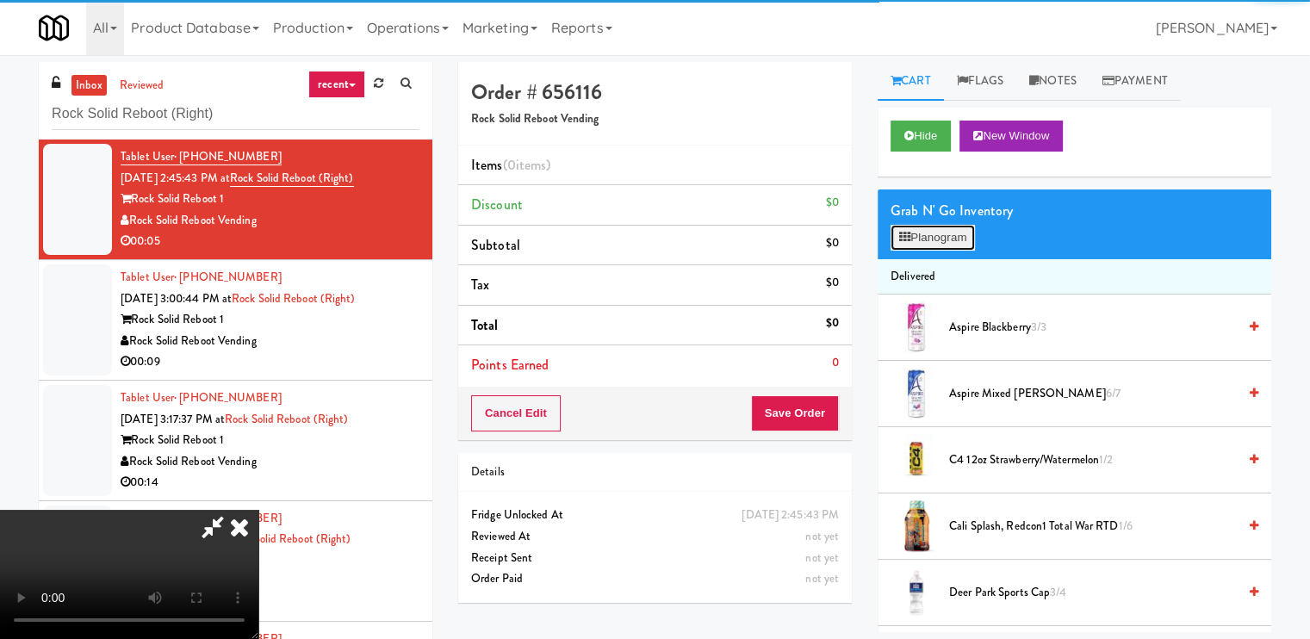
click at [936, 228] on button "Planogram" at bounding box center [932, 238] width 84 height 26
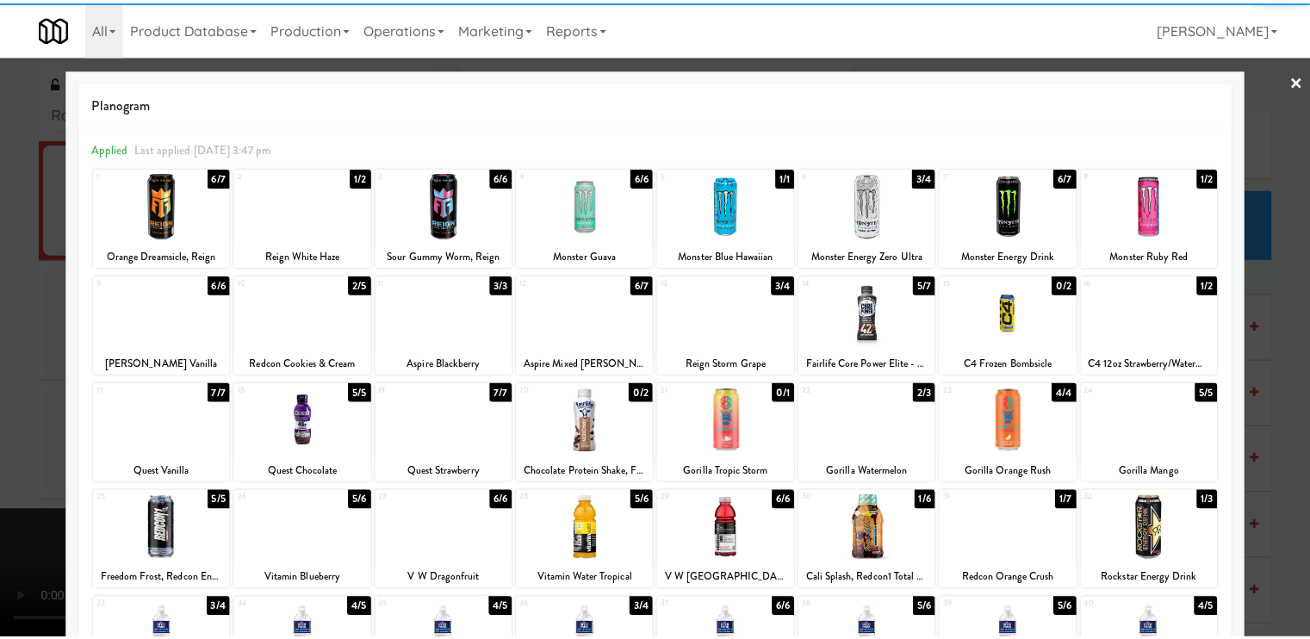
scroll to position [206, 0]
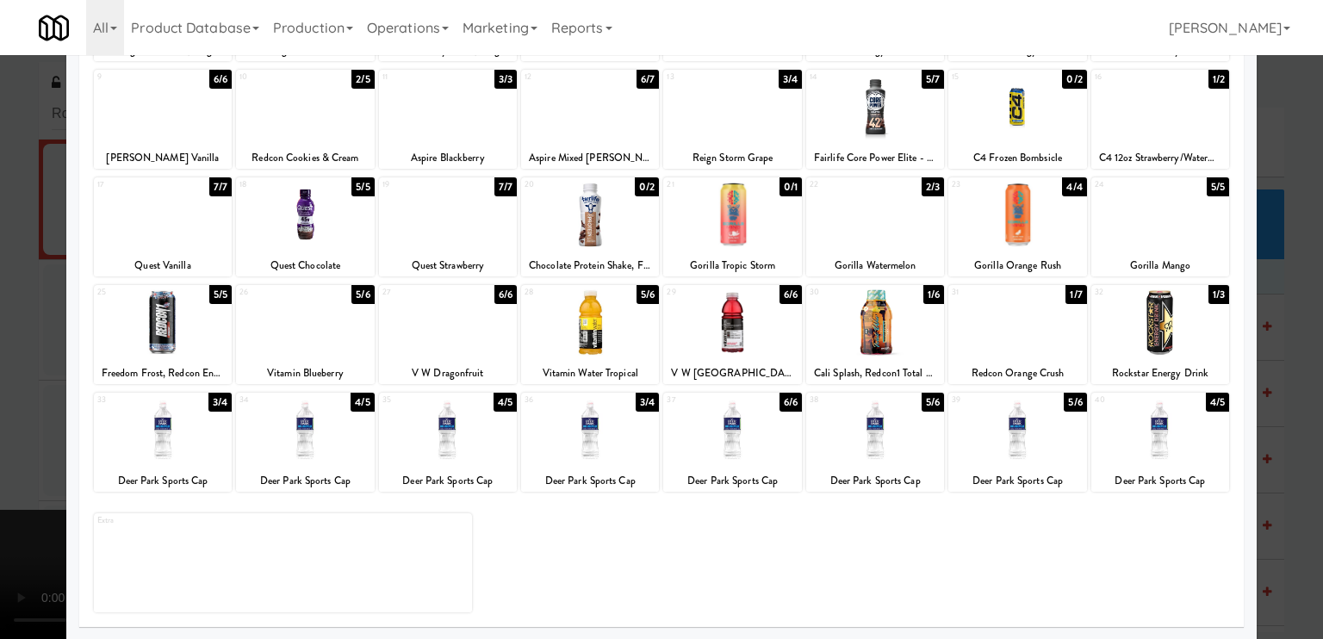
click at [1001, 353] on div at bounding box center [1017, 322] width 138 height 66
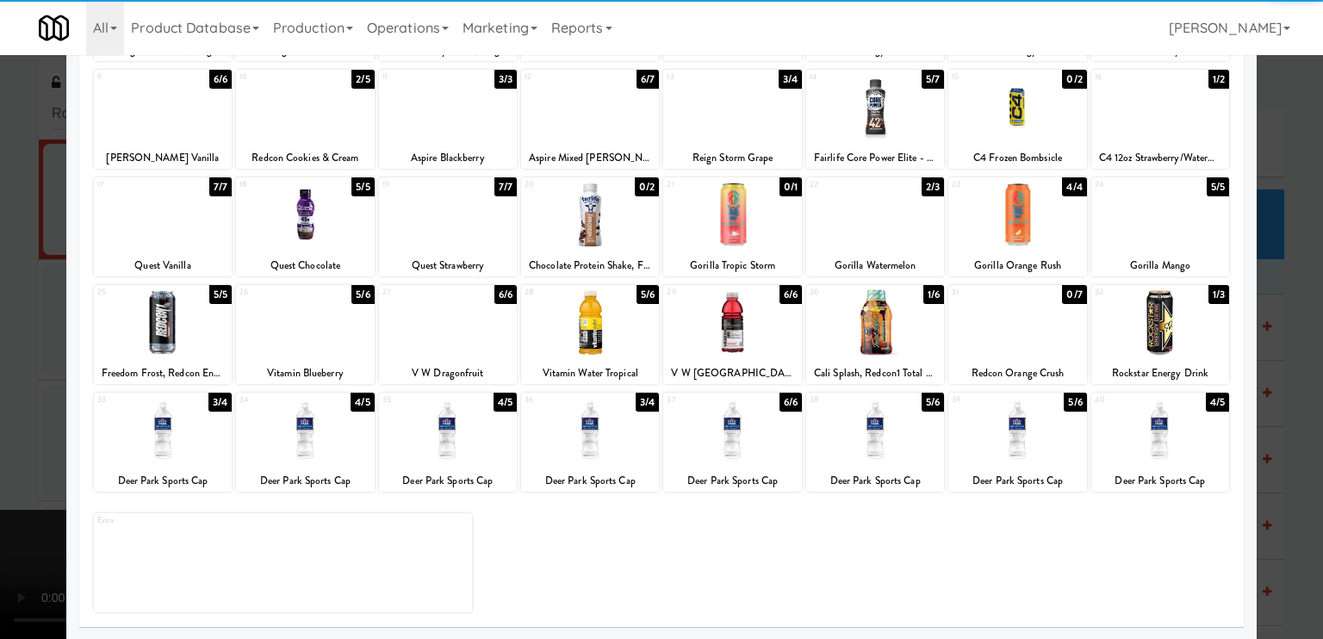
click at [46, 412] on div at bounding box center [661, 319] width 1323 height 639
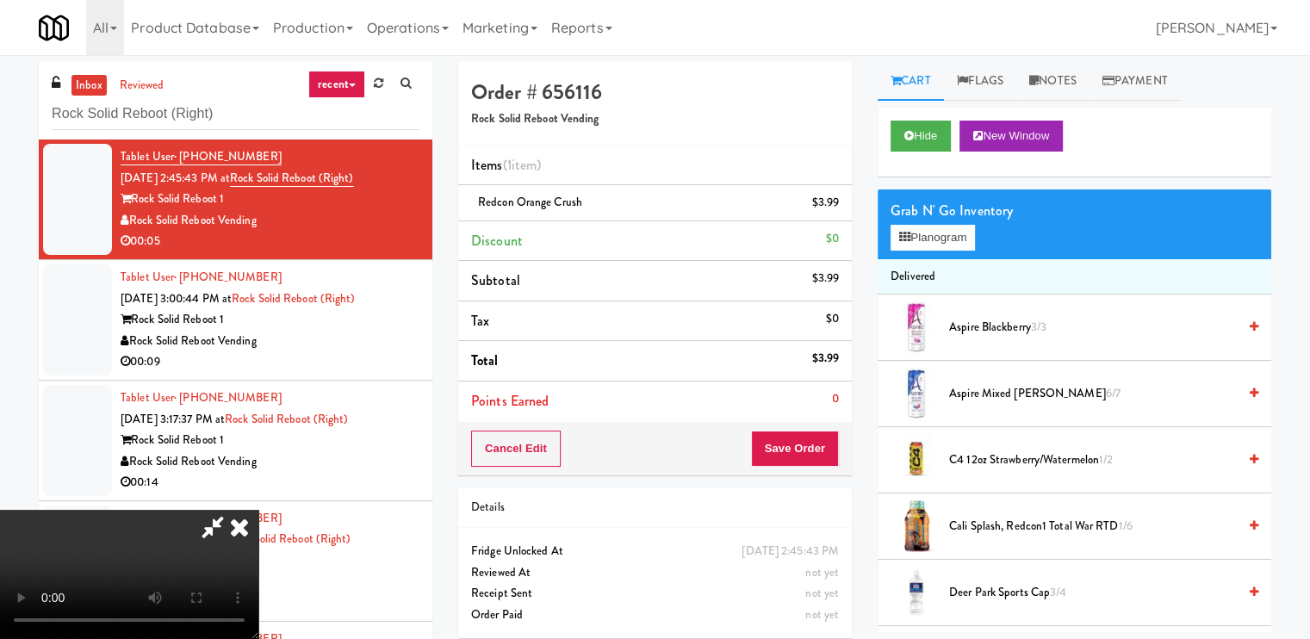
click at [258, 560] on video at bounding box center [129, 574] width 258 height 129
click at [258, 541] on video at bounding box center [129, 574] width 258 height 129
click at [258, 537] on video at bounding box center [129, 574] width 258 height 129
click at [909, 226] on button "Planogram" at bounding box center [932, 238] width 84 height 26
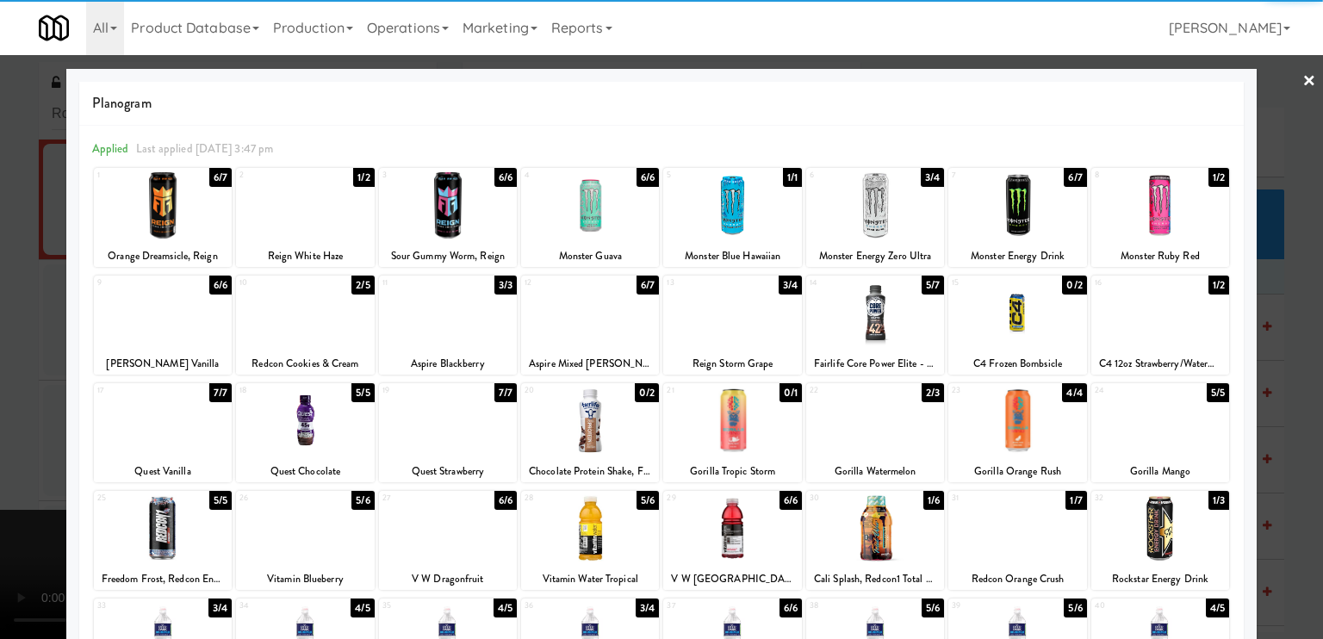
click at [1009, 519] on div at bounding box center [1017, 528] width 138 height 66
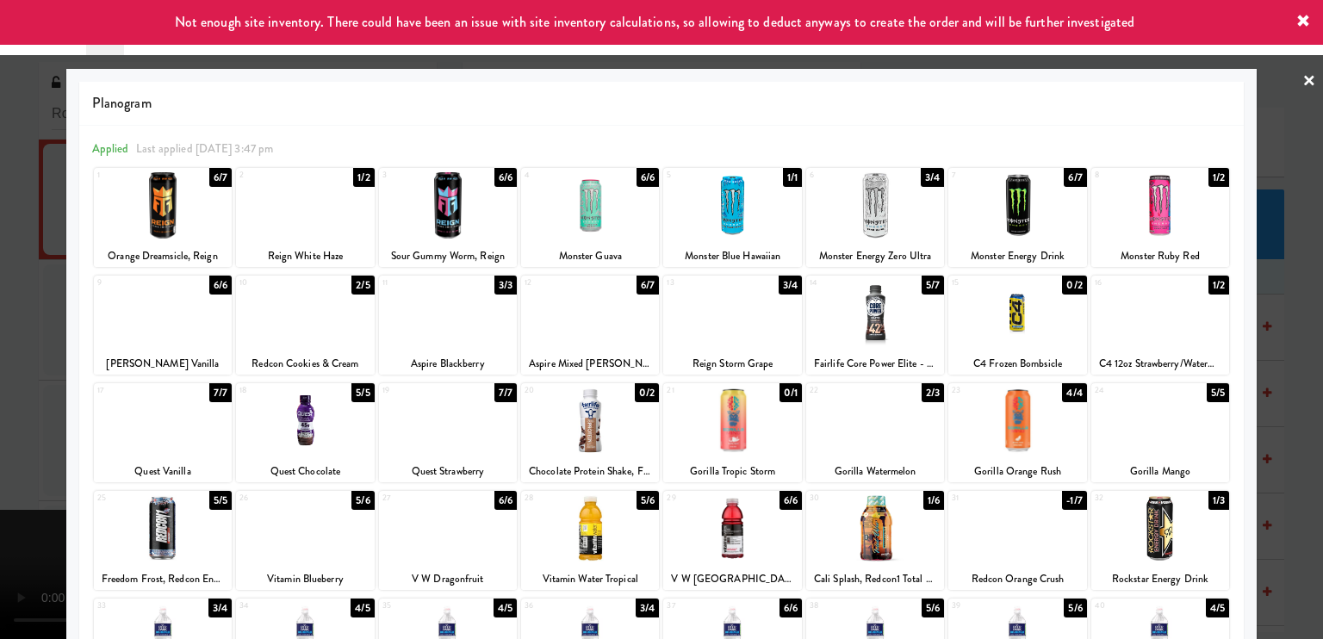
click at [0, 443] on div at bounding box center [661, 319] width 1323 height 639
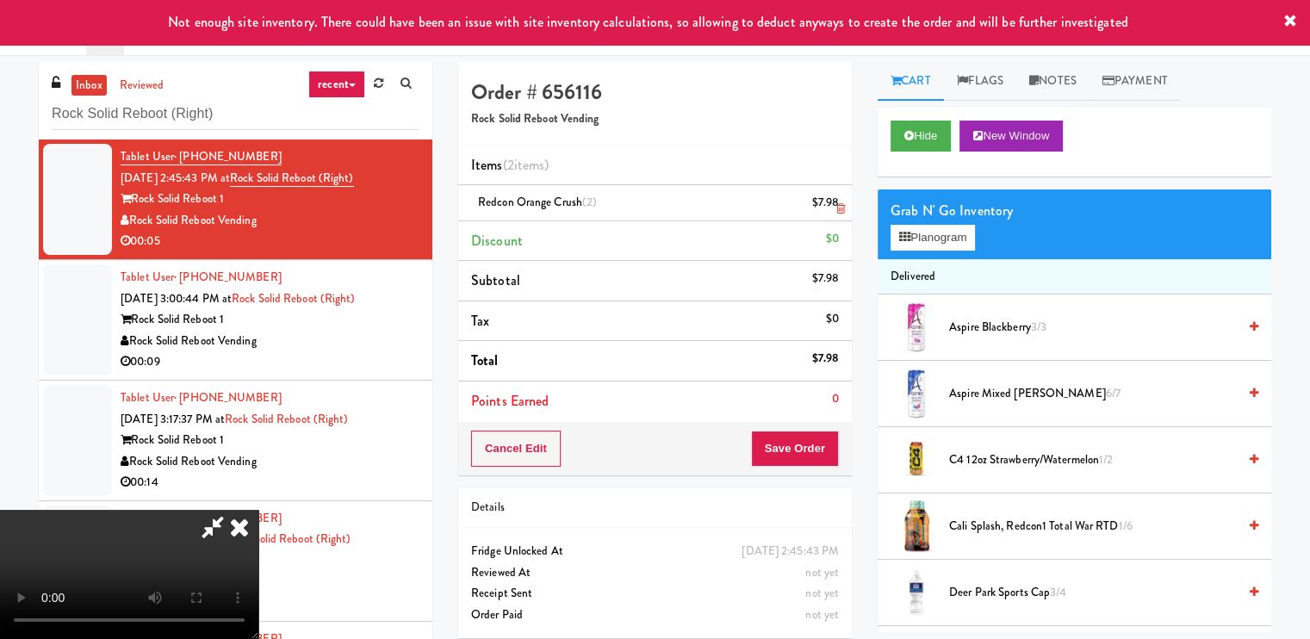
click at [836, 210] on icon at bounding box center [840, 208] width 9 height 11
click at [926, 226] on button "Planogram" at bounding box center [932, 238] width 84 height 26
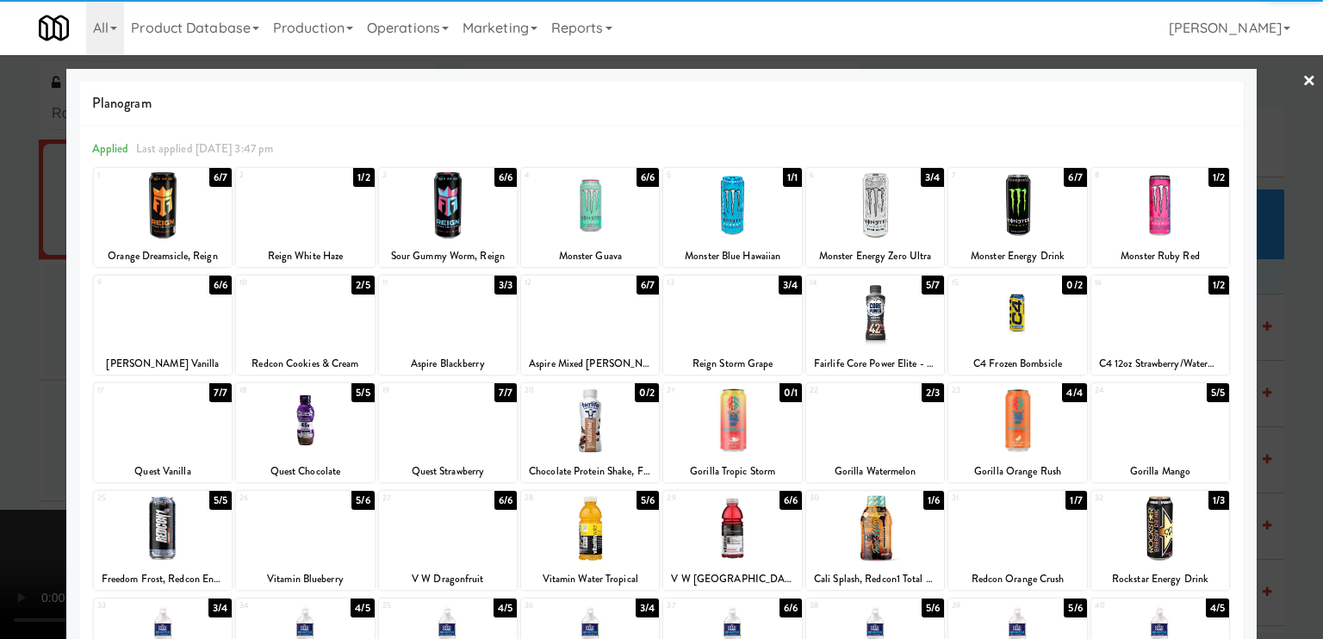
click at [973, 580] on div "Redcon Orange Crush" at bounding box center [1017, 579] width 133 height 22
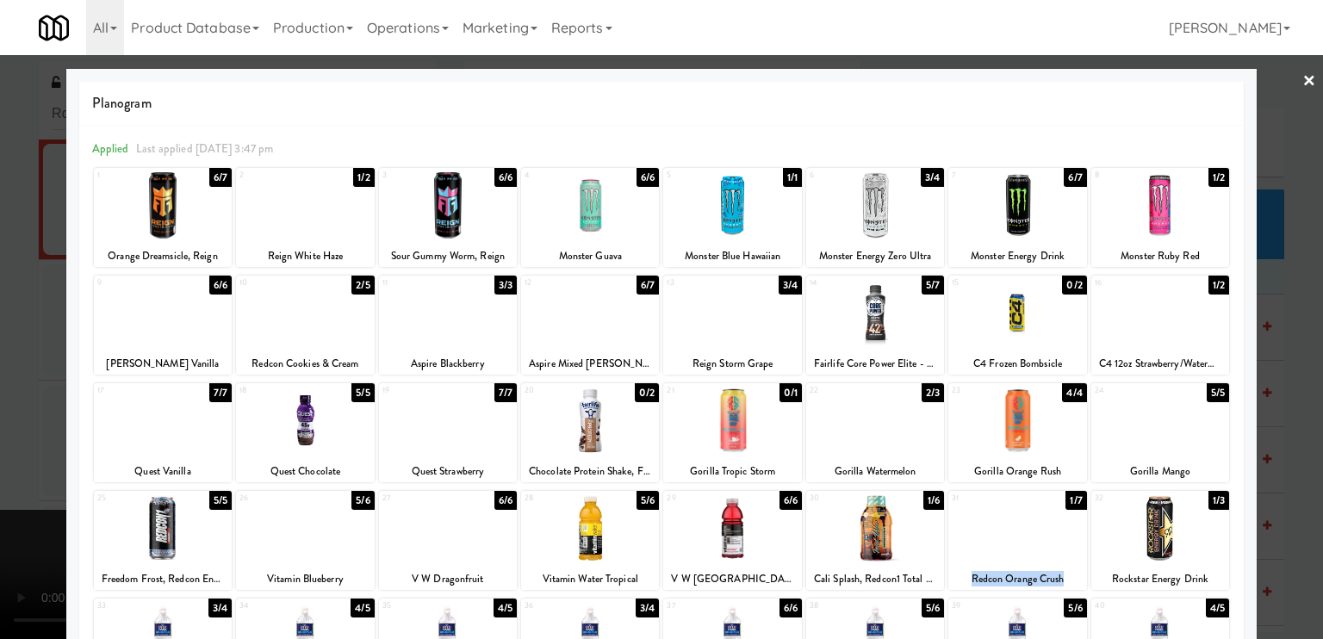
click at [973, 580] on div "Redcon Orange Crush" at bounding box center [1017, 579] width 133 height 22
copy div "Redcon Orange Crush"
click at [1302, 73] on link "×" at bounding box center [1309, 81] width 14 height 53
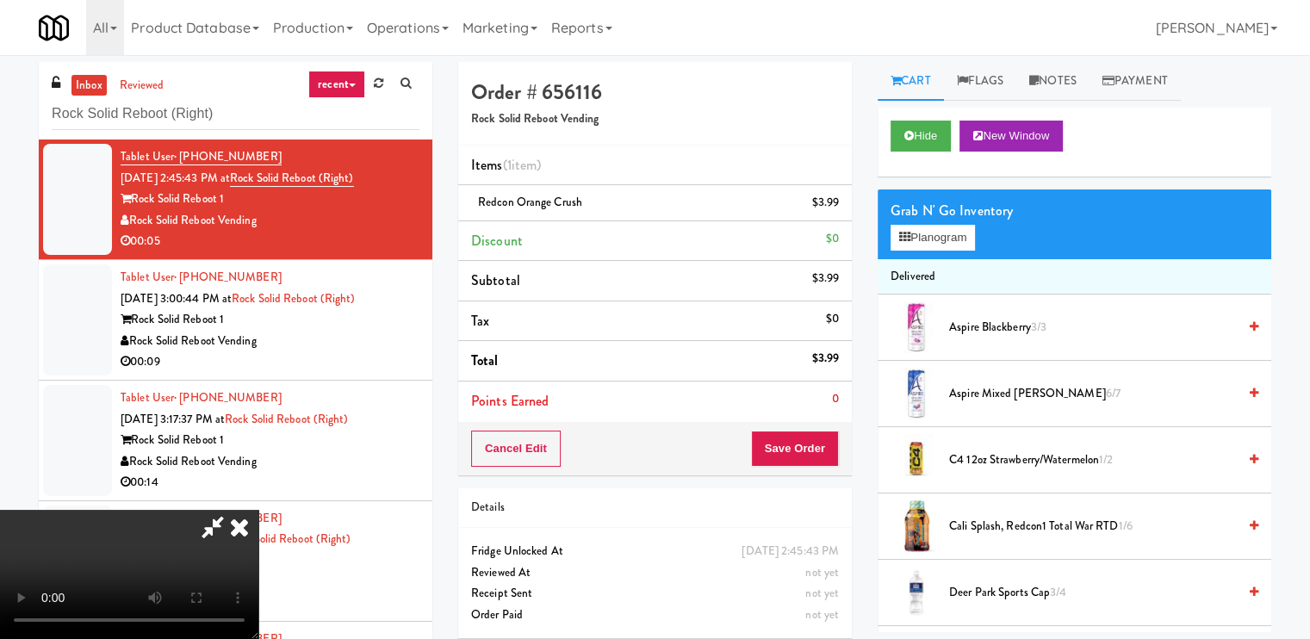
click at [258, 510] on video at bounding box center [129, 574] width 258 height 129
click at [258, 510] on icon at bounding box center [239, 527] width 38 height 34
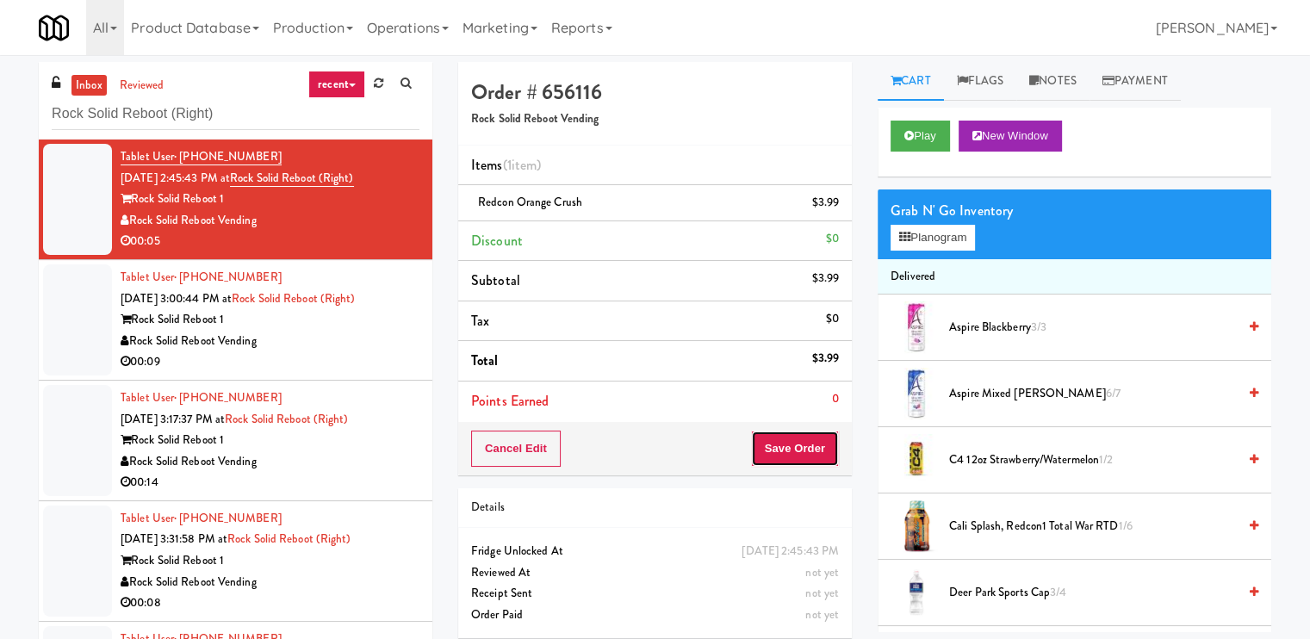
click at [796, 448] on button "Save Order" at bounding box center [795, 449] width 88 height 36
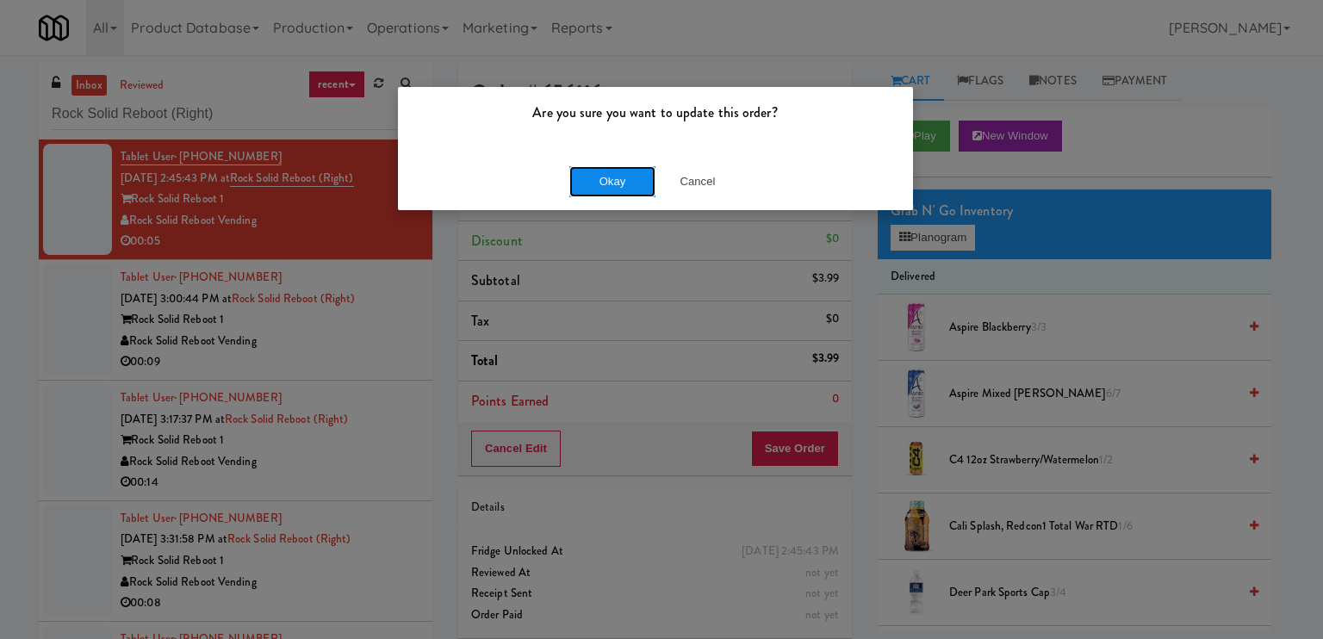
click at [625, 185] on button "Okay" at bounding box center [612, 181] width 86 height 31
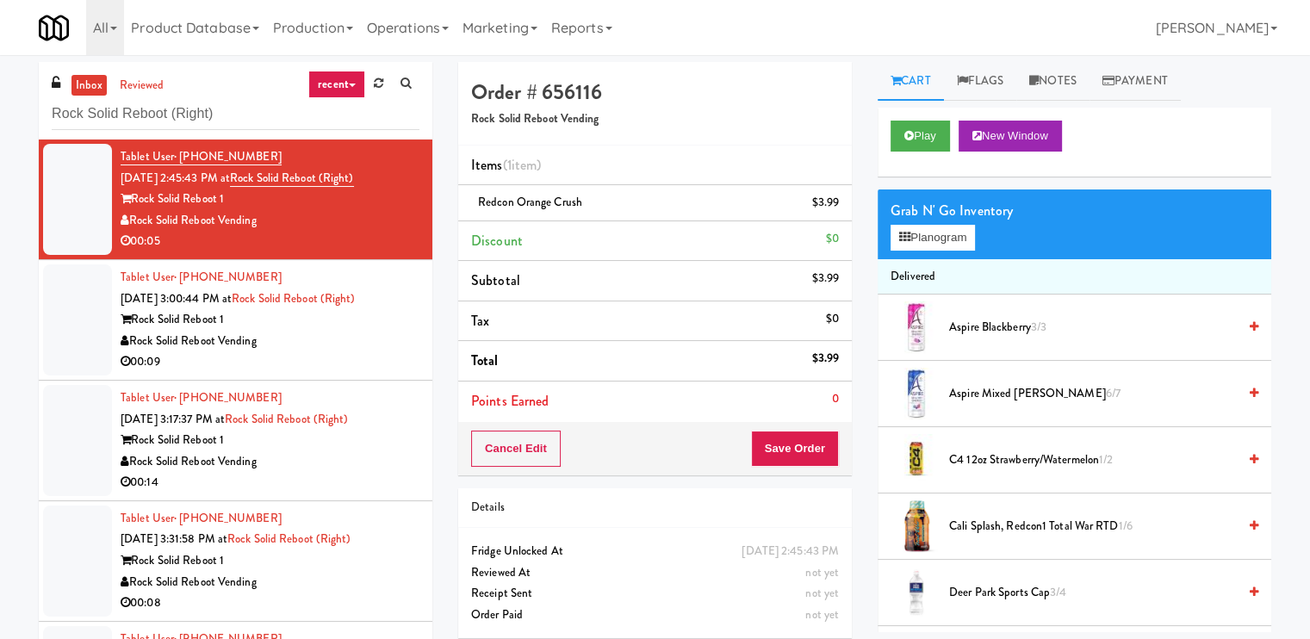
click at [356, 351] on div "00:09" at bounding box center [270, 362] width 299 height 22
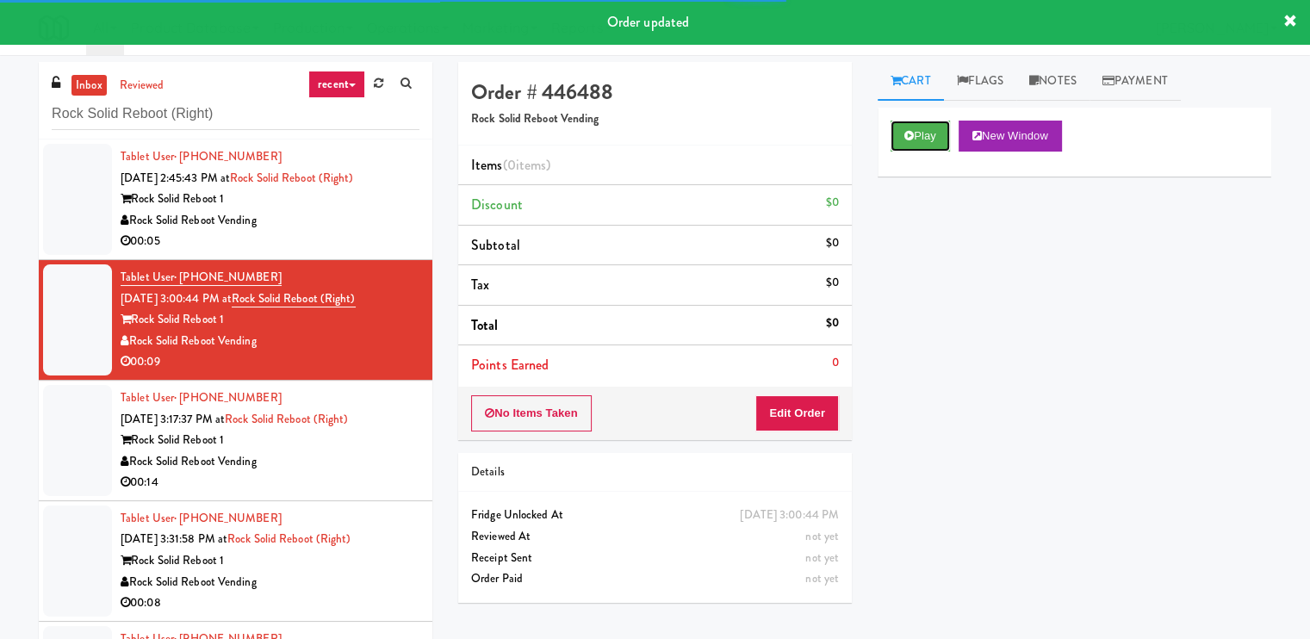
drag, startPoint x: 928, startPoint y: 137, endPoint x: 890, endPoint y: 159, distance: 44.0
click at [927, 137] on button "Play" at bounding box center [919, 136] width 59 height 31
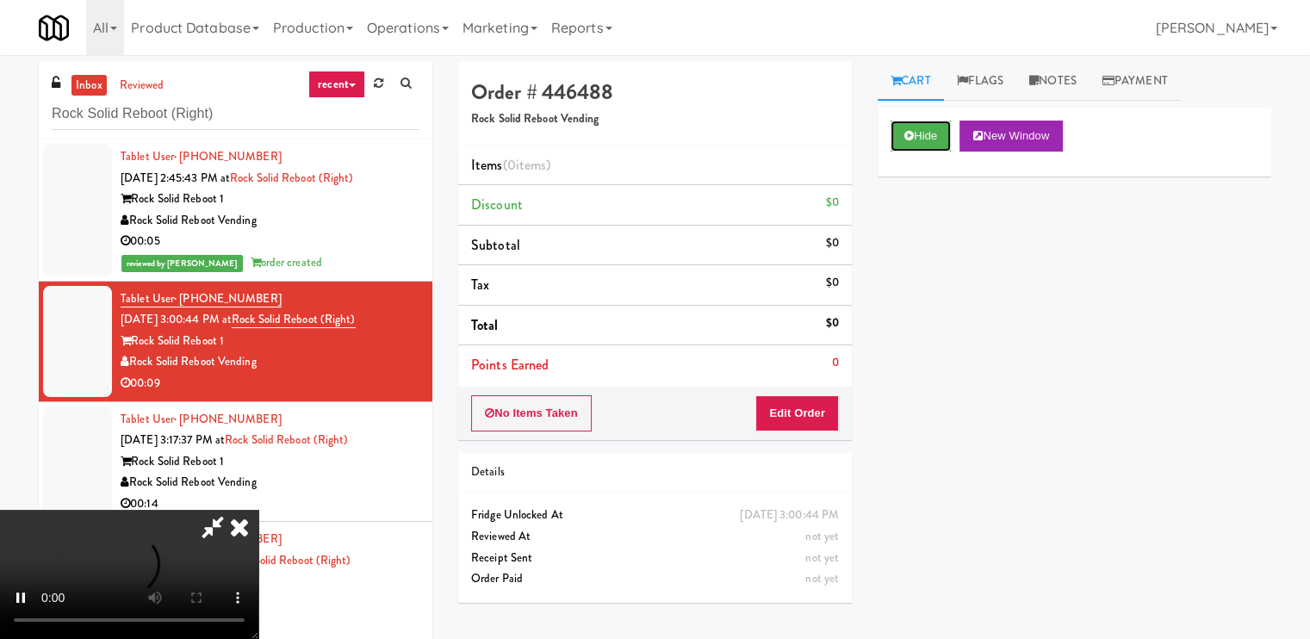
scroll to position [231, 0]
click at [258, 510] on video at bounding box center [129, 574] width 258 height 129
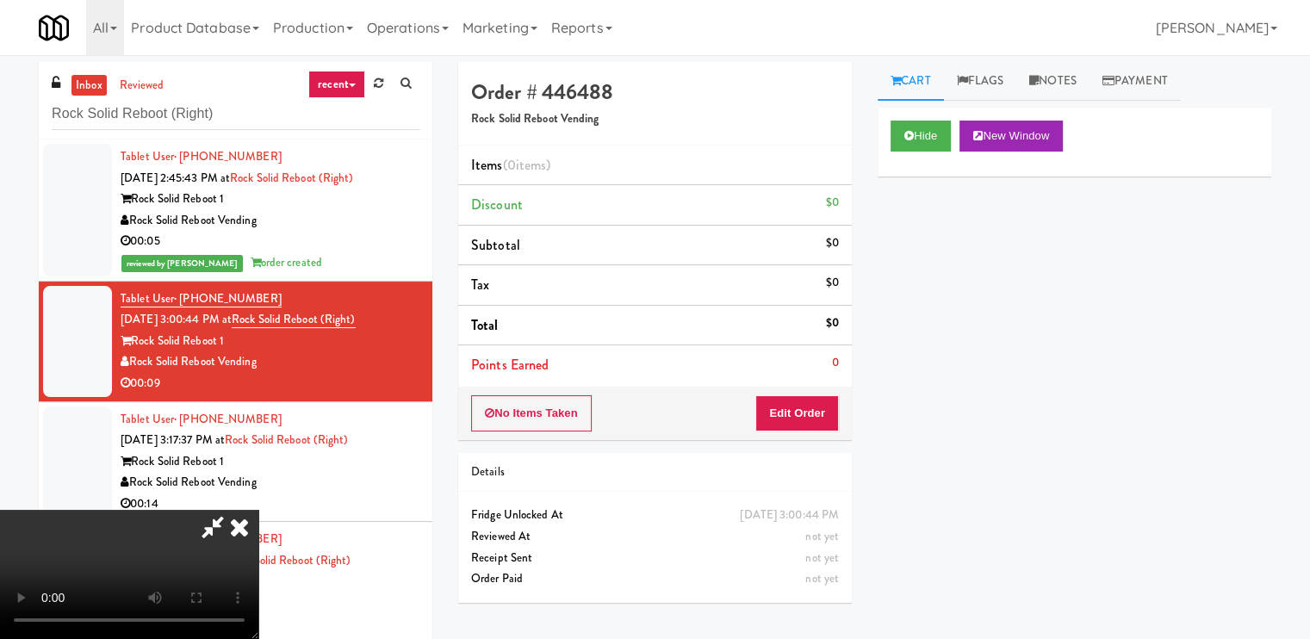
click at [258, 510] on video at bounding box center [129, 574] width 258 height 129
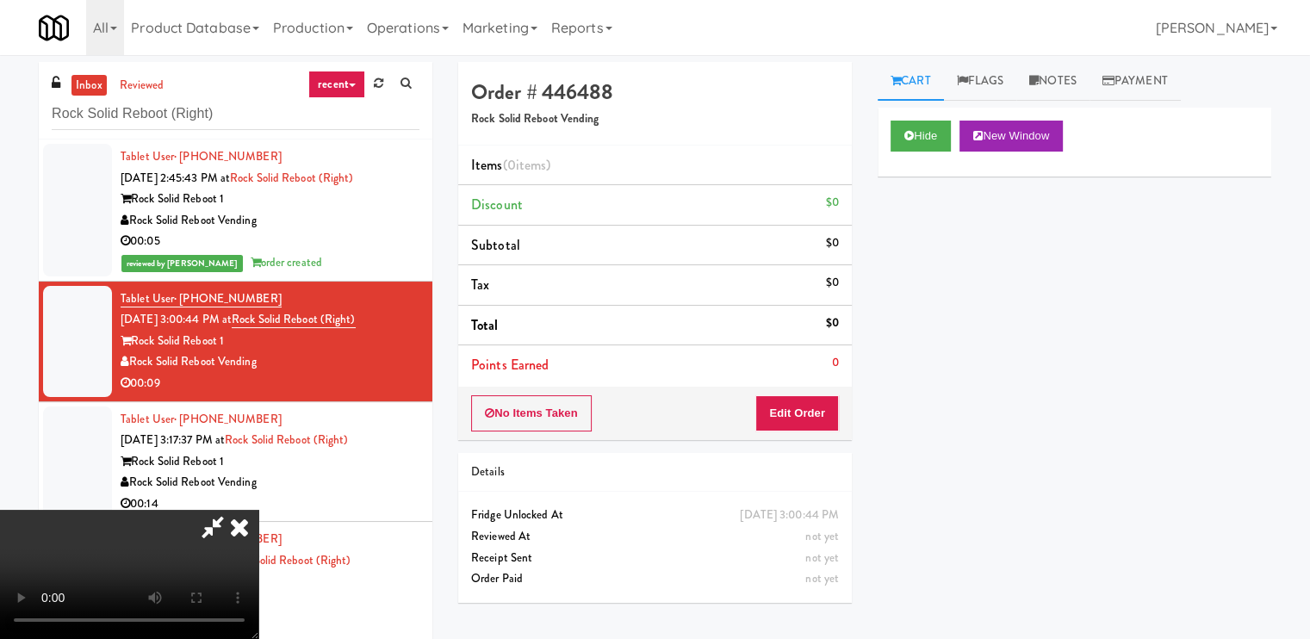
click at [258, 510] on video at bounding box center [129, 574] width 258 height 129
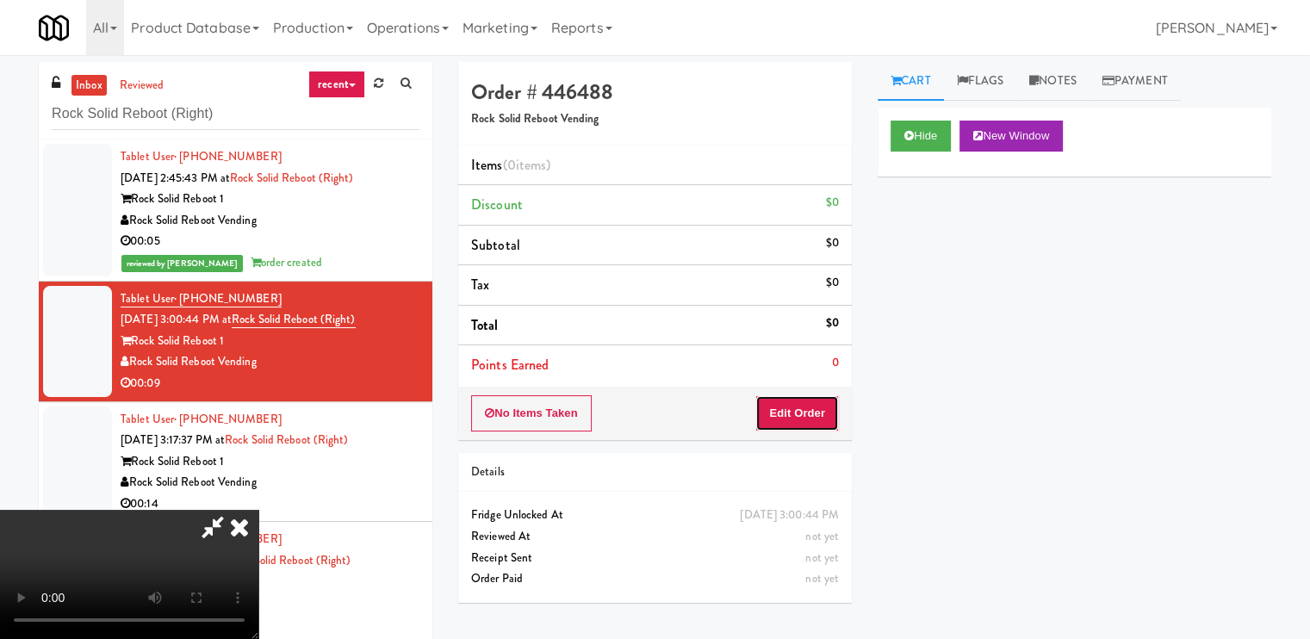
click at [836, 411] on button "Edit Order" at bounding box center [797, 413] width 84 height 36
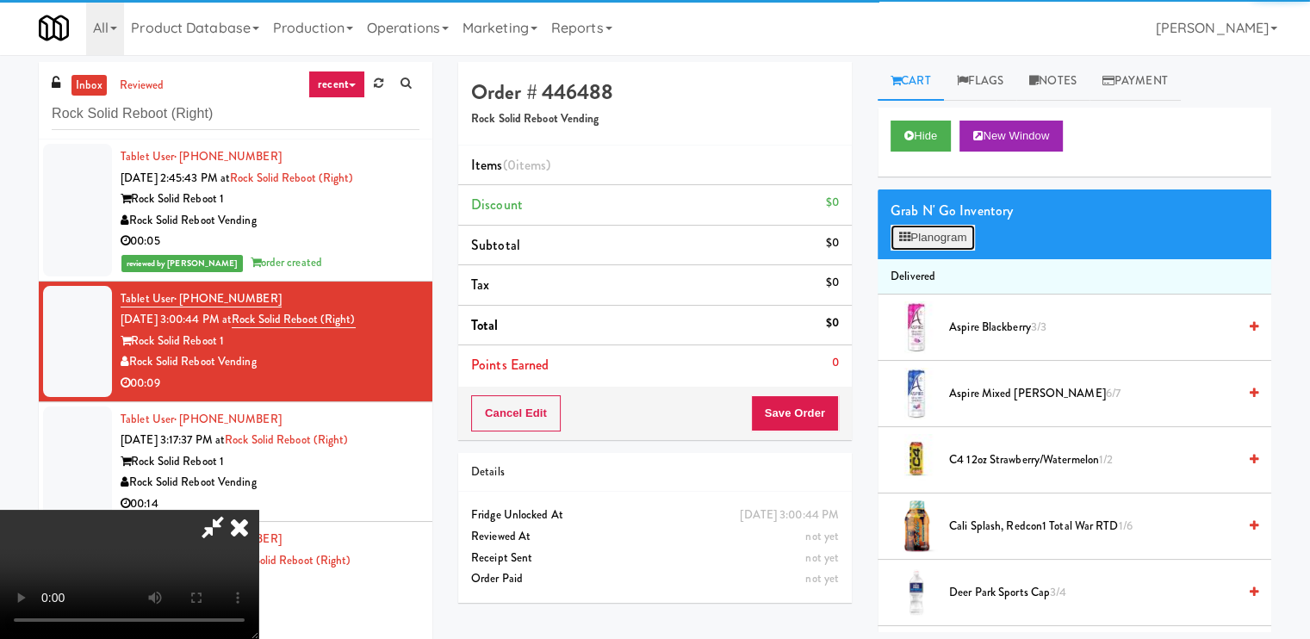
click at [931, 246] on button "Planogram" at bounding box center [932, 238] width 84 height 26
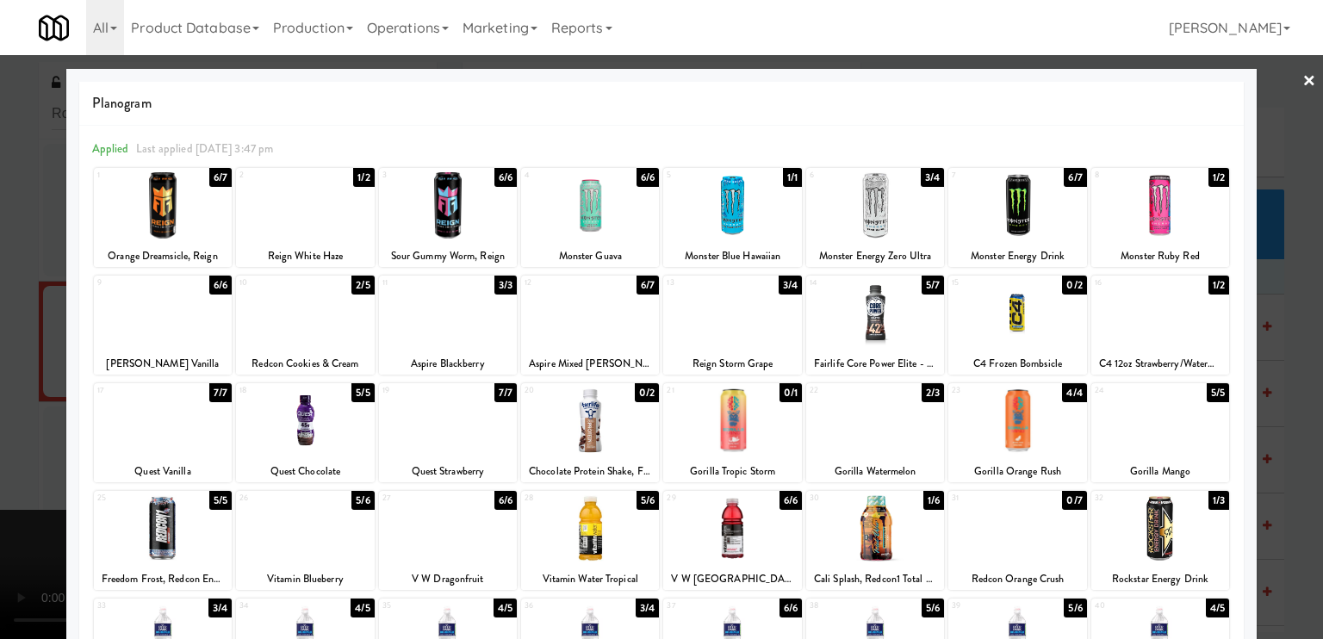
click at [900, 323] on div at bounding box center [875, 313] width 138 height 66
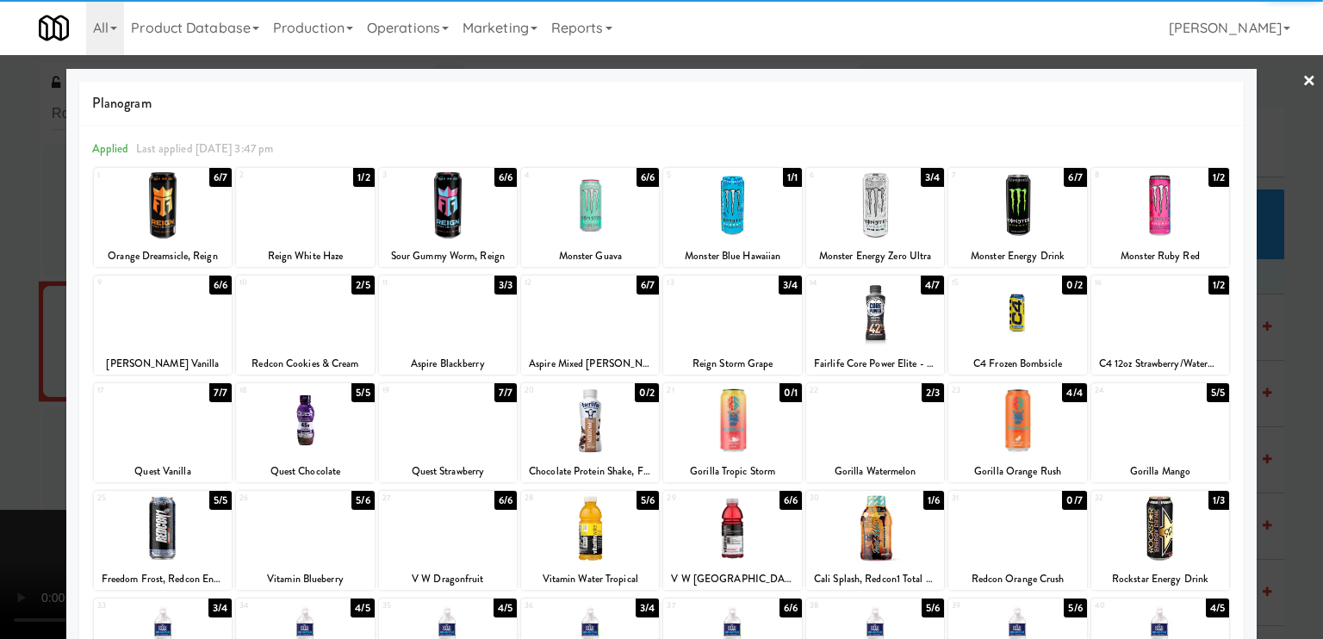
click at [25, 385] on div at bounding box center [661, 319] width 1323 height 639
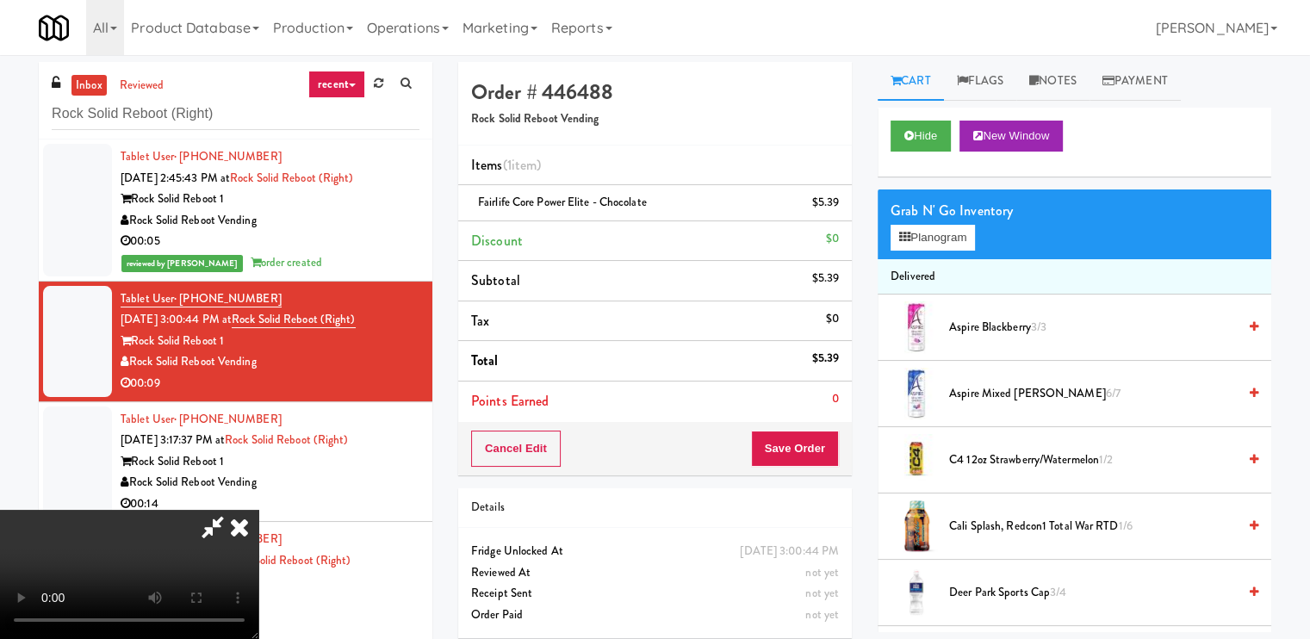
click at [258, 510] on video at bounding box center [129, 574] width 258 height 129
click at [258, 510] on icon at bounding box center [239, 527] width 38 height 34
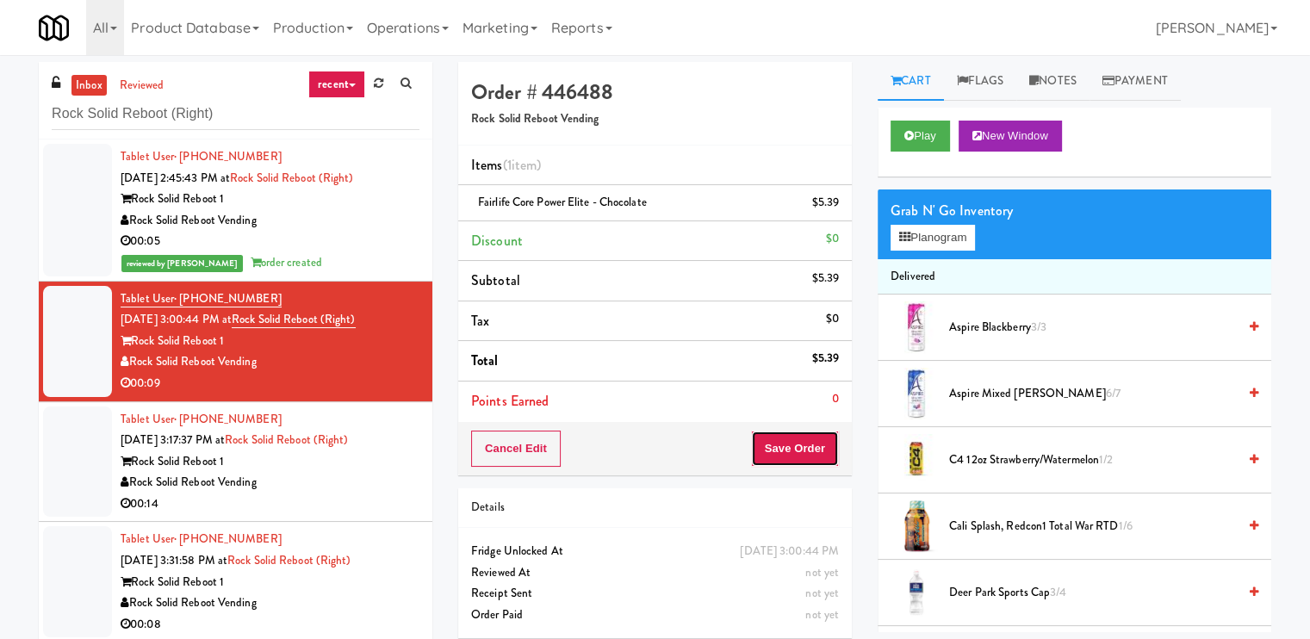
click at [796, 436] on button "Save Order" at bounding box center [795, 449] width 88 height 36
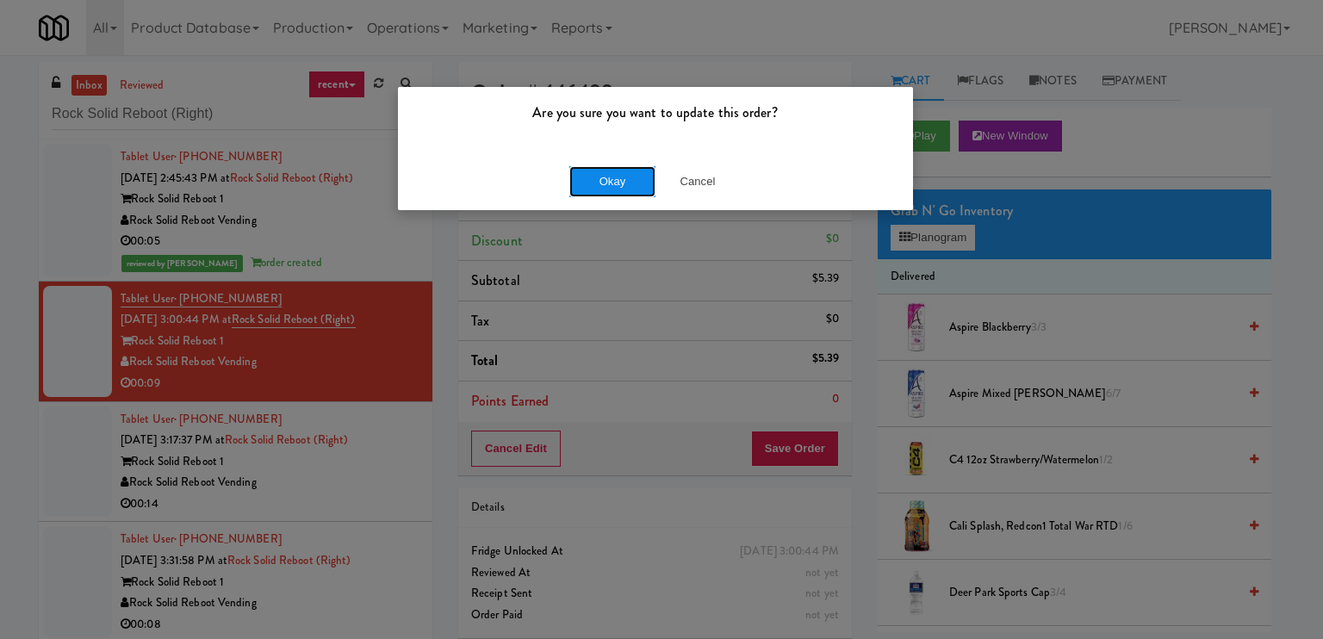
click at [597, 187] on button "Okay" at bounding box center [612, 181] width 86 height 31
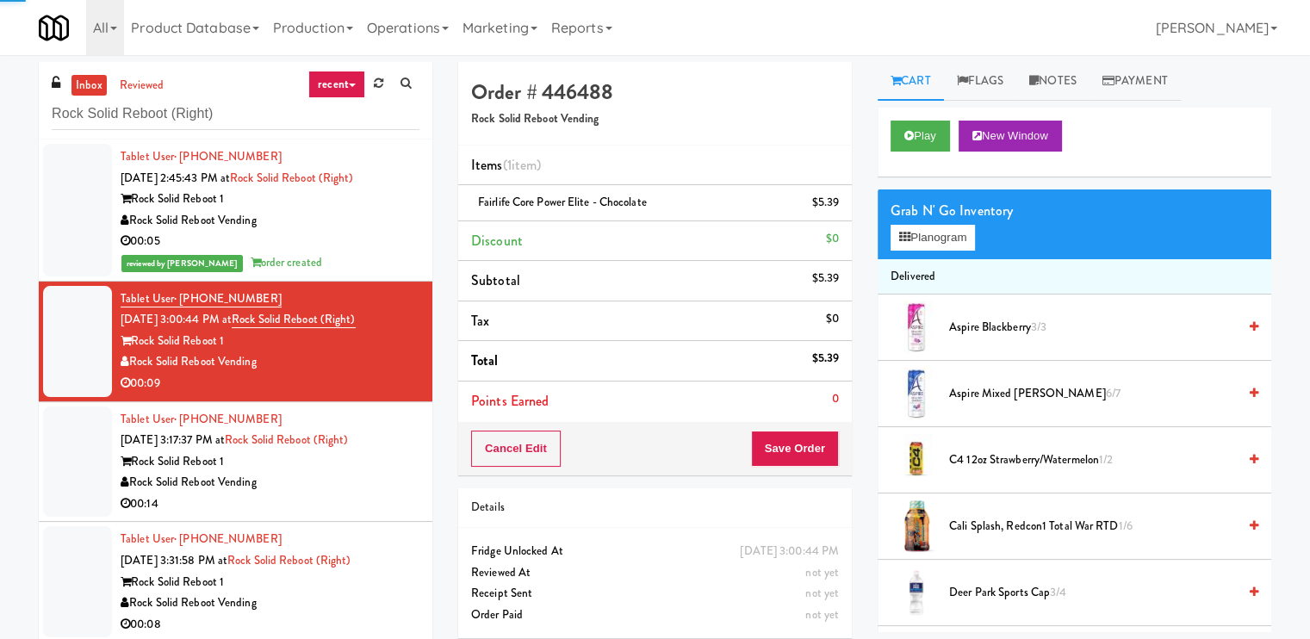
click at [379, 488] on div "Rock Solid Reboot Vending" at bounding box center [270, 483] width 299 height 22
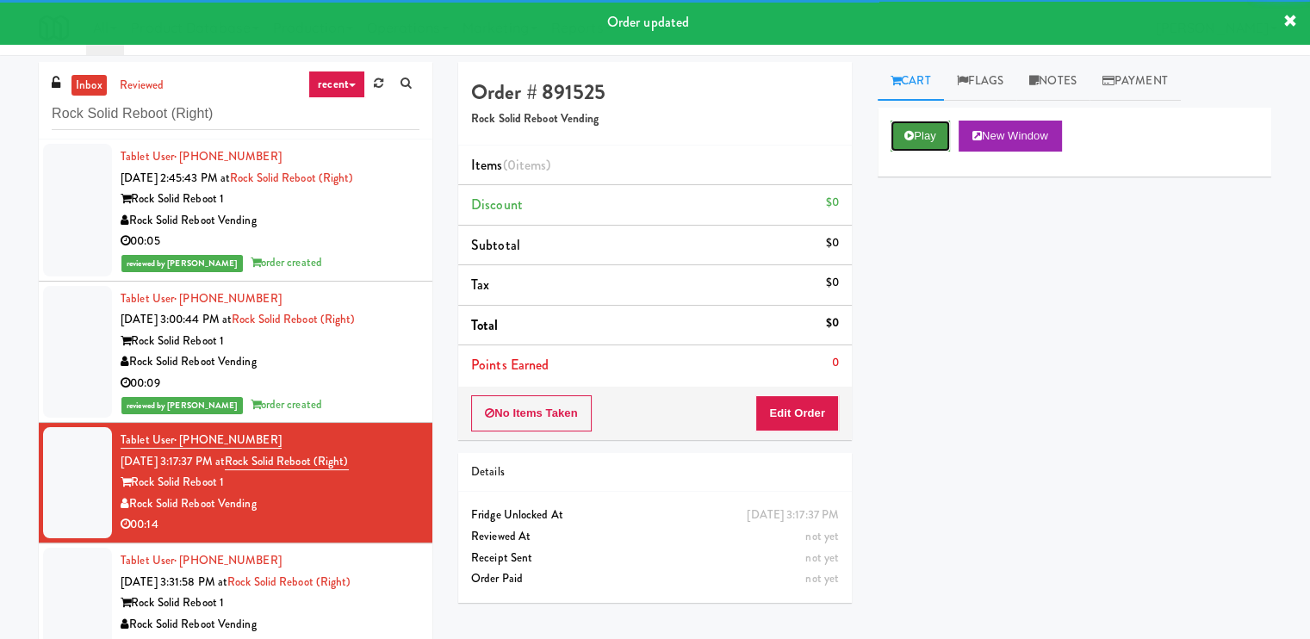
click at [920, 130] on button "Play" at bounding box center [919, 136] width 59 height 31
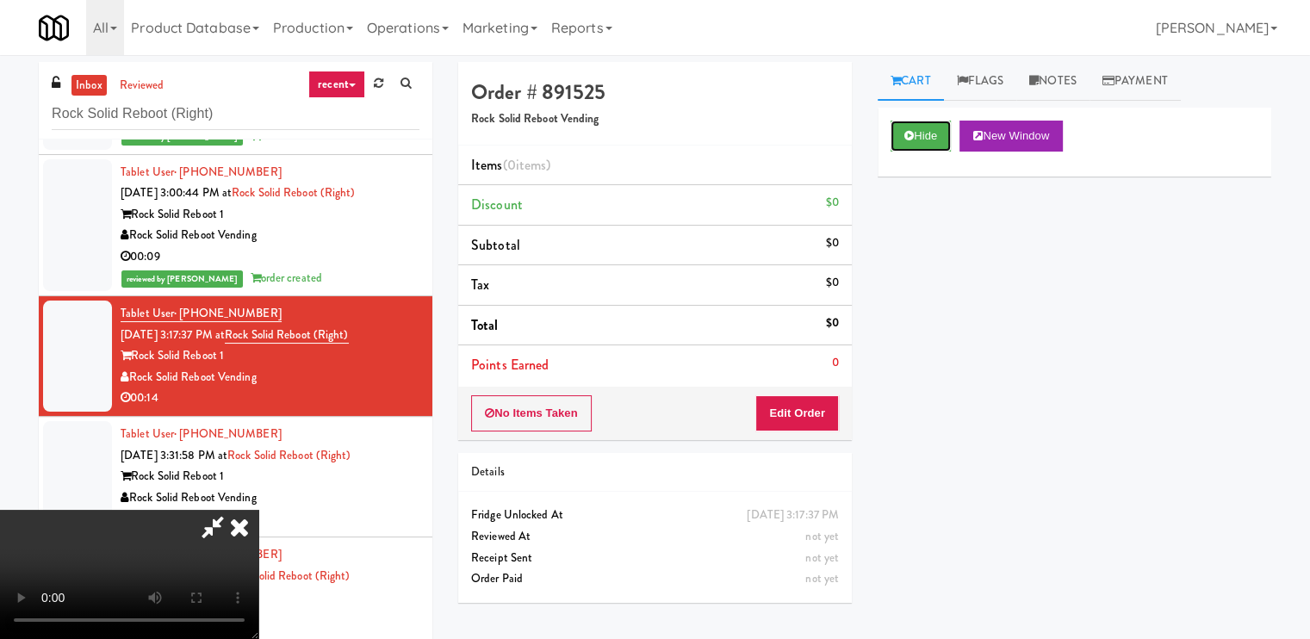
scroll to position [231, 0]
drag, startPoint x: 524, startPoint y: 461, endPoint x: 563, endPoint y: 490, distance: 49.3
click at [258, 510] on video at bounding box center [129, 574] width 258 height 129
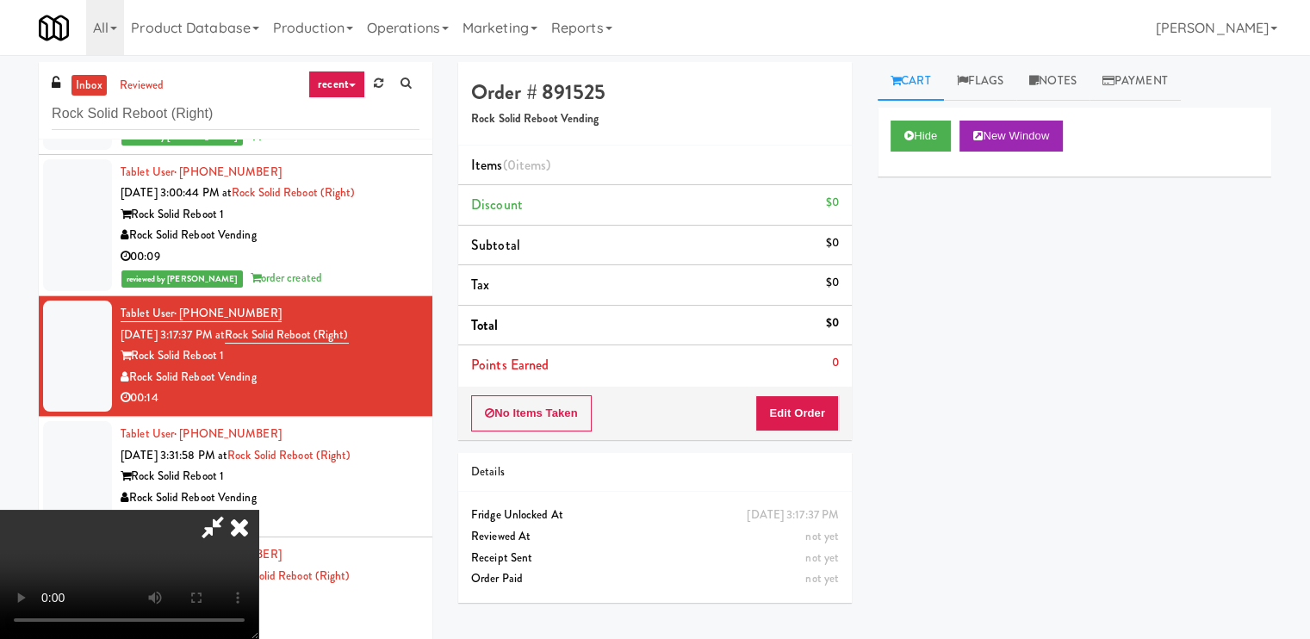
click at [258, 510] on video at bounding box center [129, 574] width 258 height 129
drag, startPoint x: 558, startPoint y: 477, endPoint x: 546, endPoint y: 441, distance: 38.1
click at [258, 510] on video at bounding box center [129, 574] width 258 height 129
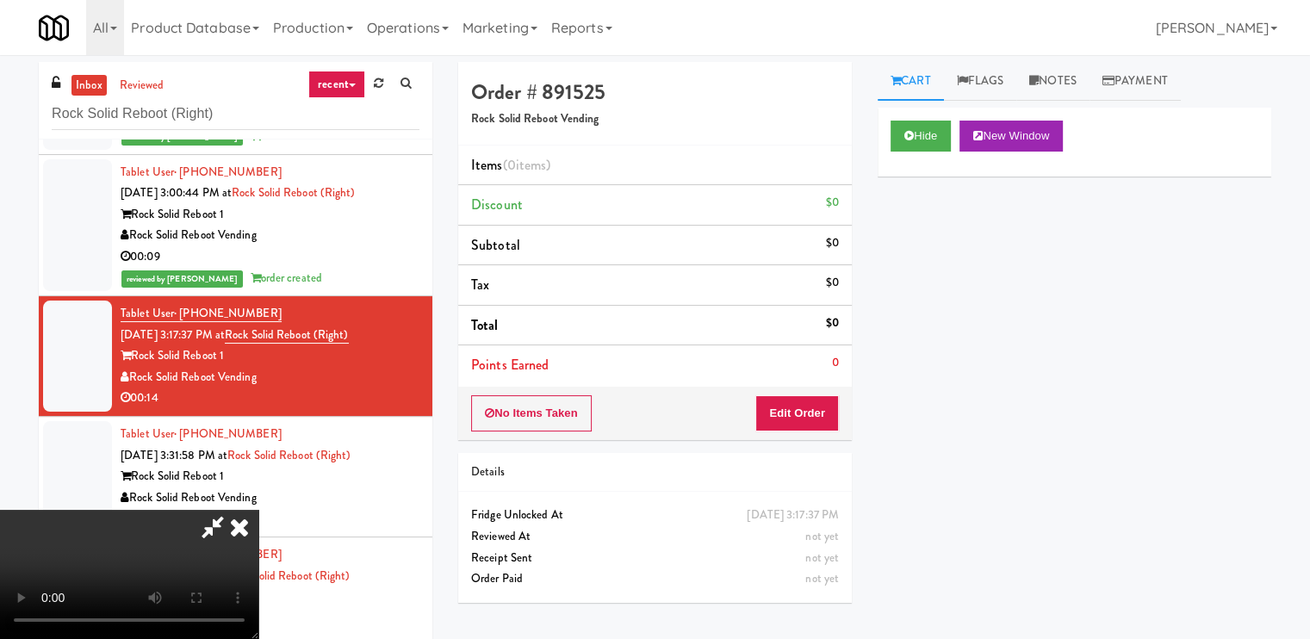
click at [258, 510] on video at bounding box center [129, 574] width 258 height 129
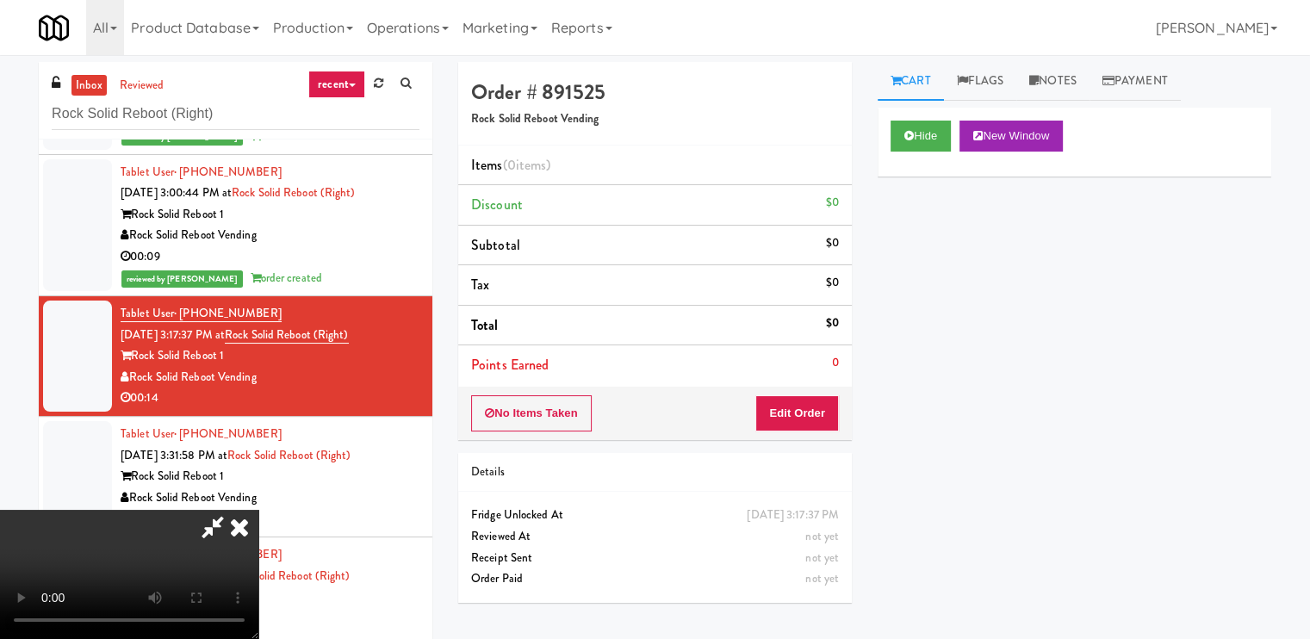
click at [258, 510] on video at bounding box center [129, 574] width 258 height 129
click at [823, 406] on button "Edit Order" at bounding box center [797, 413] width 84 height 36
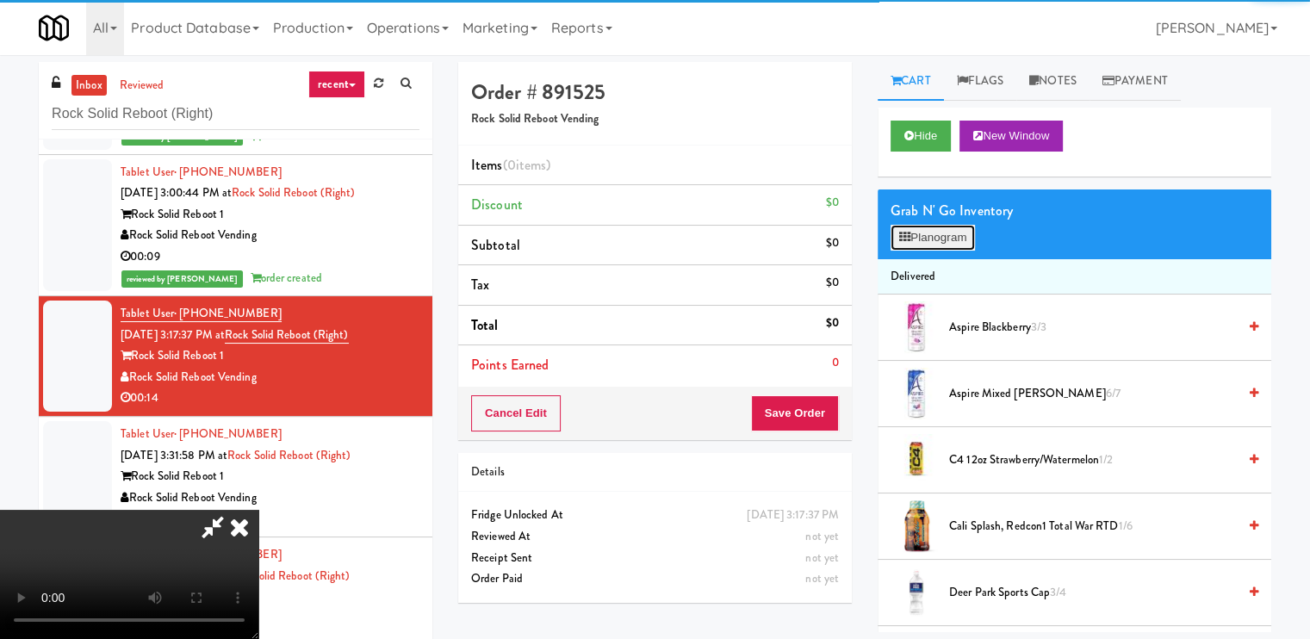
click at [939, 238] on button "Planogram" at bounding box center [932, 238] width 84 height 26
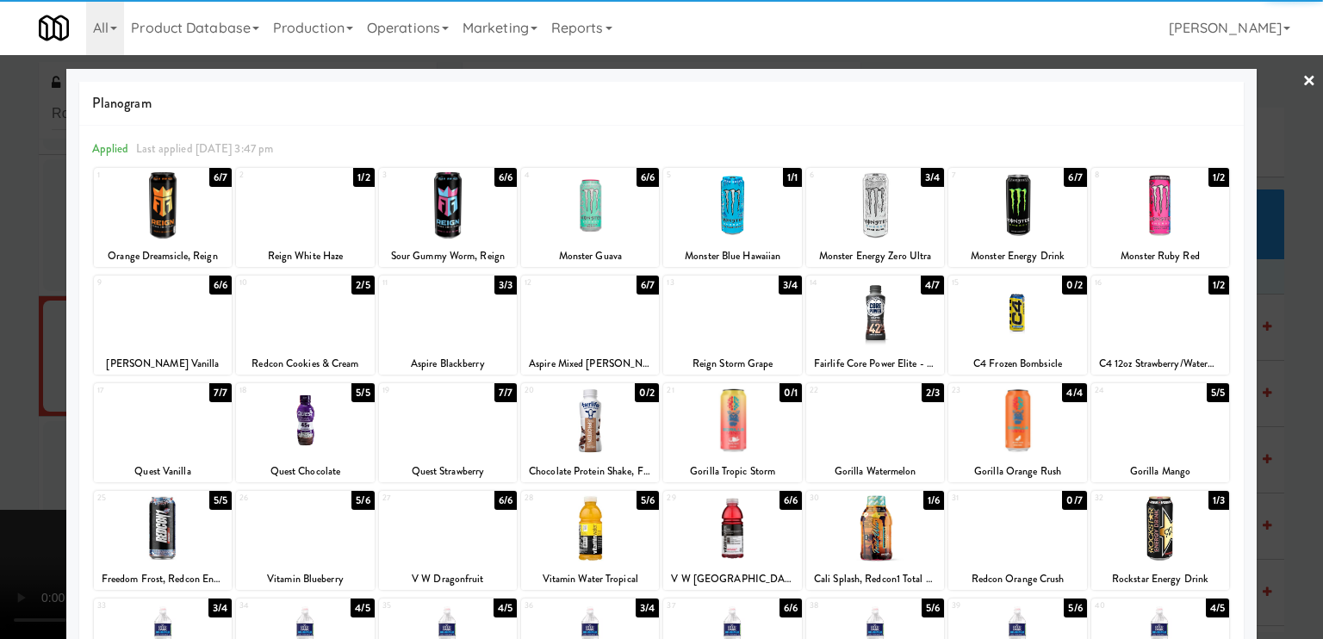
click at [169, 430] on div at bounding box center [163, 420] width 138 height 66
click at [30, 430] on div at bounding box center [661, 319] width 1323 height 639
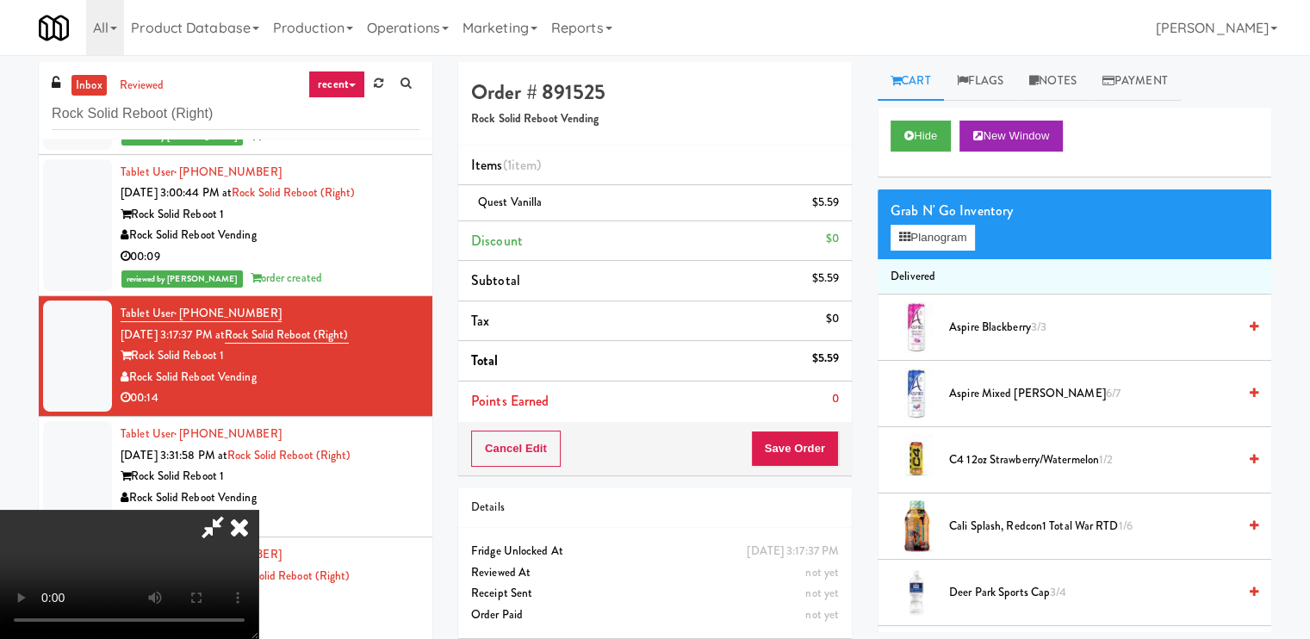
click at [258, 510] on icon at bounding box center [239, 527] width 38 height 34
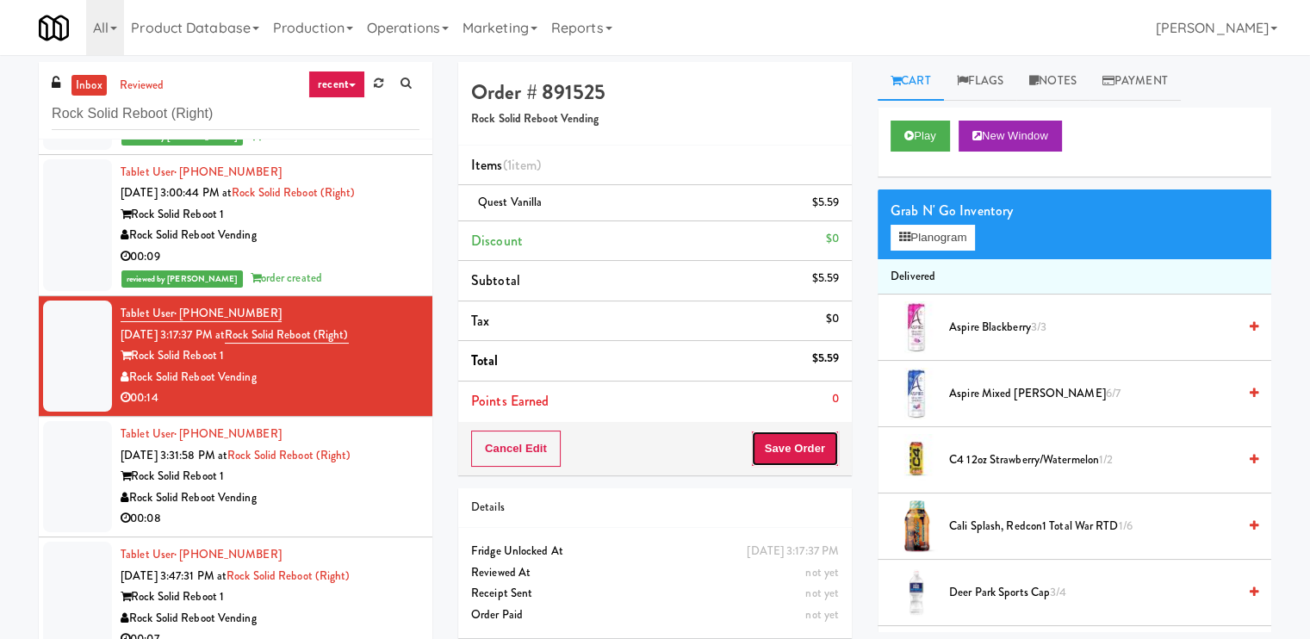
click at [802, 440] on button "Save Order" at bounding box center [795, 449] width 88 height 36
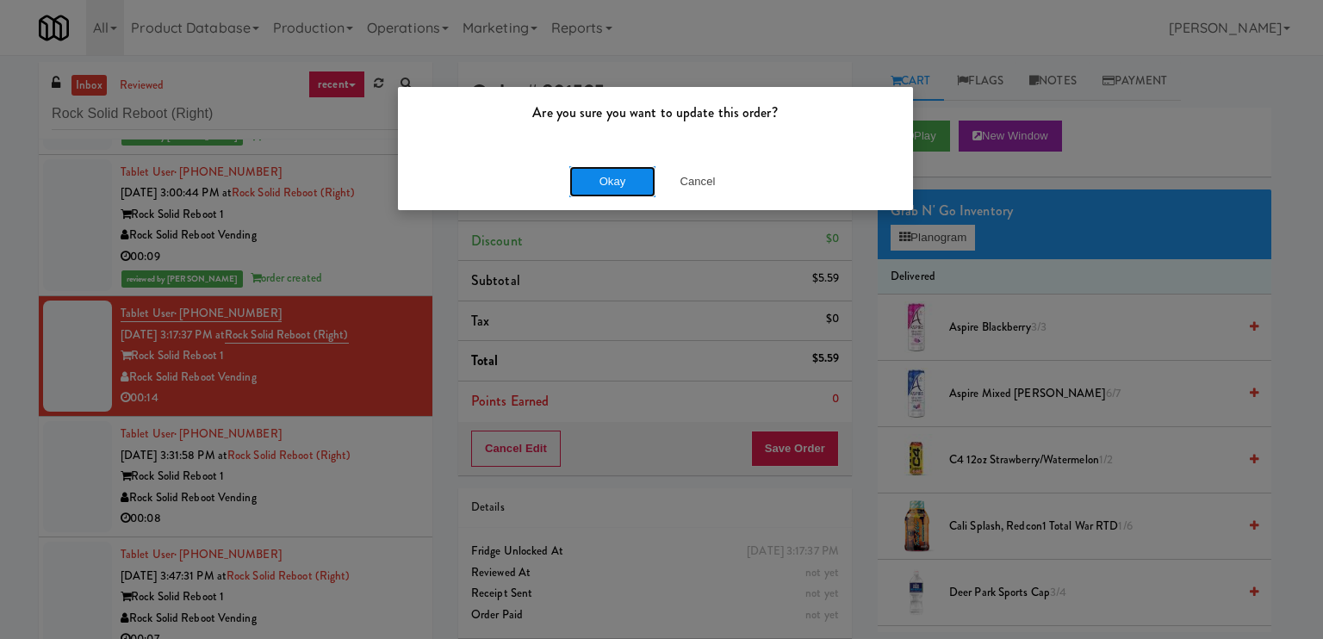
click at [605, 185] on button "Okay" at bounding box center [612, 181] width 86 height 31
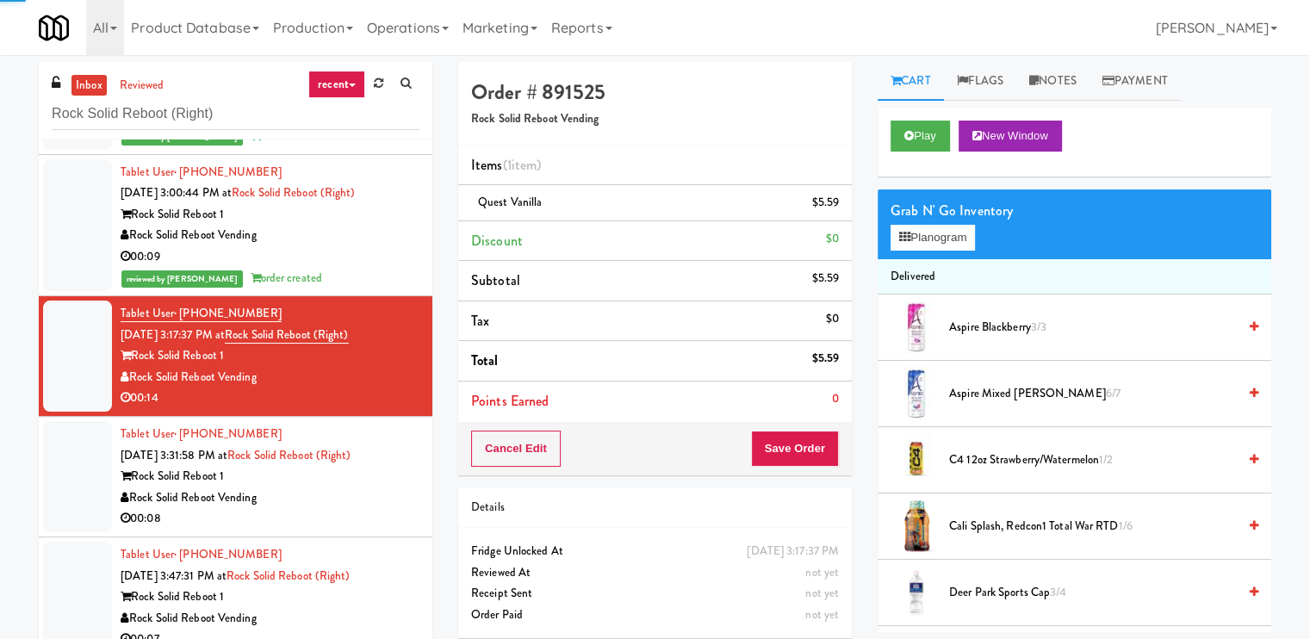
click at [385, 493] on div "Rock Solid Reboot Vending" at bounding box center [270, 498] width 299 height 22
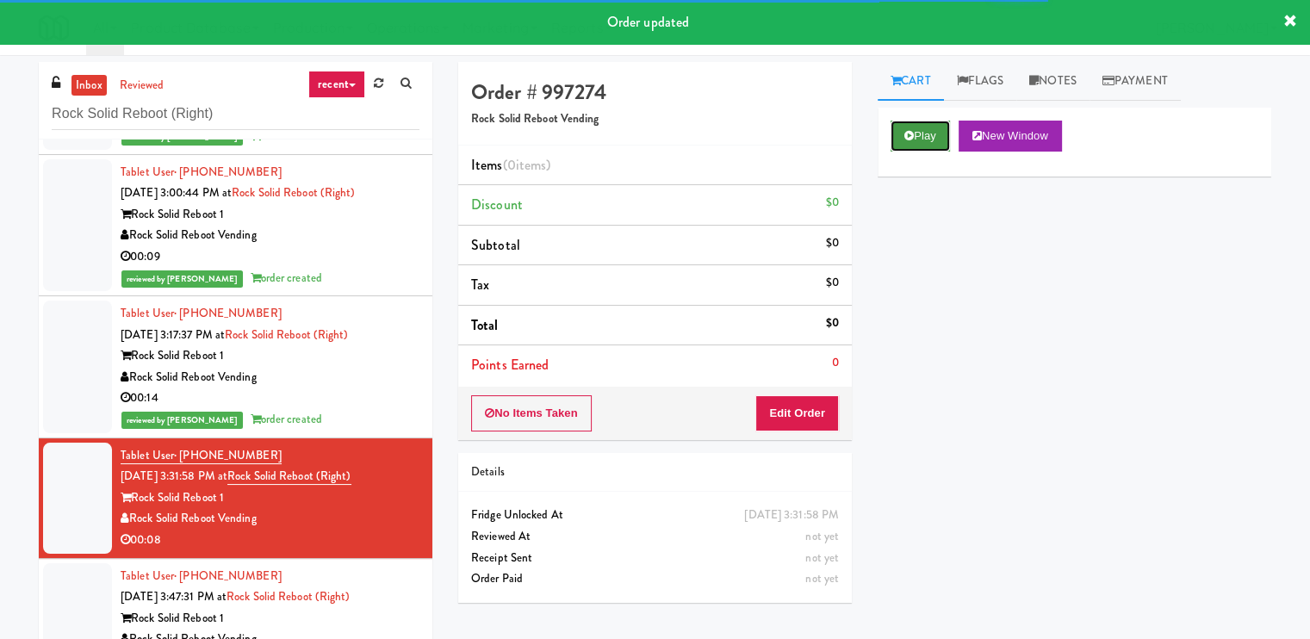
click at [931, 146] on button "Play" at bounding box center [919, 136] width 59 height 31
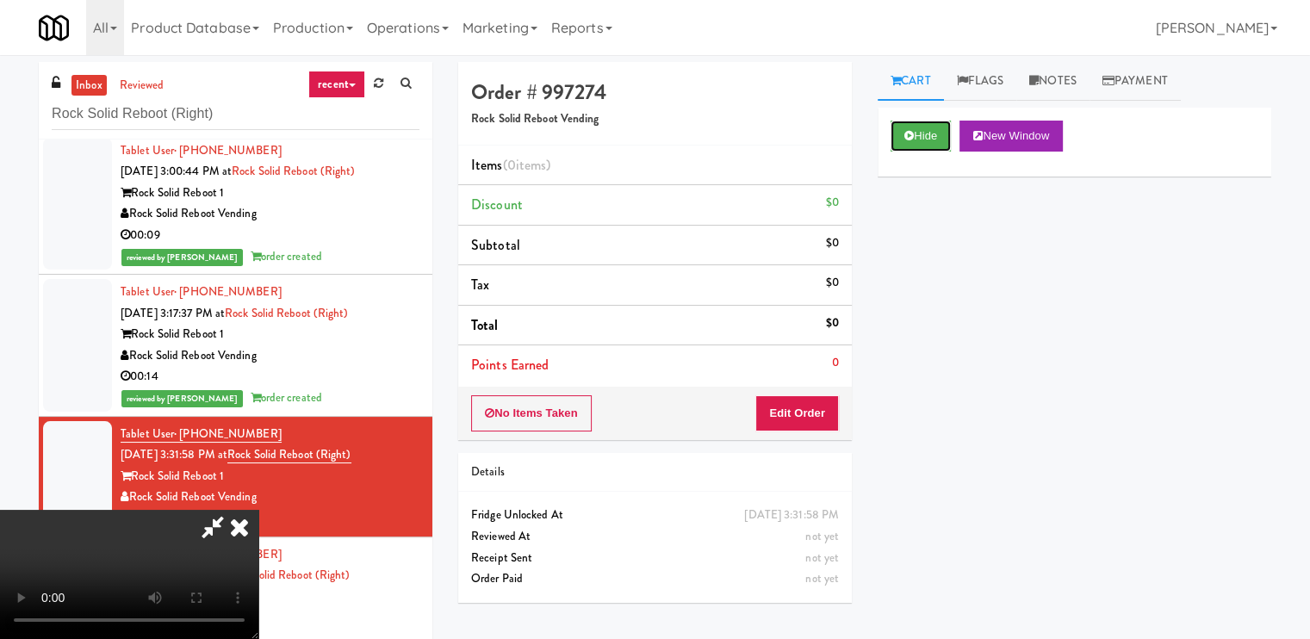
scroll to position [231, 0]
click at [258, 510] on video at bounding box center [129, 574] width 258 height 129
click at [823, 411] on button "Edit Order" at bounding box center [797, 413] width 84 height 36
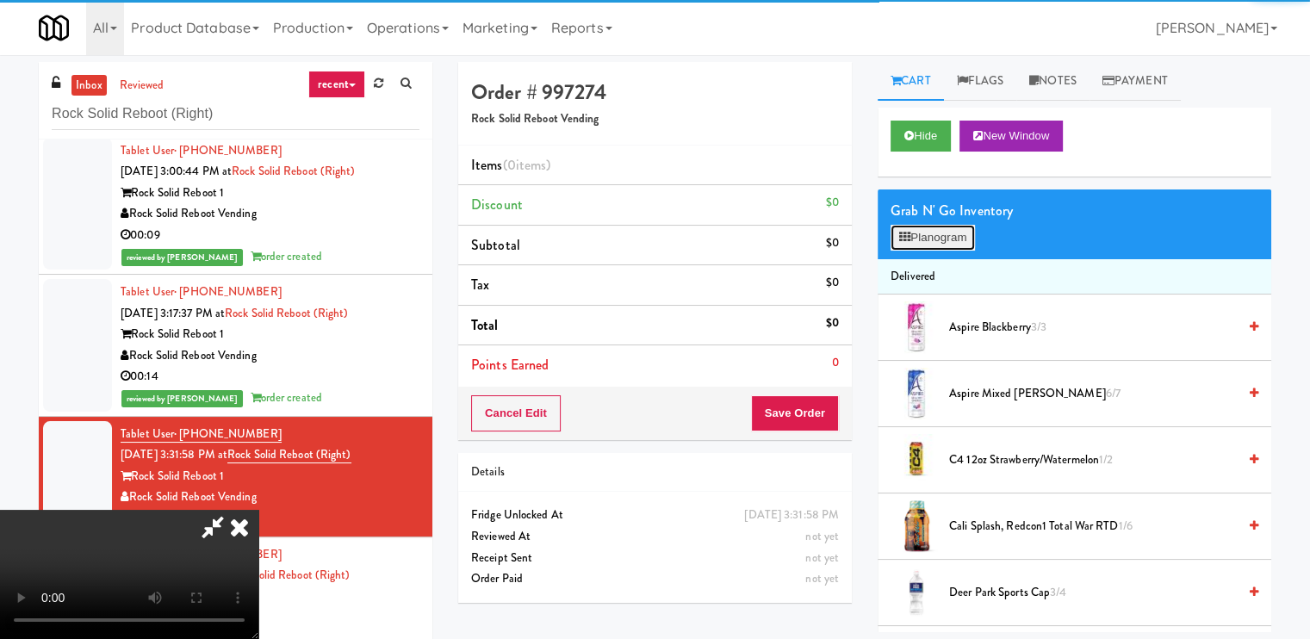
click at [901, 240] on icon at bounding box center [904, 237] width 11 height 11
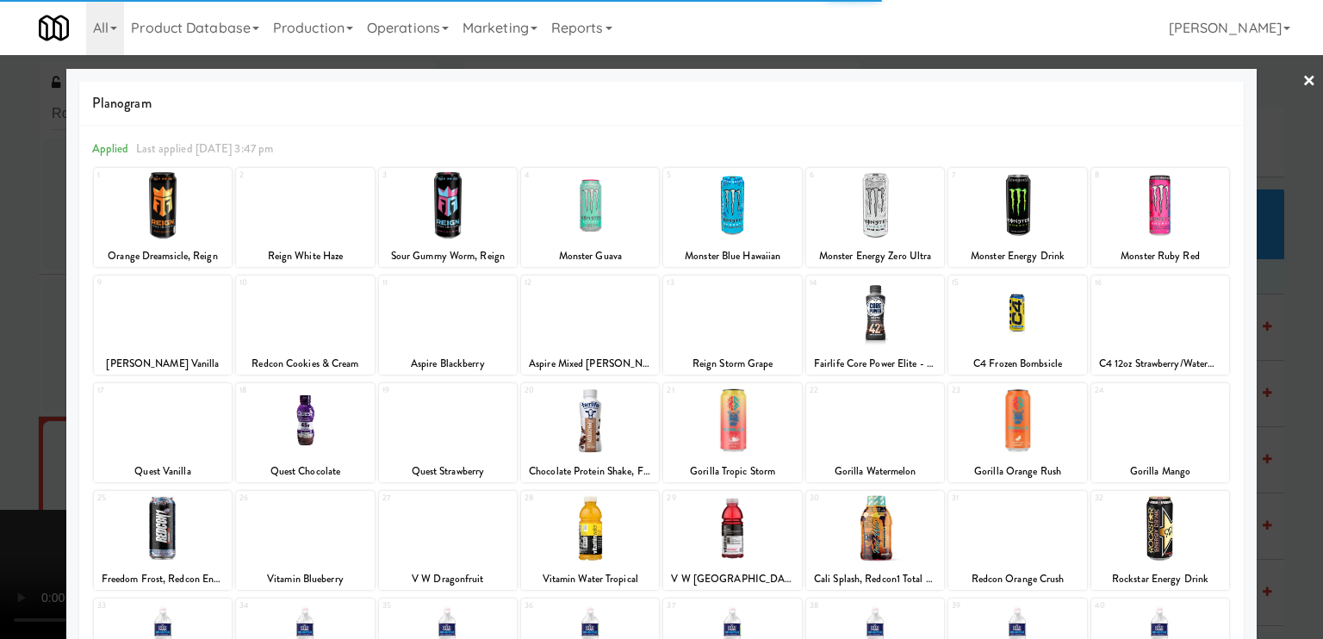
click at [864, 321] on div at bounding box center [875, 313] width 138 height 66
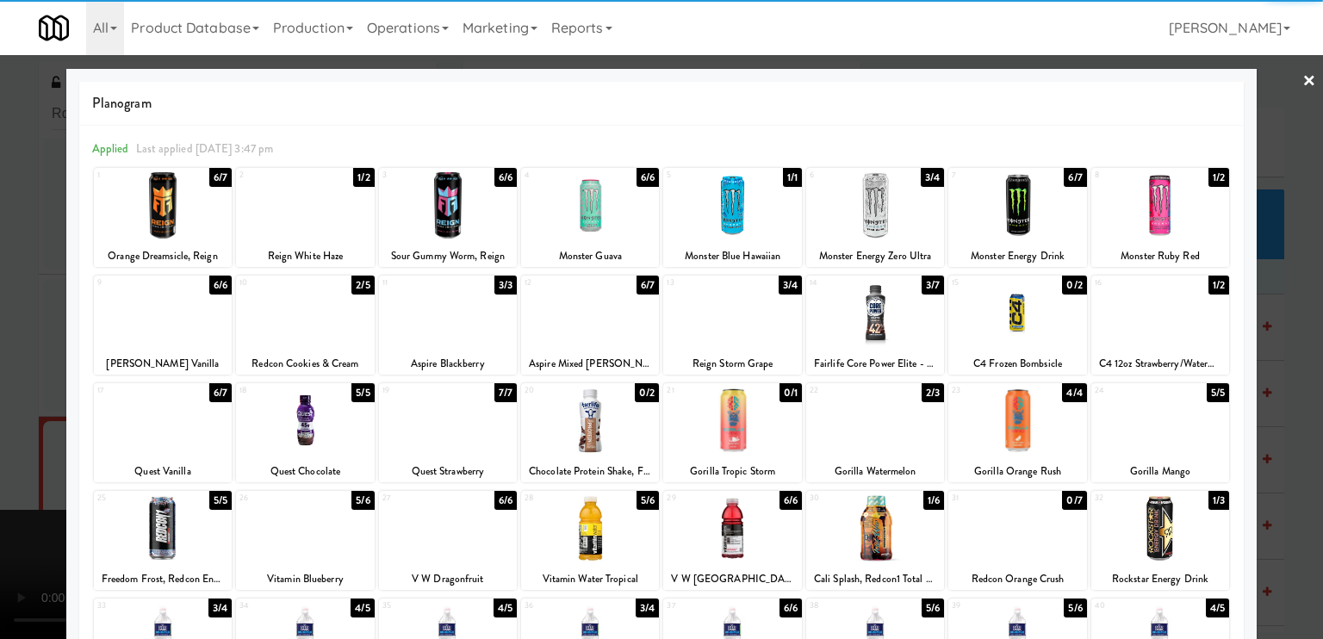
click at [0, 418] on div at bounding box center [661, 319] width 1323 height 639
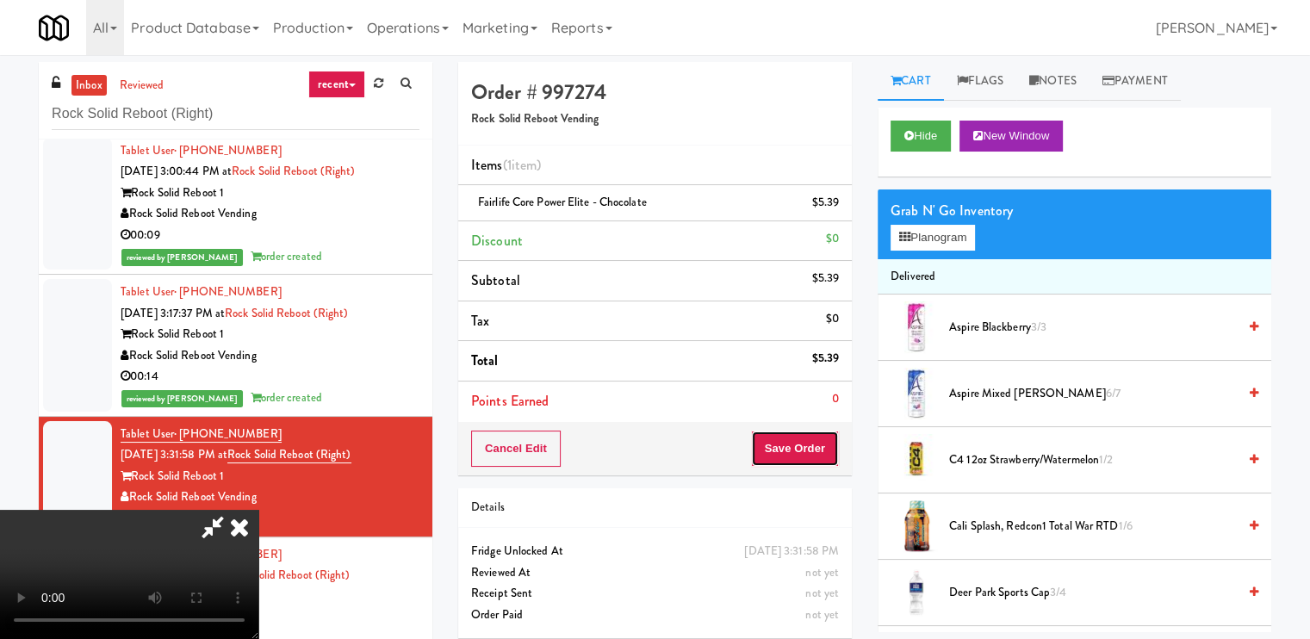
click at [829, 439] on button "Save Order" at bounding box center [795, 449] width 88 height 36
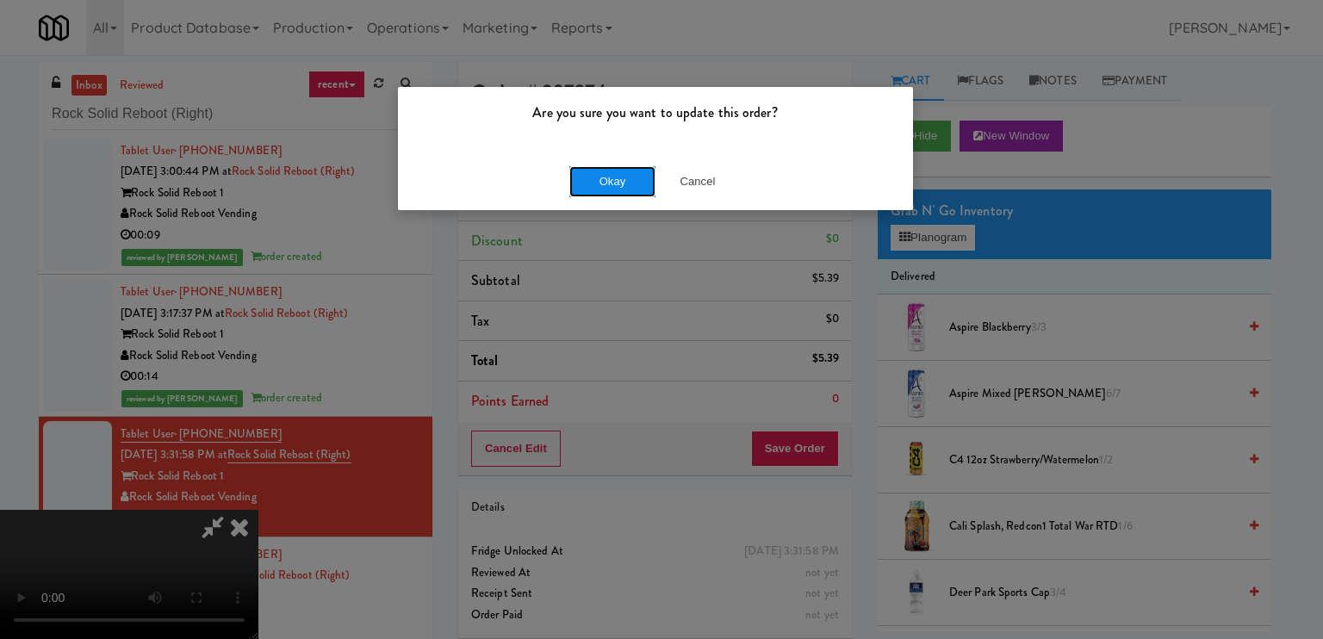
click at [604, 186] on button "Okay" at bounding box center [612, 181] width 86 height 31
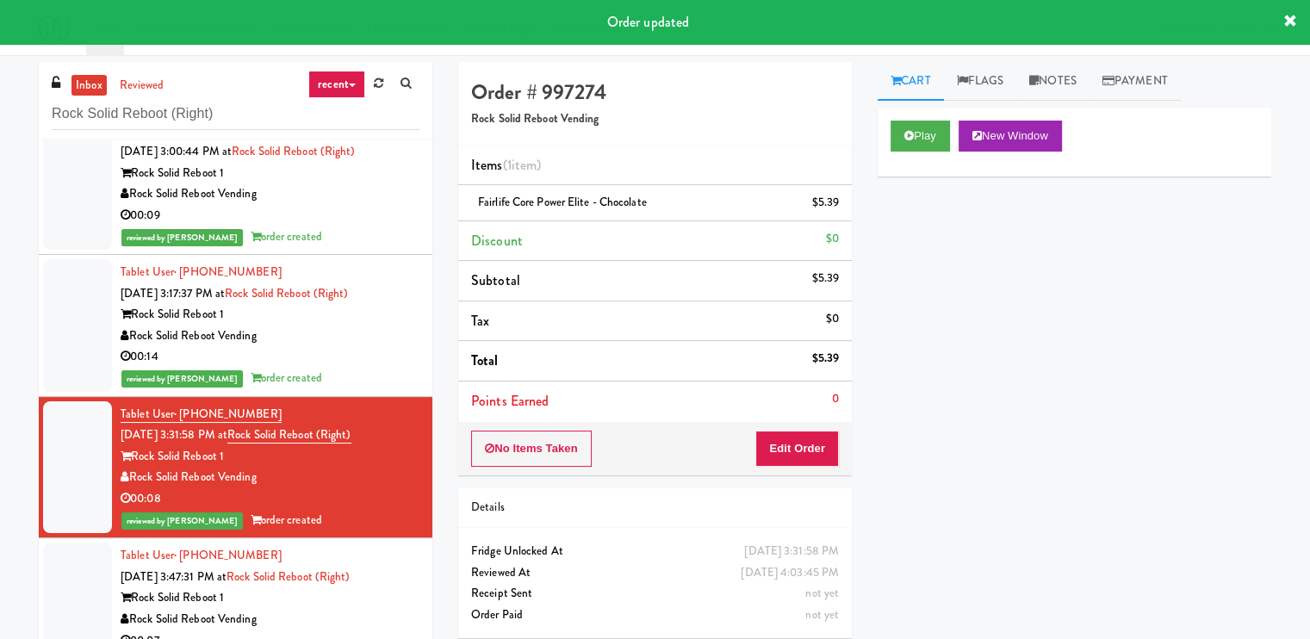
scroll to position [169, 0]
click at [348, 609] on div "Rock Solid Reboot Vending" at bounding box center [270, 619] width 299 height 22
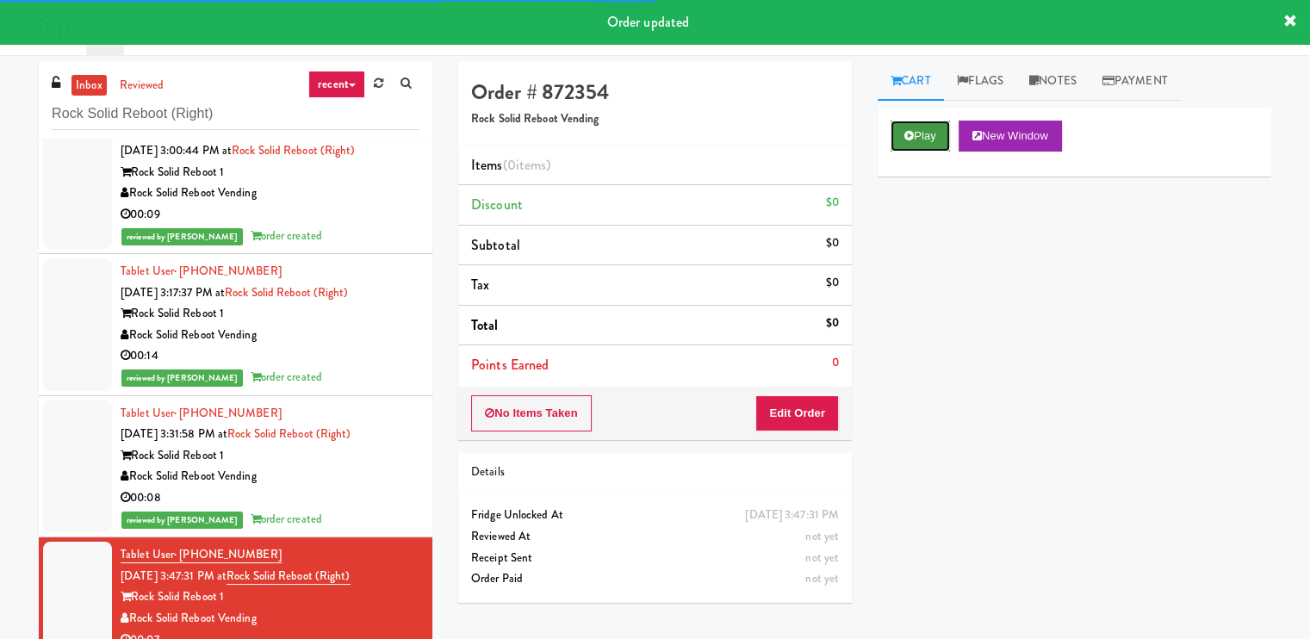
click at [915, 133] on button "Play" at bounding box center [919, 136] width 59 height 31
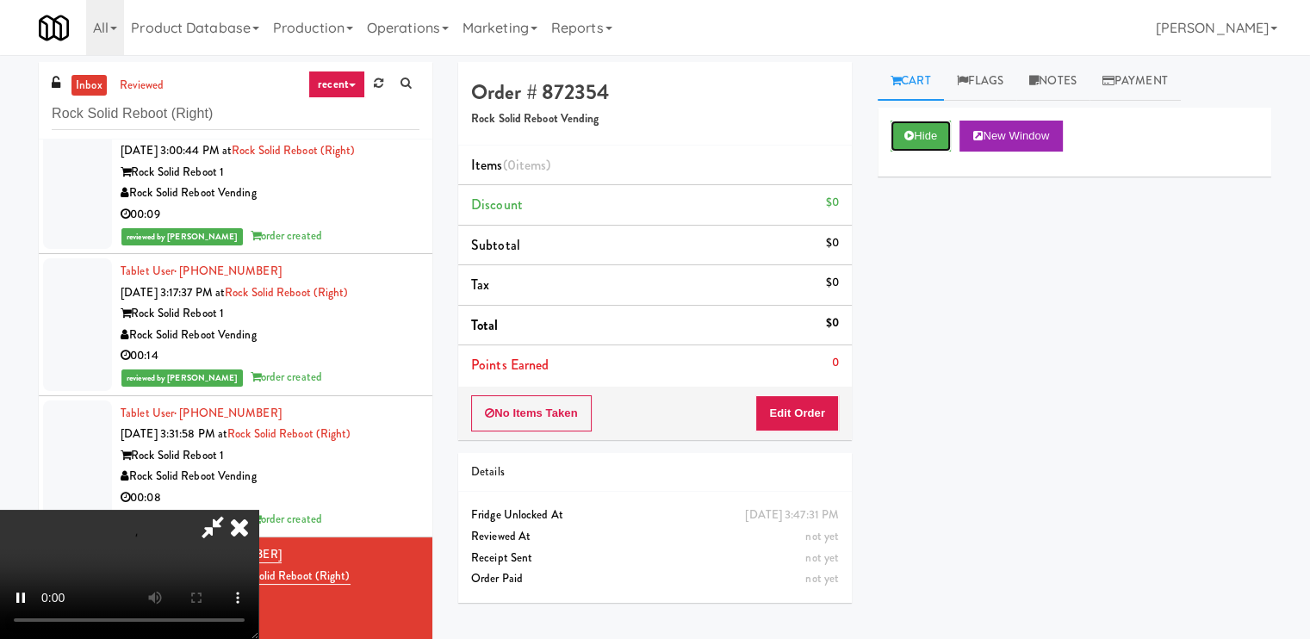
scroll to position [231, 0]
click at [258, 510] on video at bounding box center [129, 574] width 258 height 129
click at [258, 511] on video at bounding box center [129, 574] width 258 height 129
click at [258, 510] on video at bounding box center [129, 574] width 258 height 129
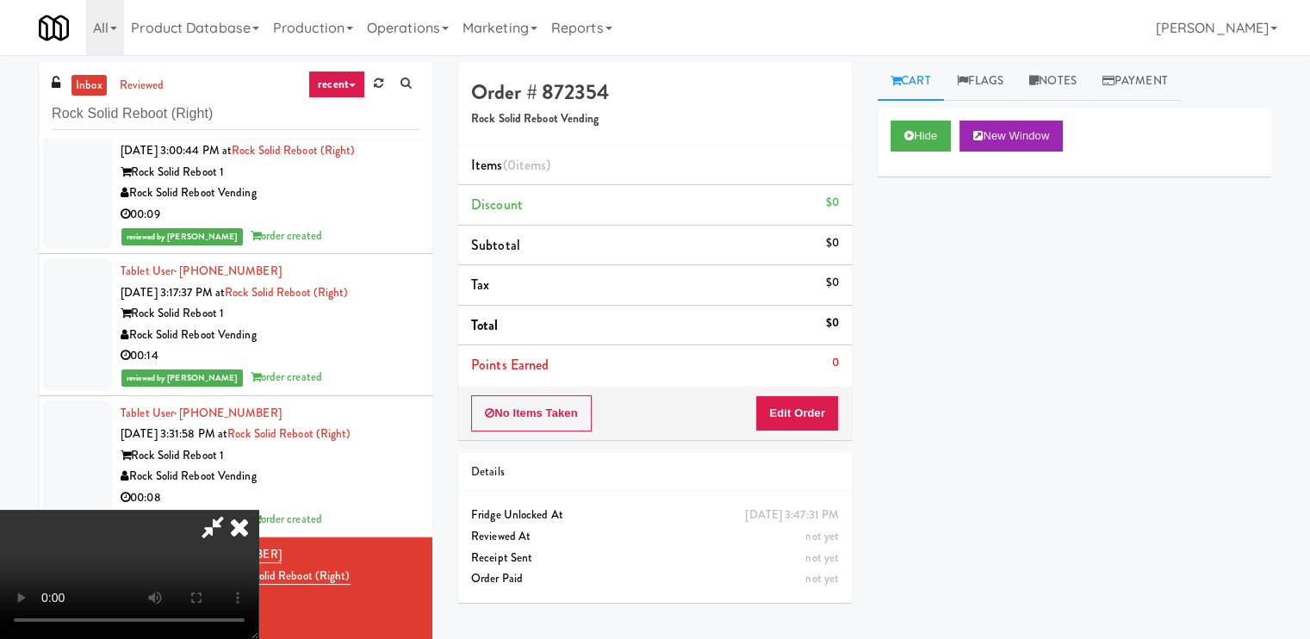
click at [258, 510] on video at bounding box center [129, 574] width 258 height 129
click at [818, 395] on button "Edit Order" at bounding box center [797, 413] width 84 height 36
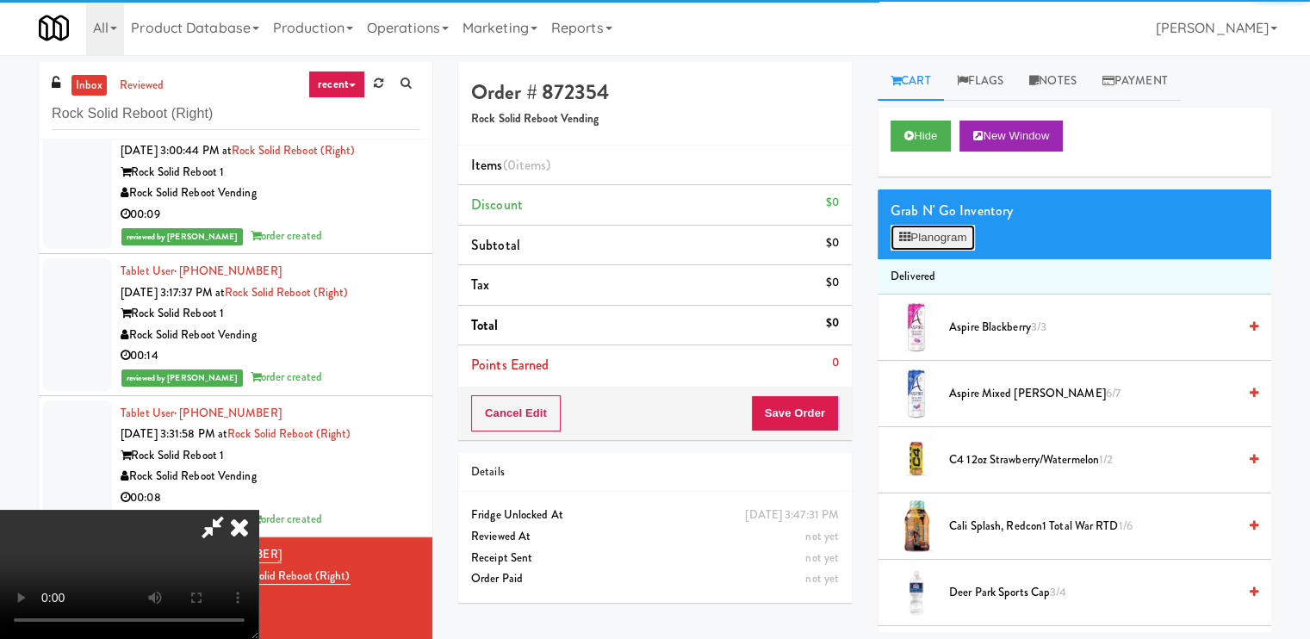
click at [967, 230] on button "Planogram" at bounding box center [932, 238] width 84 height 26
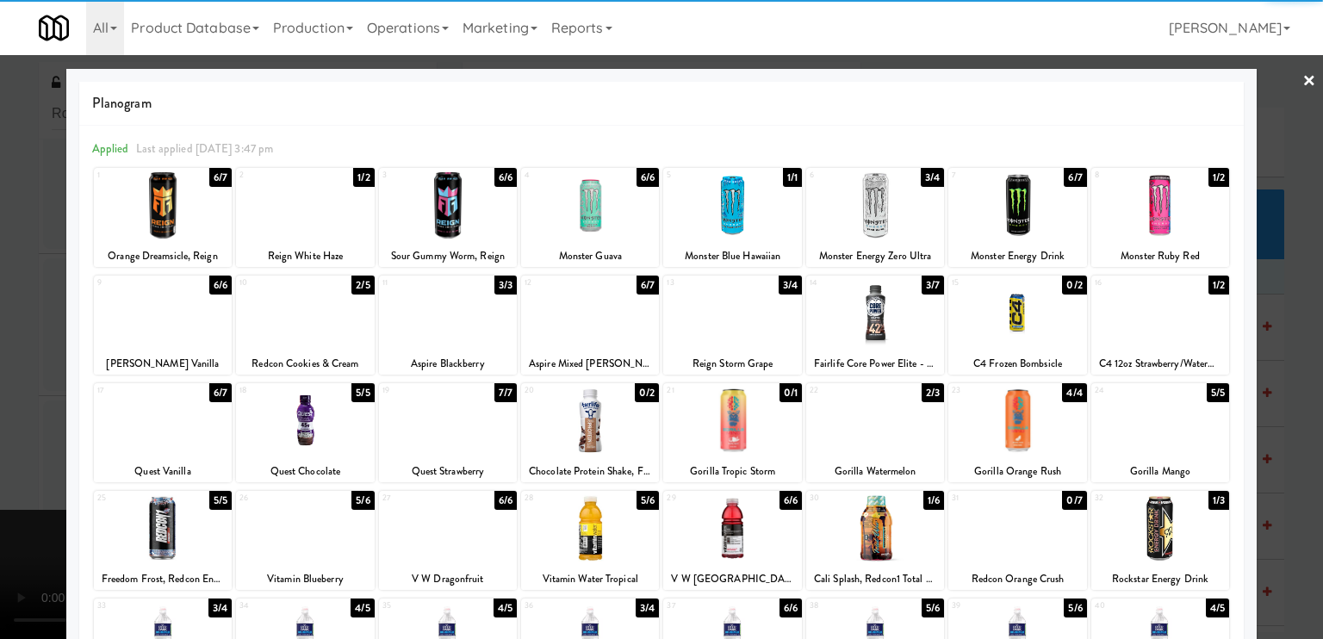
click at [1026, 538] on div at bounding box center [1017, 528] width 138 height 66
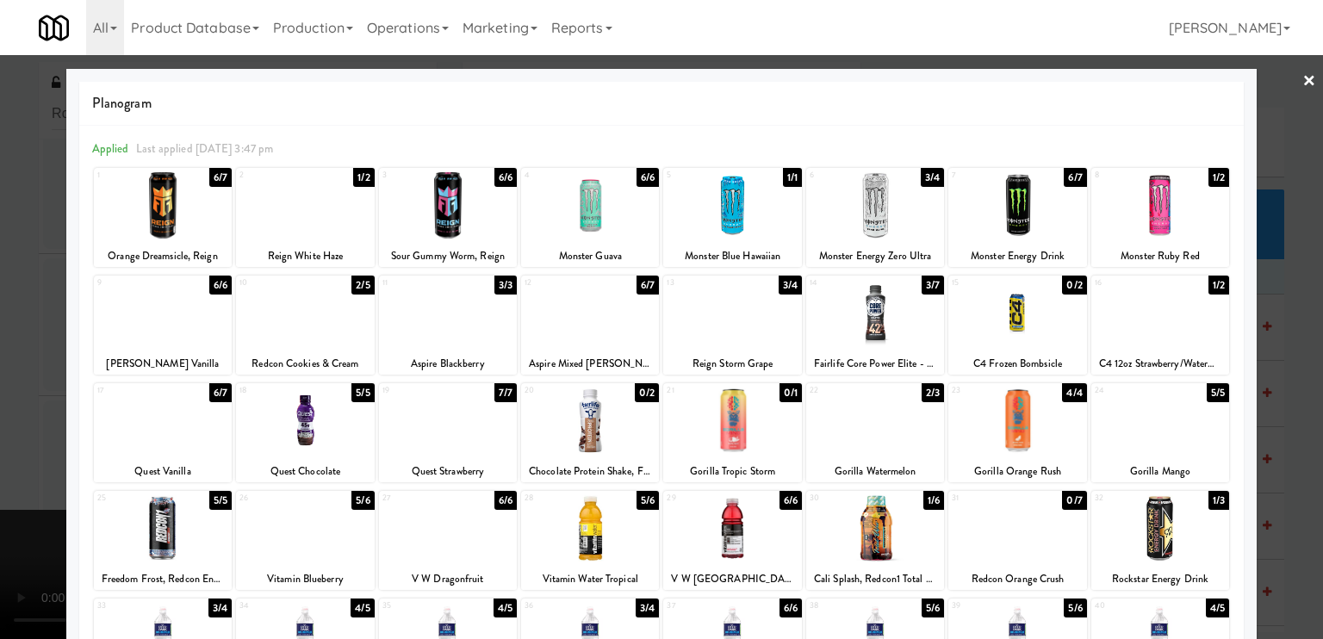
click at [999, 406] on div at bounding box center [1017, 420] width 138 height 66
click at [992, 574] on div "Redcon Orange Crush" at bounding box center [1017, 579] width 133 height 22
copy div "Redcon Orange Crush"
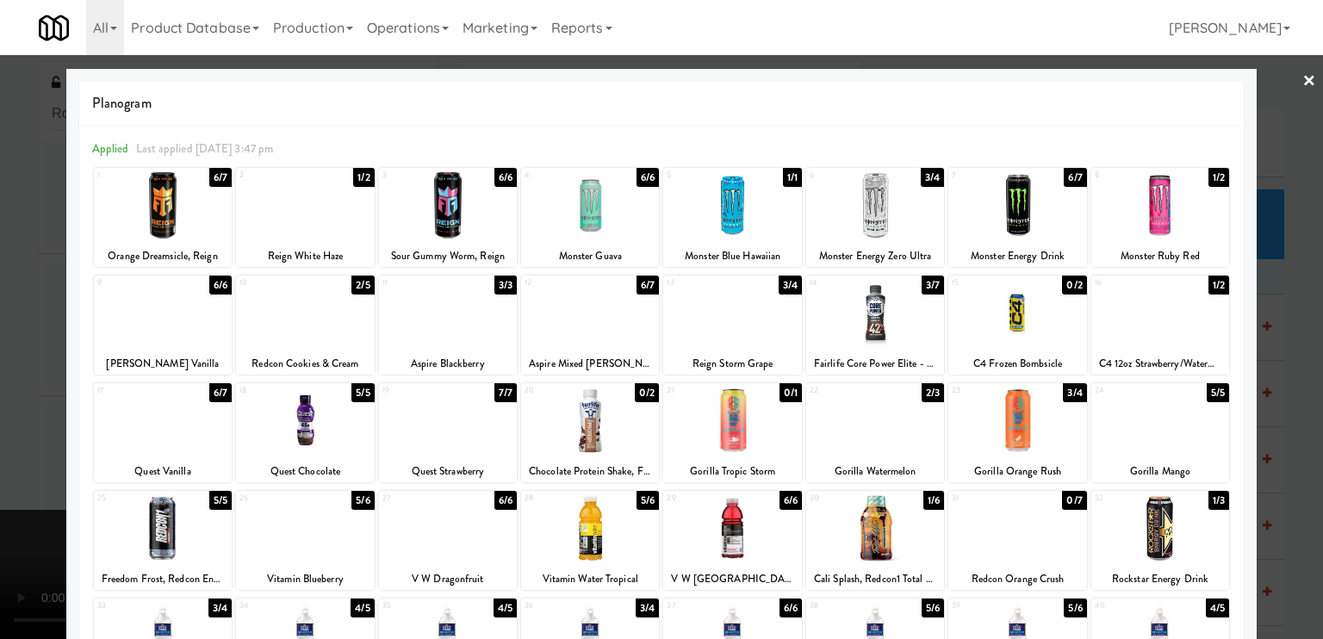
click at [1302, 80] on link "×" at bounding box center [1309, 81] width 14 height 53
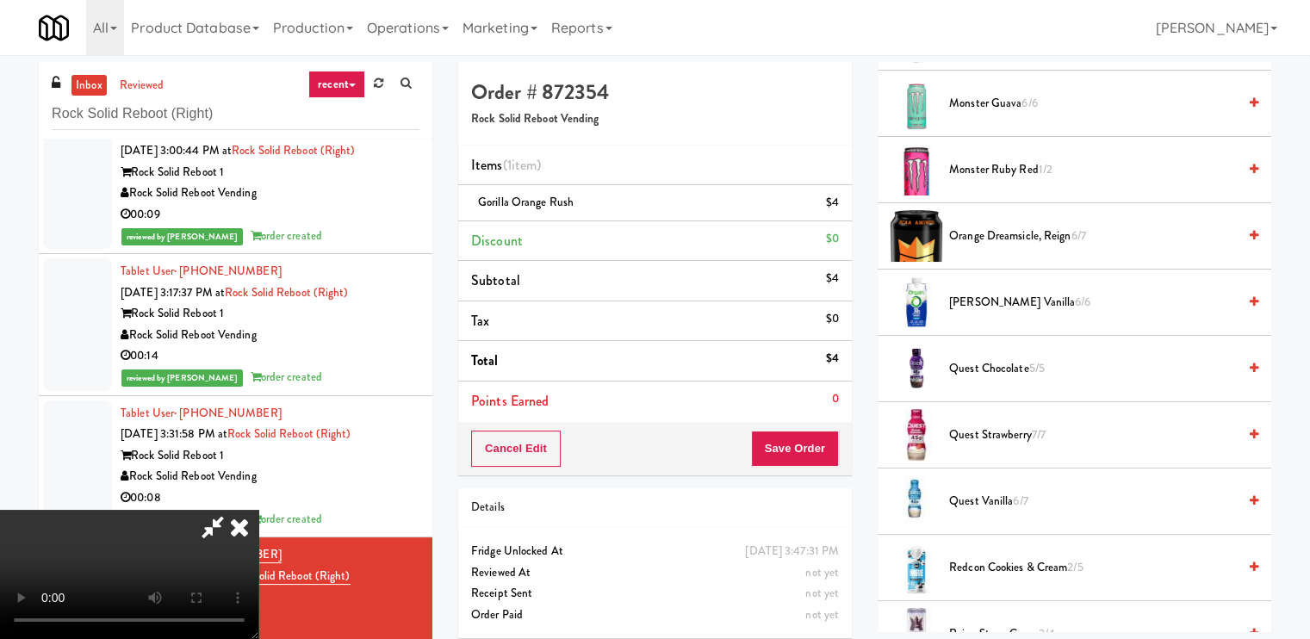
scroll to position [2239, 0]
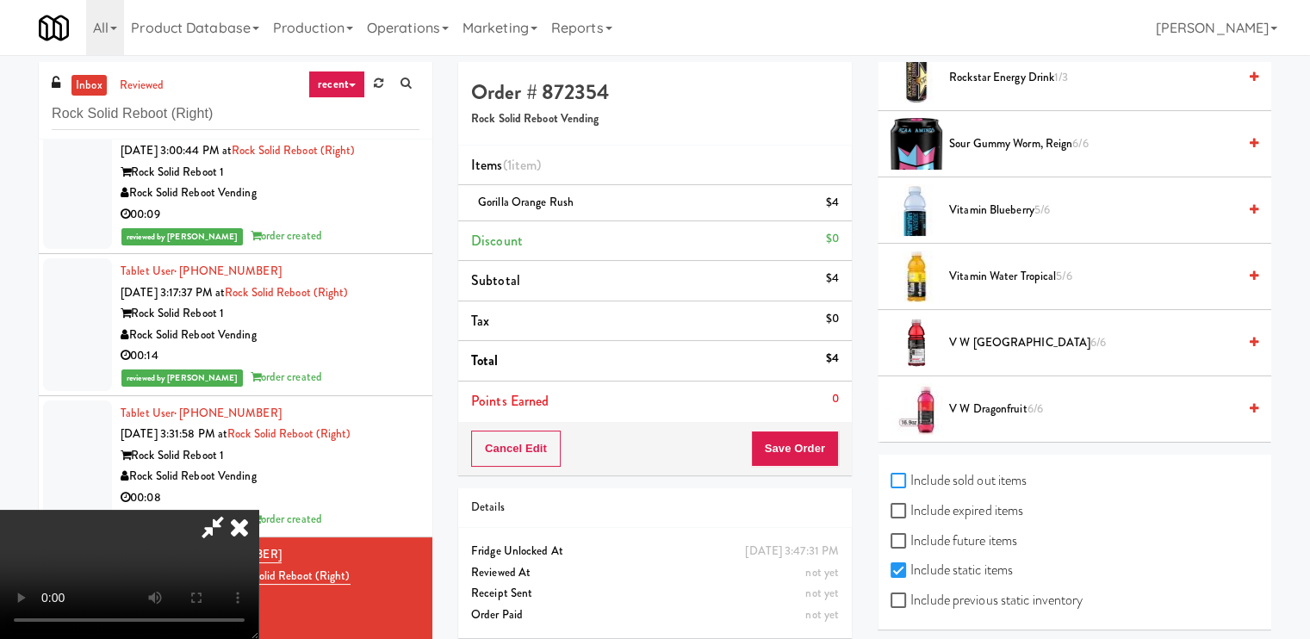
click at [896, 474] on input "Include sold out items" at bounding box center [900, 481] width 20 height 14
checkbox input "true"
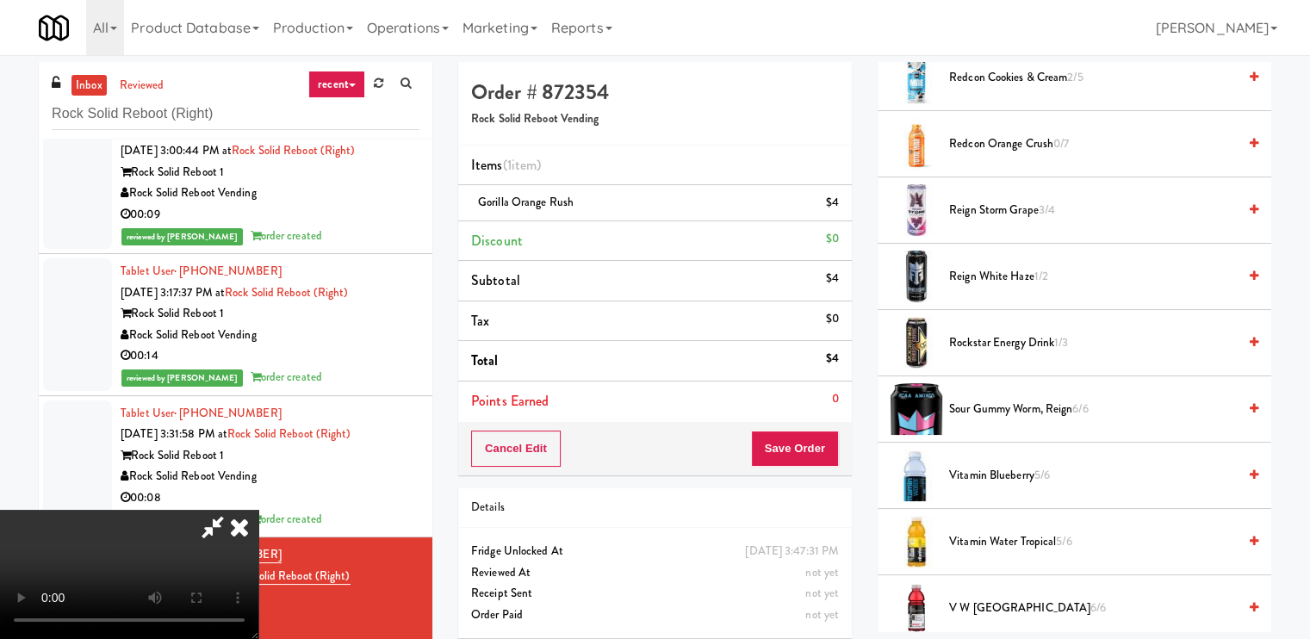
click at [1249, 138] on icon at bounding box center [1253, 143] width 9 height 11
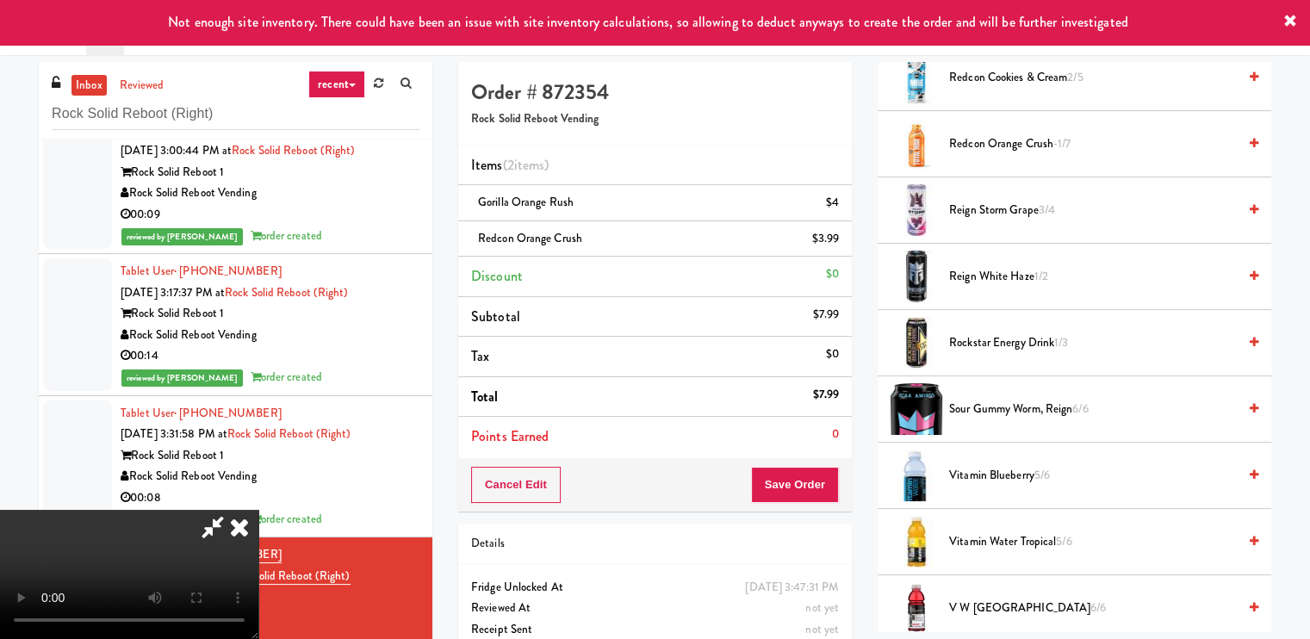
click at [232, 510] on icon at bounding box center [213, 527] width 40 height 34
click at [818, 473] on button "Save Order" at bounding box center [795, 485] width 88 height 36
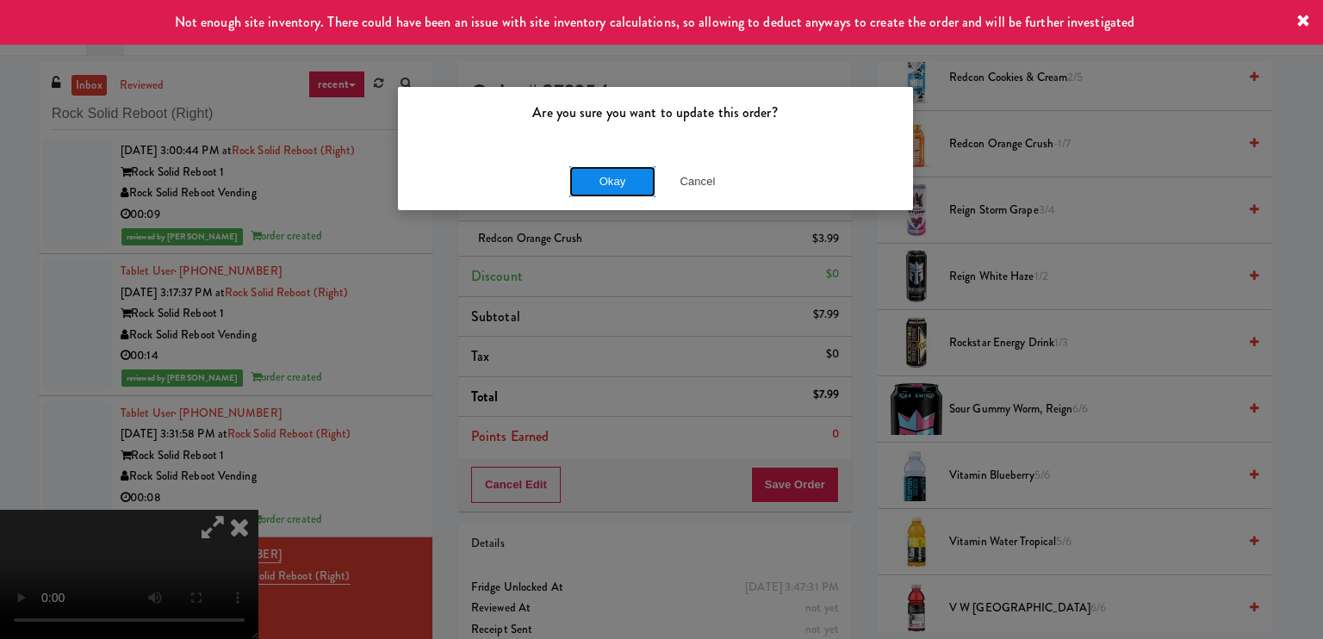
click at [605, 186] on button "Okay" at bounding box center [612, 181] width 86 height 31
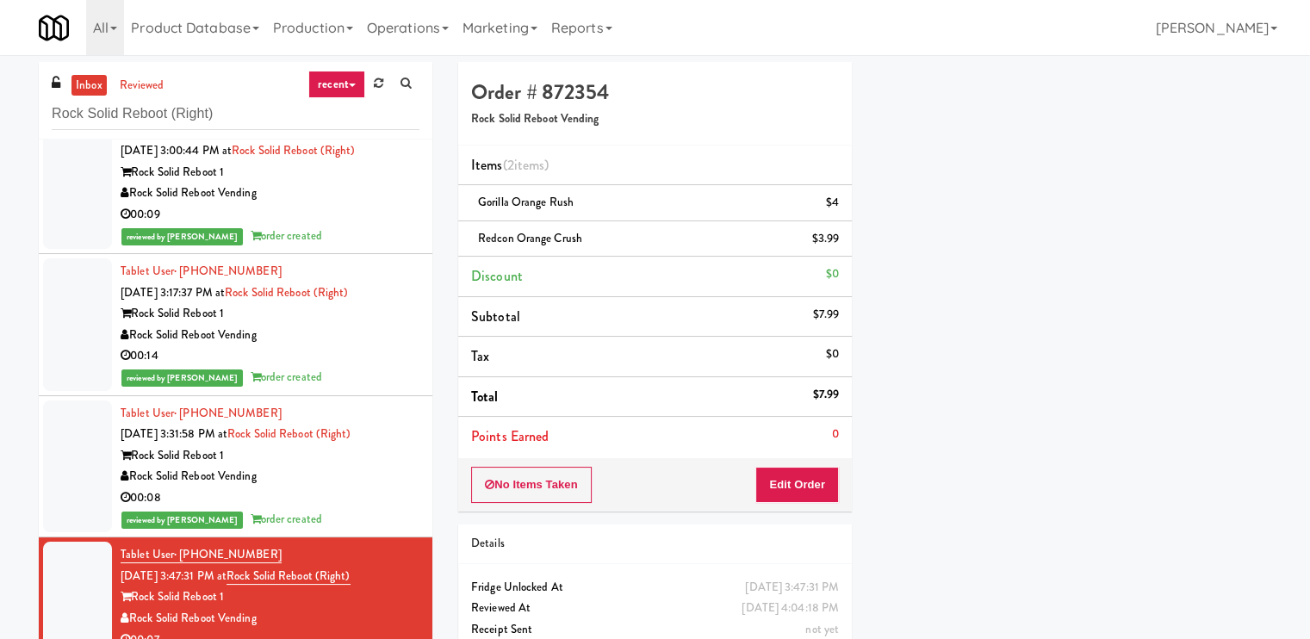
scroll to position [121, 0]
click at [246, 121] on input "Rock Solid Reboot (Right)" at bounding box center [236, 114] width 368 height 32
paste input "Healthtrax Cafe Drinks"
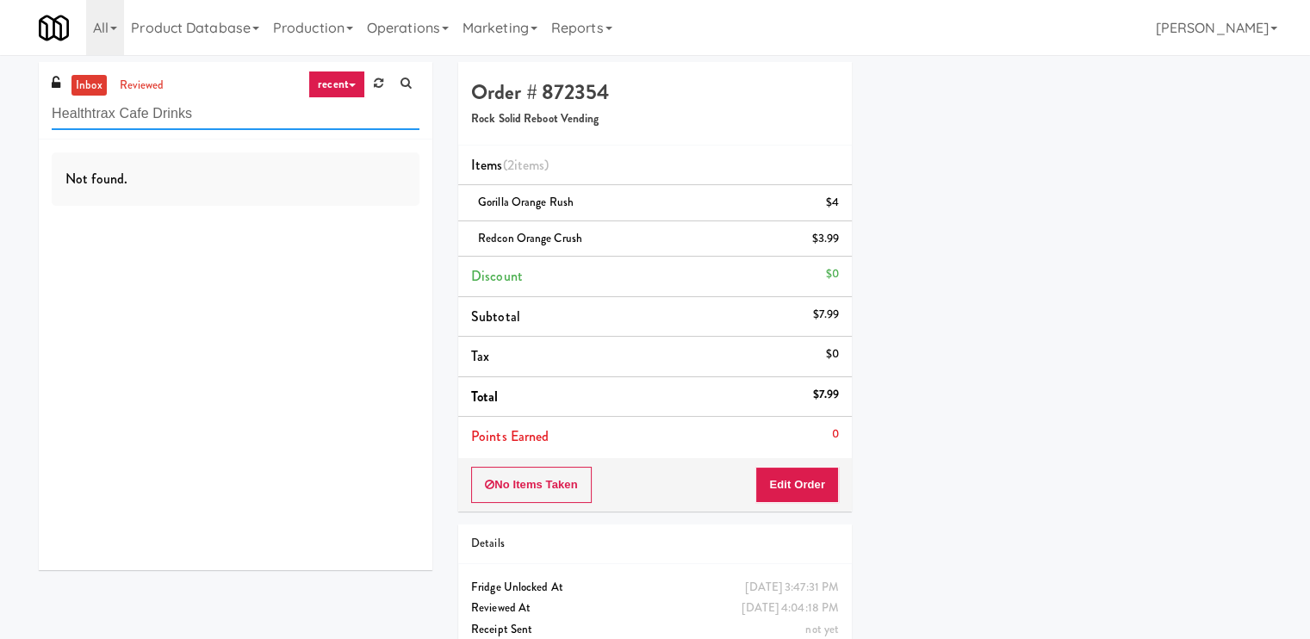
scroll to position [0, 0]
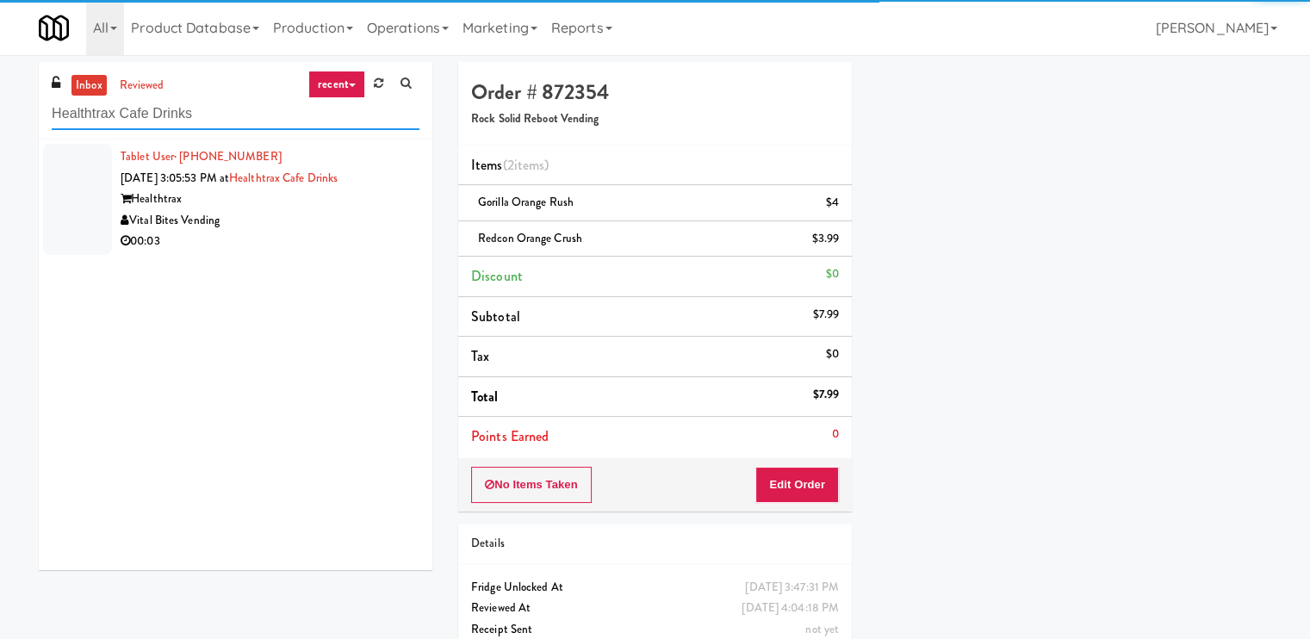
type input "Healthtrax Cafe Drinks"
click at [355, 233] on div "00:03" at bounding box center [270, 242] width 299 height 22
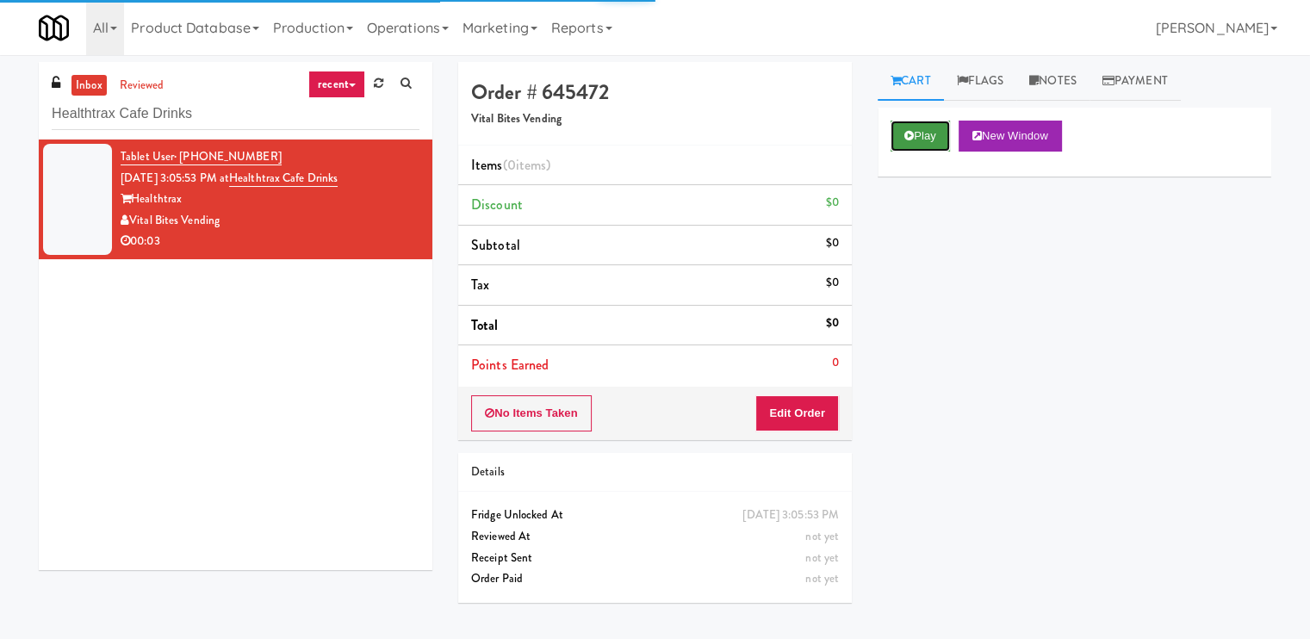
click at [945, 135] on button "Play" at bounding box center [919, 136] width 59 height 31
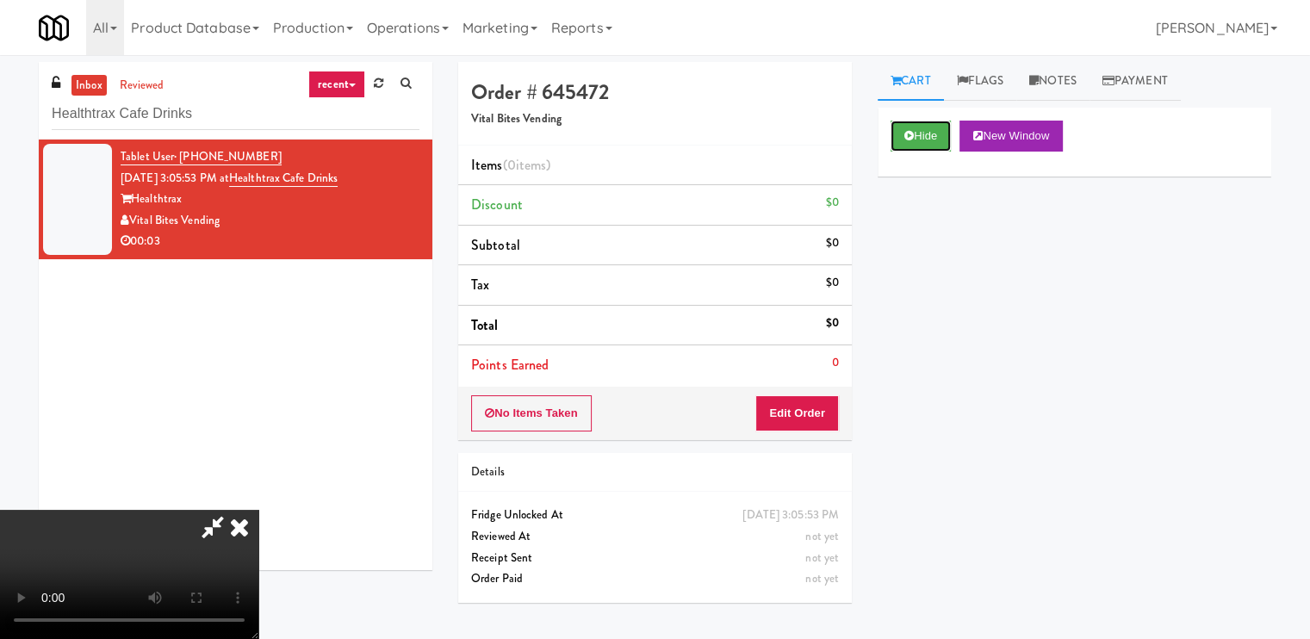
scroll to position [231, 0]
drag, startPoint x: 309, startPoint y: 468, endPoint x: 343, endPoint y: 450, distance: 38.1
click at [258, 510] on video at bounding box center [129, 574] width 258 height 129
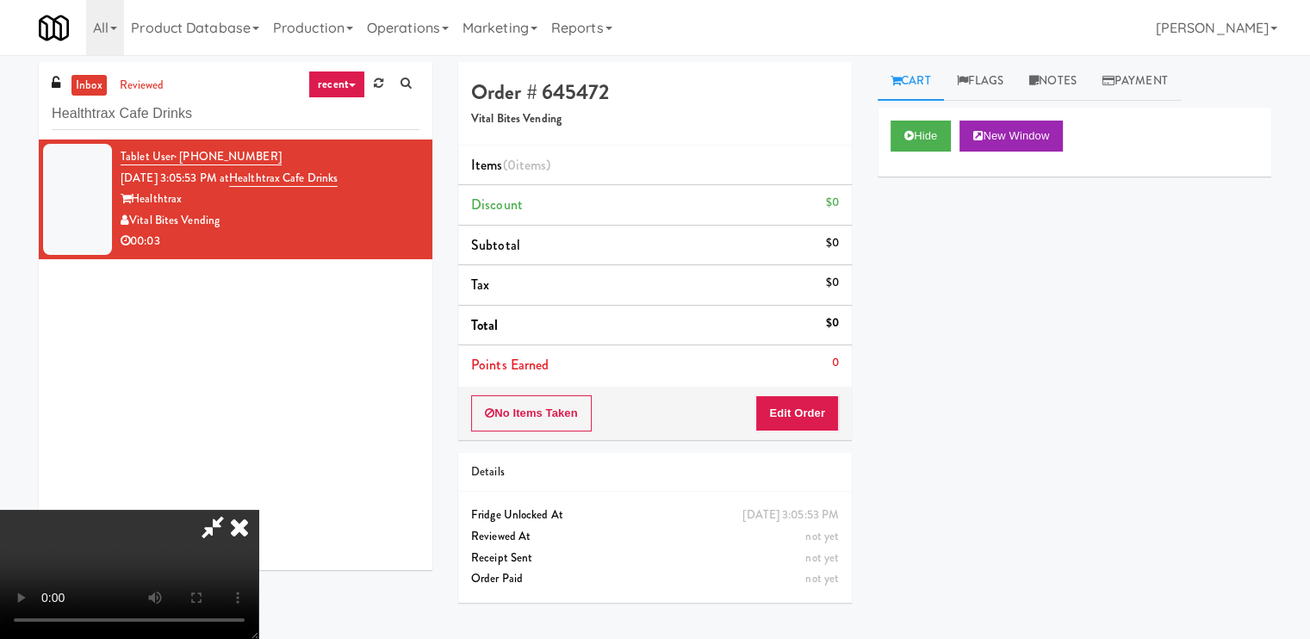
click at [258, 510] on video at bounding box center [129, 574] width 258 height 129
click at [836, 418] on button "Edit Order" at bounding box center [797, 413] width 84 height 36
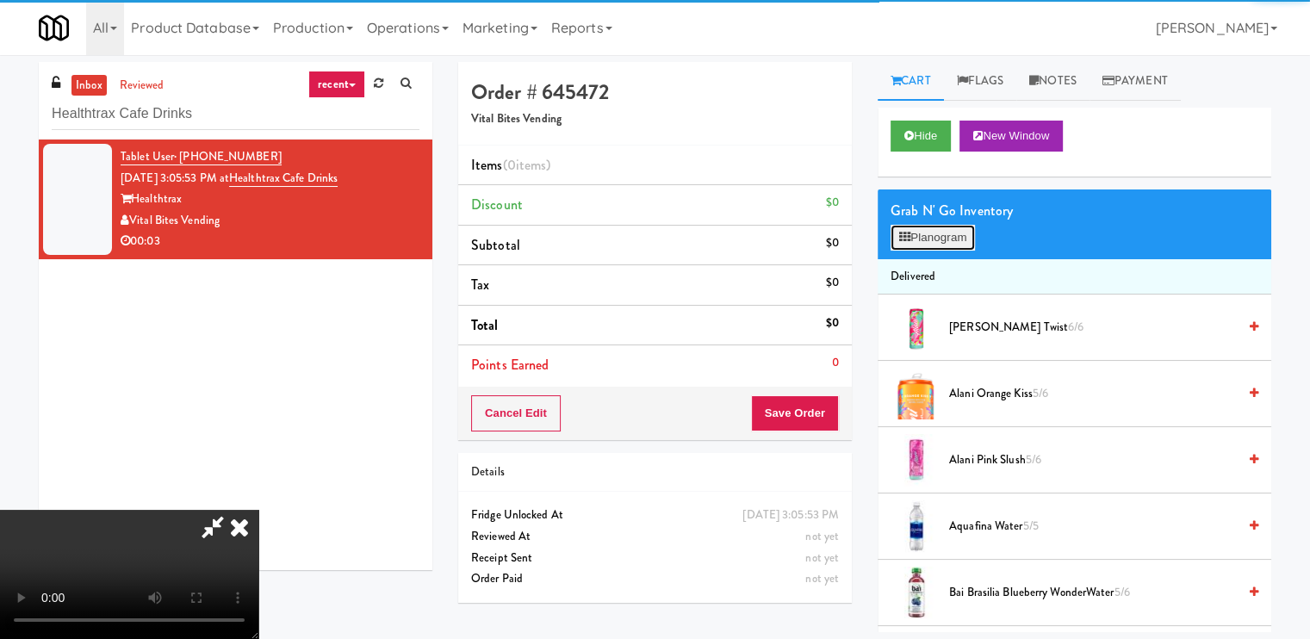
click at [952, 238] on button "Planogram" at bounding box center [932, 238] width 84 height 26
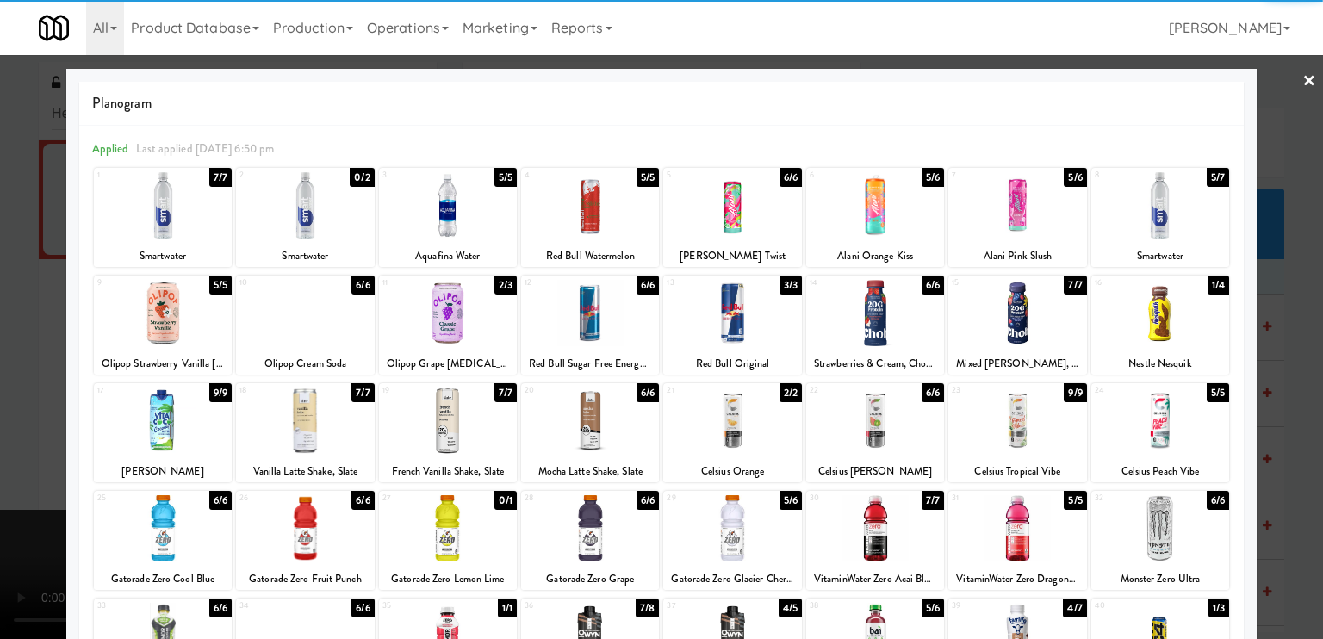
click at [309, 216] on div at bounding box center [305, 205] width 138 height 66
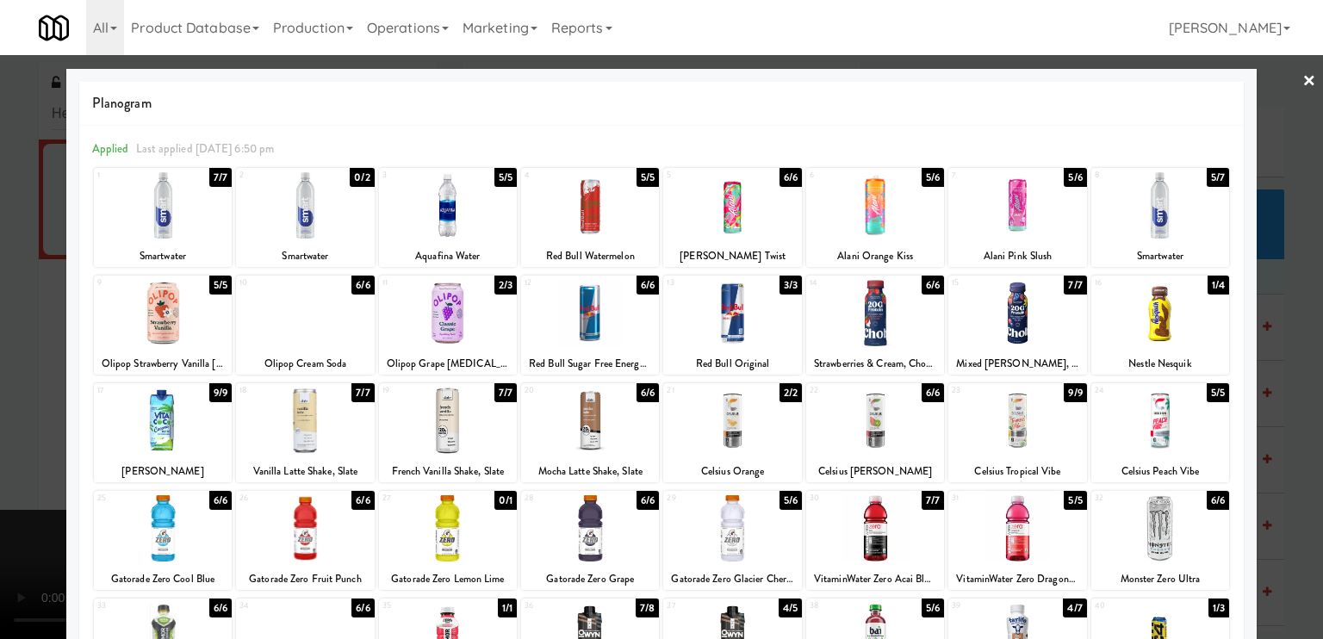
click at [34, 315] on div at bounding box center [661, 319] width 1323 height 639
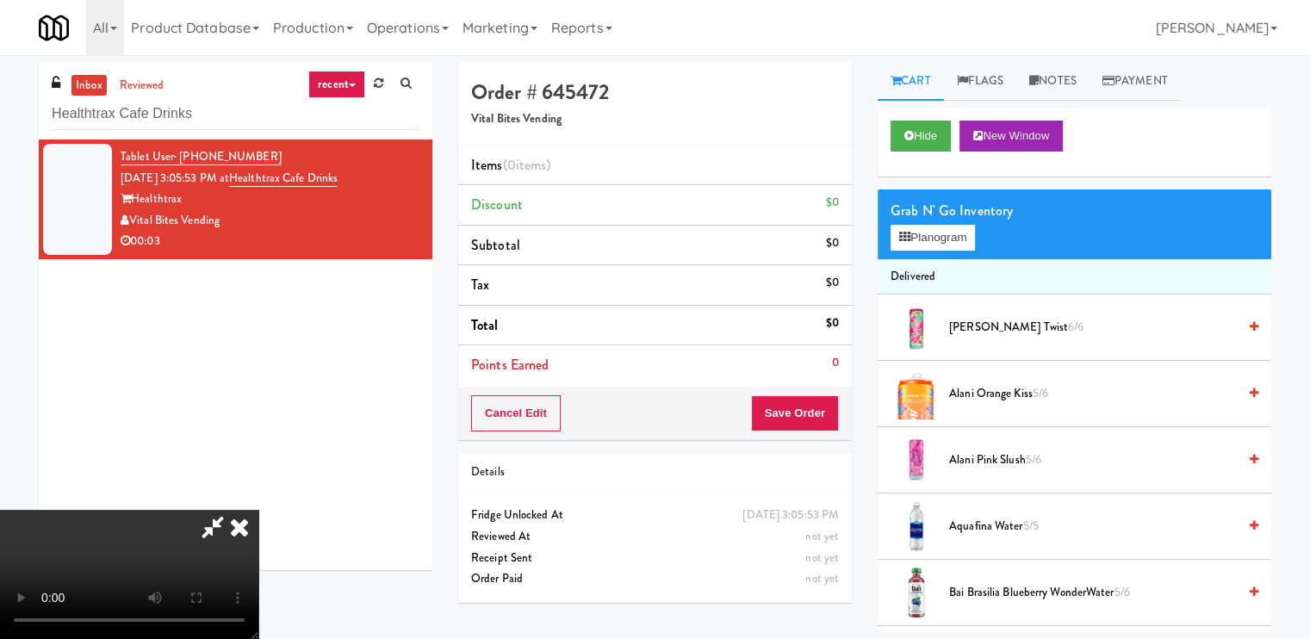
click at [258, 510] on video at bounding box center [129, 574] width 258 height 129
click at [258, 510] on icon at bounding box center [239, 527] width 38 height 34
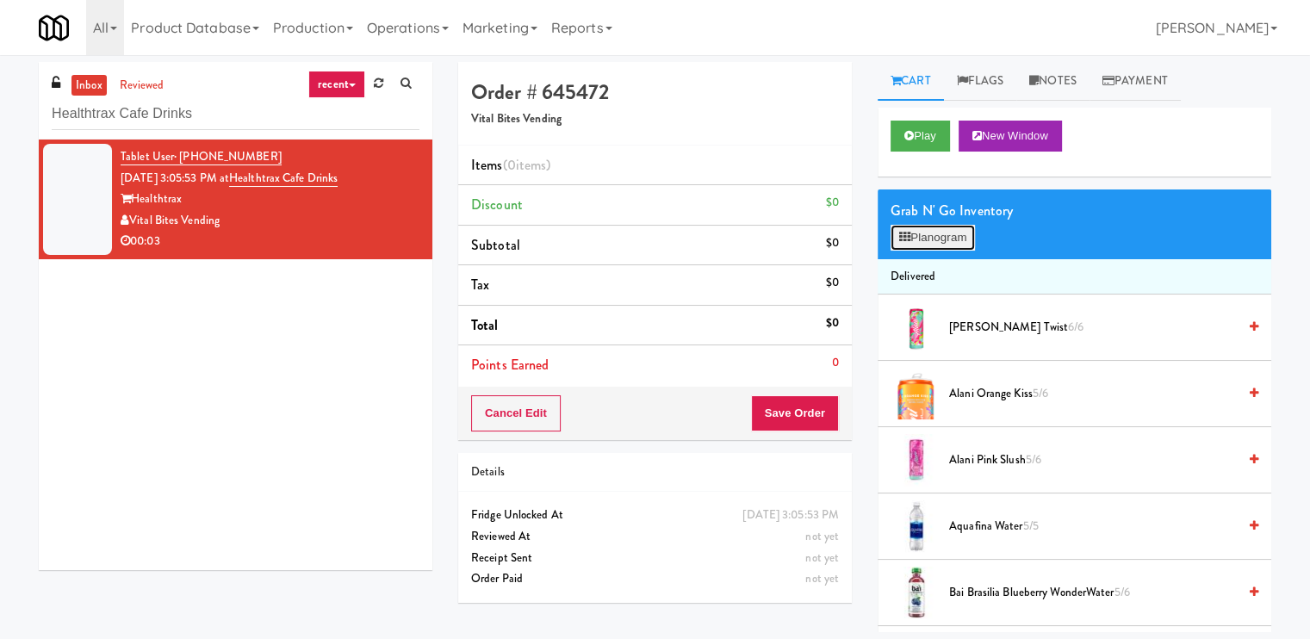
click at [933, 240] on button "Planogram" at bounding box center [932, 238] width 84 height 26
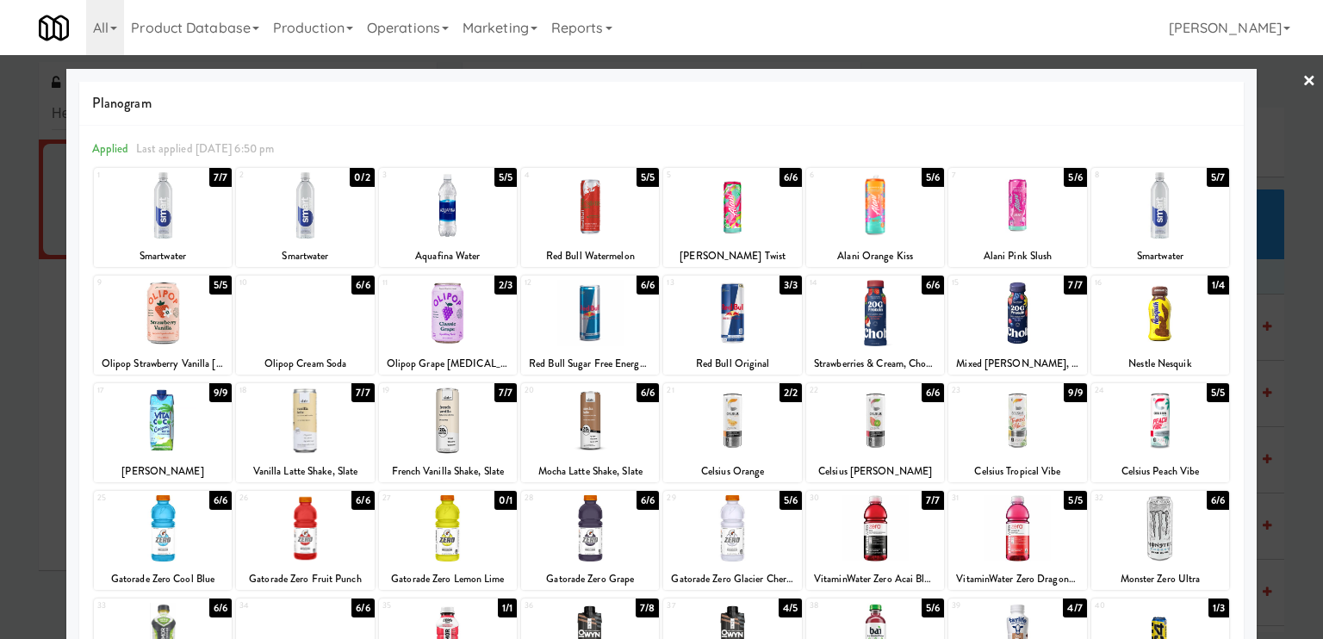
click at [176, 240] on div "1 7/7 Smartwater" at bounding box center [163, 217] width 138 height 99
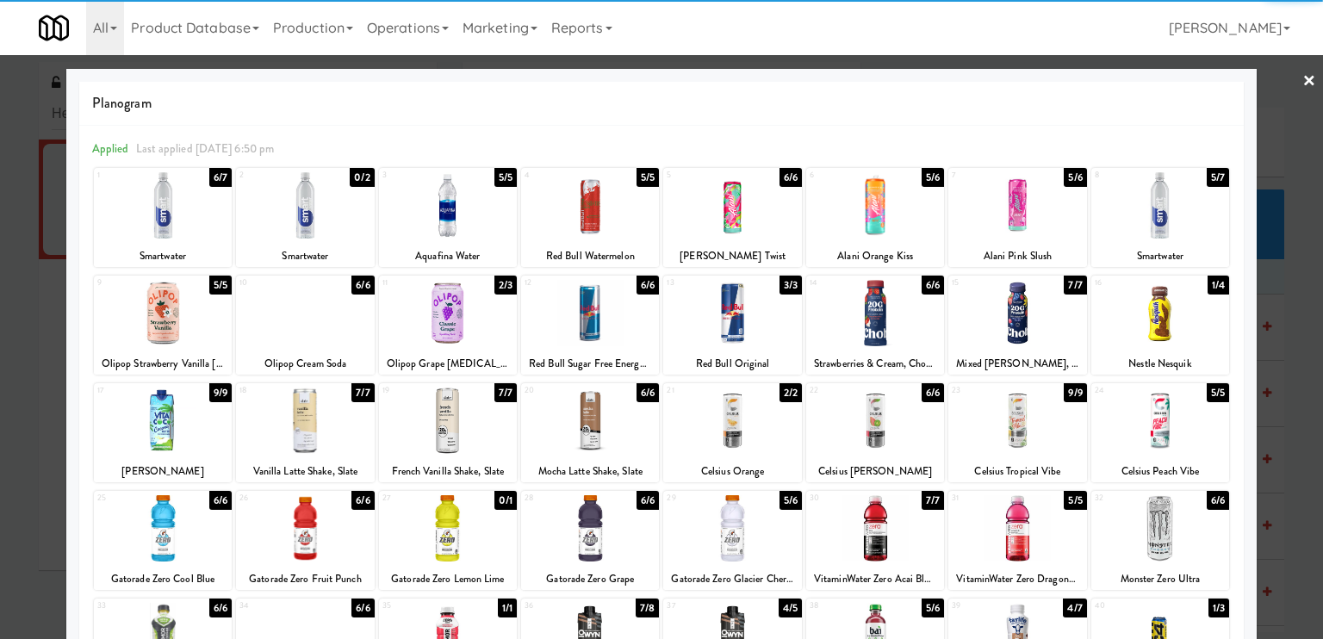
click at [34, 260] on div at bounding box center [661, 319] width 1323 height 639
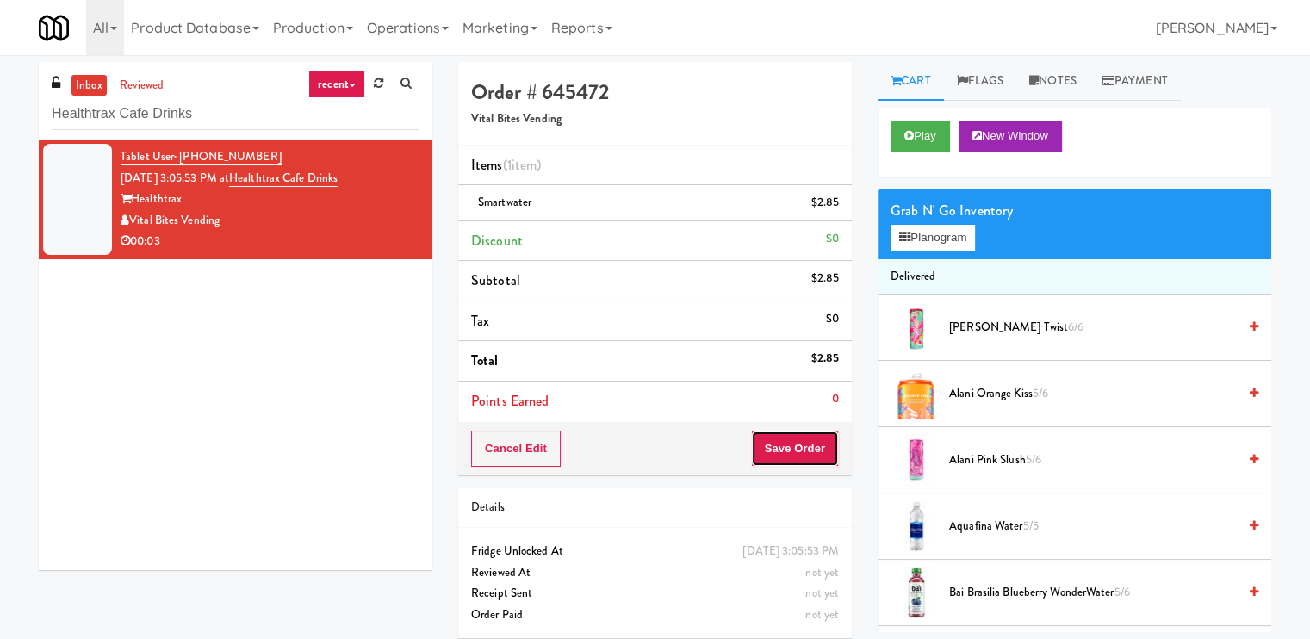
click at [806, 443] on button "Save Order" at bounding box center [795, 449] width 88 height 36
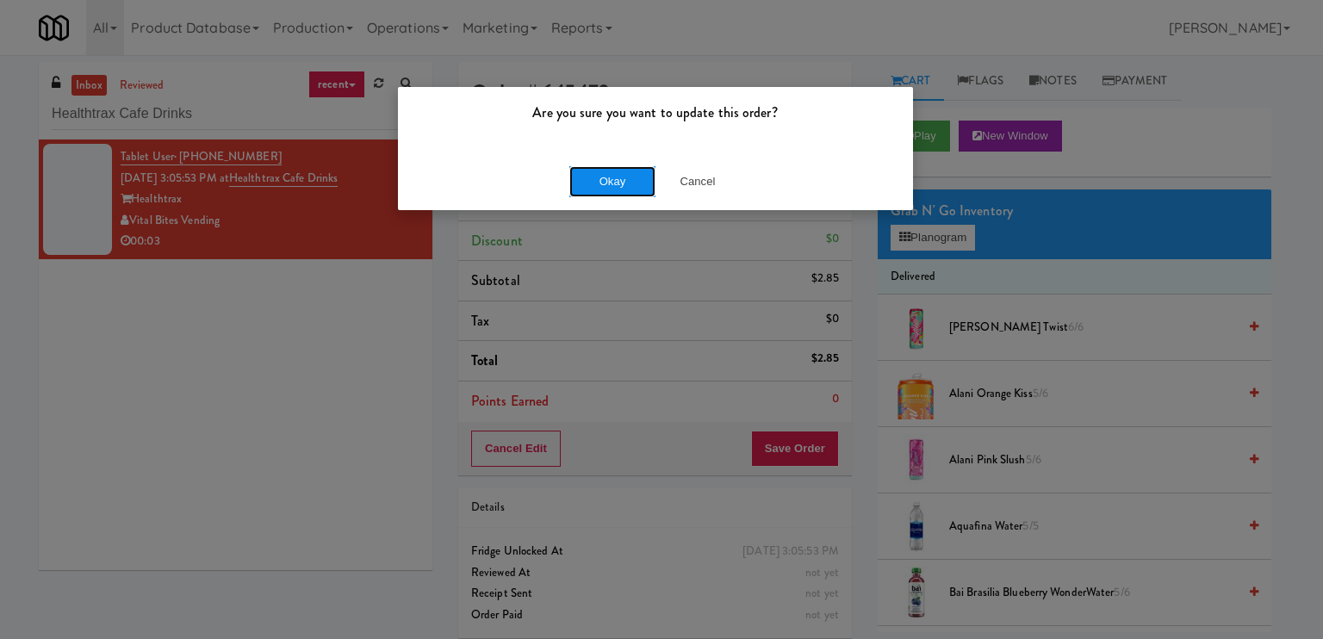
click at [610, 175] on button "Okay" at bounding box center [612, 181] width 86 height 31
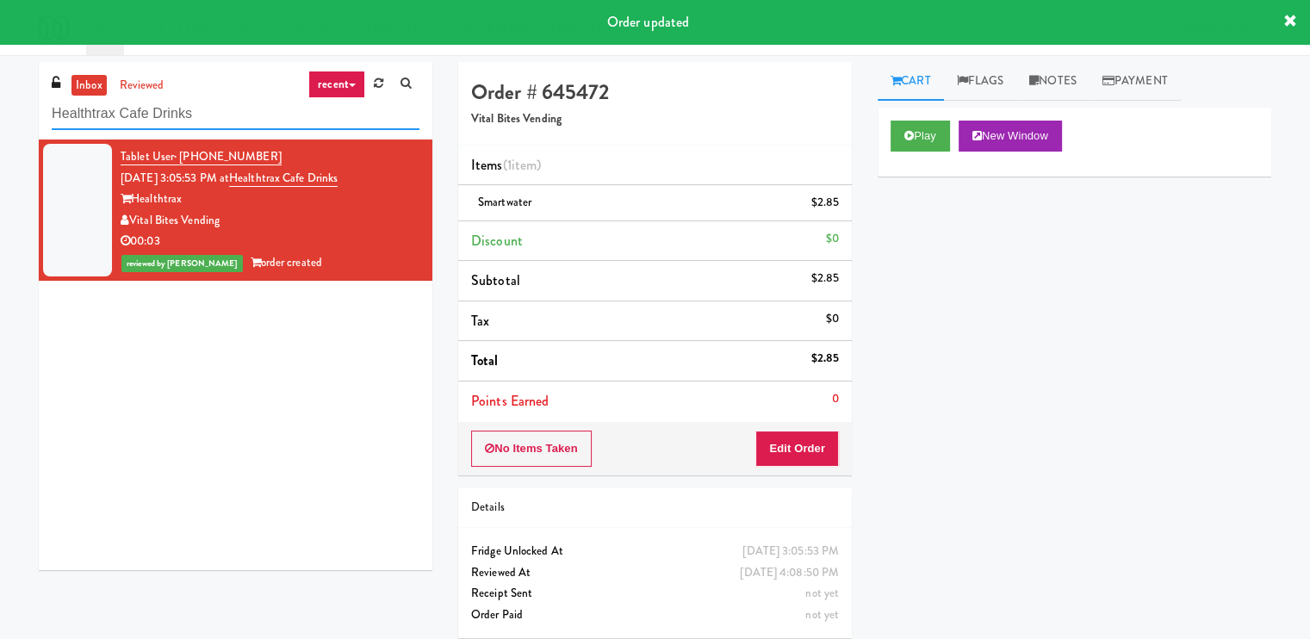
click at [227, 127] on input "Healthtrax Cafe Drinks" at bounding box center [236, 114] width 368 height 32
paste input "W&W - Combo"
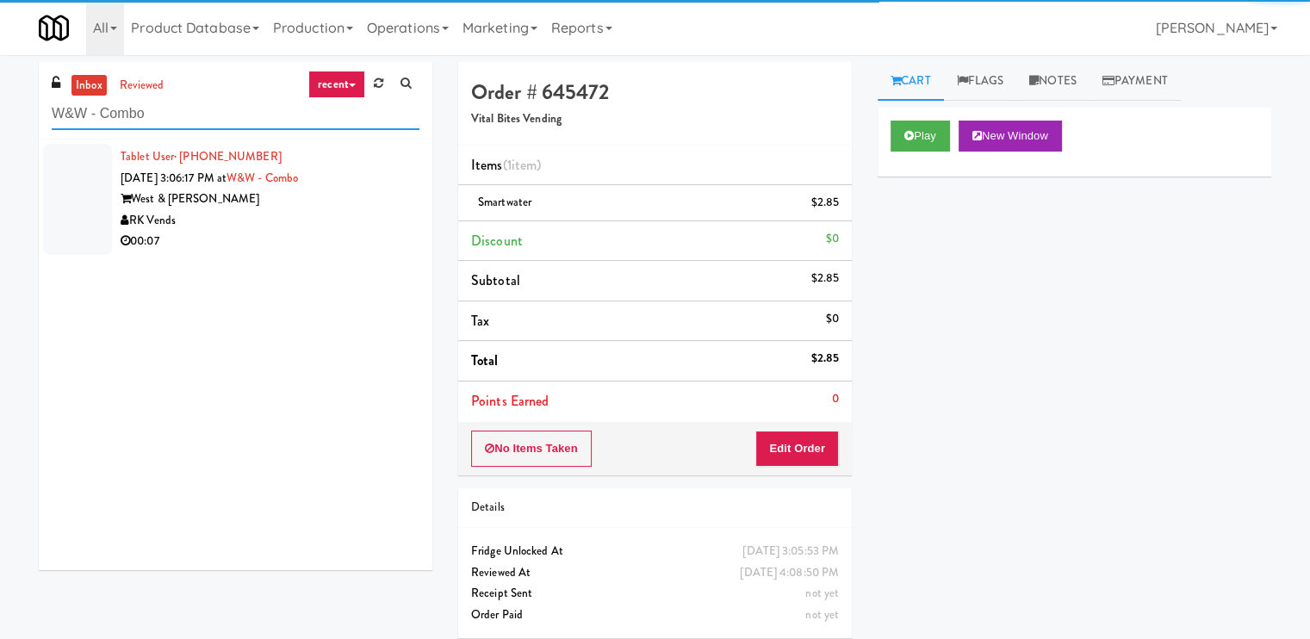
type input "W&W - Combo"
click at [331, 222] on div "RK Vends" at bounding box center [270, 221] width 299 height 22
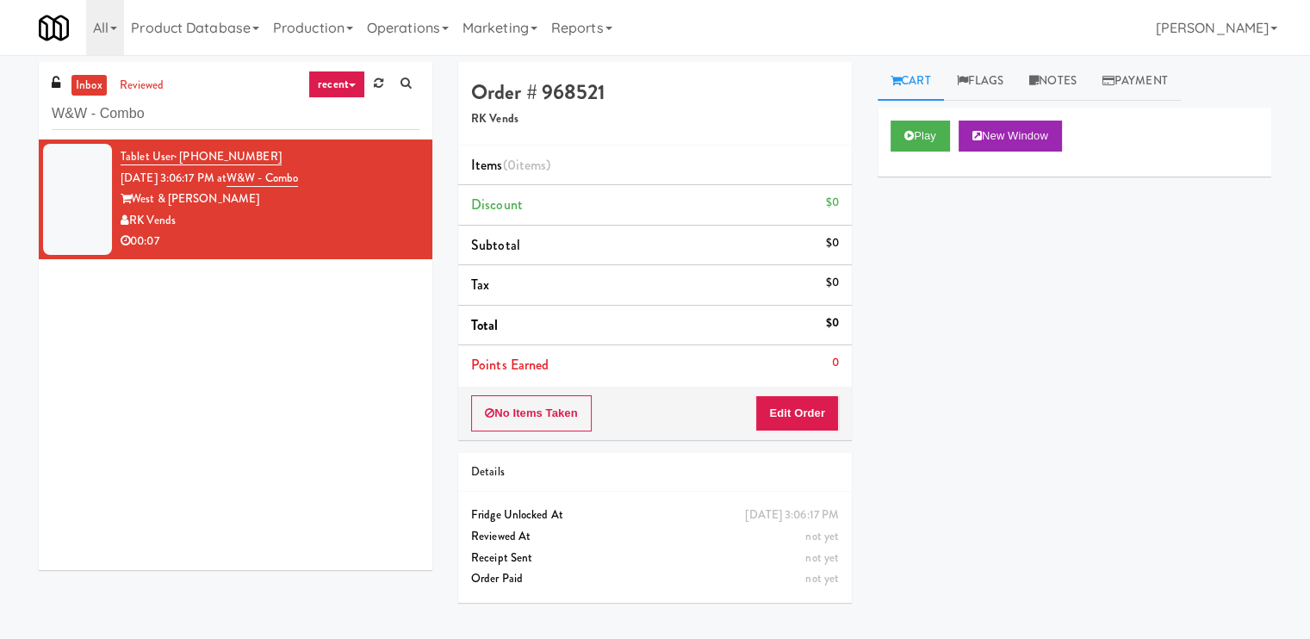
click at [344, 236] on div "00:07" at bounding box center [270, 242] width 299 height 22
click at [931, 127] on button "Play" at bounding box center [919, 136] width 59 height 31
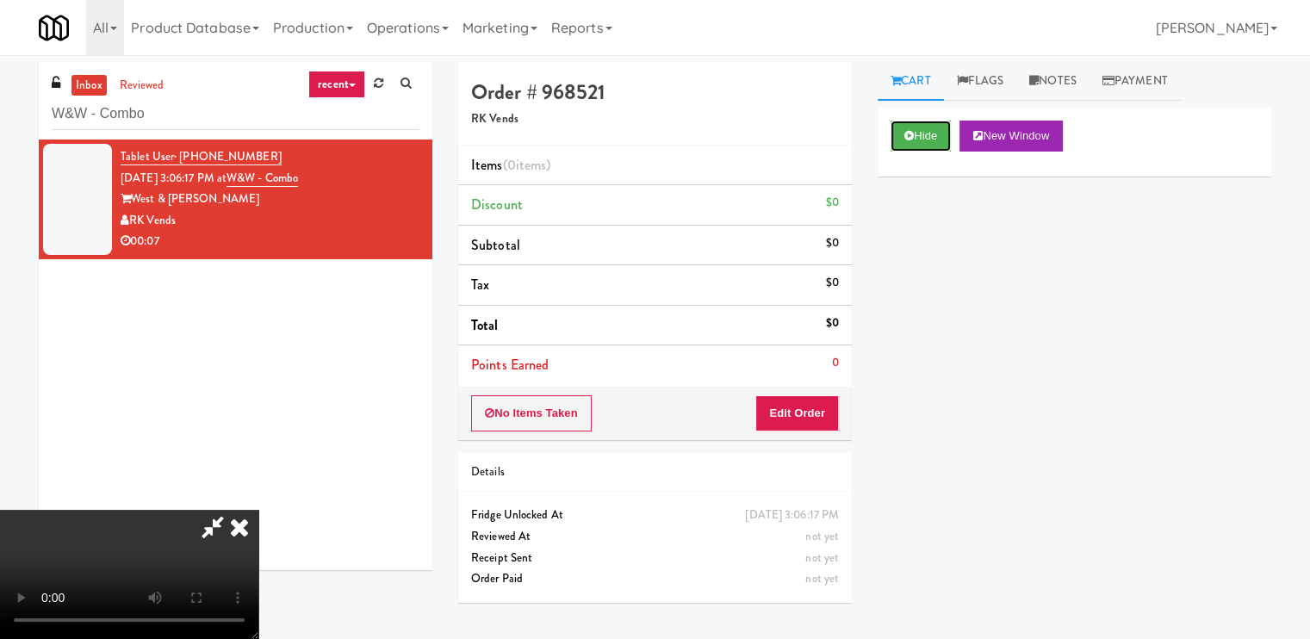
scroll to position [231, 0]
click at [258, 510] on video at bounding box center [129, 574] width 258 height 129
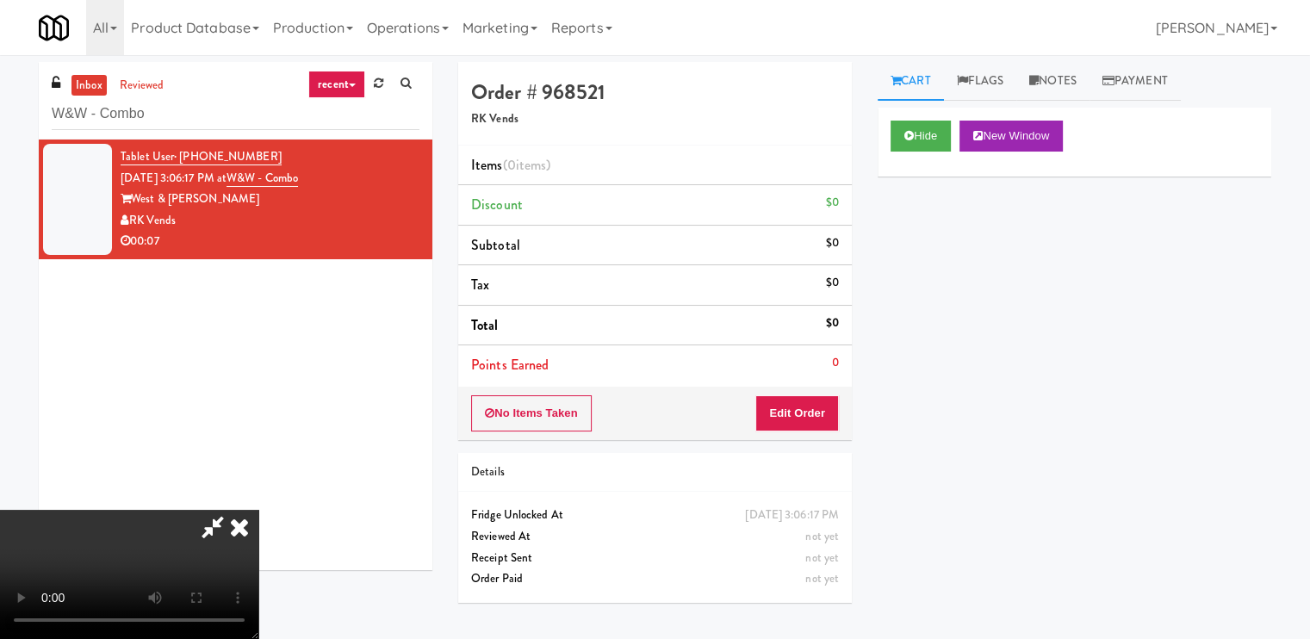
click at [258, 510] on video at bounding box center [129, 574] width 258 height 129
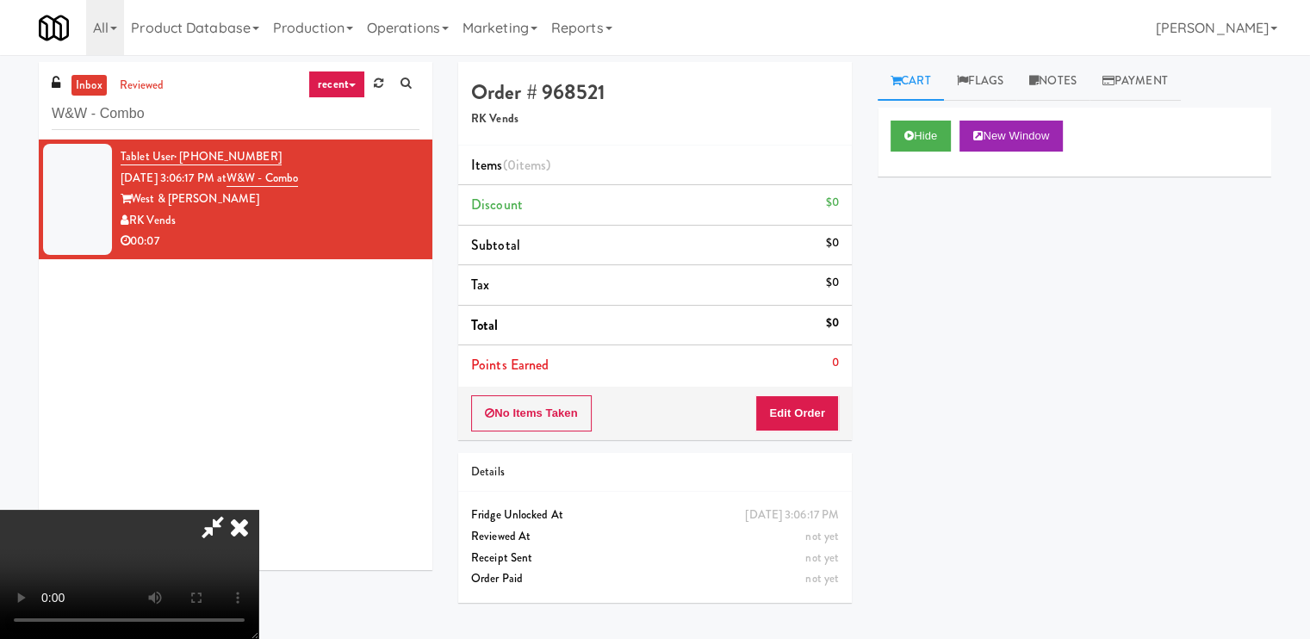
click at [258, 510] on video at bounding box center [129, 574] width 258 height 129
click at [835, 400] on button "Edit Order" at bounding box center [797, 413] width 84 height 36
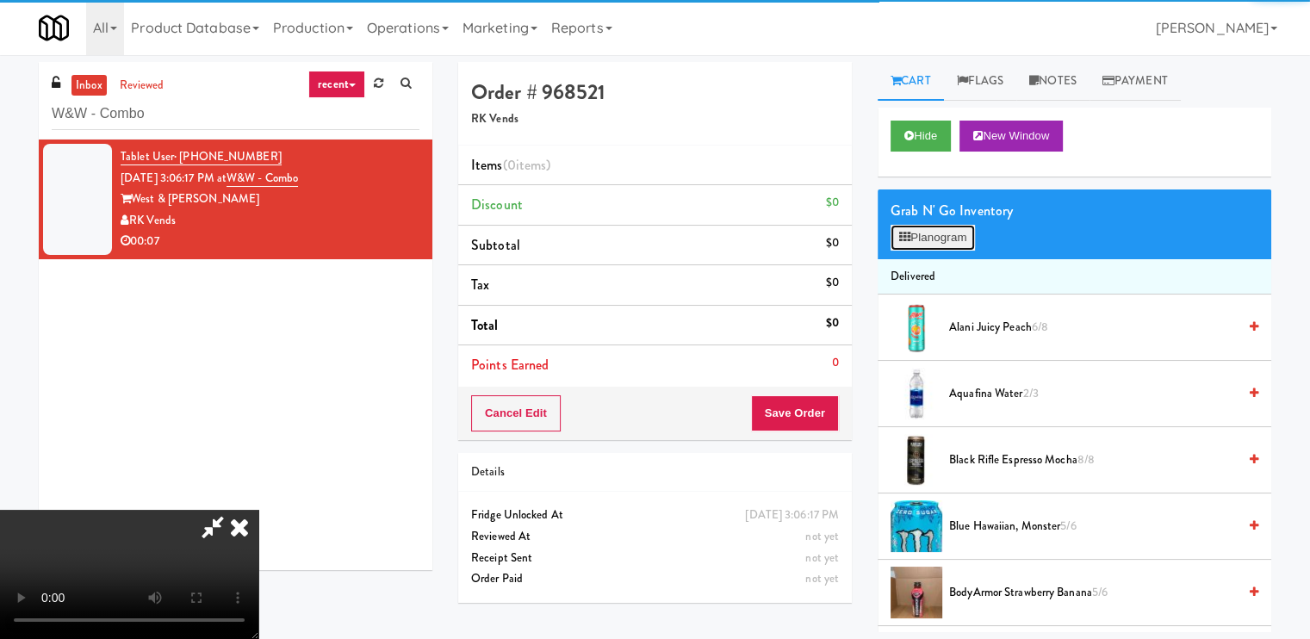
click at [923, 236] on button "Planogram" at bounding box center [932, 238] width 84 height 26
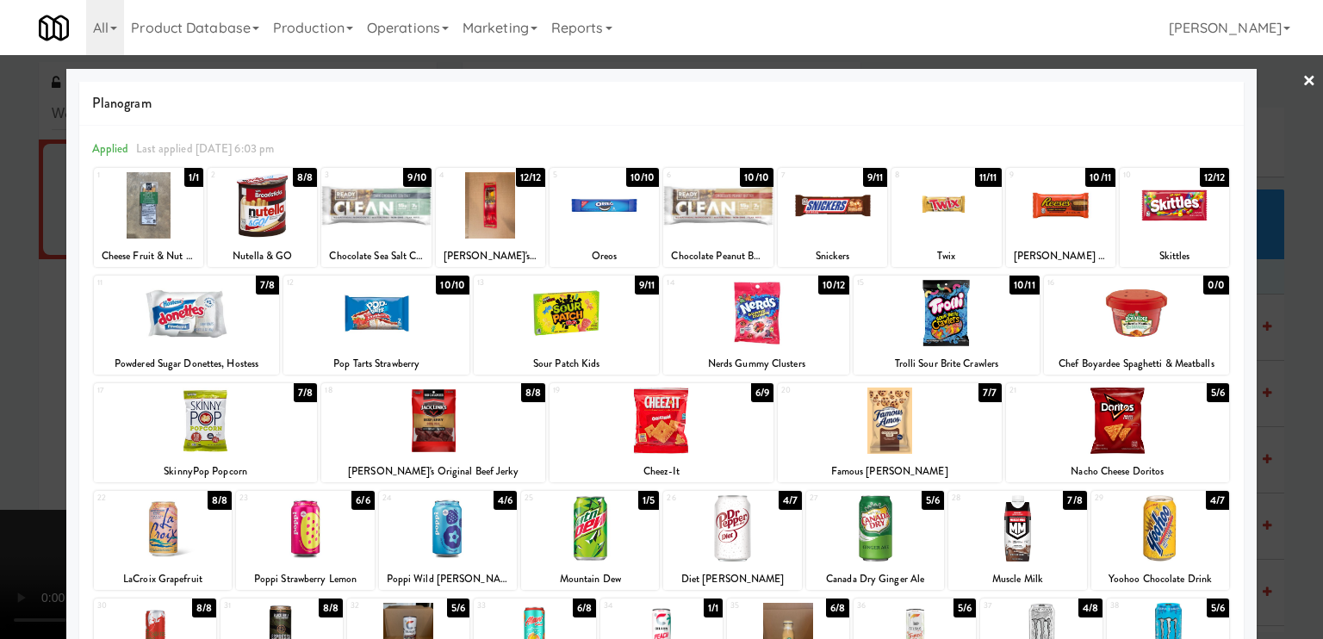
click at [879, 530] on div at bounding box center [875, 528] width 138 height 66
drag, startPoint x: 26, startPoint y: 436, endPoint x: 37, endPoint y: 436, distance: 11.2
click at [26, 434] on div at bounding box center [661, 319] width 1323 height 639
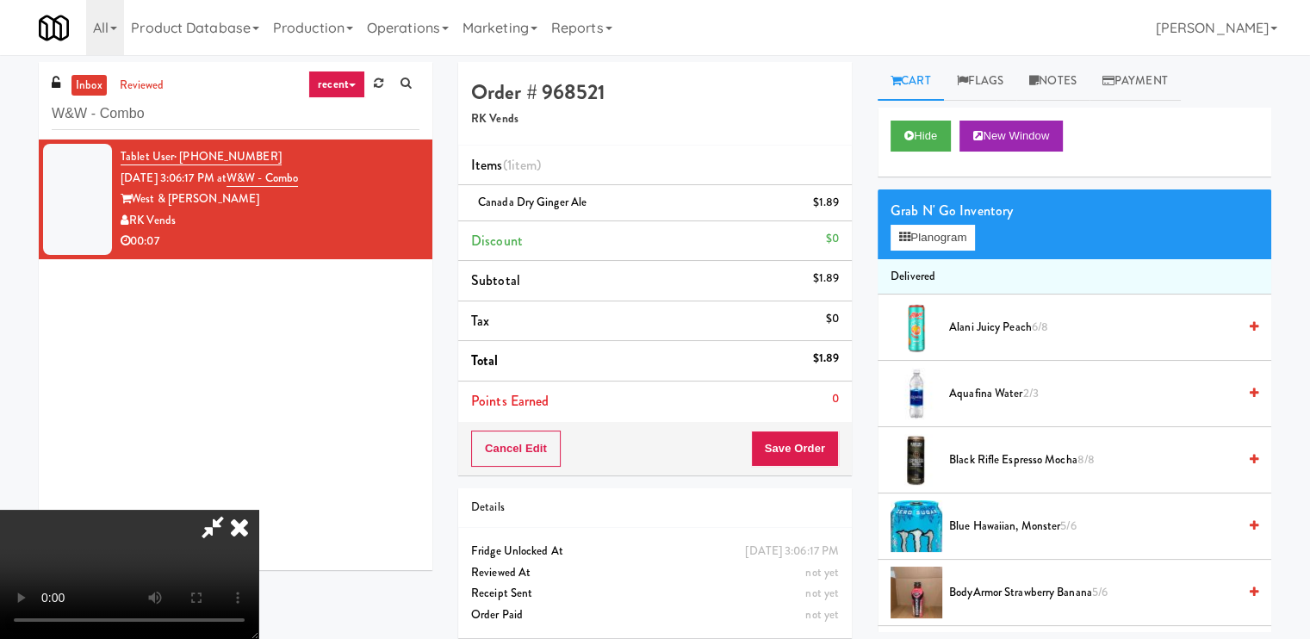
scroll to position [231, 0]
click at [258, 510] on video at bounding box center [129, 574] width 258 height 129
click at [258, 510] on icon at bounding box center [239, 527] width 38 height 34
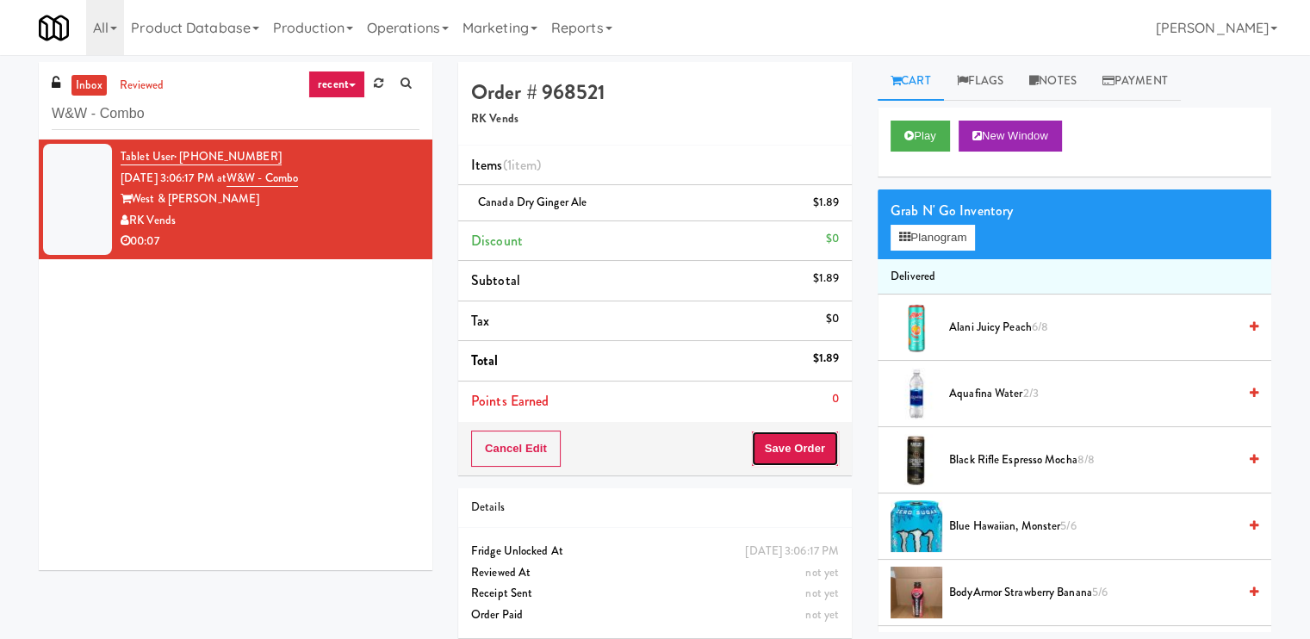
click at [792, 443] on button "Save Order" at bounding box center [795, 449] width 88 height 36
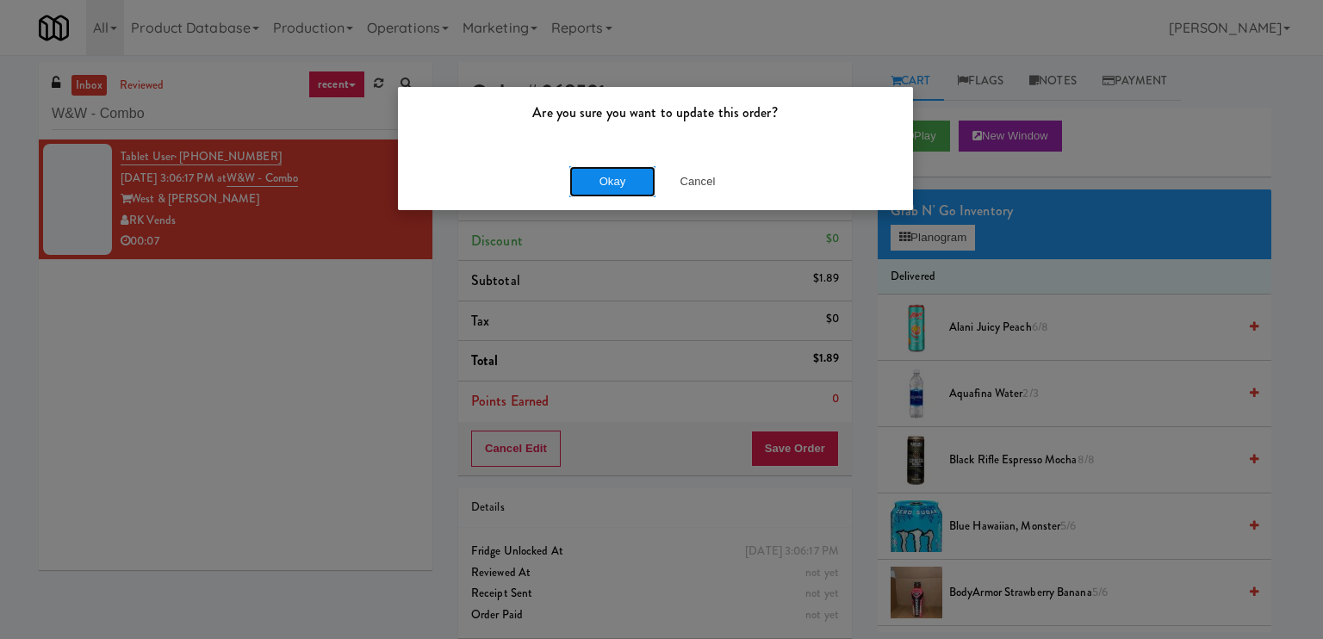
click at [599, 178] on button "Okay" at bounding box center [612, 181] width 86 height 31
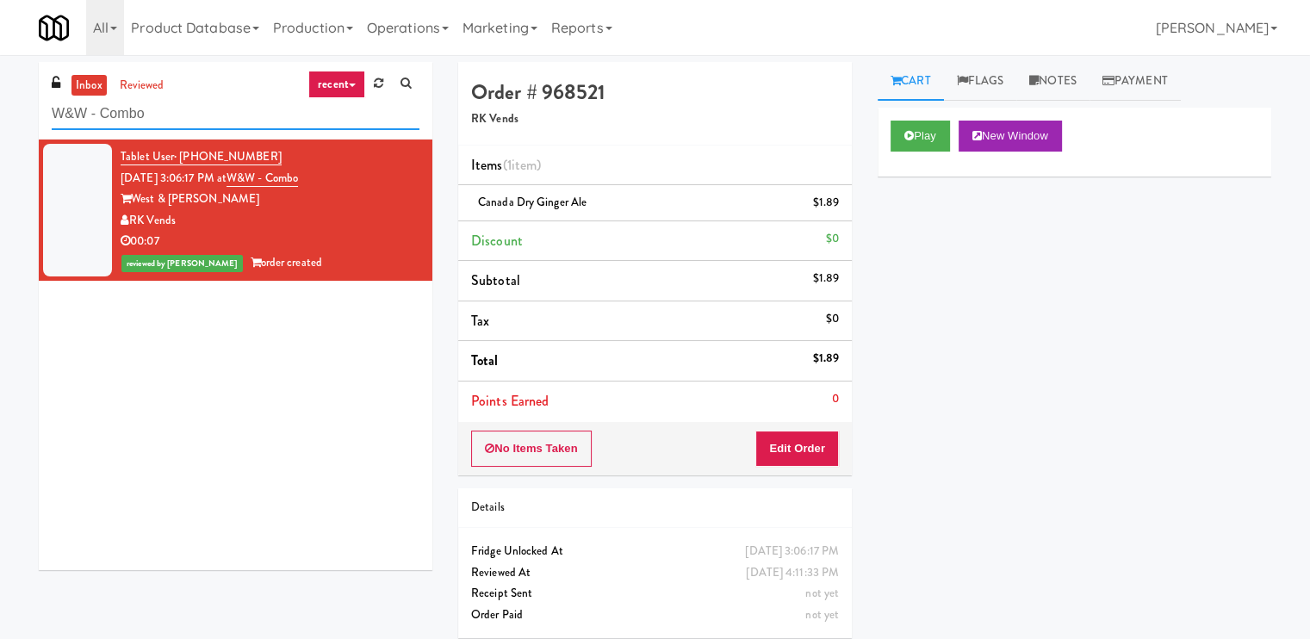
click at [214, 109] on input "W&W - Combo" at bounding box center [236, 114] width 368 height 32
paste input "500 West Trade"
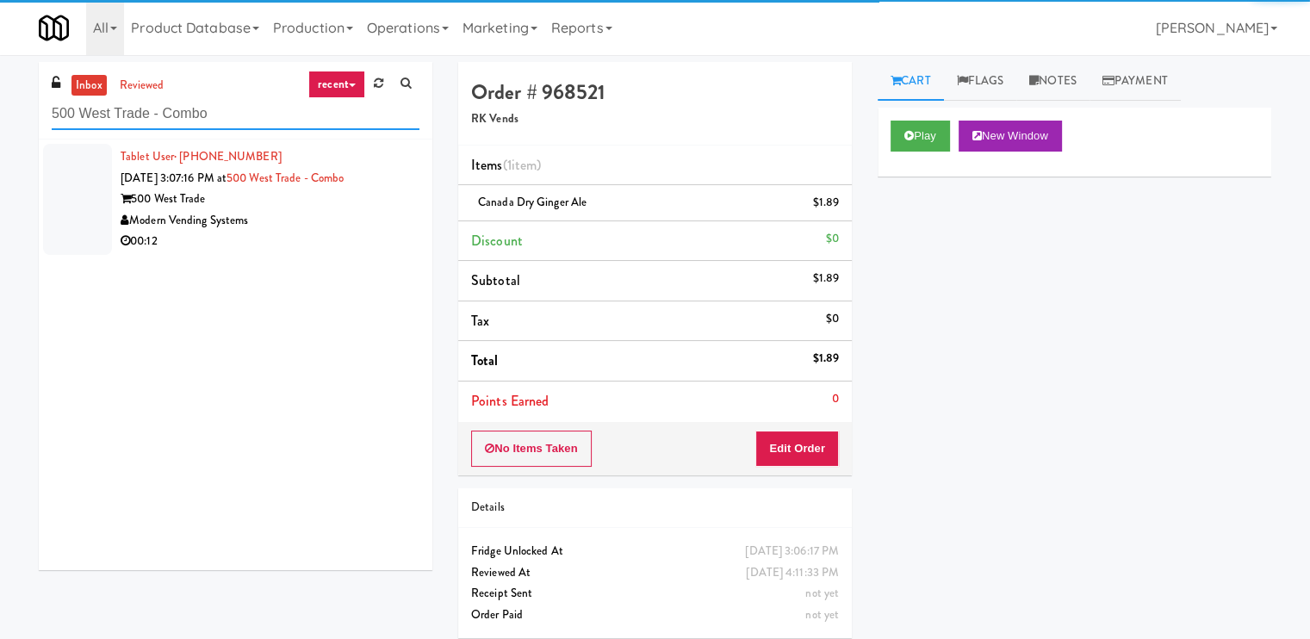
type input "500 West Trade - Combo"
drag, startPoint x: 366, startPoint y: 217, endPoint x: 635, endPoint y: 168, distance: 273.1
click at [367, 217] on div "Modern Vending Systems" at bounding box center [270, 221] width 299 height 22
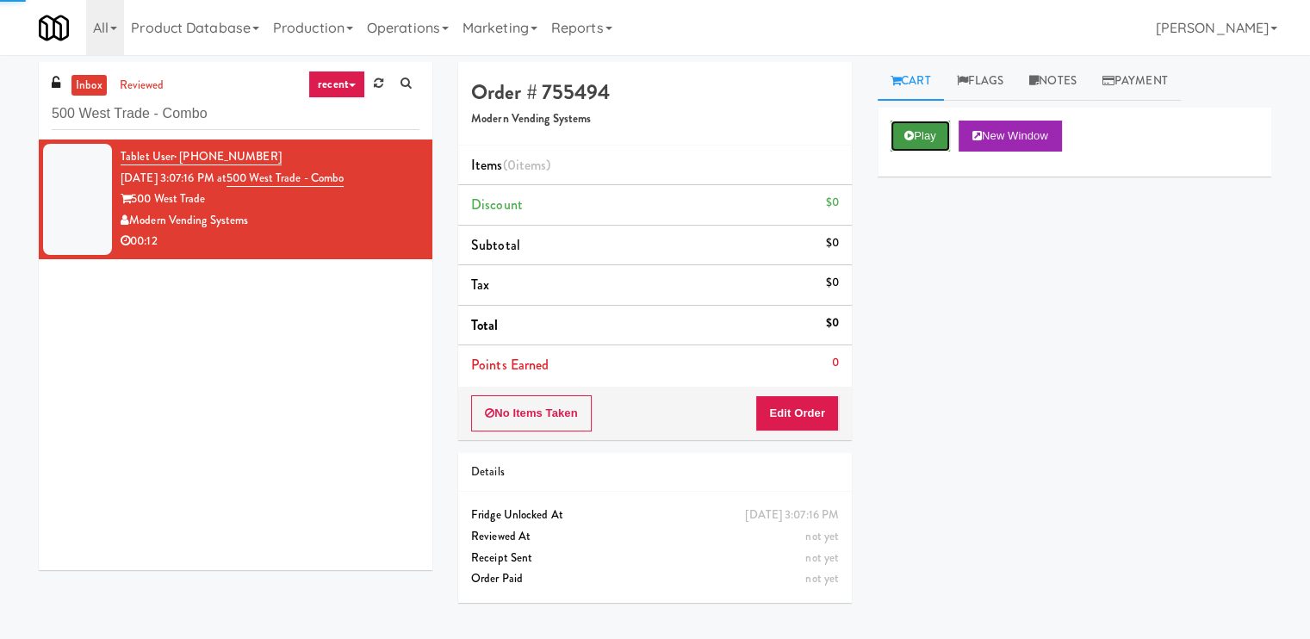
click at [931, 134] on button "Play" at bounding box center [919, 136] width 59 height 31
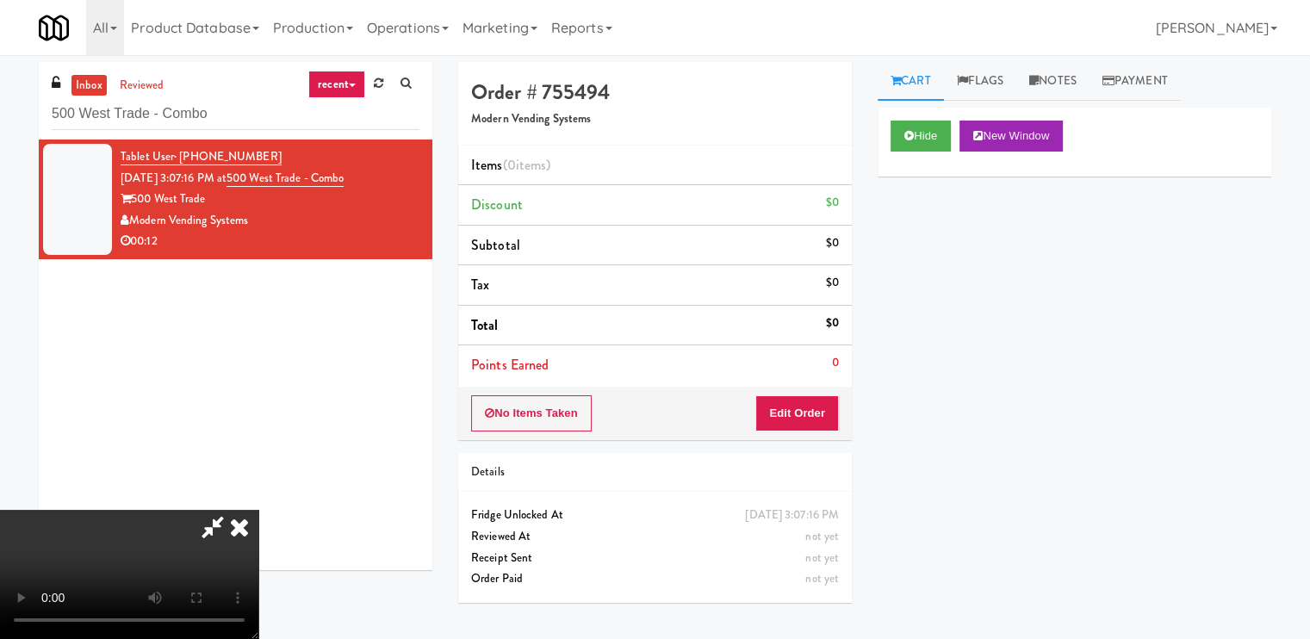
drag, startPoint x: 617, startPoint y: 556, endPoint x: 642, endPoint y: 551, distance: 25.5
click at [258, 552] on video at bounding box center [129, 574] width 258 height 129
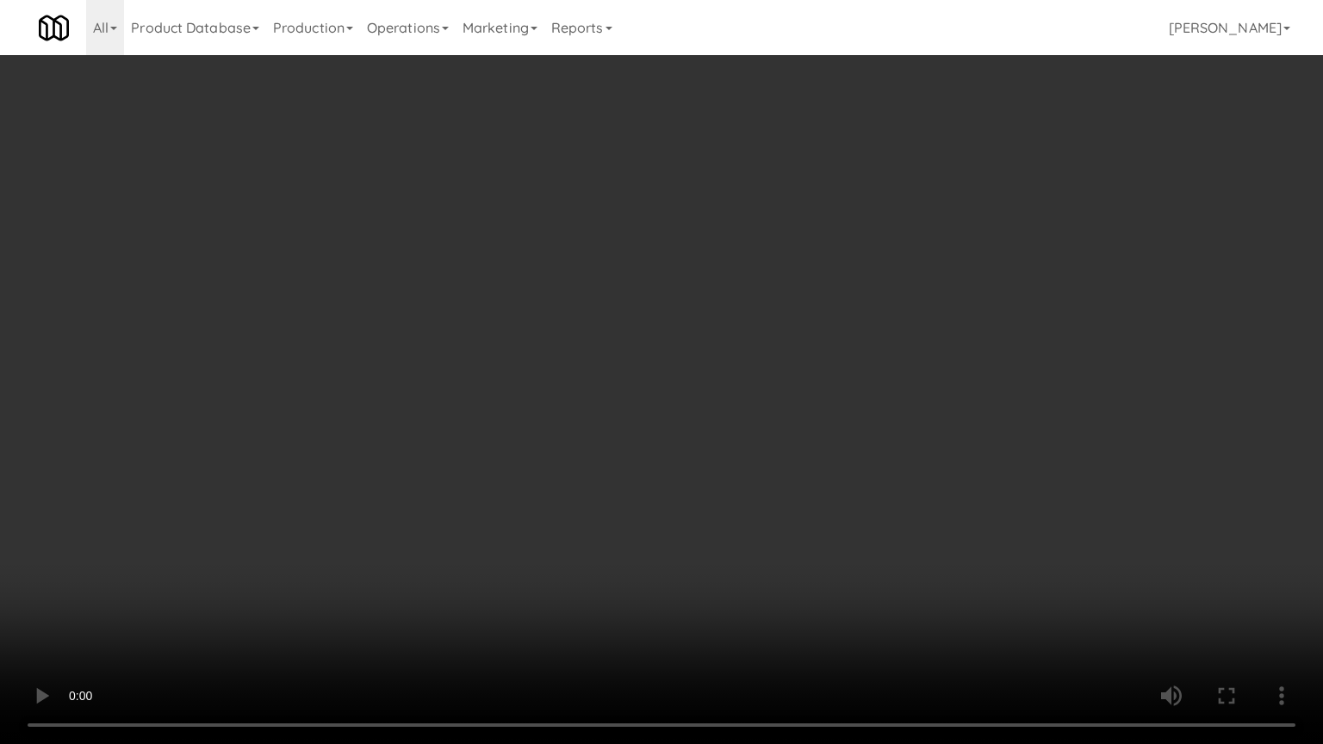
click at [706, 499] on video at bounding box center [661, 372] width 1323 height 744
click at [763, 487] on video at bounding box center [661, 372] width 1323 height 744
click at [764, 486] on video at bounding box center [661, 372] width 1323 height 744
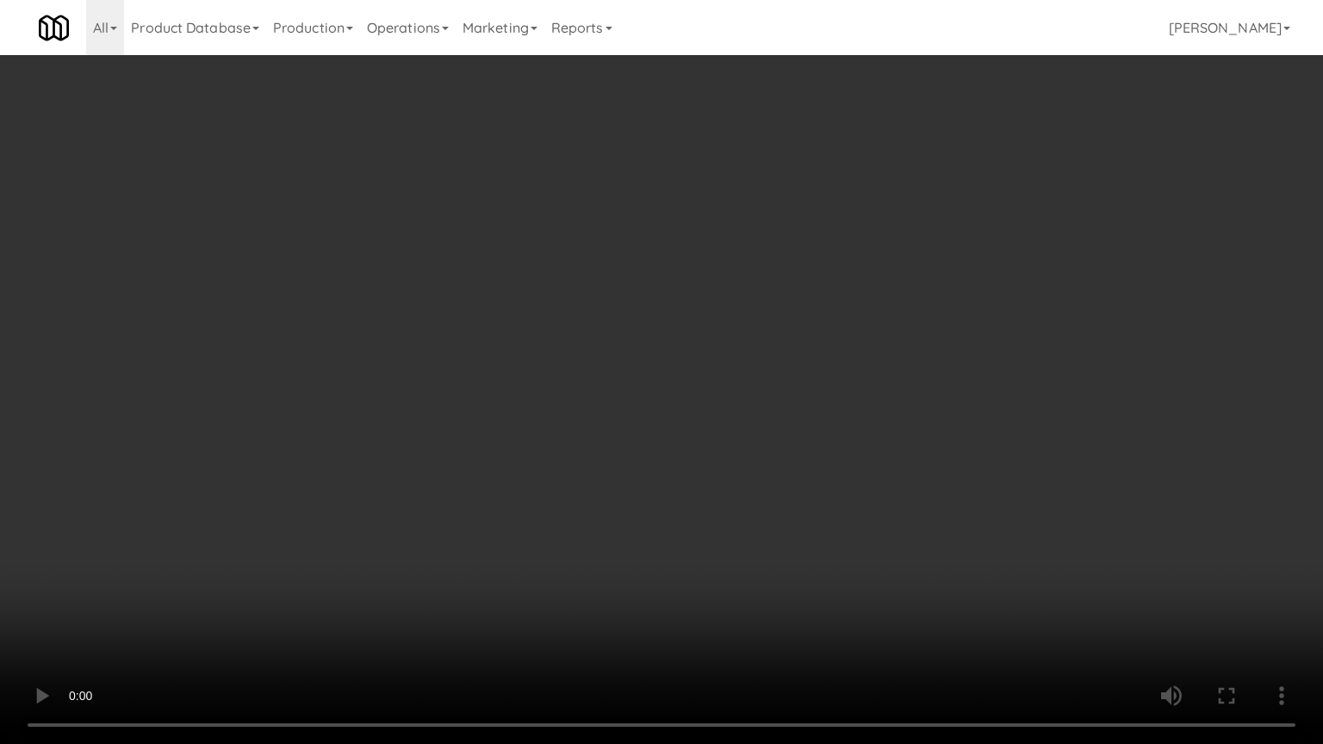
click at [764, 486] on video at bounding box center [661, 372] width 1323 height 744
click at [548, 456] on video at bounding box center [661, 372] width 1323 height 744
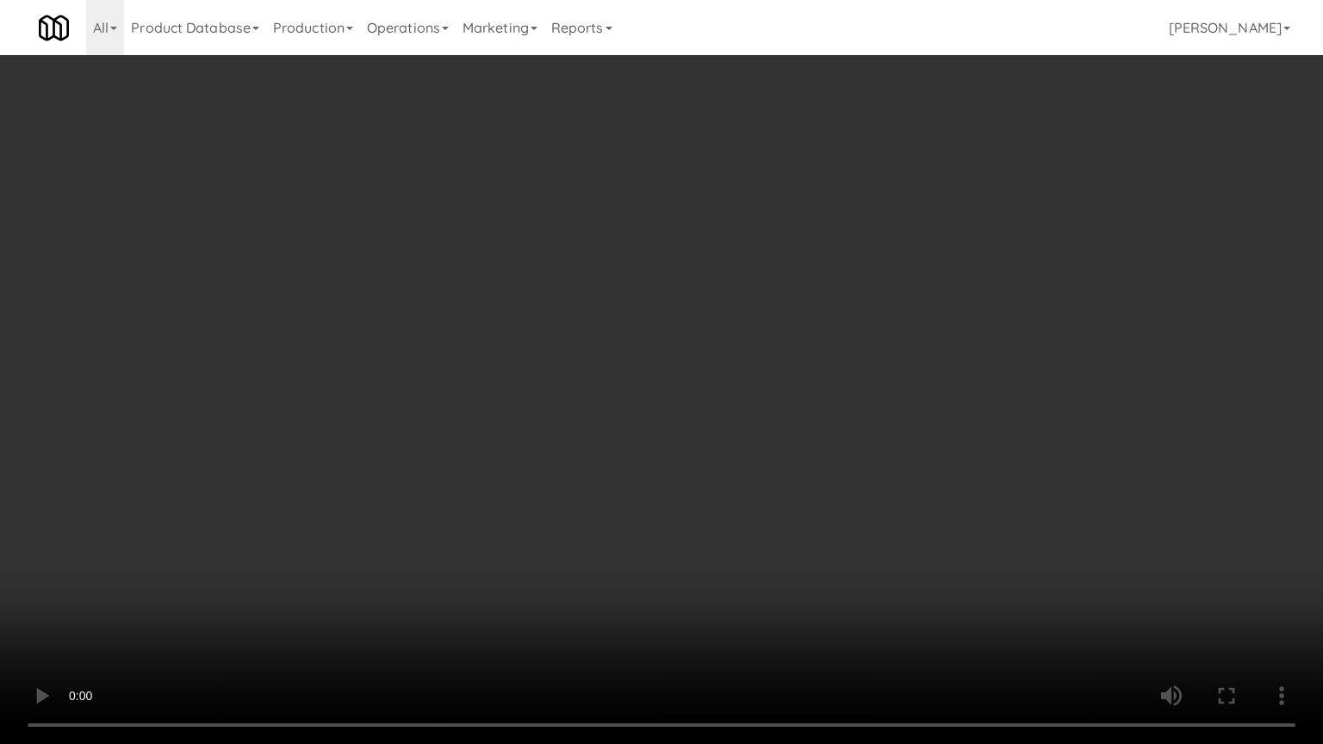
click at [548, 456] on video at bounding box center [661, 372] width 1323 height 744
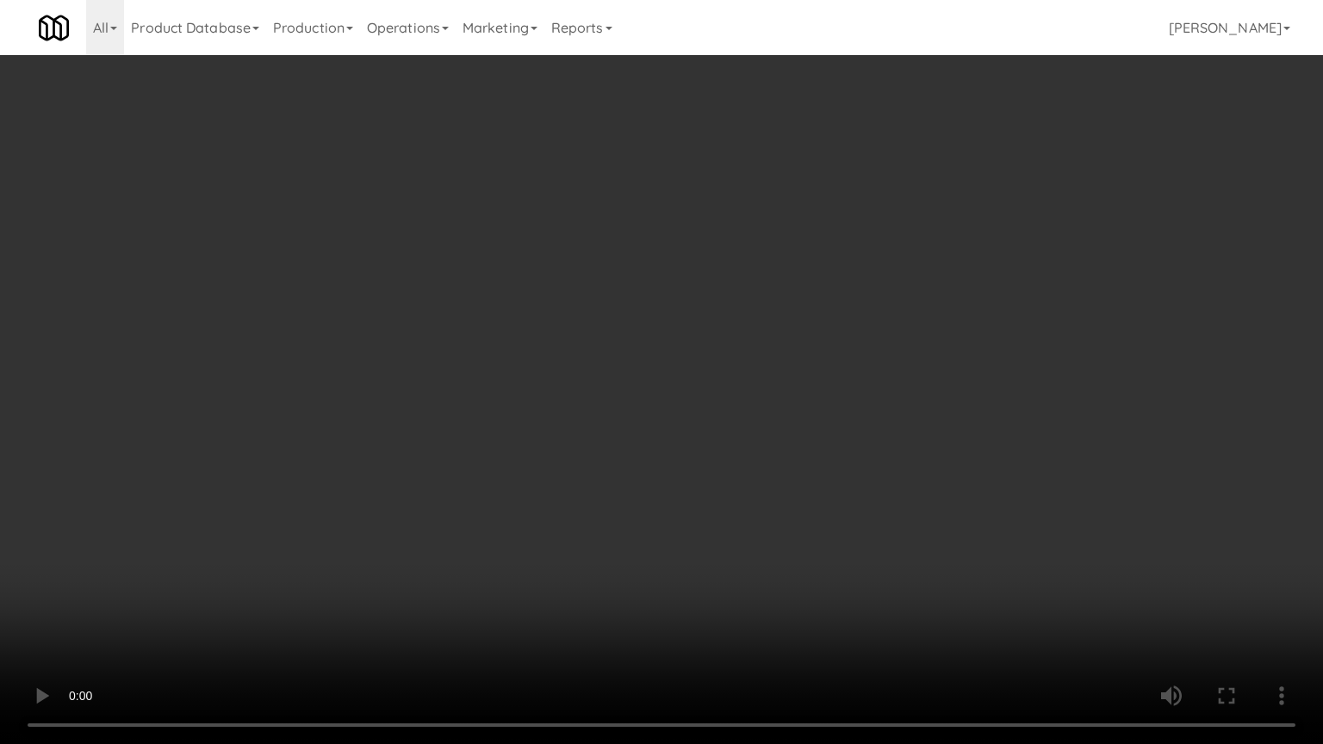
click at [548, 456] on video at bounding box center [661, 372] width 1323 height 744
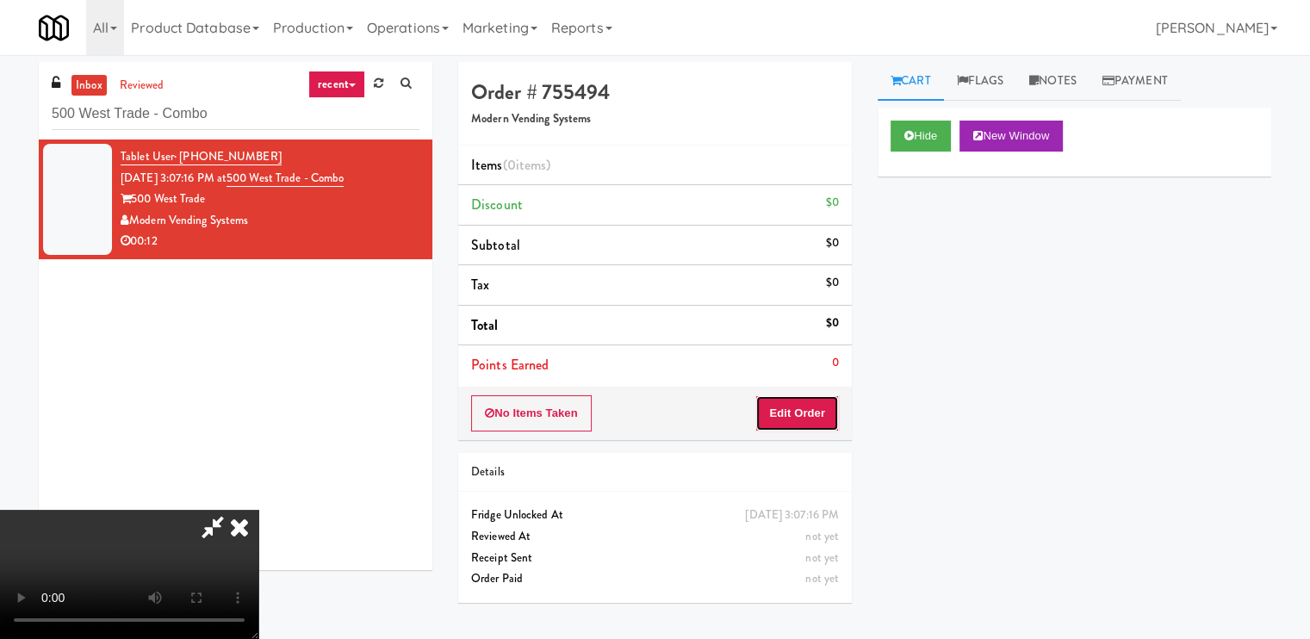
click at [822, 406] on button "Edit Order" at bounding box center [797, 413] width 84 height 36
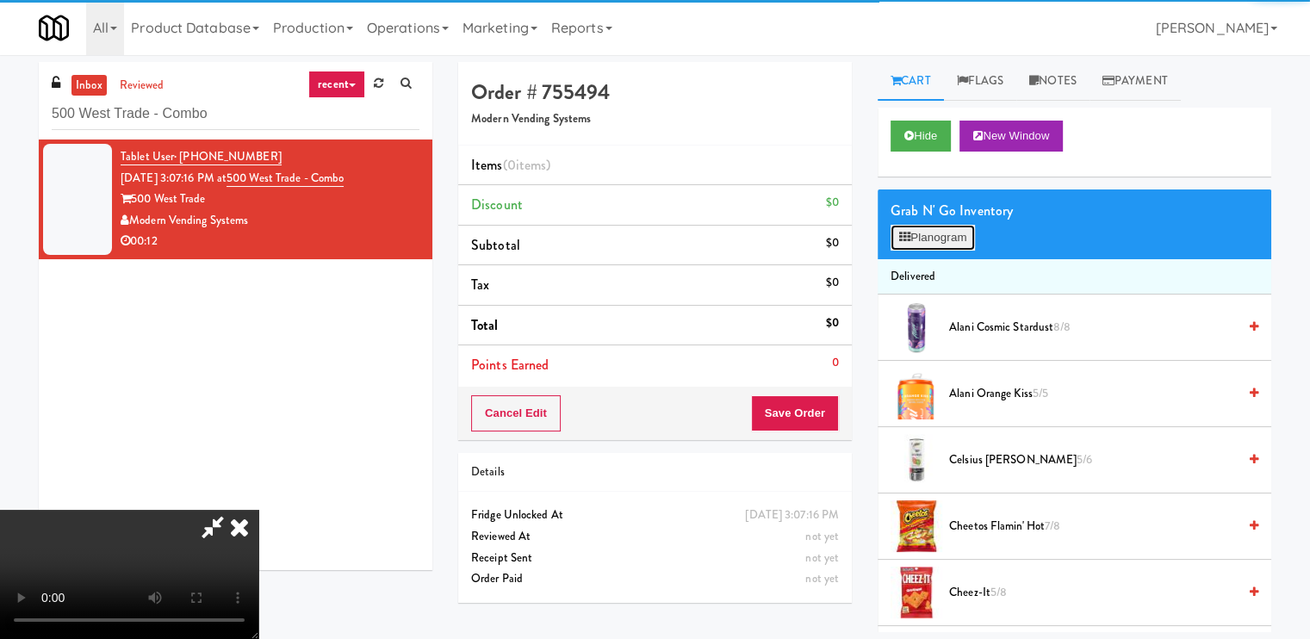
click at [915, 227] on button "Planogram" at bounding box center [932, 238] width 84 height 26
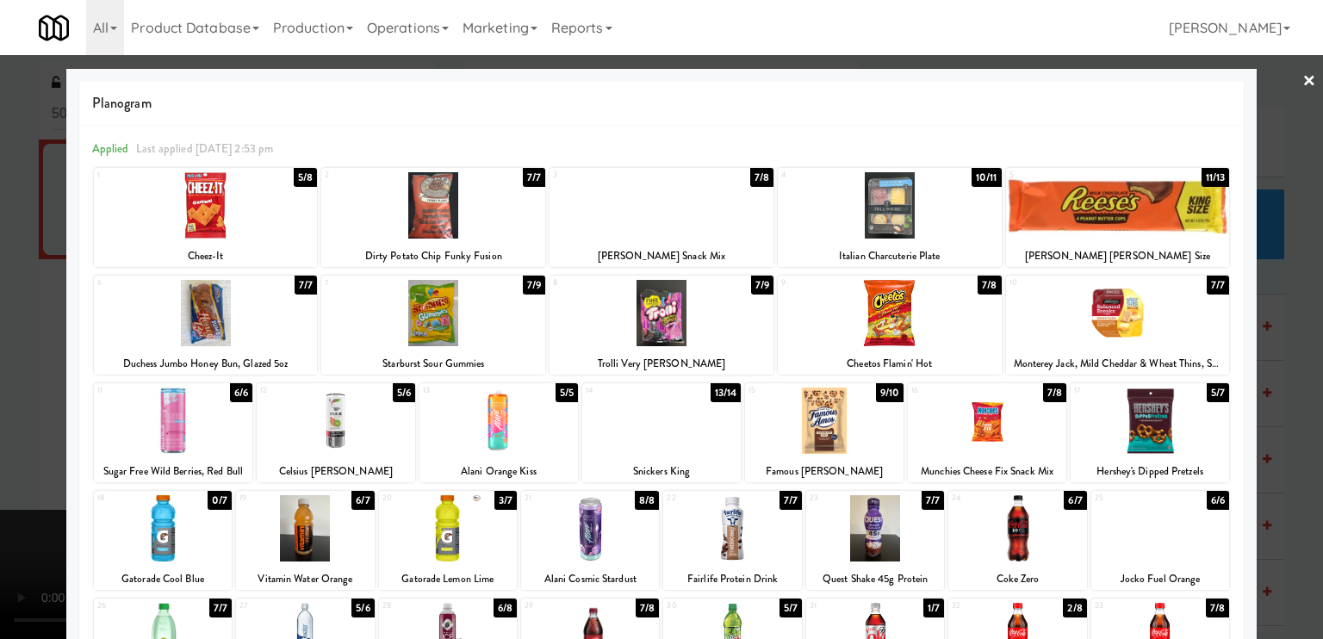
click at [214, 306] on div at bounding box center [206, 313] width 224 height 66
click at [443, 512] on div at bounding box center [448, 528] width 138 height 66
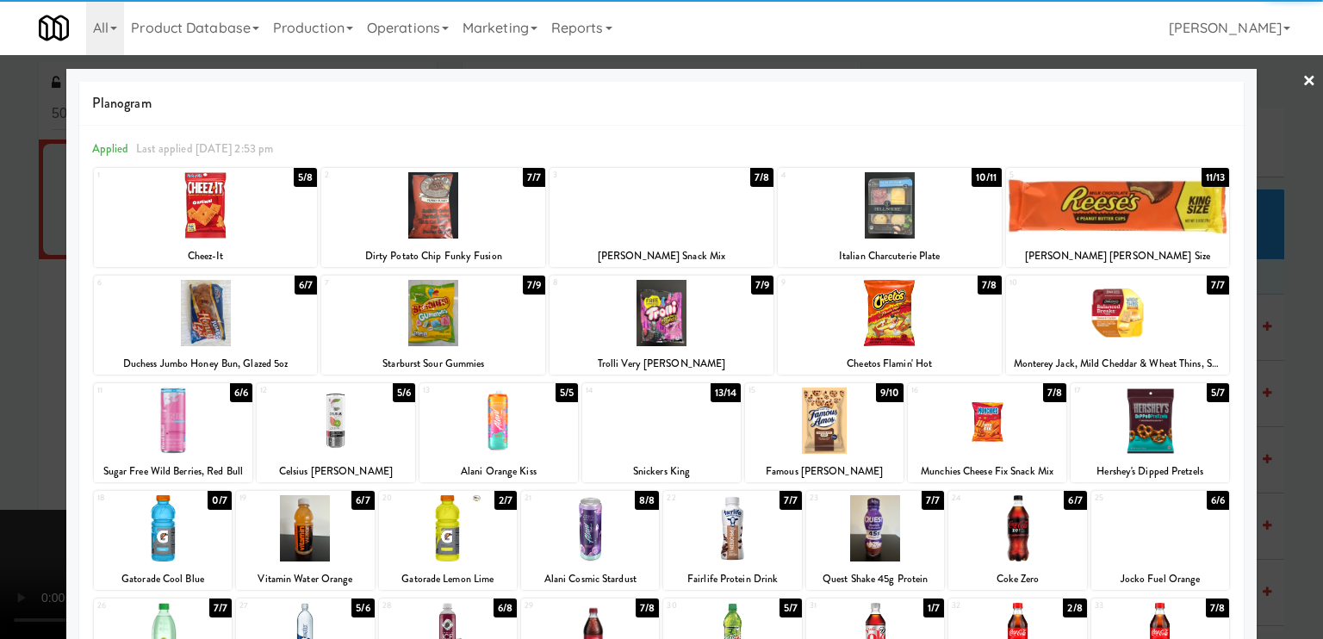
click at [47, 435] on div at bounding box center [661, 319] width 1323 height 639
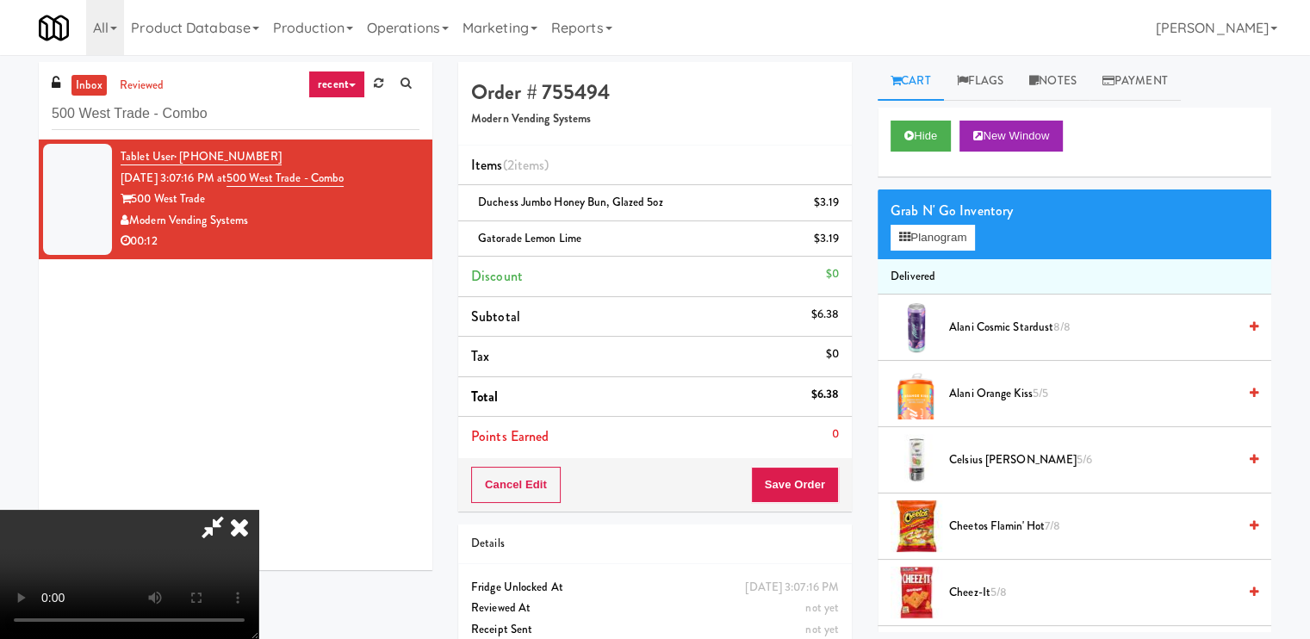
click at [258, 510] on video at bounding box center [129, 574] width 258 height 129
click at [258, 510] on icon at bounding box center [239, 527] width 38 height 34
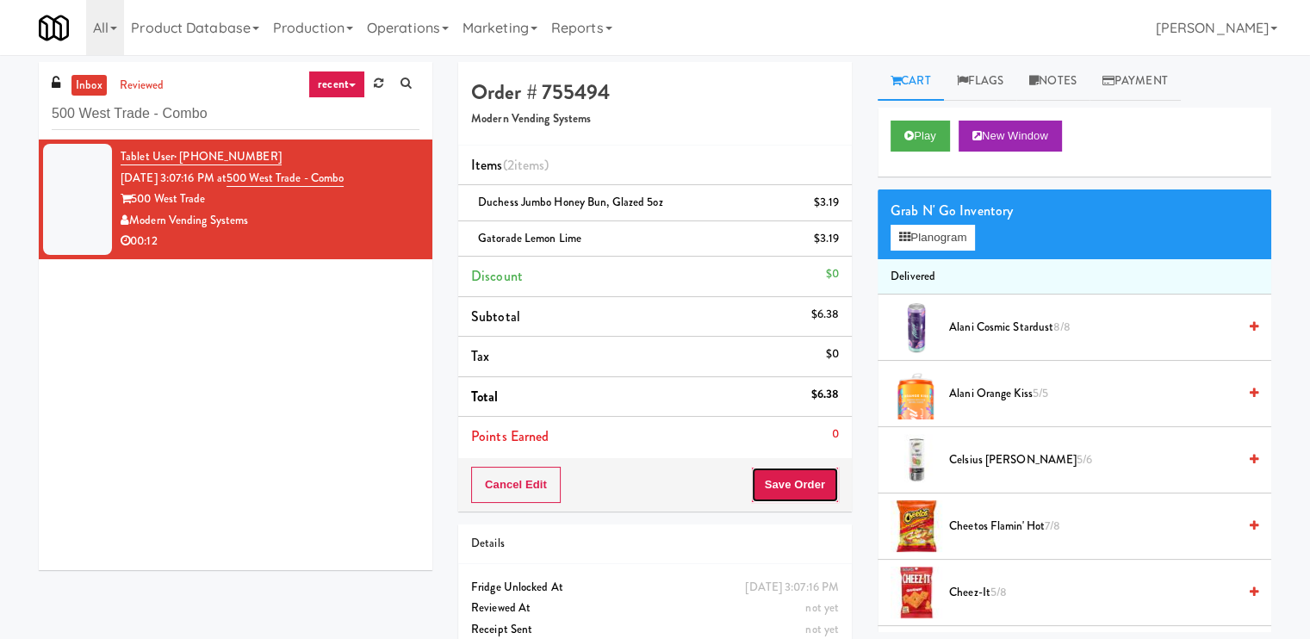
click at [769, 476] on button "Save Order" at bounding box center [795, 485] width 88 height 36
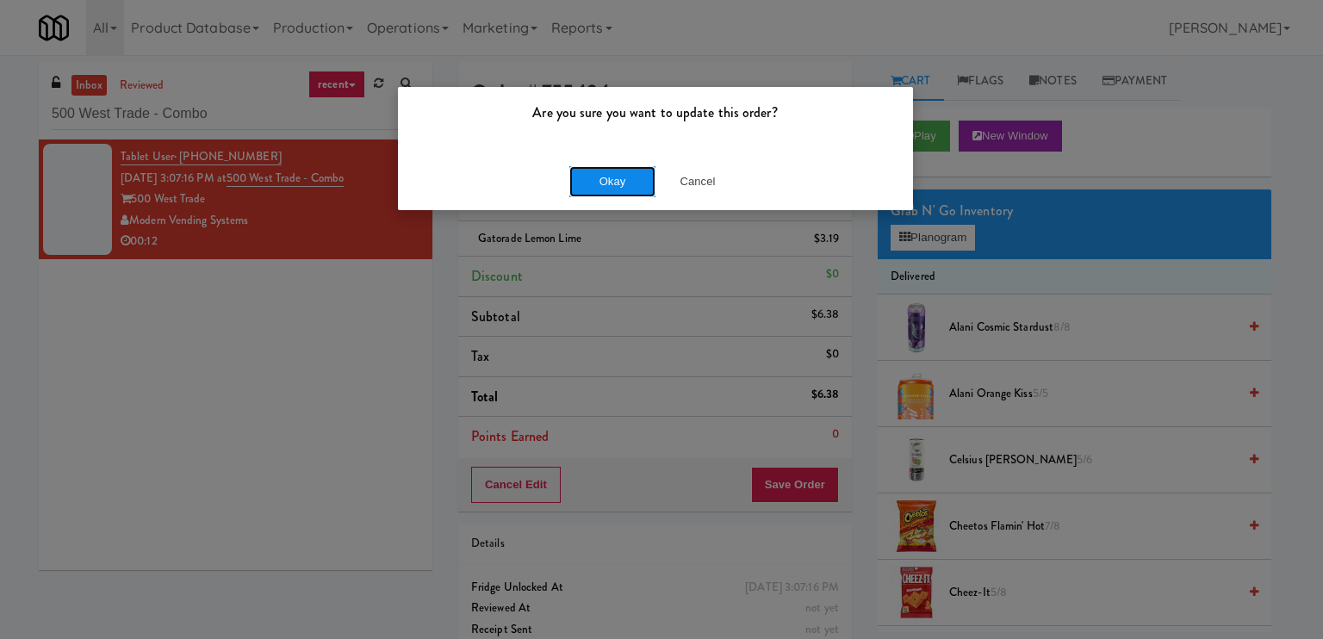
click at [641, 170] on button "Okay" at bounding box center [612, 181] width 86 height 31
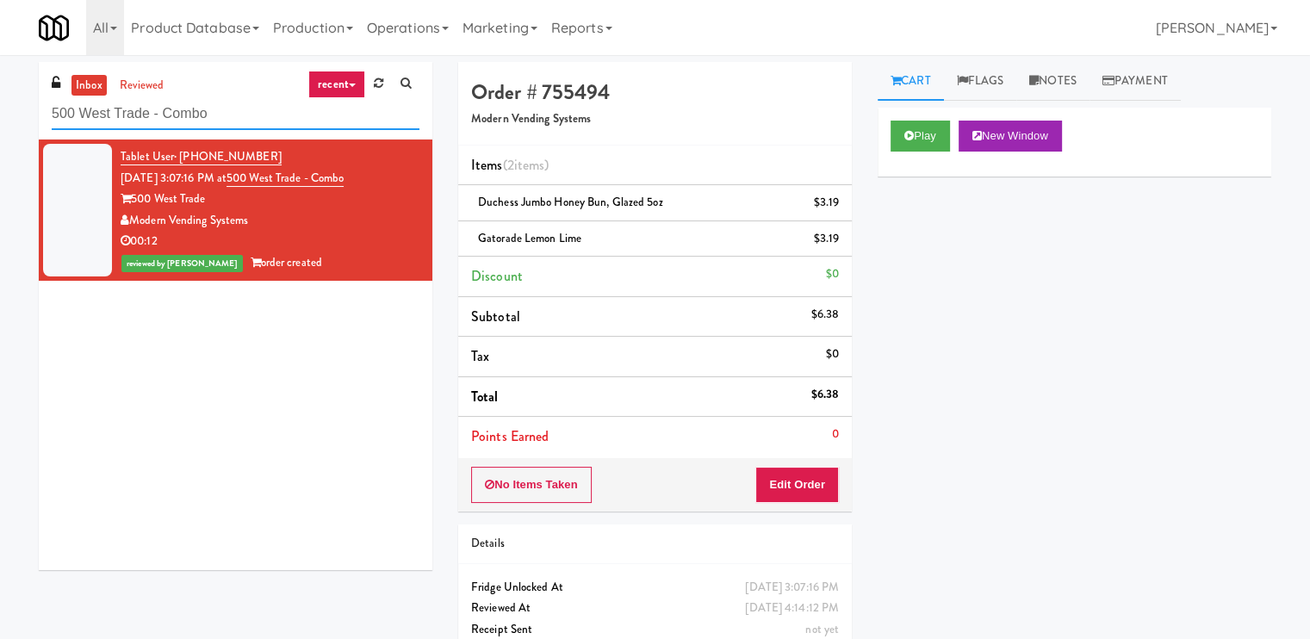
click at [218, 118] on input "500 West Trade - Combo" at bounding box center [236, 114] width 368 height 32
paste input "MH - Cooler - Left"
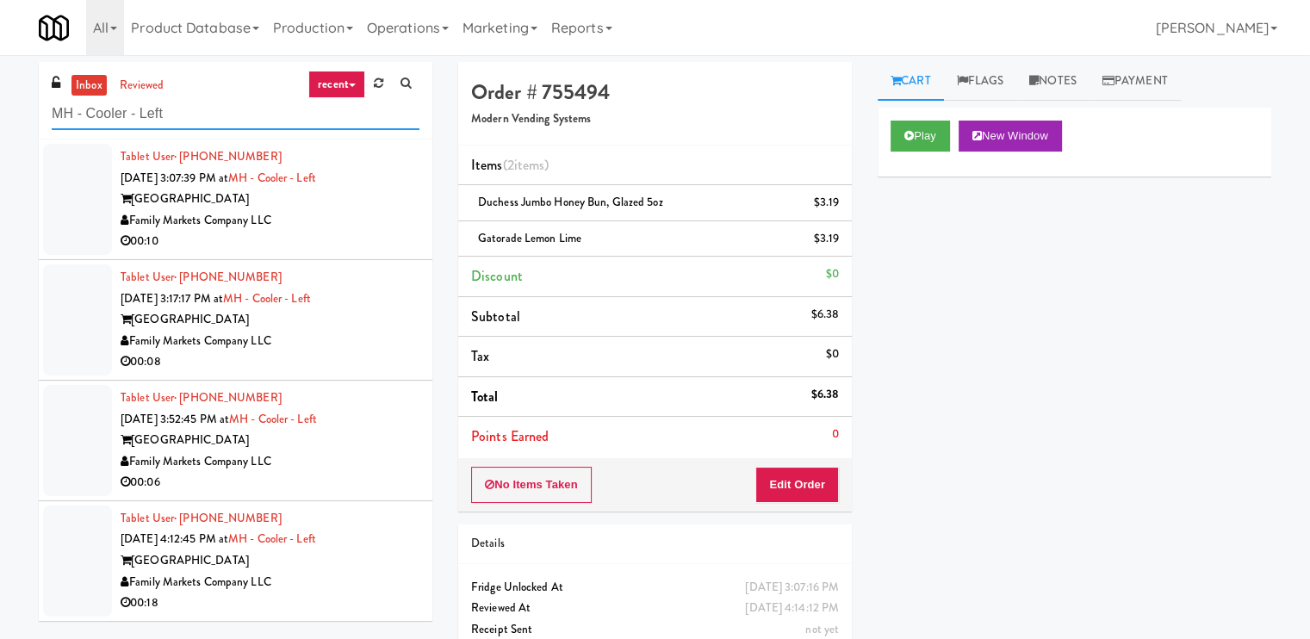
type input "MH - Cooler - Left"
click at [363, 220] on div "Family Markets Company LLC" at bounding box center [270, 221] width 299 height 22
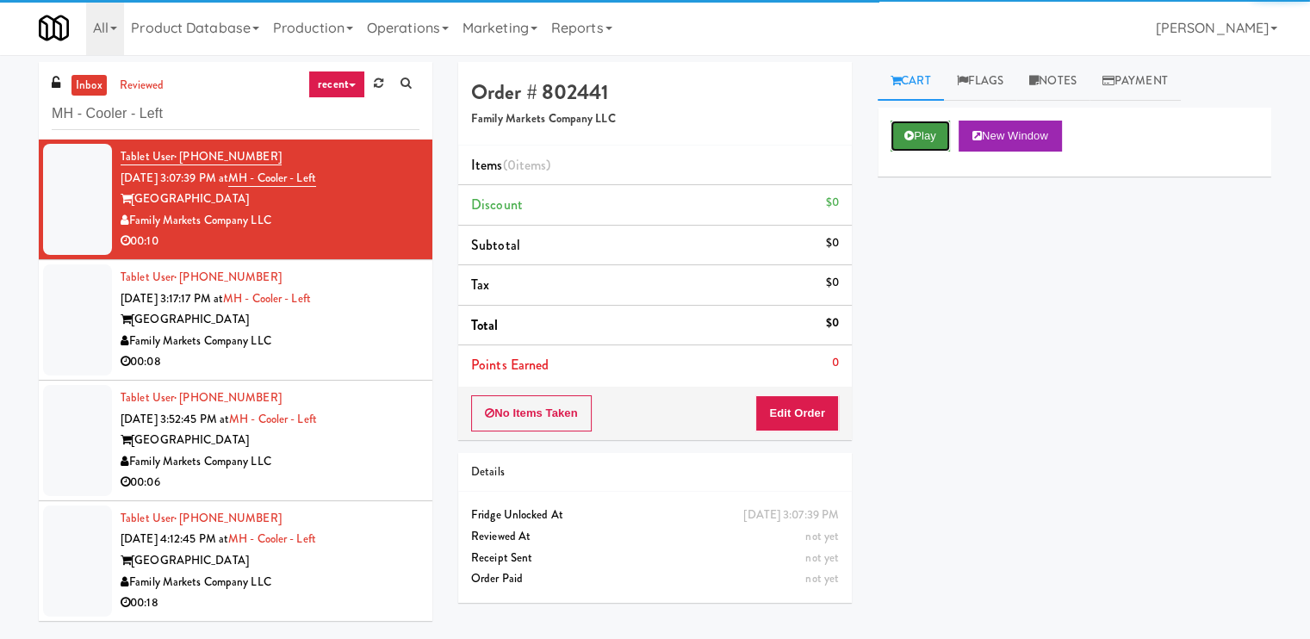
click at [926, 133] on button "Play" at bounding box center [919, 136] width 59 height 31
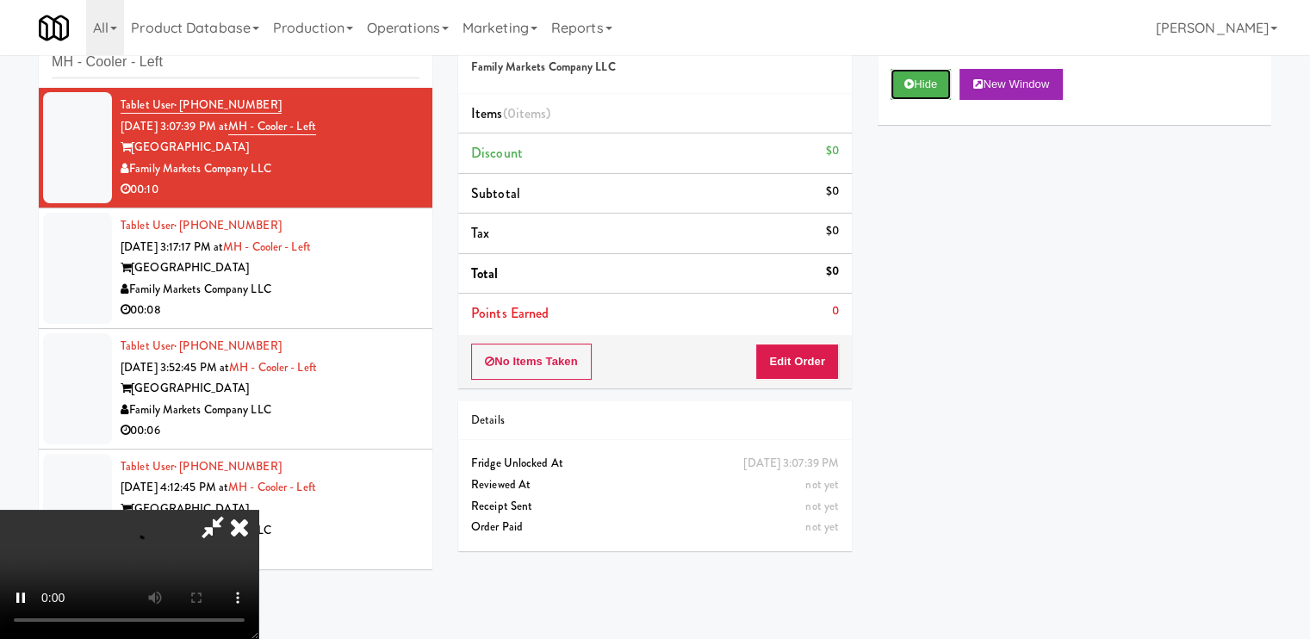
scroll to position [55, 0]
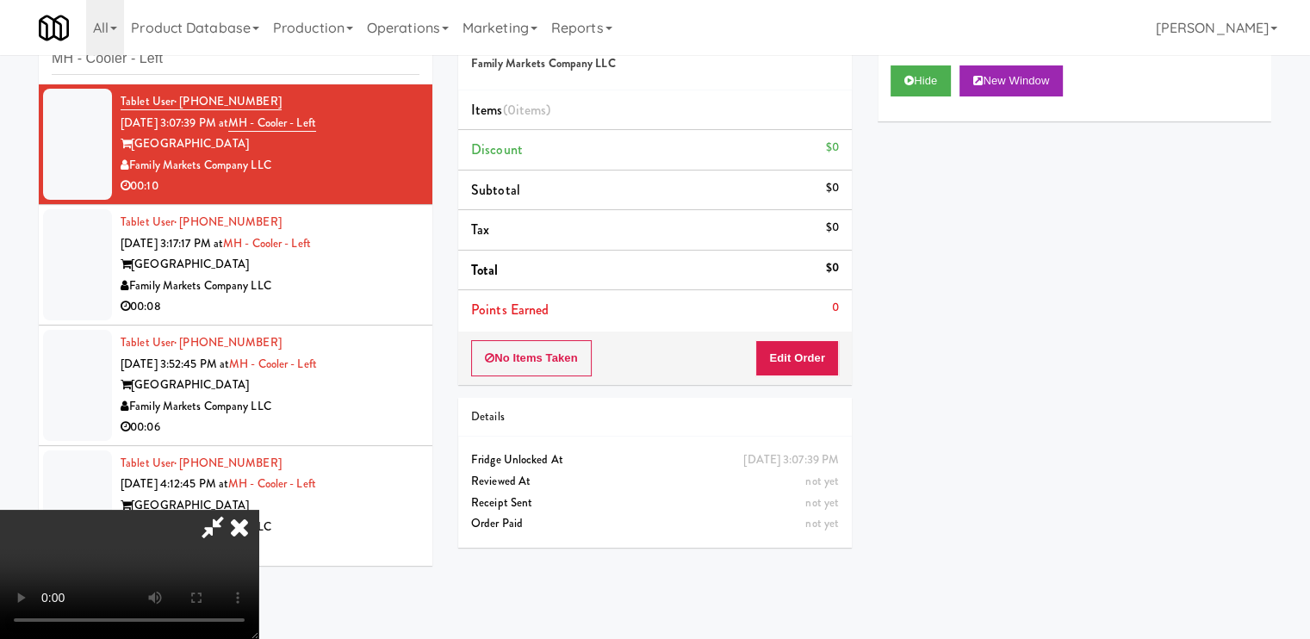
click at [258, 510] on video at bounding box center [129, 574] width 258 height 129
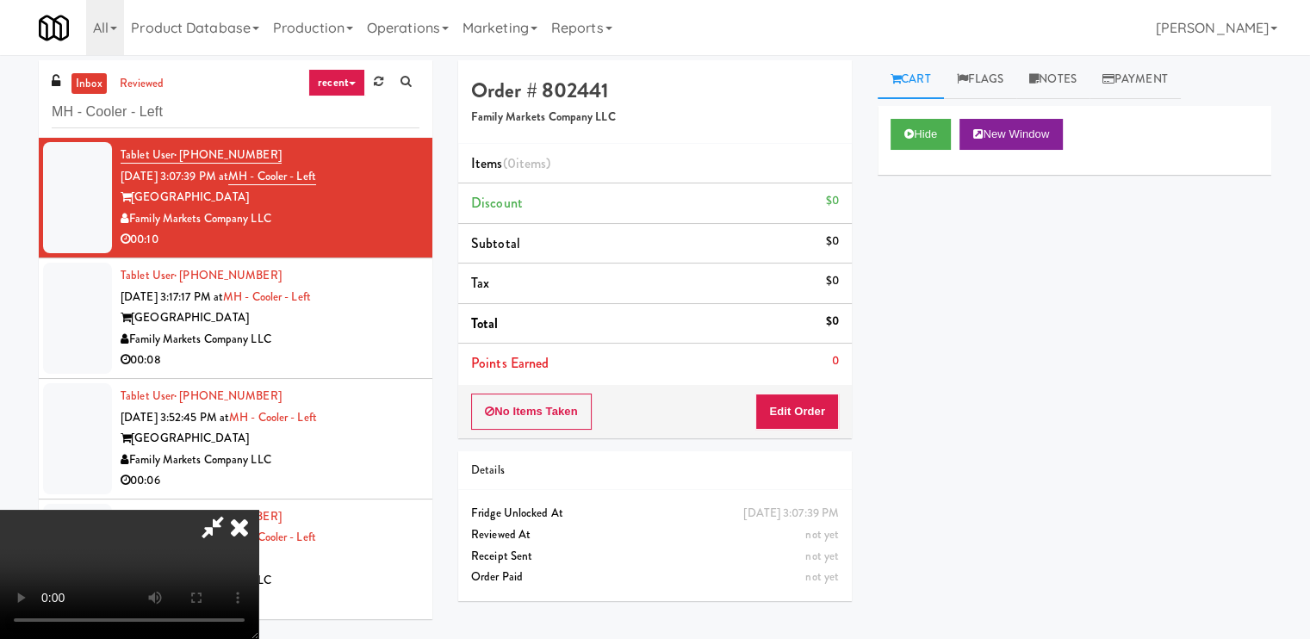
scroll to position [0, 0]
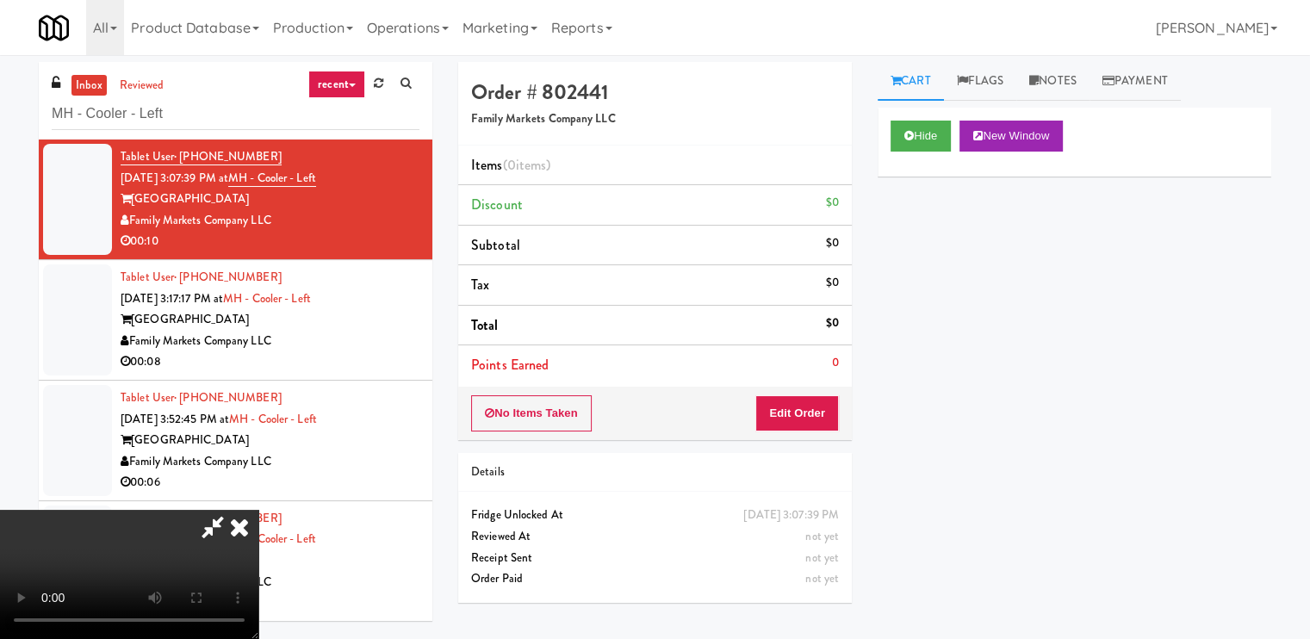
drag, startPoint x: 1034, startPoint y: 82, endPoint x: 1001, endPoint y: 158, distance: 82.9
click at [1035, 82] on icon at bounding box center [1033, 80] width 9 height 11
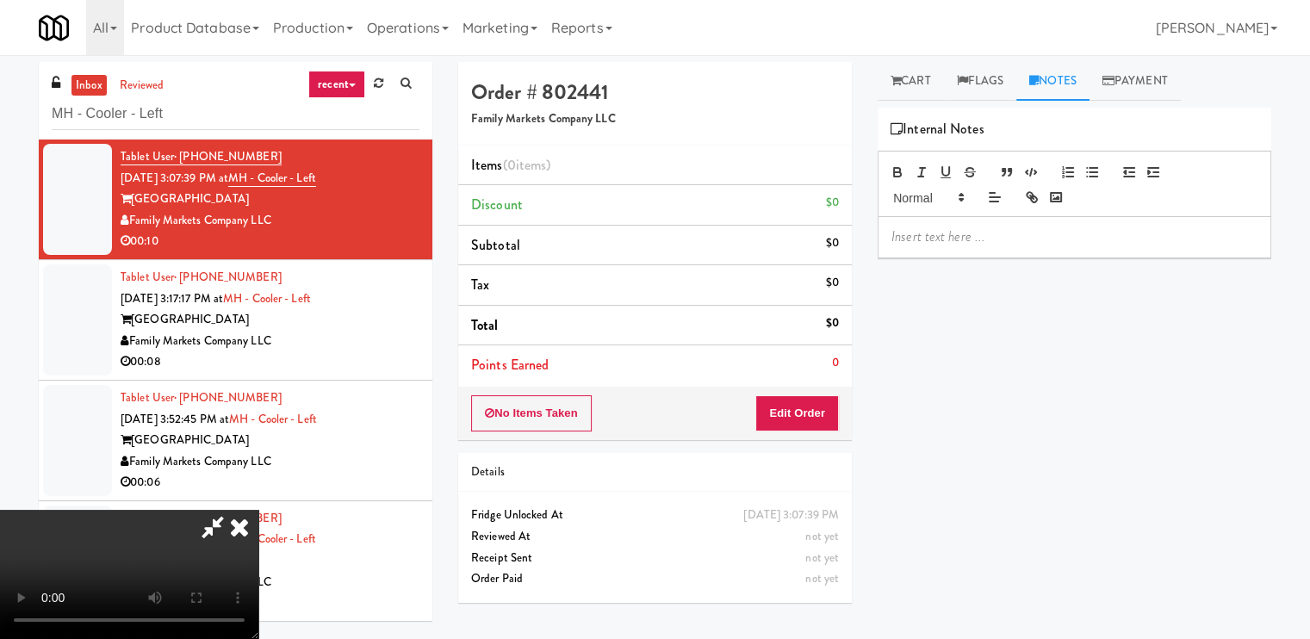
click at [968, 232] on p at bounding box center [1074, 236] width 366 height 19
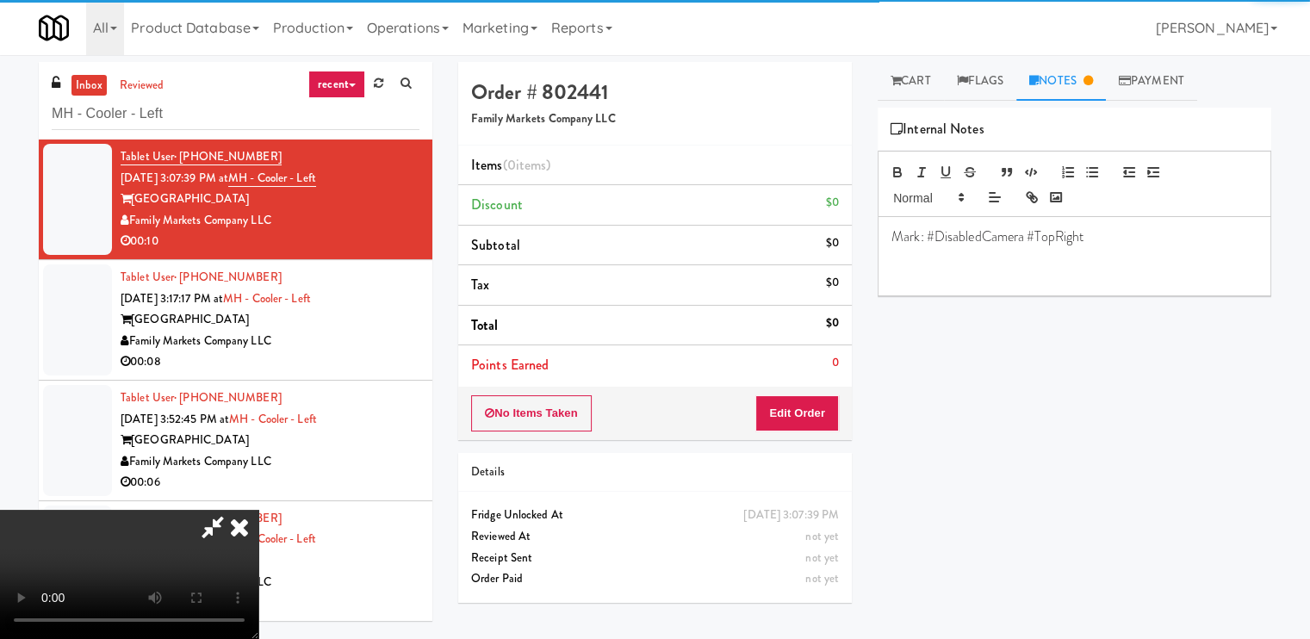
drag, startPoint x: 475, startPoint y: 449, endPoint x: 572, endPoint y: 540, distance: 132.2
click at [258, 510] on video at bounding box center [129, 574] width 258 height 129
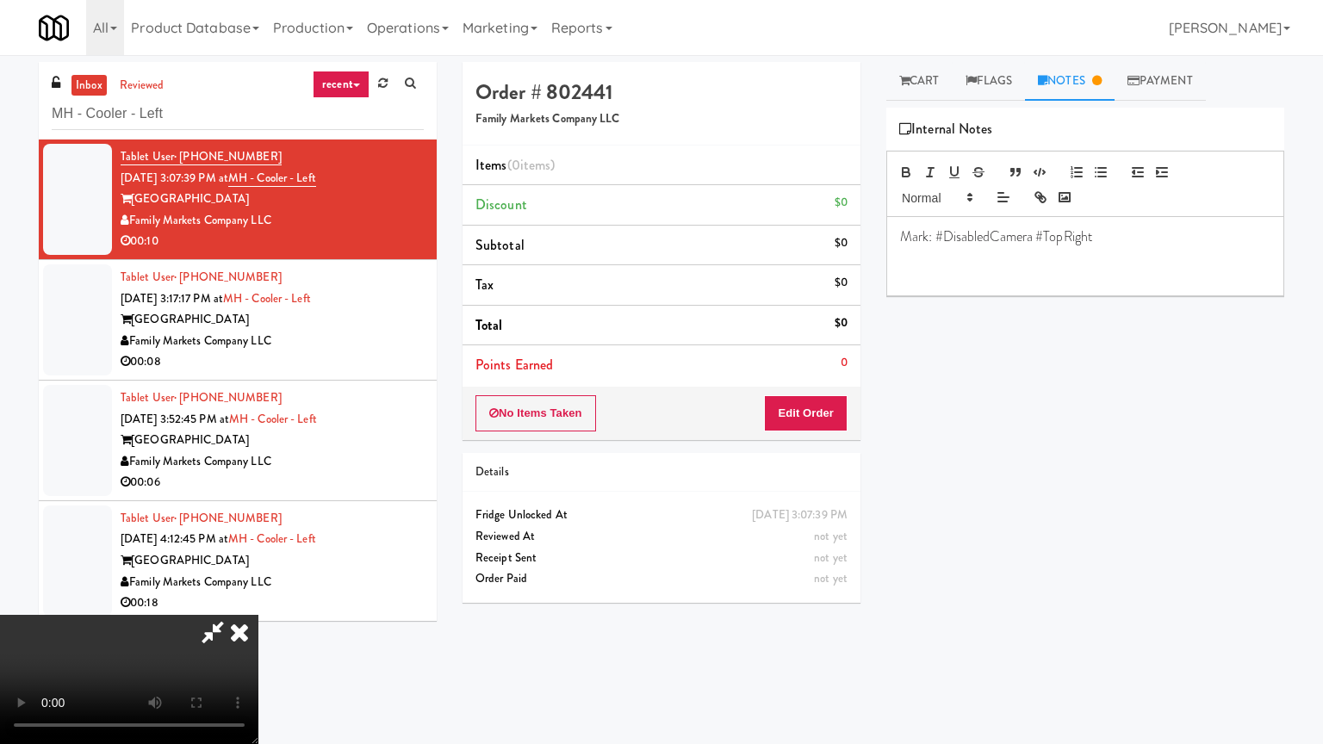
click at [258, 615] on video at bounding box center [129, 679] width 258 height 129
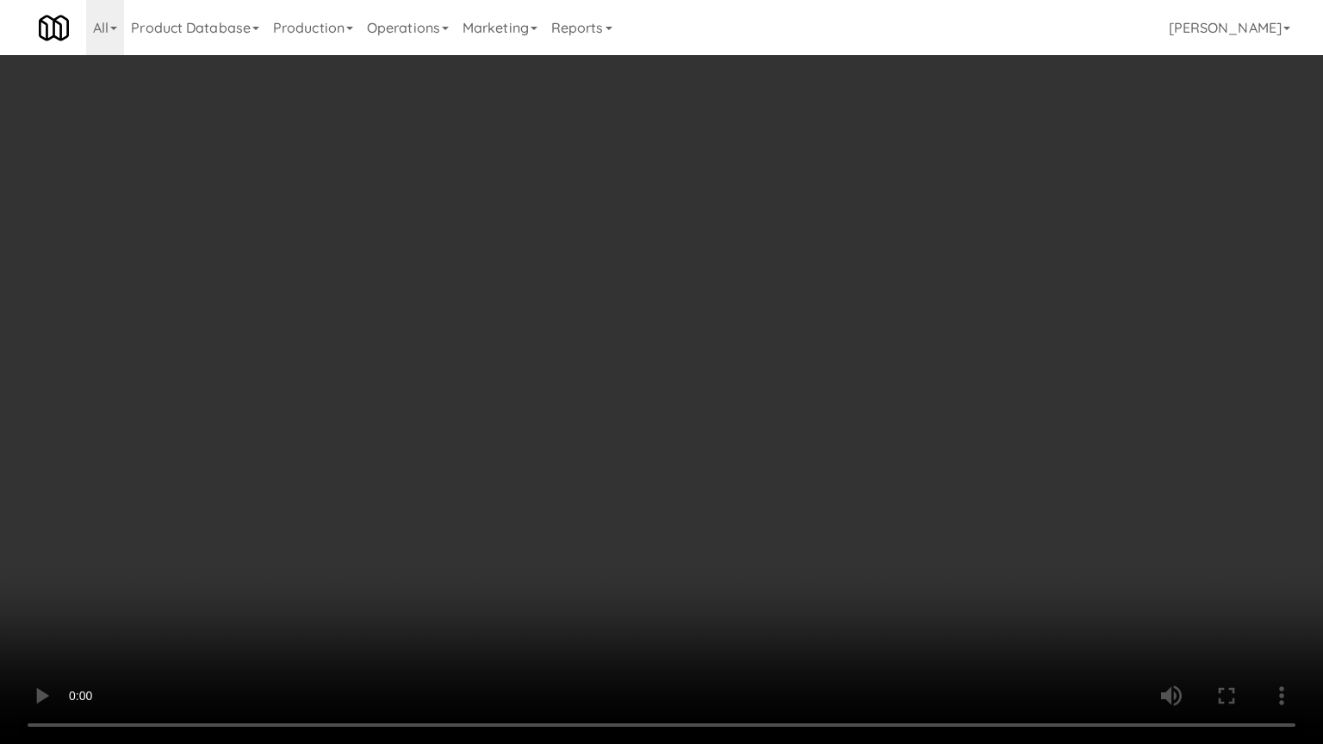
click at [594, 488] on video at bounding box center [661, 372] width 1323 height 744
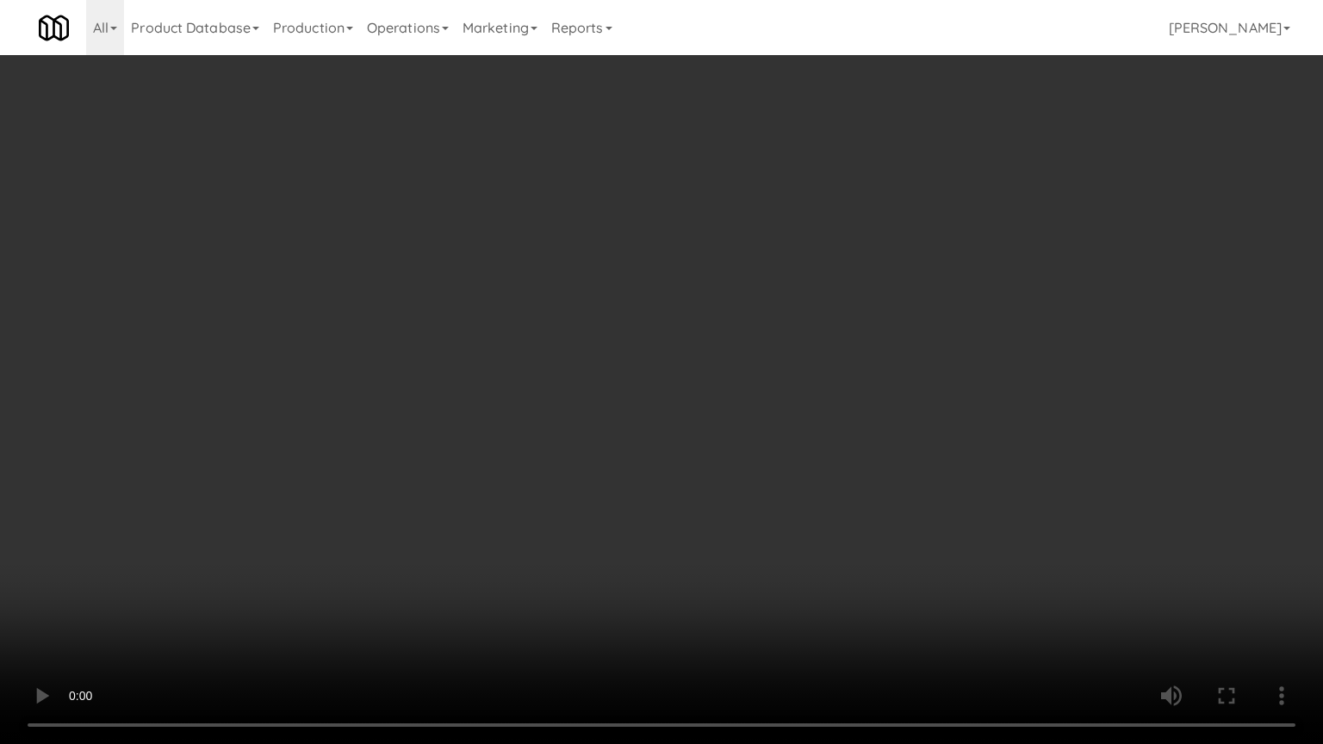
click at [594, 488] on video at bounding box center [661, 372] width 1323 height 744
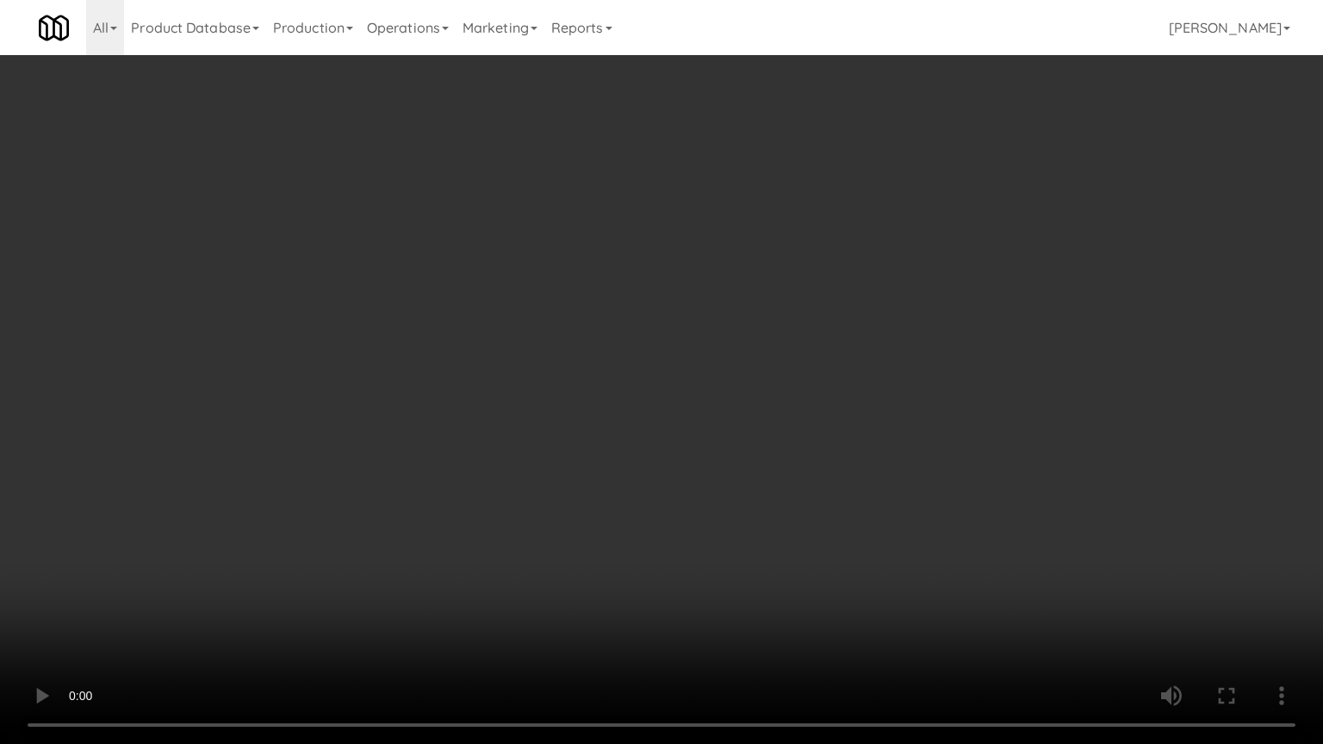
click at [594, 488] on video at bounding box center [661, 372] width 1323 height 744
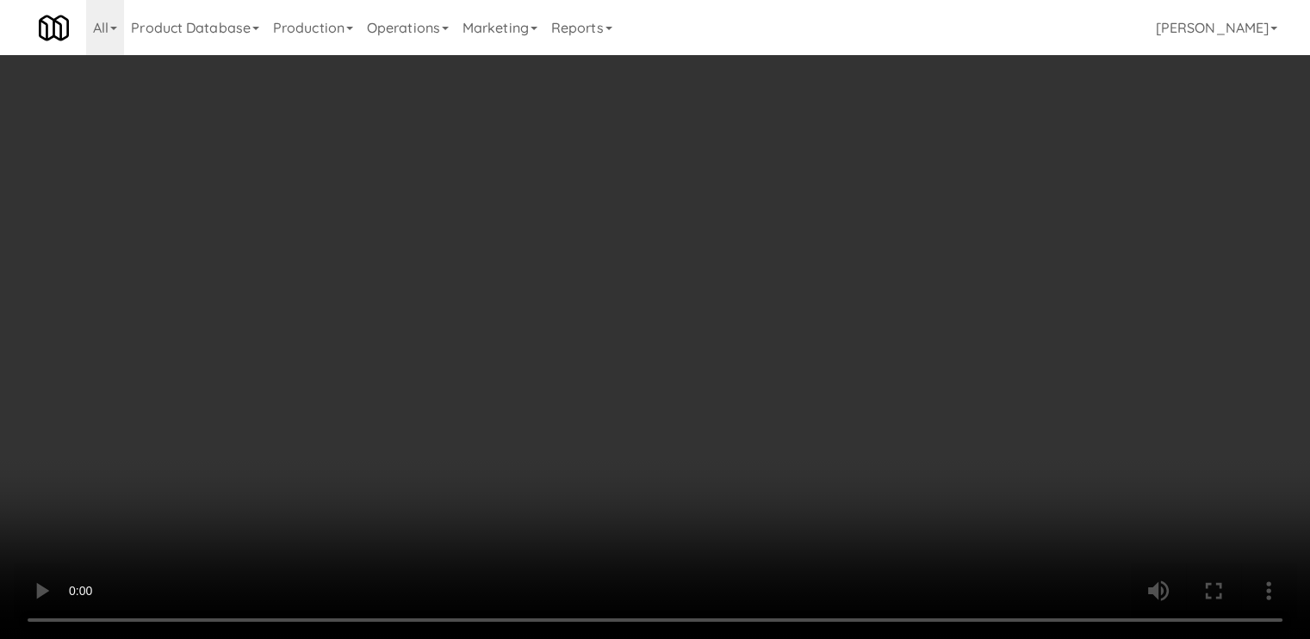
click at [917, 86] on link "Cart" at bounding box center [910, 81] width 66 height 39
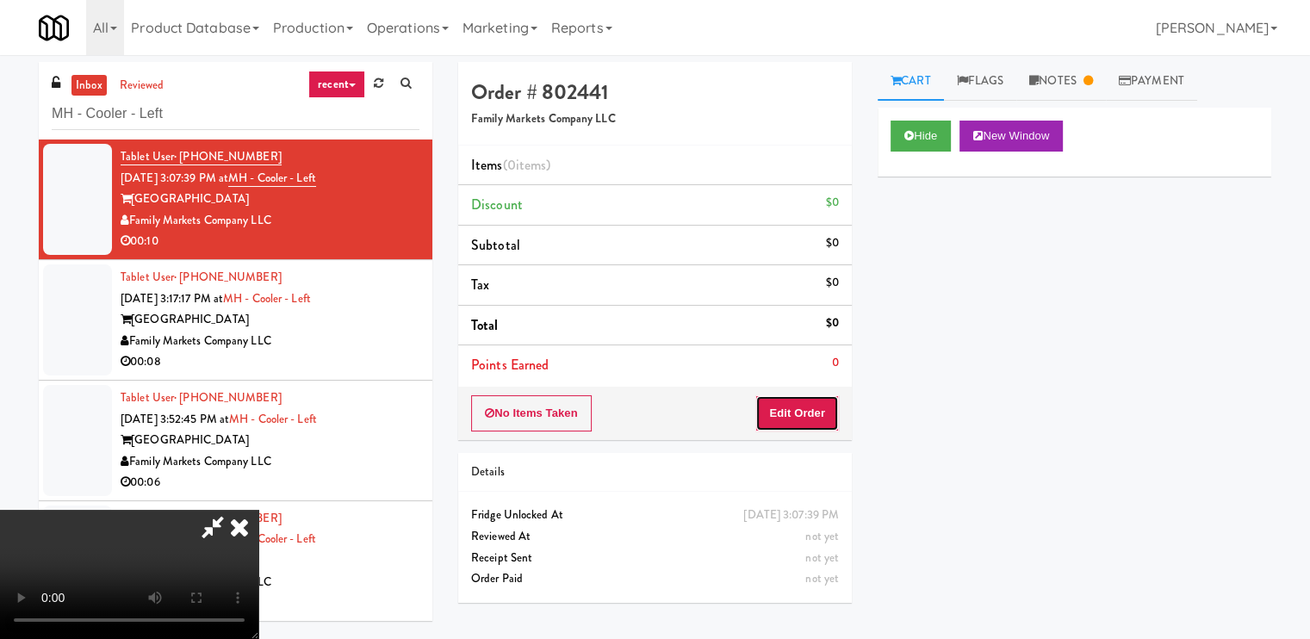
click at [824, 398] on button "Edit Order" at bounding box center [797, 413] width 84 height 36
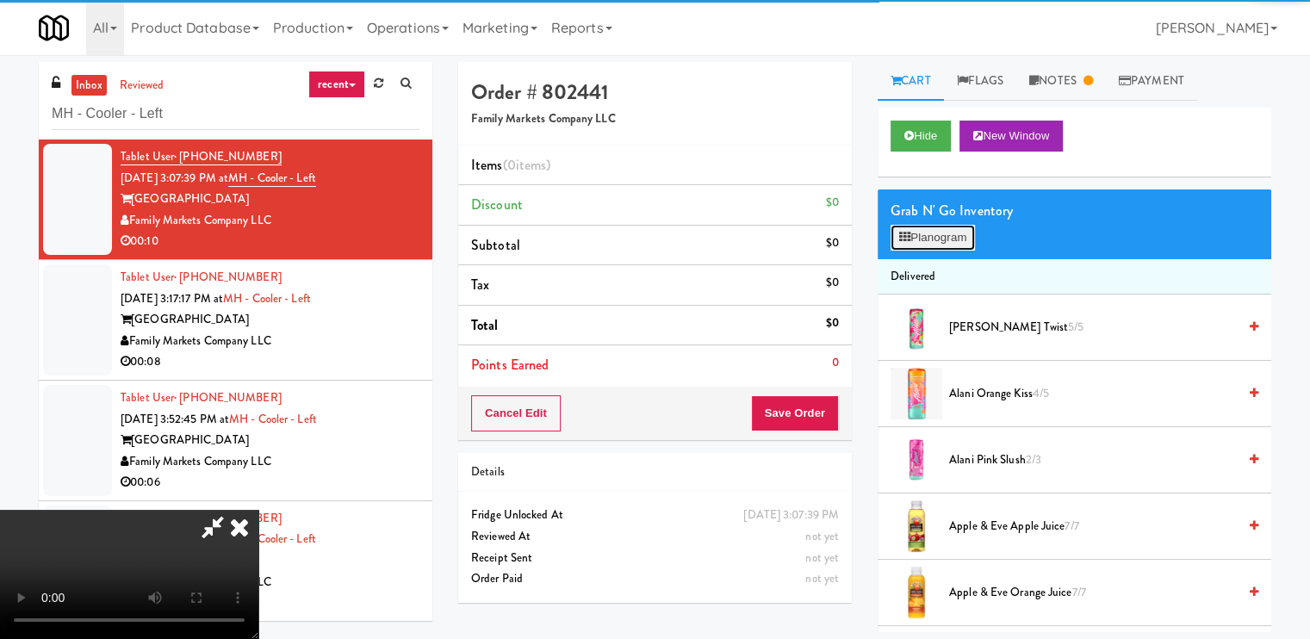
click at [931, 227] on button "Planogram" at bounding box center [932, 238] width 84 height 26
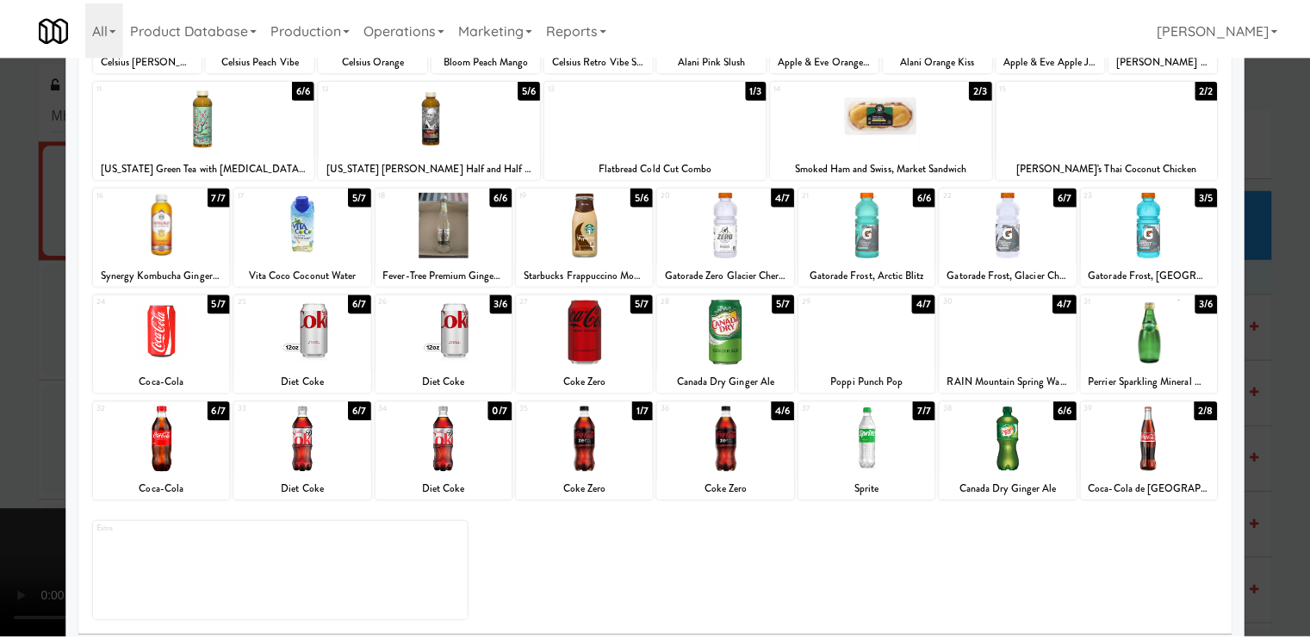
scroll to position [206, 0]
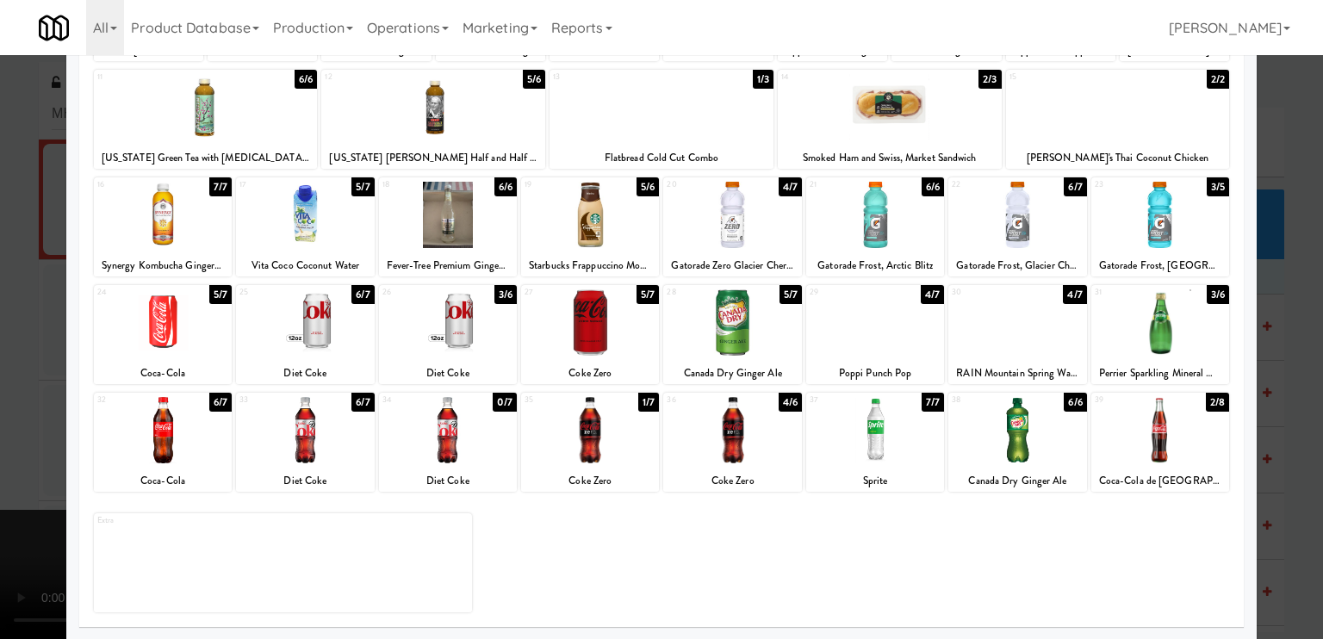
drag, startPoint x: 307, startPoint y: 439, endPoint x: 349, endPoint y: 431, distance: 42.9
click at [310, 437] on div at bounding box center [305, 430] width 138 height 66
click at [408, 430] on div at bounding box center [448, 430] width 138 height 66
drag, startPoint x: 335, startPoint y: 338, endPoint x: 405, endPoint y: 320, distance: 72.0
click at [335, 338] on div at bounding box center [305, 322] width 138 height 66
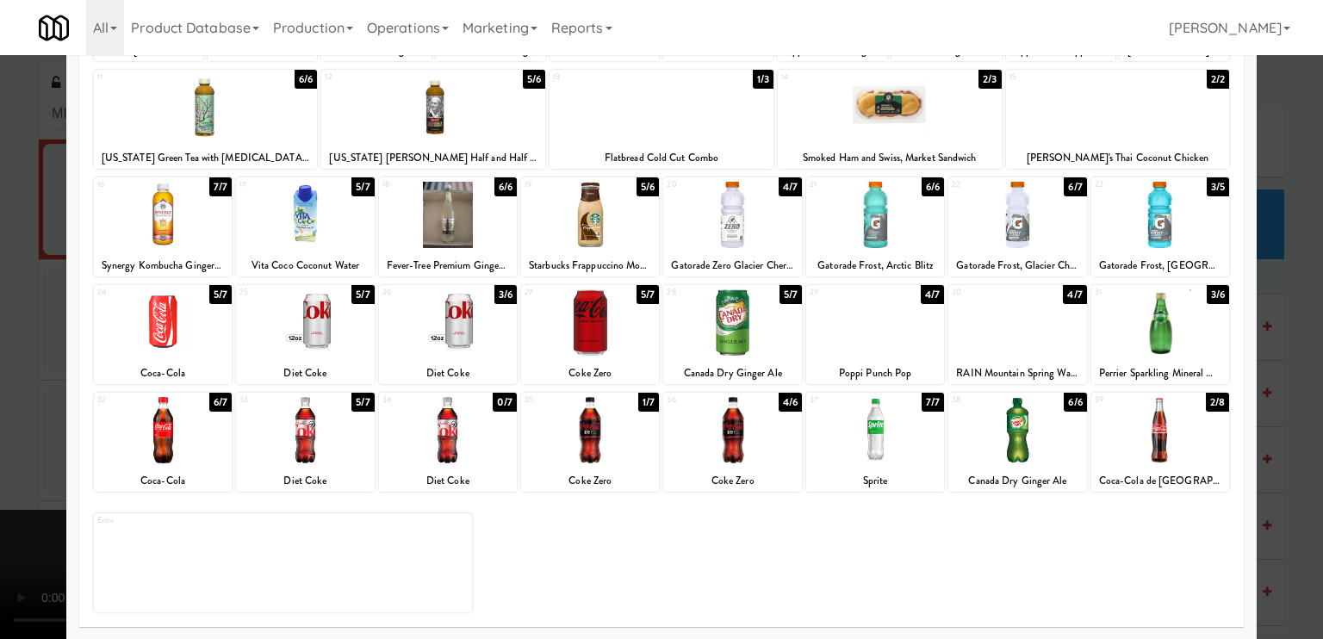
click at [431, 319] on div at bounding box center [448, 322] width 138 height 66
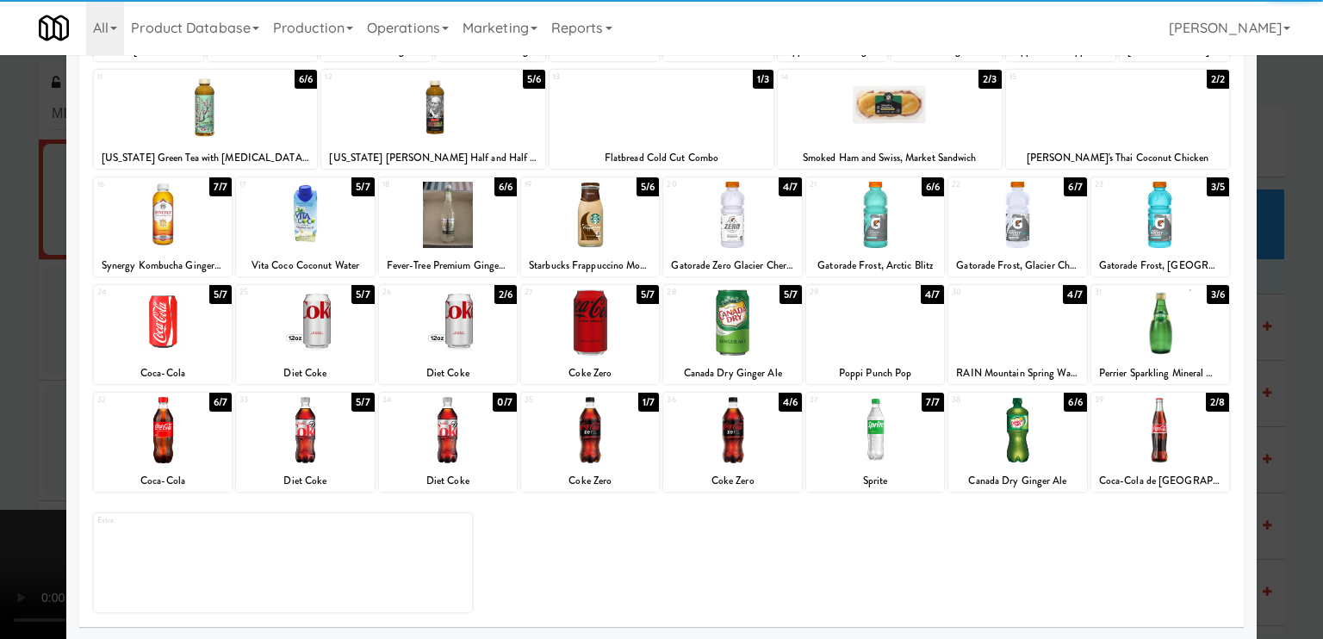
click at [46, 354] on div at bounding box center [661, 319] width 1323 height 639
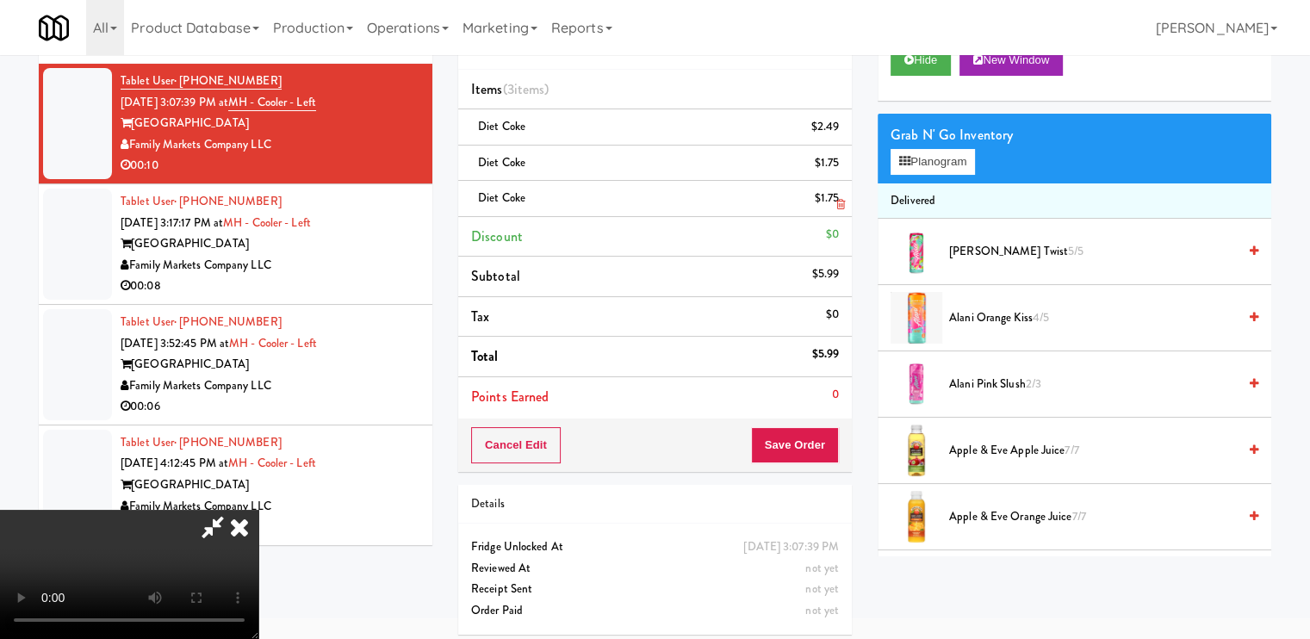
scroll to position [82, 0]
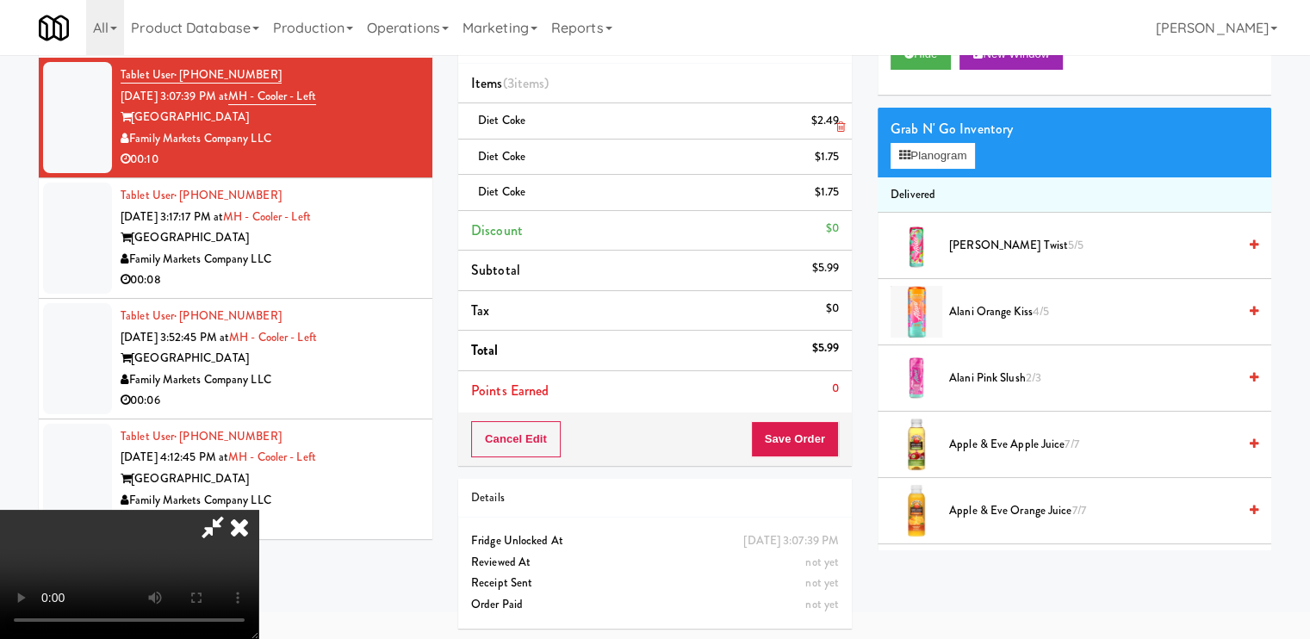
click at [836, 127] on icon at bounding box center [840, 126] width 9 height 11
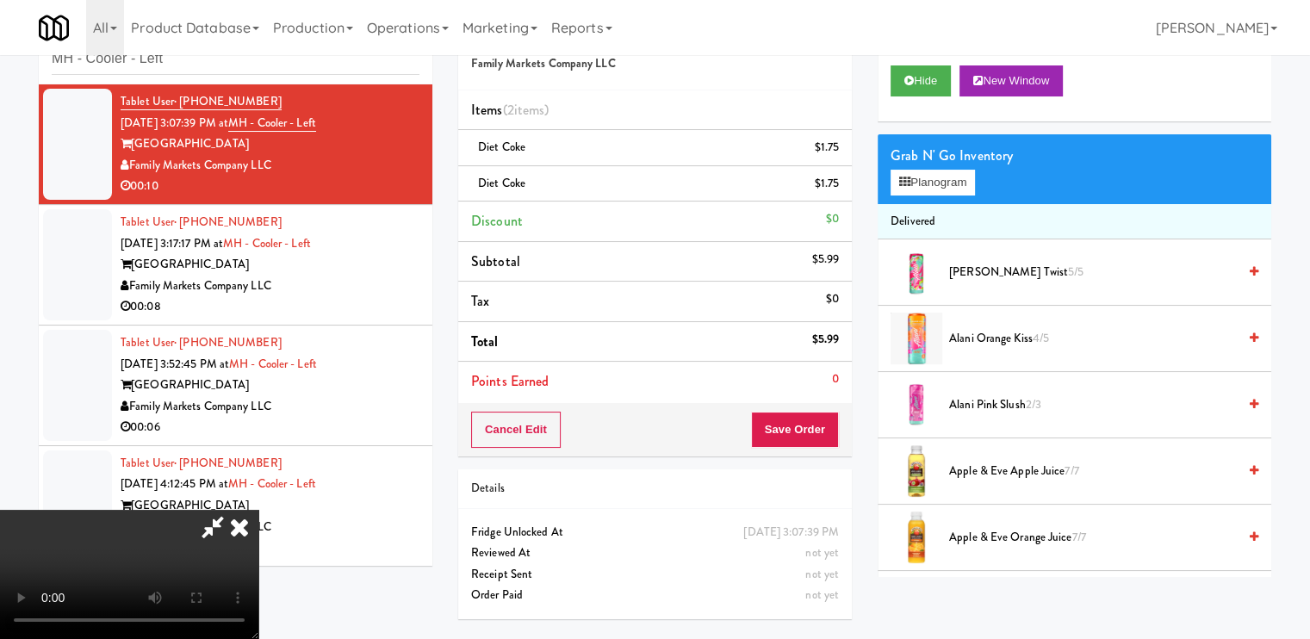
scroll to position [55, 0]
click at [839, 154] on icon at bounding box center [840, 153] width 9 height 11
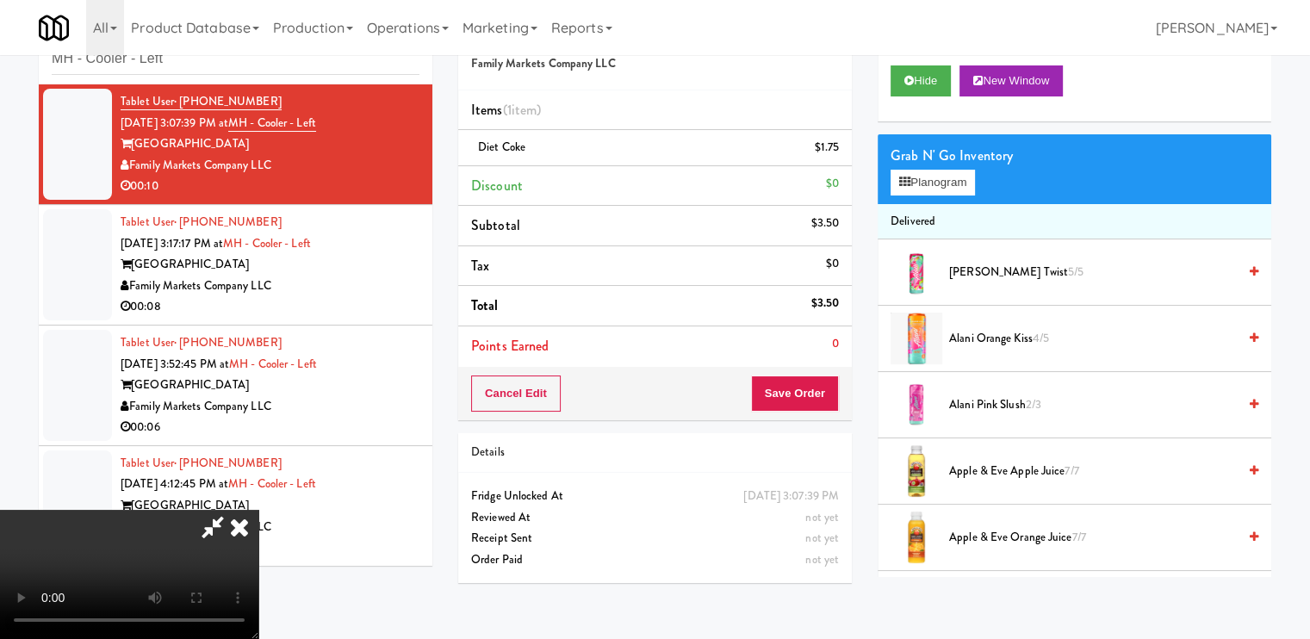
click at [839, 154] on icon at bounding box center [840, 153] width 9 height 11
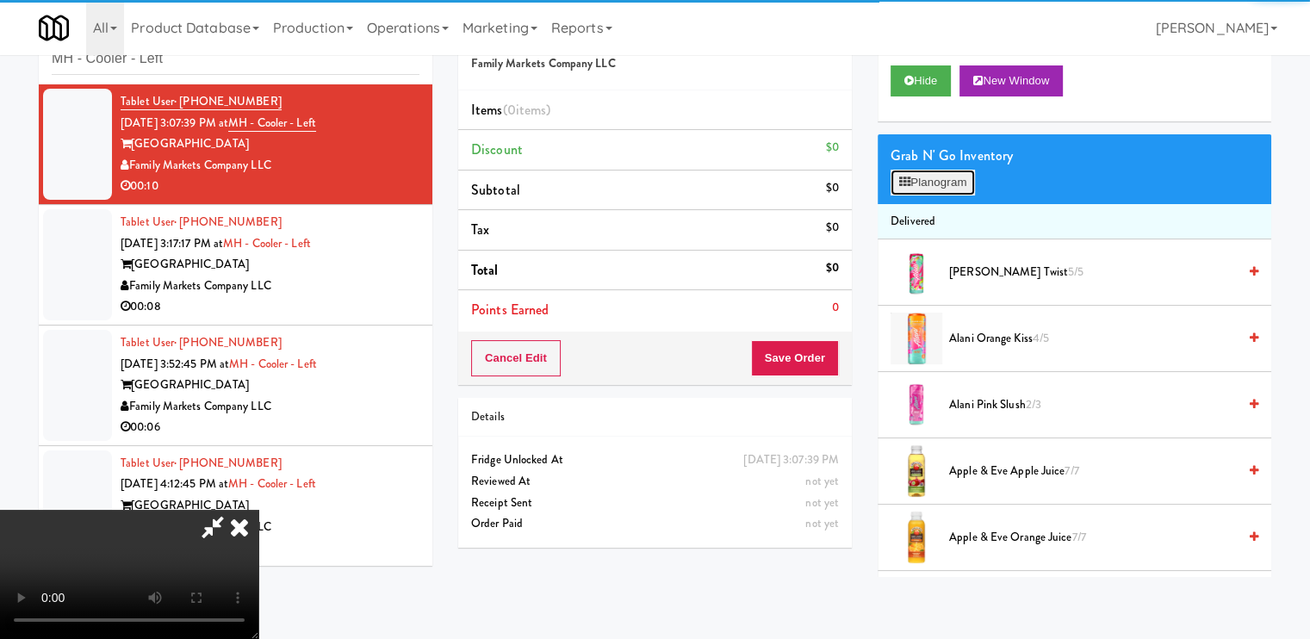
click at [901, 183] on icon at bounding box center [904, 182] width 11 height 11
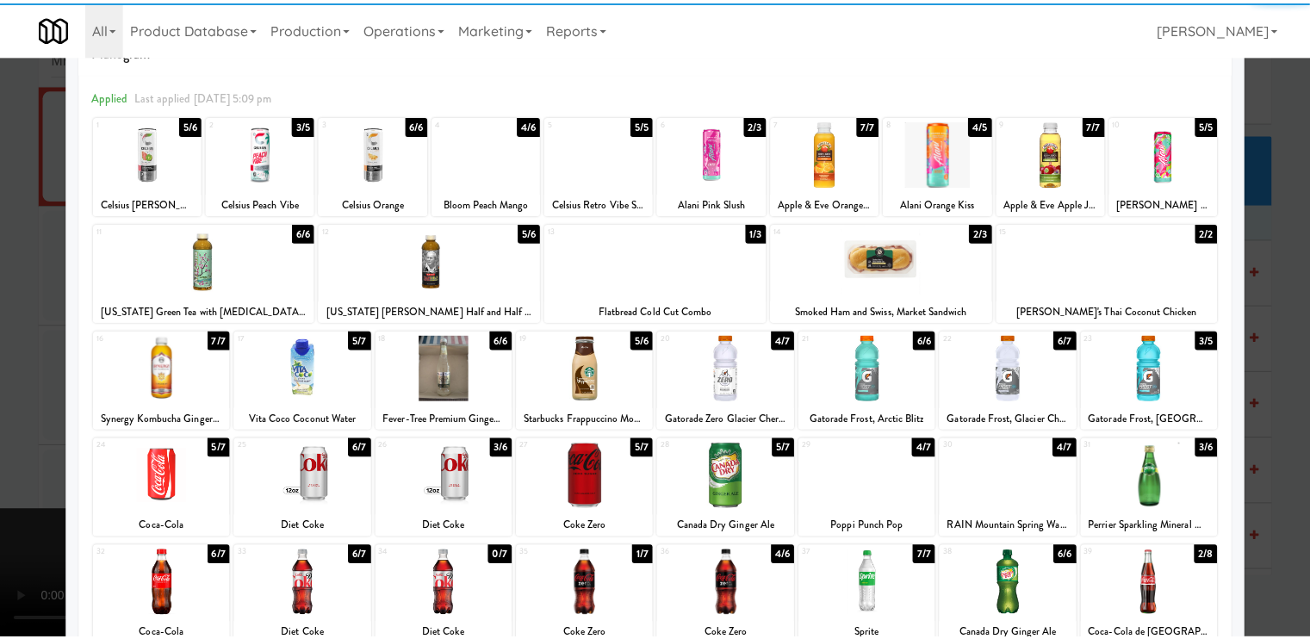
scroll to position [206, 0]
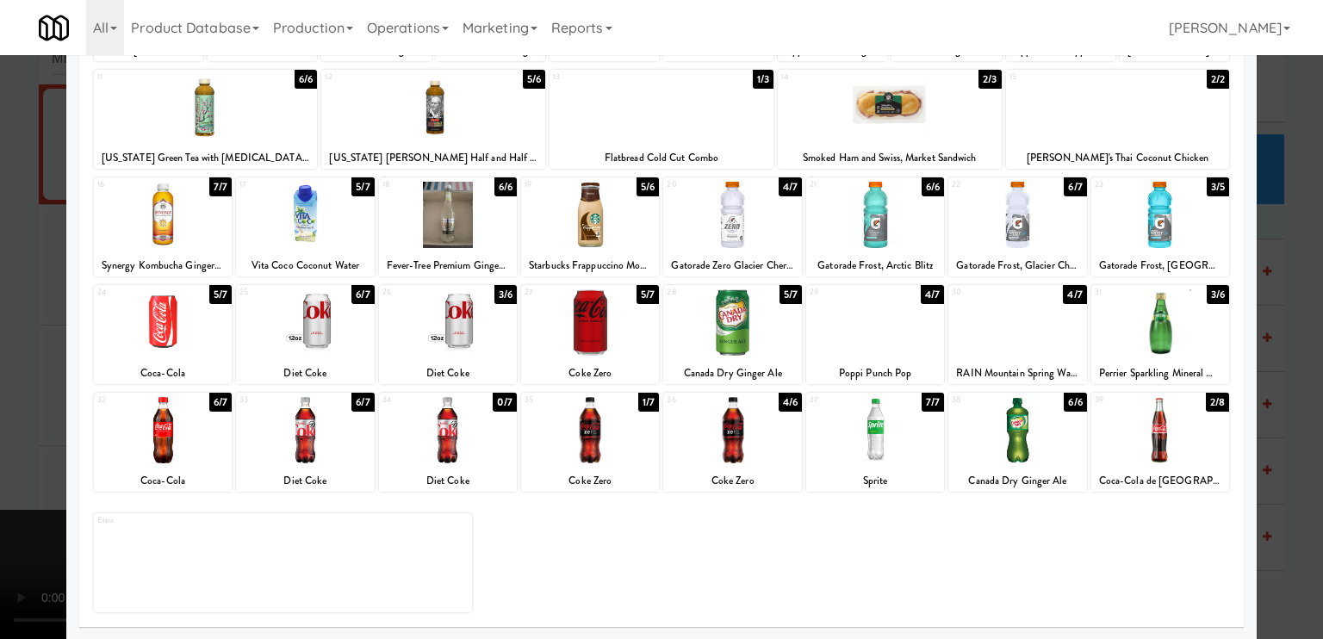
click at [322, 447] on div at bounding box center [305, 430] width 138 height 66
click at [350, 438] on div at bounding box center [305, 430] width 138 height 66
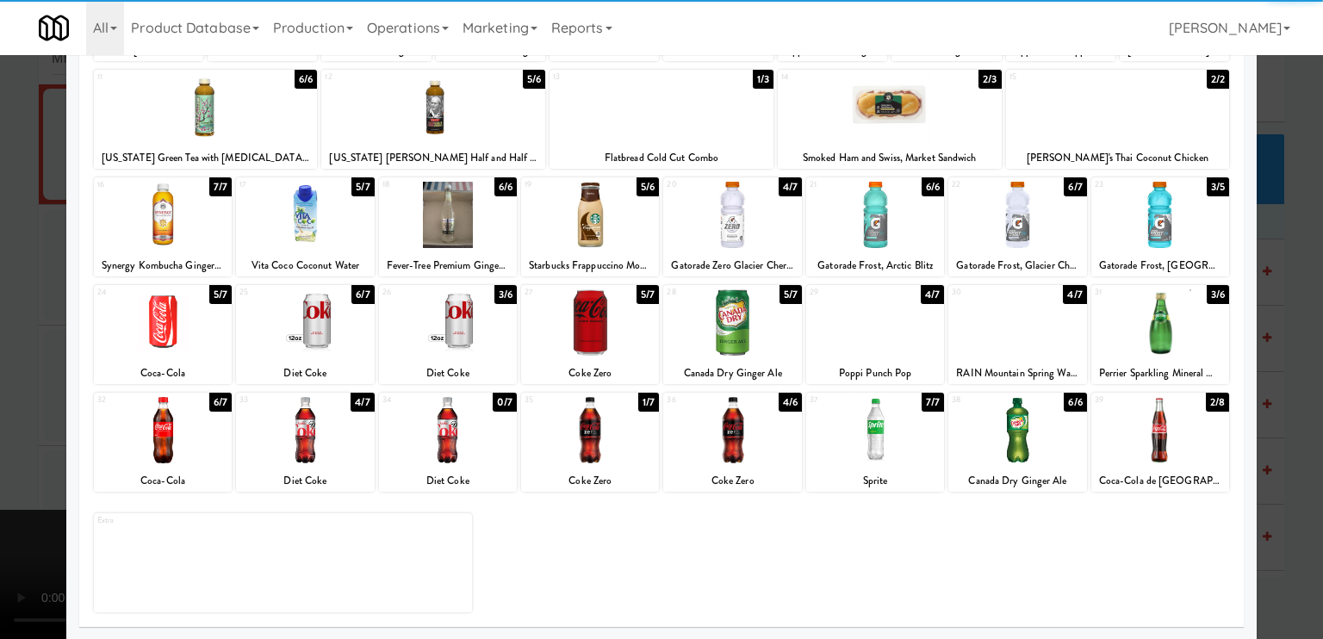
click at [321, 337] on div at bounding box center [305, 322] width 138 height 66
click at [453, 328] on div at bounding box center [448, 322] width 138 height 66
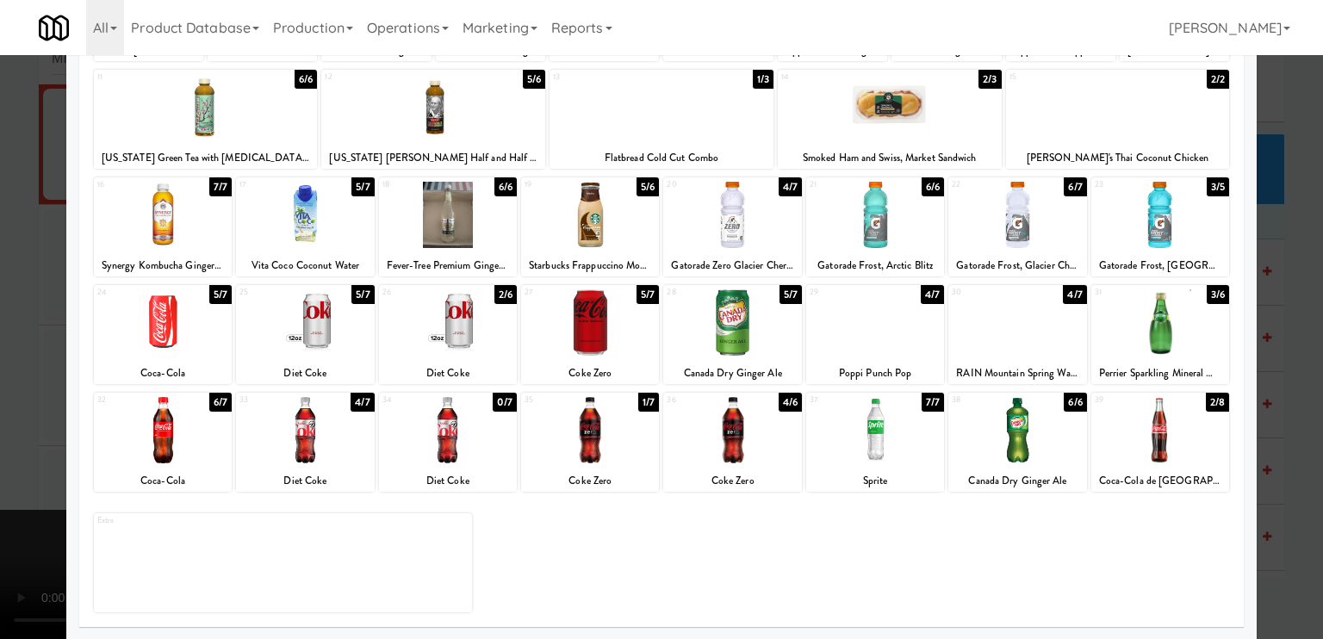
drag, startPoint x: 18, startPoint y: 399, endPoint x: 34, endPoint y: 420, distance: 27.0
click at [18, 400] on div at bounding box center [661, 319] width 1323 height 639
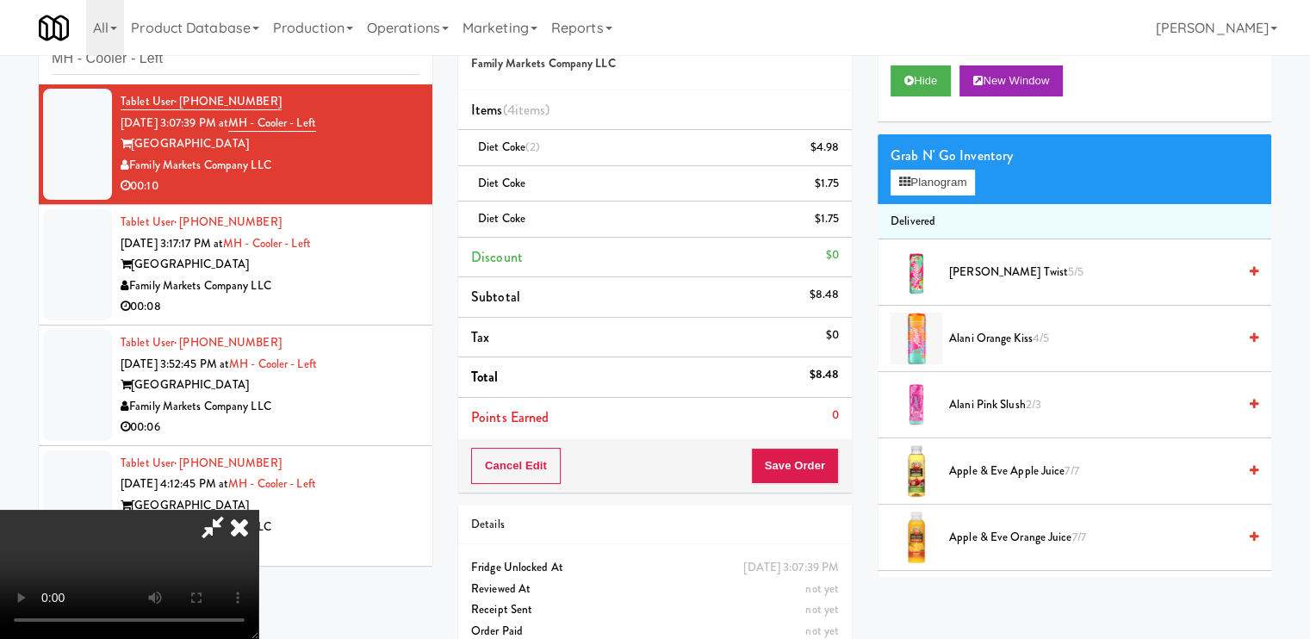
click at [258, 510] on video at bounding box center [129, 574] width 258 height 129
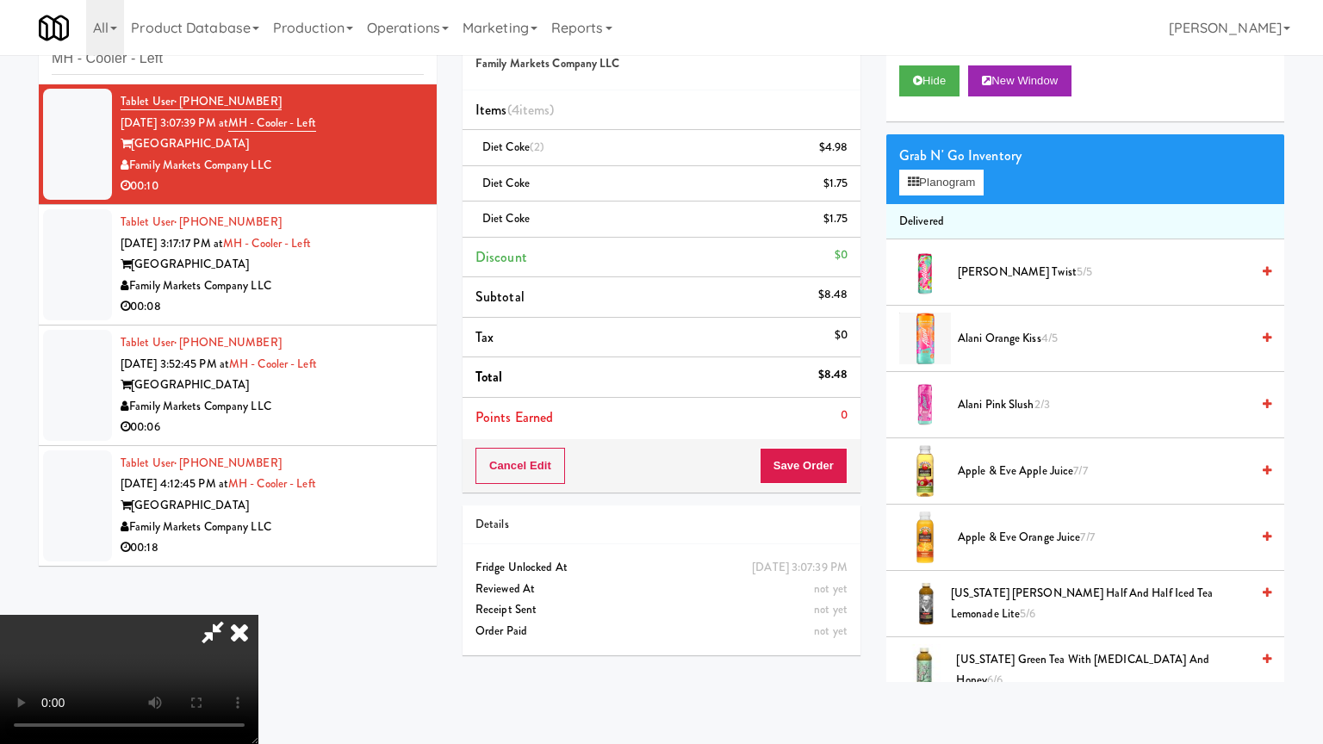
click at [258, 615] on video at bounding box center [129, 679] width 258 height 129
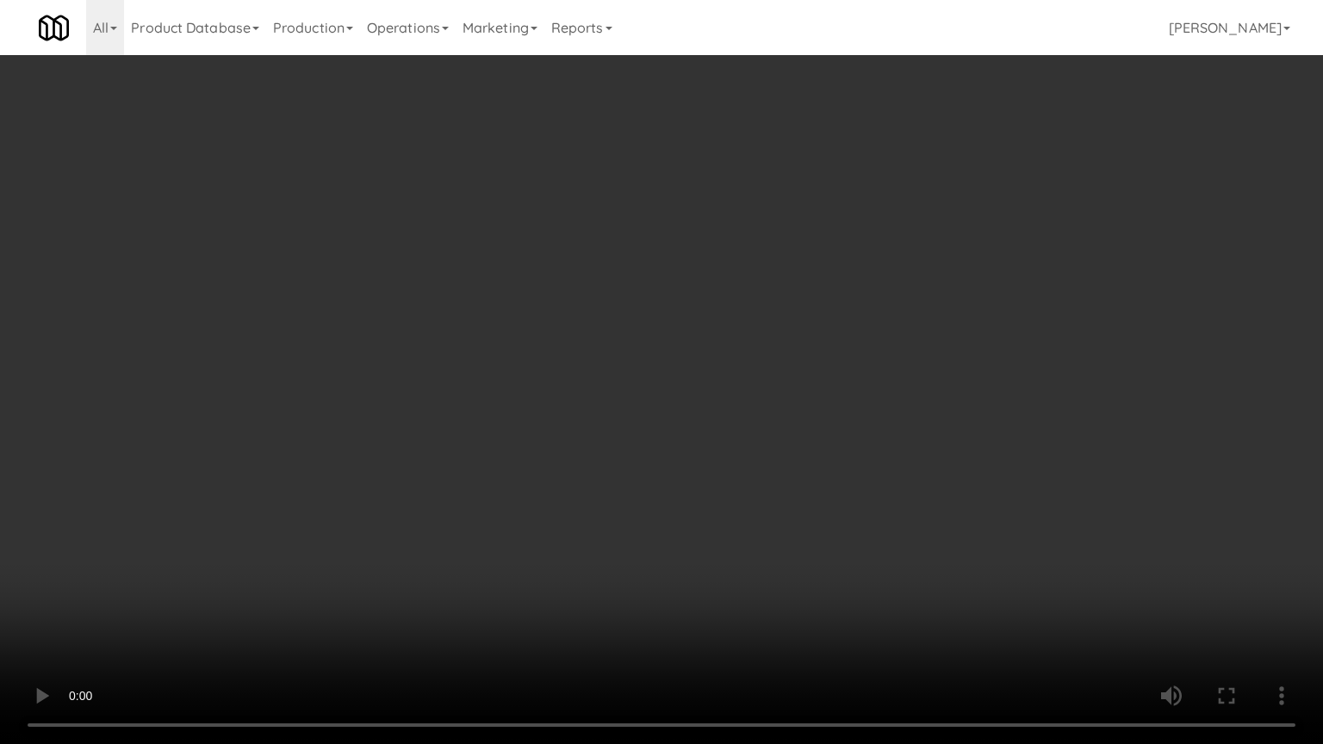
click at [644, 493] on video at bounding box center [661, 372] width 1323 height 744
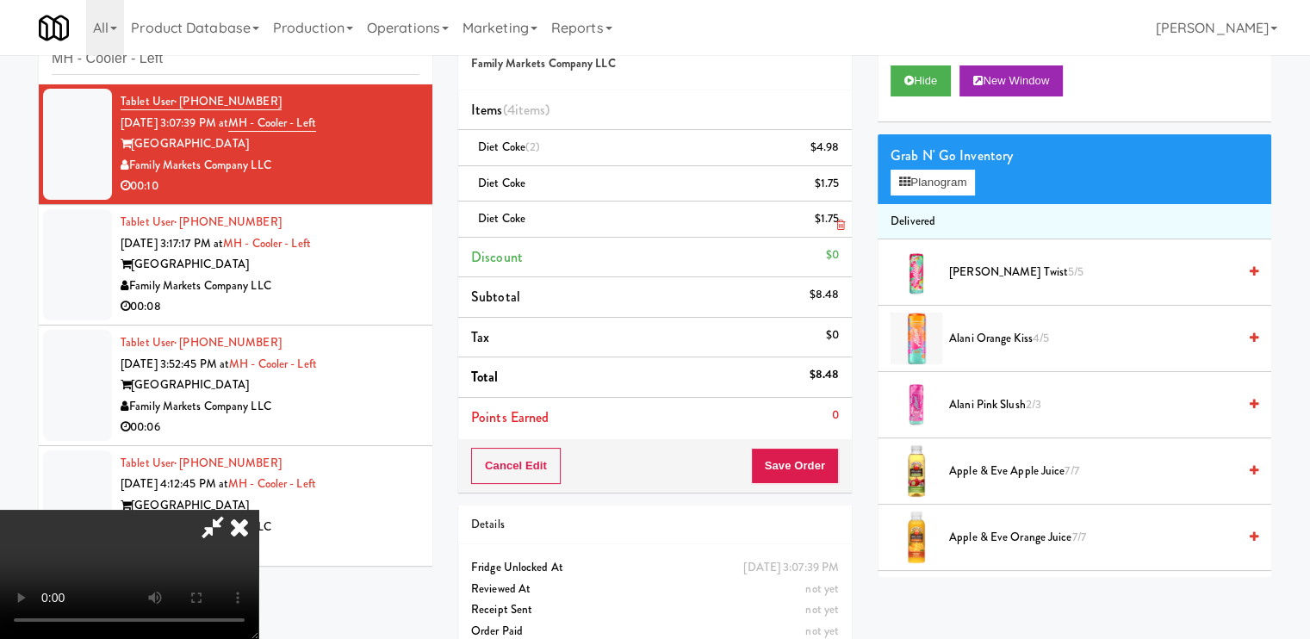
drag, startPoint x: 773, startPoint y: 221, endPoint x: 771, endPoint y: 231, distance: 9.6
click at [258, 510] on icon at bounding box center [239, 527] width 38 height 34
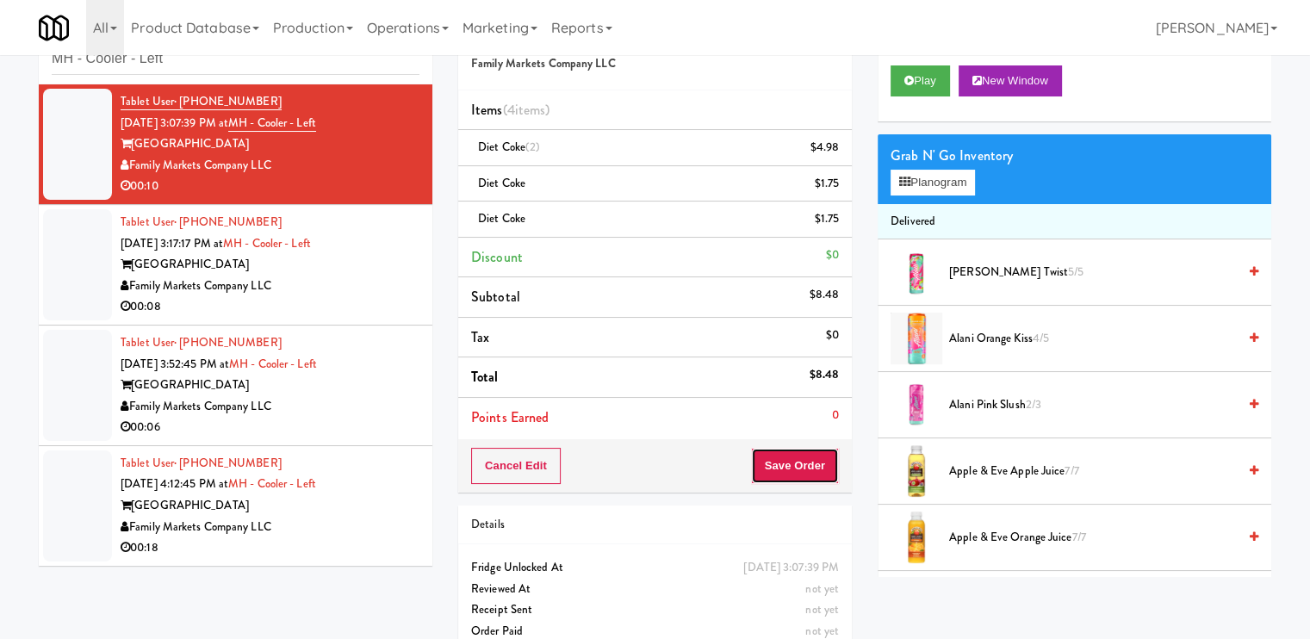
click at [800, 460] on button "Save Order" at bounding box center [795, 466] width 88 height 36
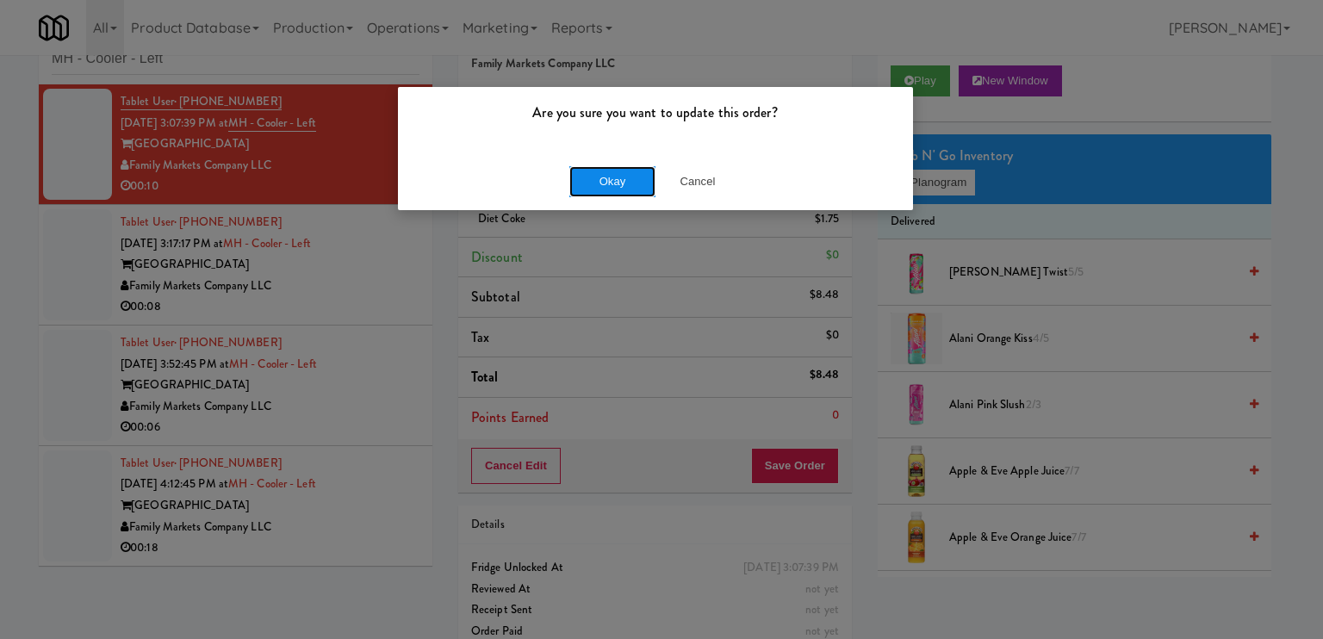
click at [588, 189] on button "Okay" at bounding box center [612, 181] width 86 height 31
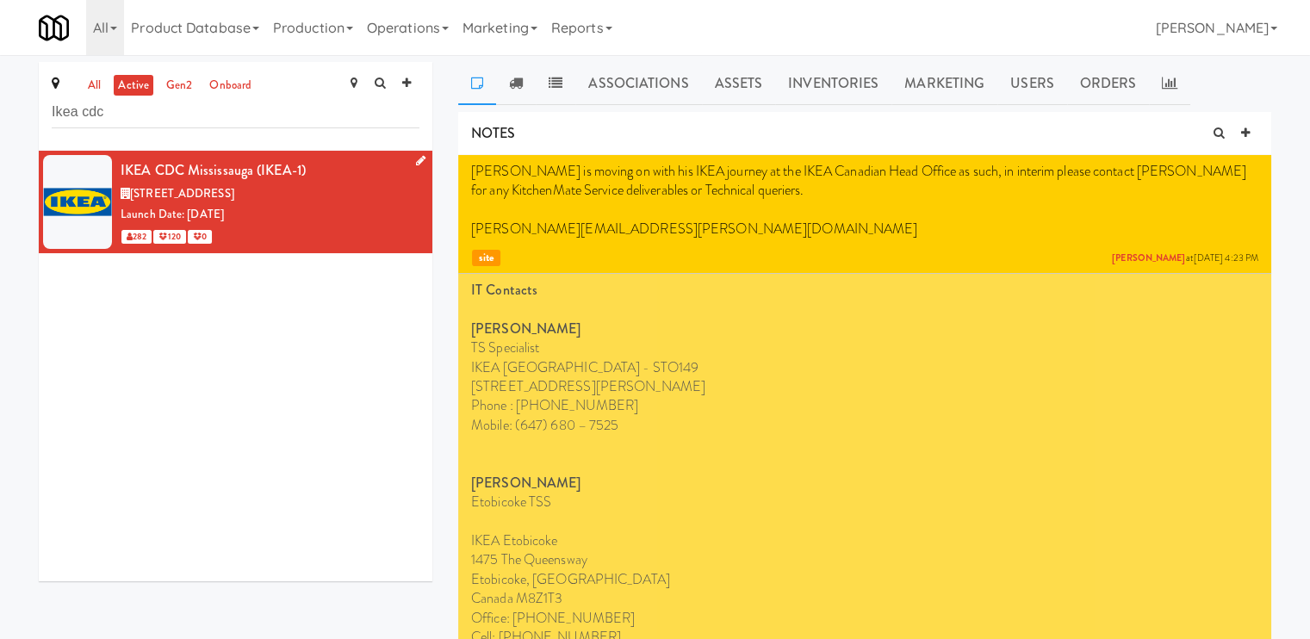
type input "Ikea cdc"
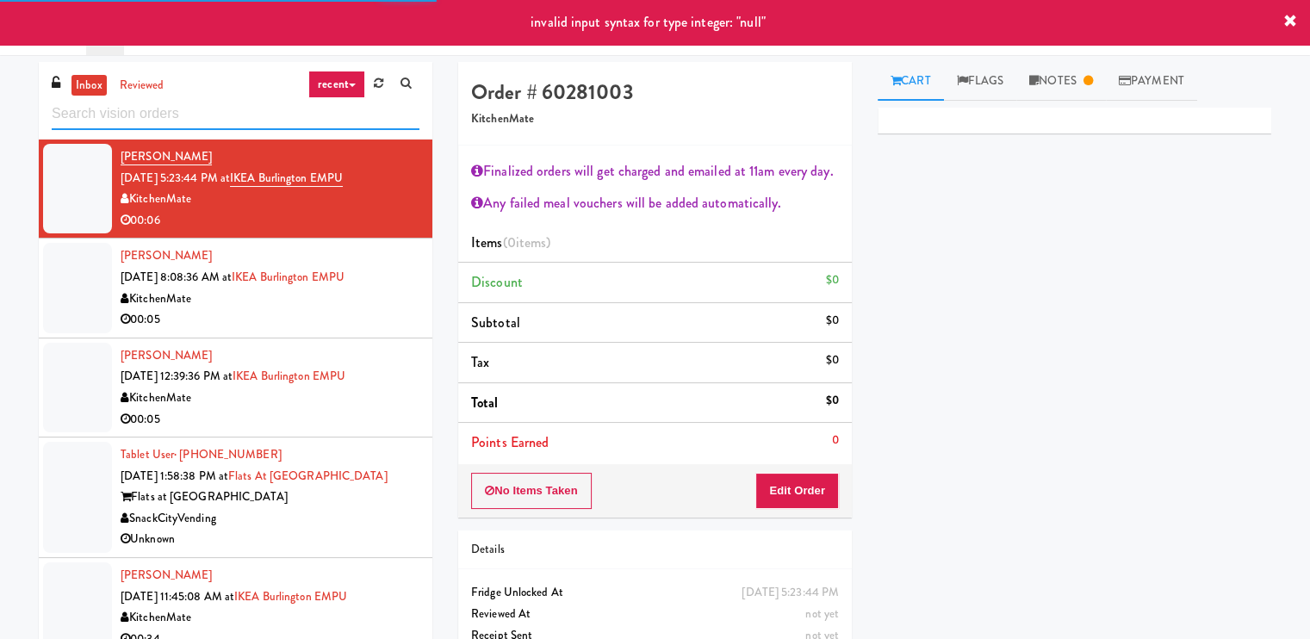
click at [118, 101] on input "text" at bounding box center [236, 114] width 368 height 32
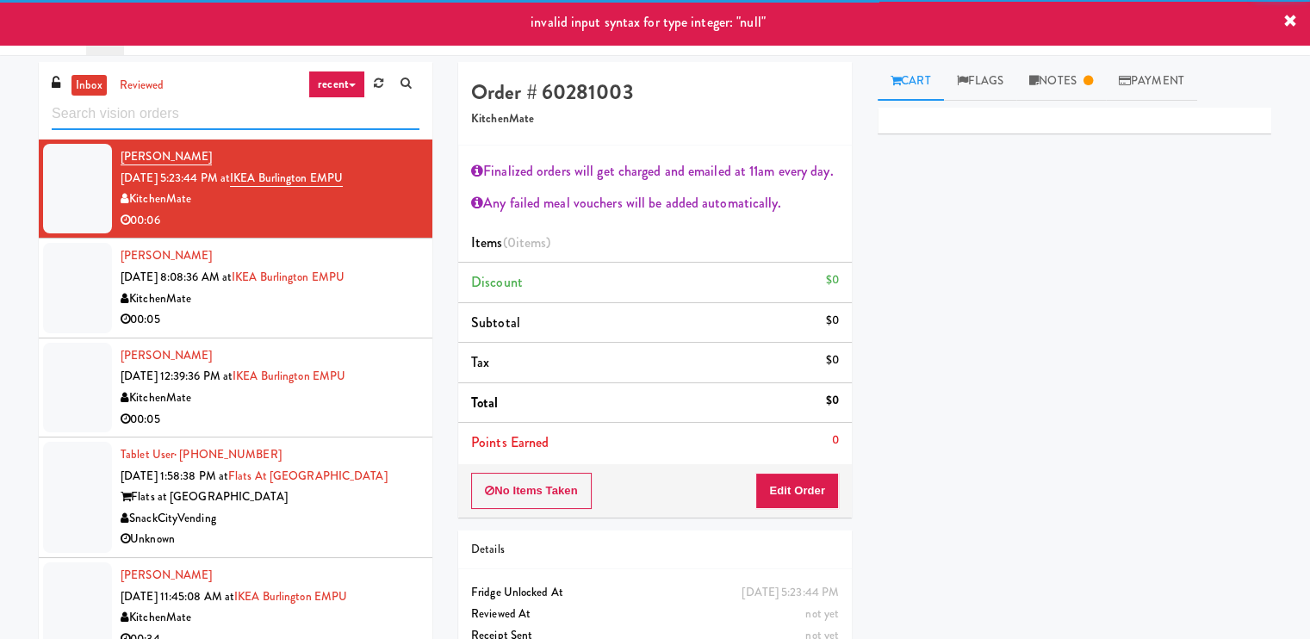
click at [114, 115] on input "text" at bounding box center [236, 114] width 368 height 32
paste input "Vertex - Combo Cooler - Middle"
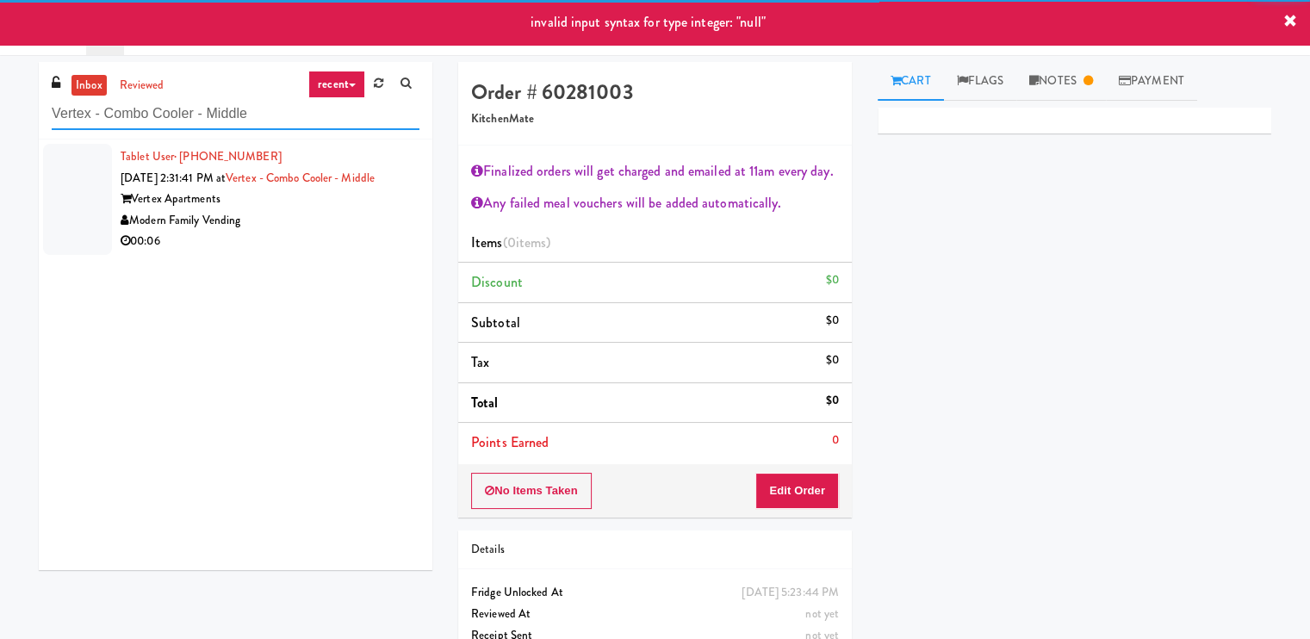
type input "Vertex - Combo Cooler - Middle"
drag, startPoint x: 332, startPoint y: 245, endPoint x: 686, endPoint y: 109, distance: 379.1
click at [332, 246] on div "00:06" at bounding box center [270, 242] width 299 height 22
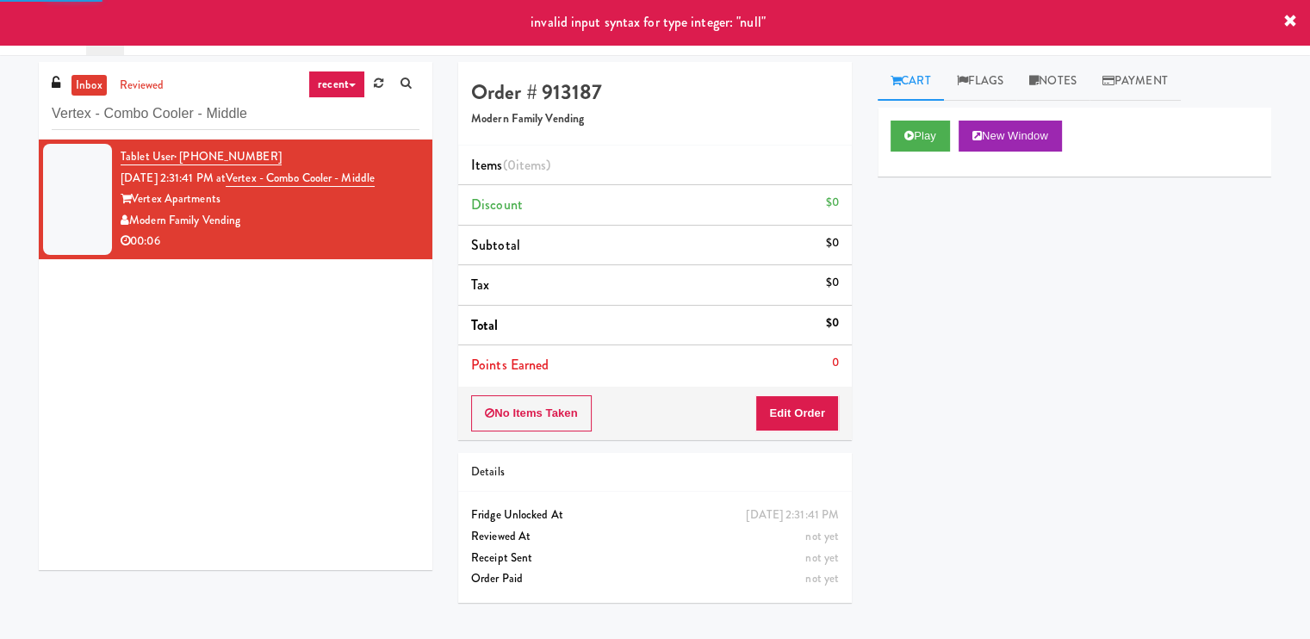
click at [954, 131] on div "Play New Window" at bounding box center [1074, 136] width 368 height 31
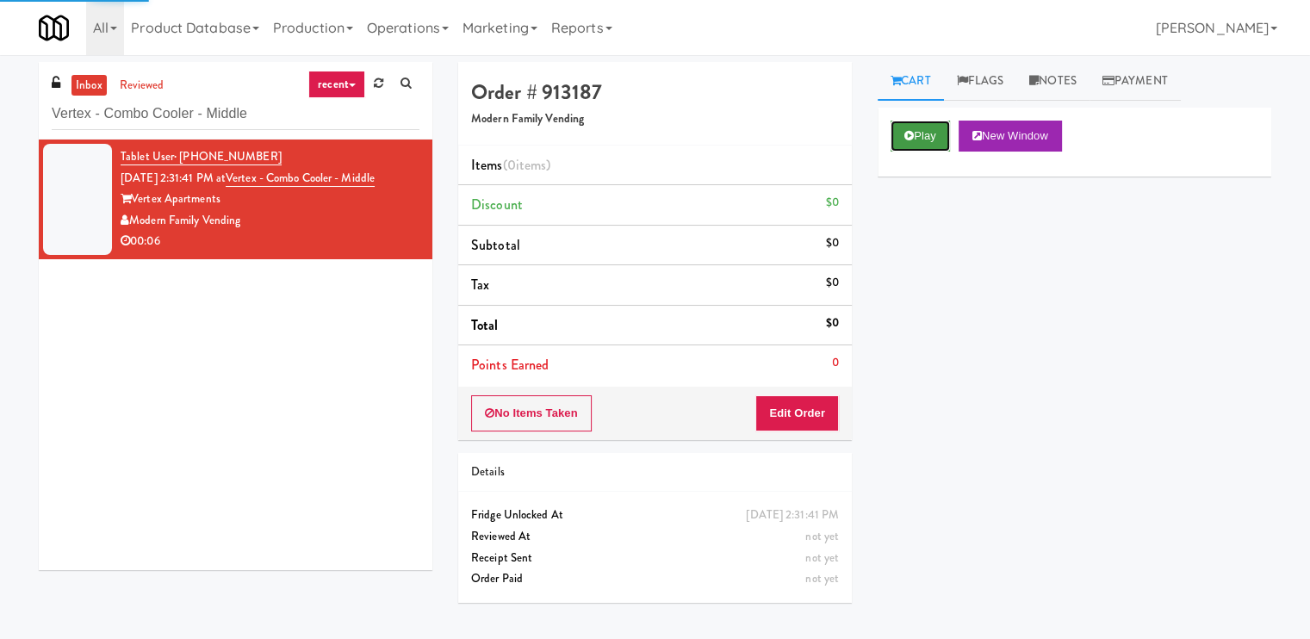
click at [928, 133] on button "Play" at bounding box center [919, 136] width 59 height 31
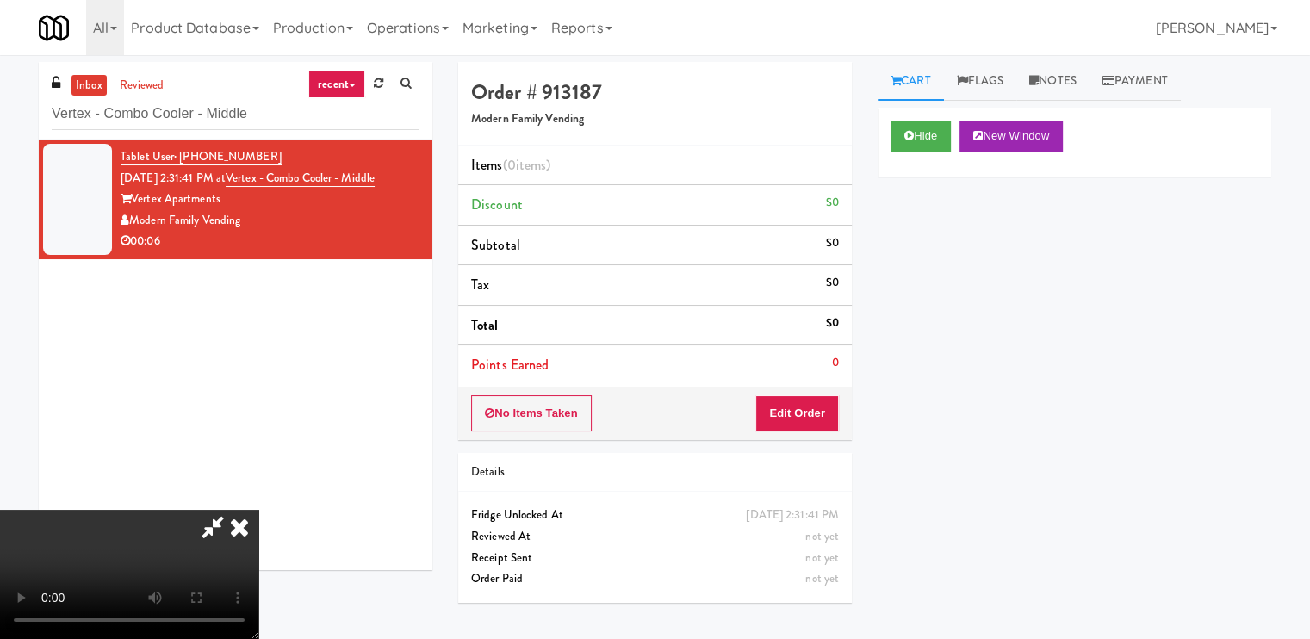
click at [258, 510] on video at bounding box center [129, 574] width 258 height 129
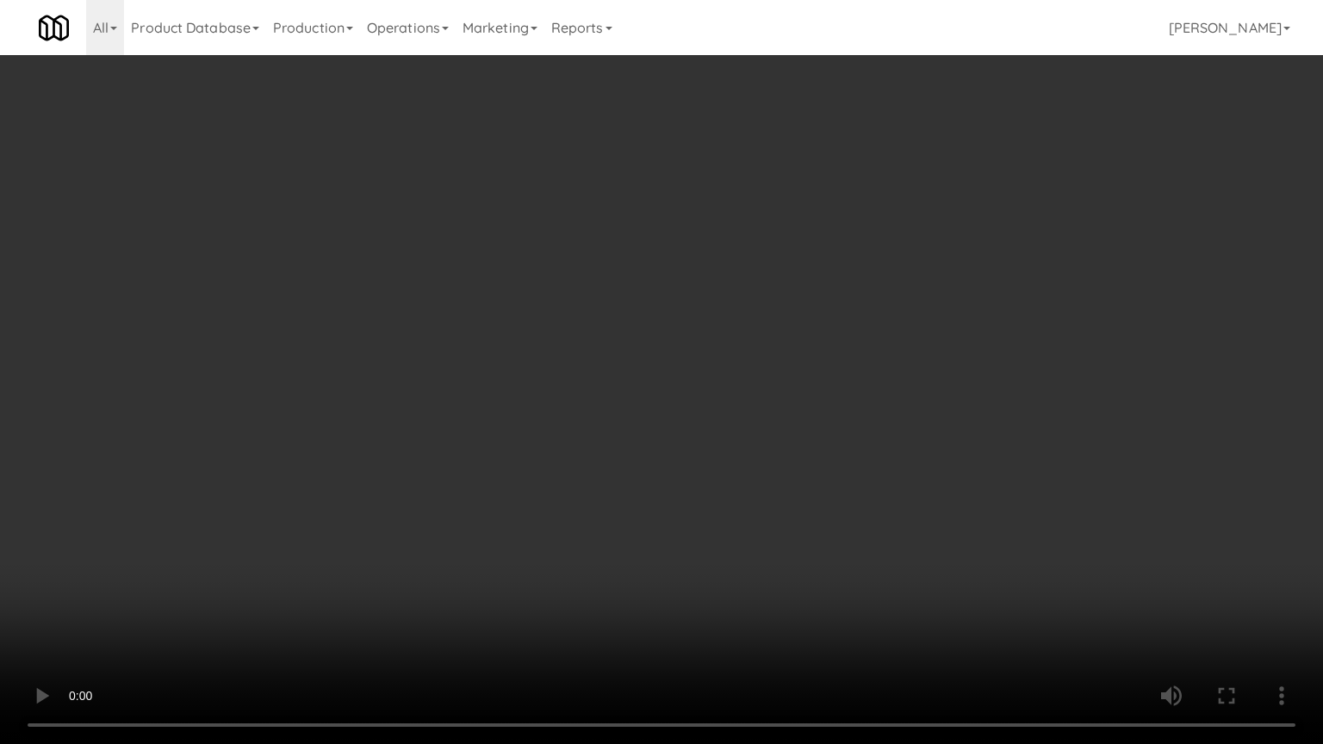
click at [661, 544] on video at bounding box center [661, 372] width 1323 height 744
click at [648, 475] on video at bounding box center [661, 372] width 1323 height 744
click at [651, 344] on video at bounding box center [661, 372] width 1323 height 744
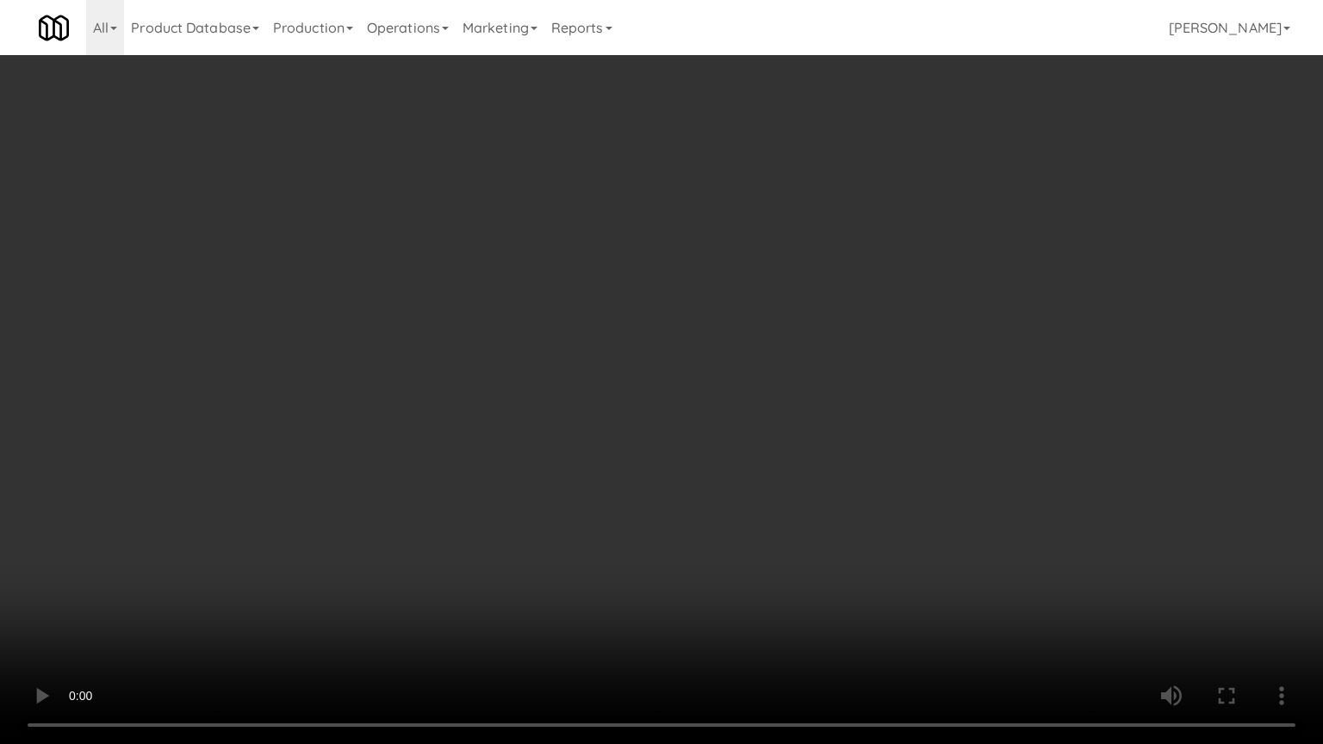
click at [651, 344] on video at bounding box center [661, 372] width 1323 height 744
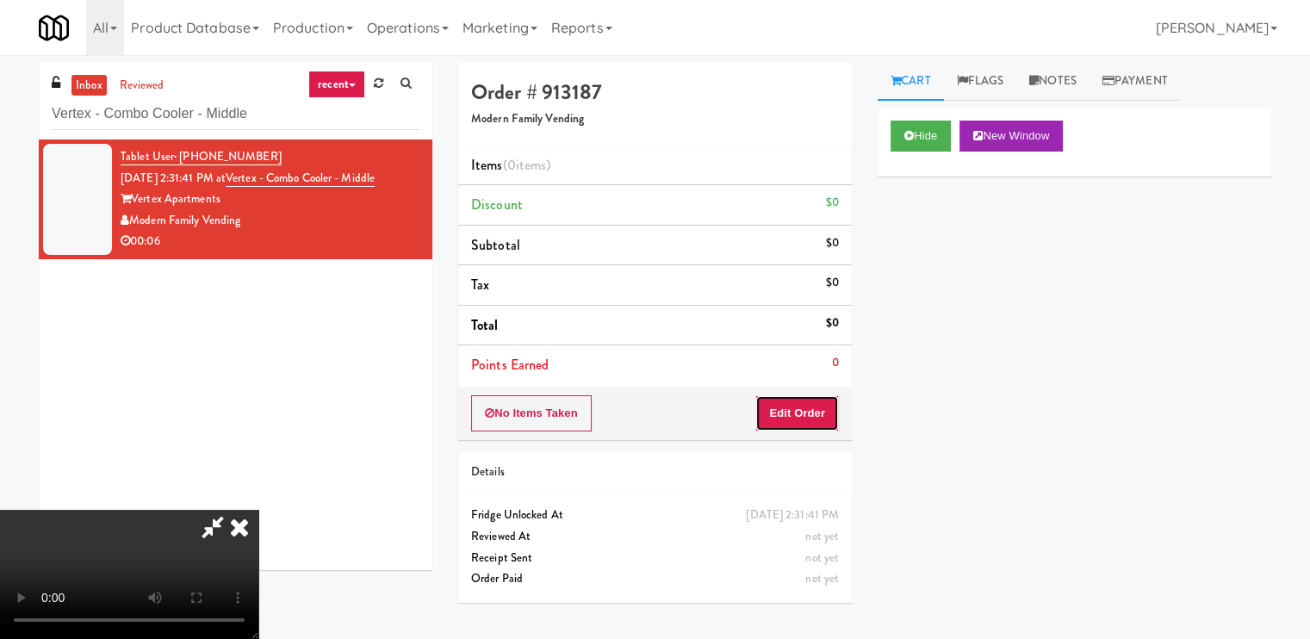
drag, startPoint x: 827, startPoint y: 411, endPoint x: 872, endPoint y: 356, distance: 71.5
click at [827, 411] on button "Edit Order" at bounding box center [797, 413] width 84 height 36
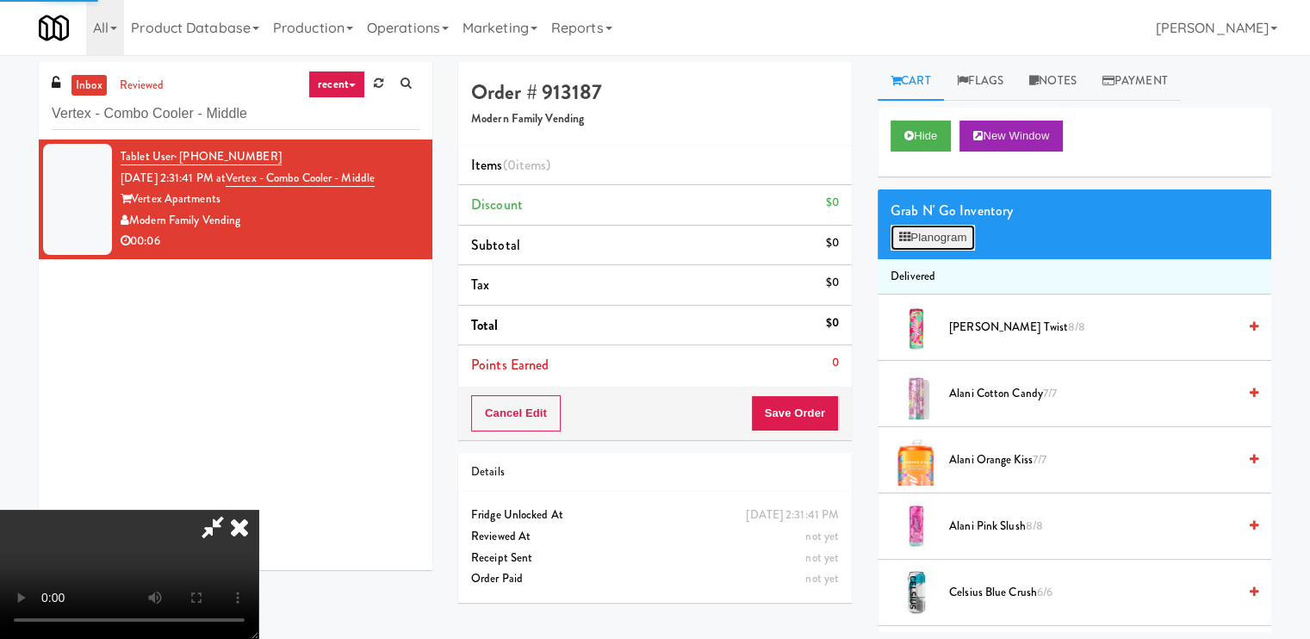
click at [915, 244] on button "Planogram" at bounding box center [932, 238] width 84 height 26
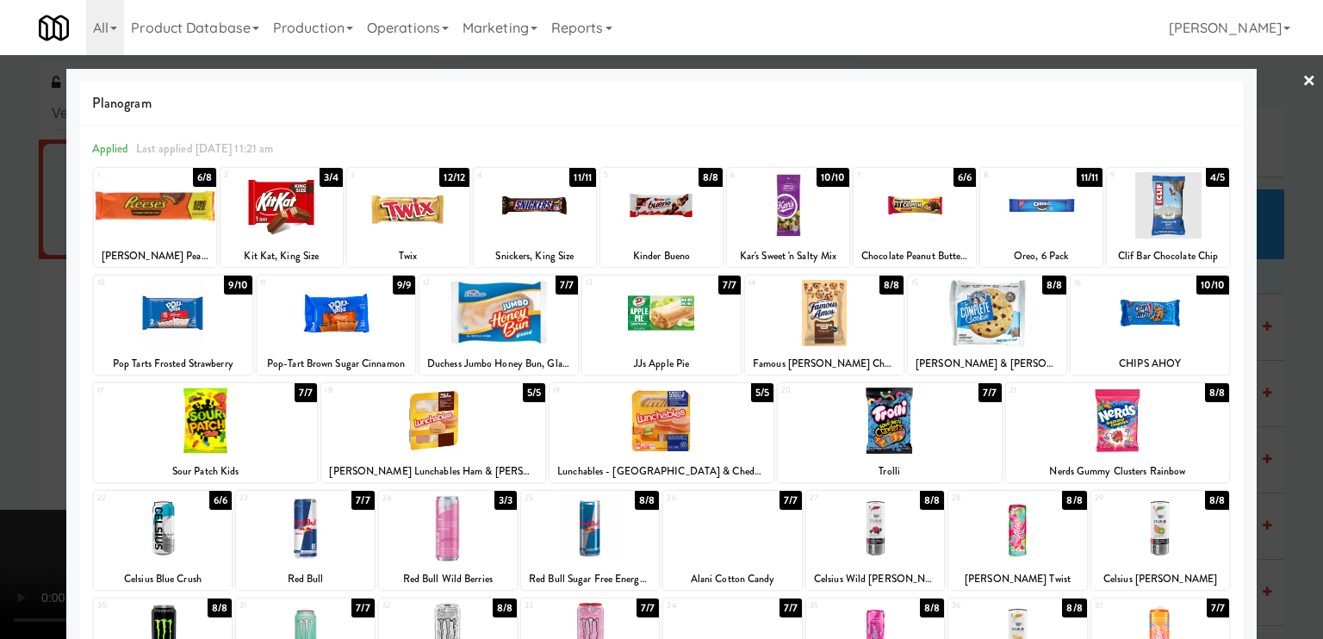
click at [565, 526] on div at bounding box center [590, 528] width 138 height 66
click at [6, 509] on div at bounding box center [661, 319] width 1323 height 639
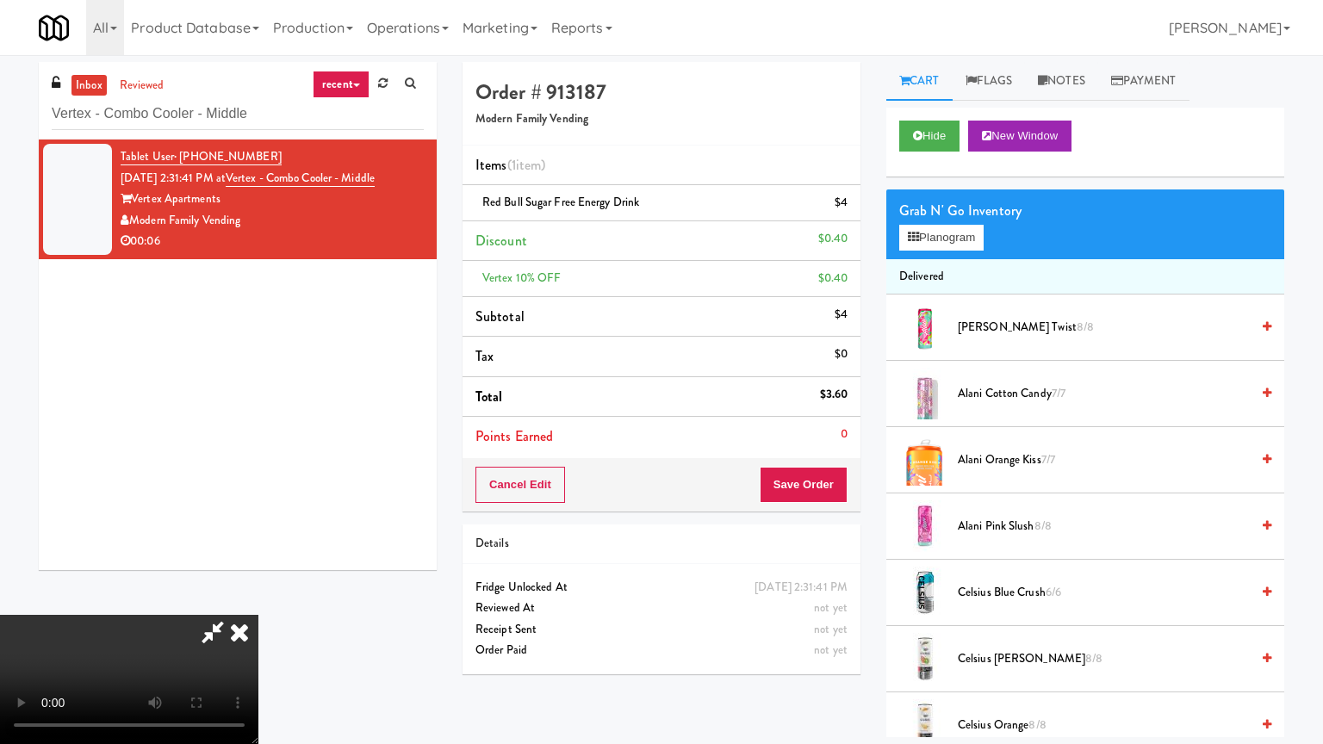
click at [258, 615] on video at bounding box center [129, 679] width 258 height 129
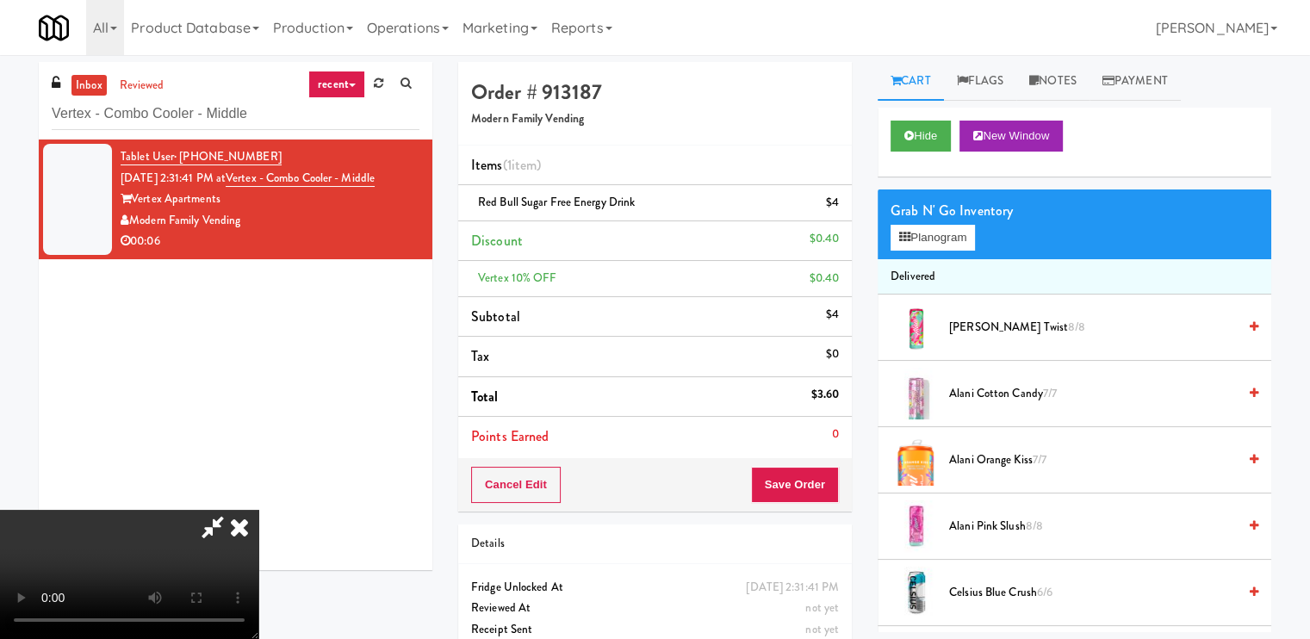
click at [258, 510] on icon at bounding box center [239, 527] width 38 height 34
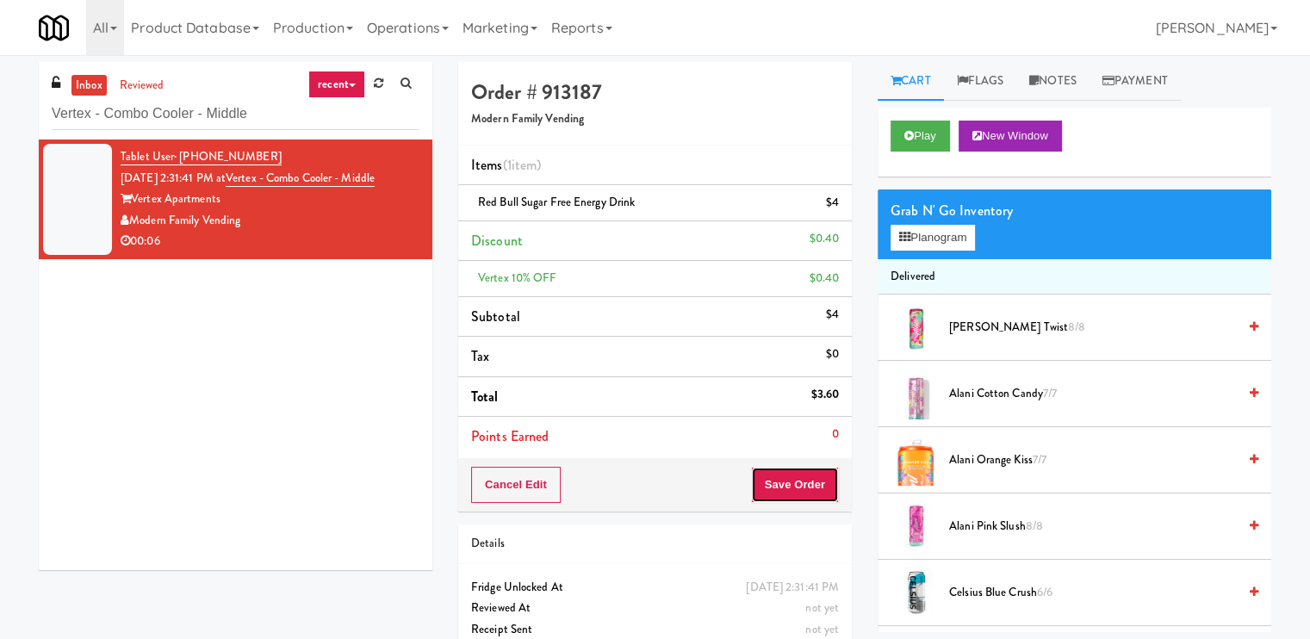
click at [813, 488] on button "Save Order" at bounding box center [795, 485] width 88 height 36
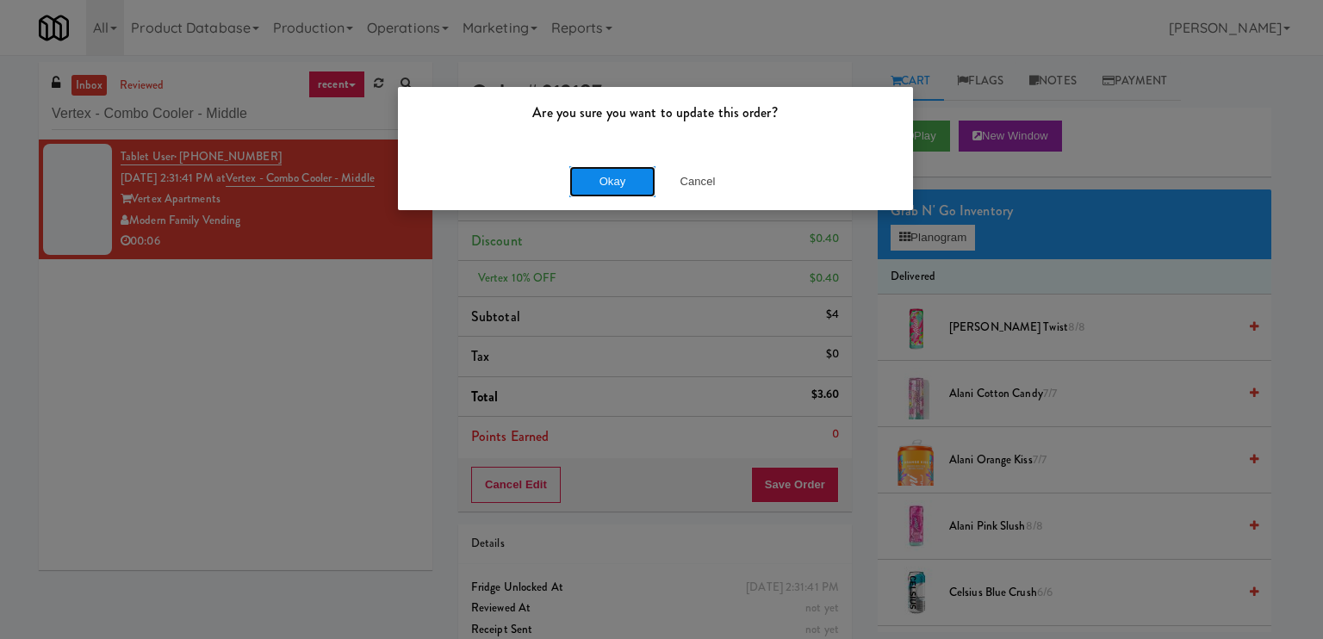
click at [579, 189] on button "Okay" at bounding box center [612, 181] width 86 height 31
